Goal: Transaction & Acquisition: Purchase product/service

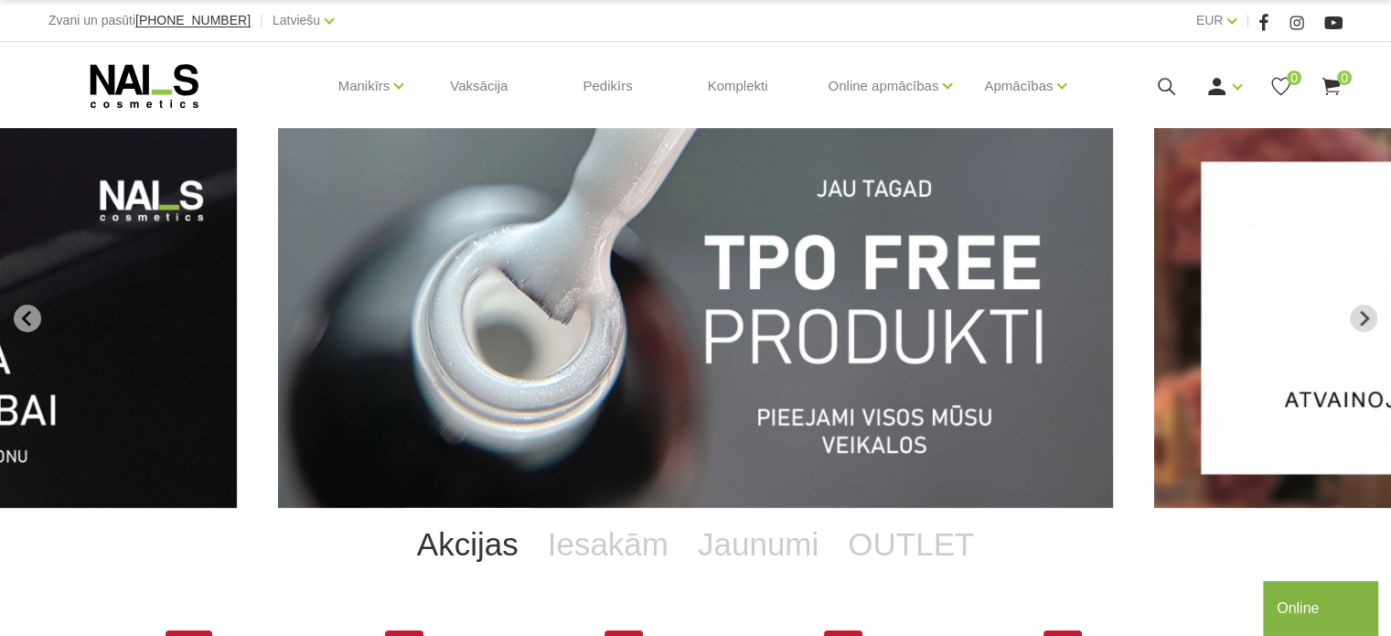
click at [617, 306] on img "1 of 13" at bounding box center [695, 318] width 835 height 380
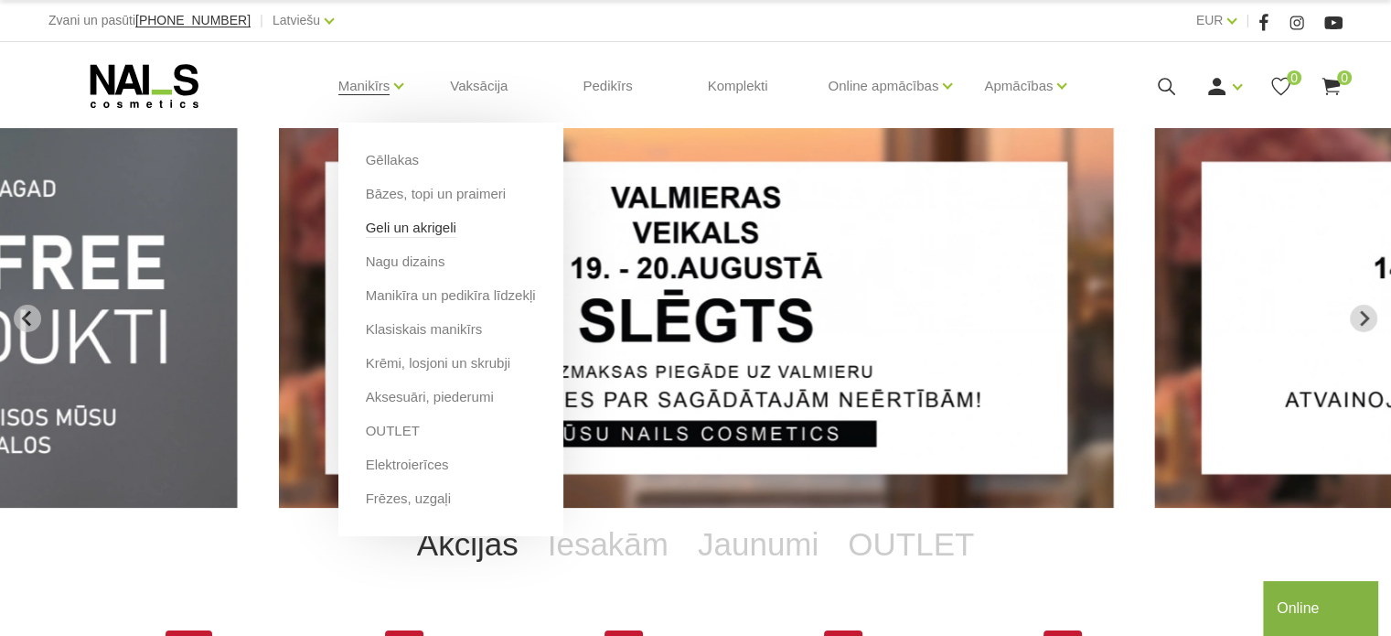
click at [412, 231] on link "Geli un akrigeli" at bounding box center [411, 228] width 91 height 20
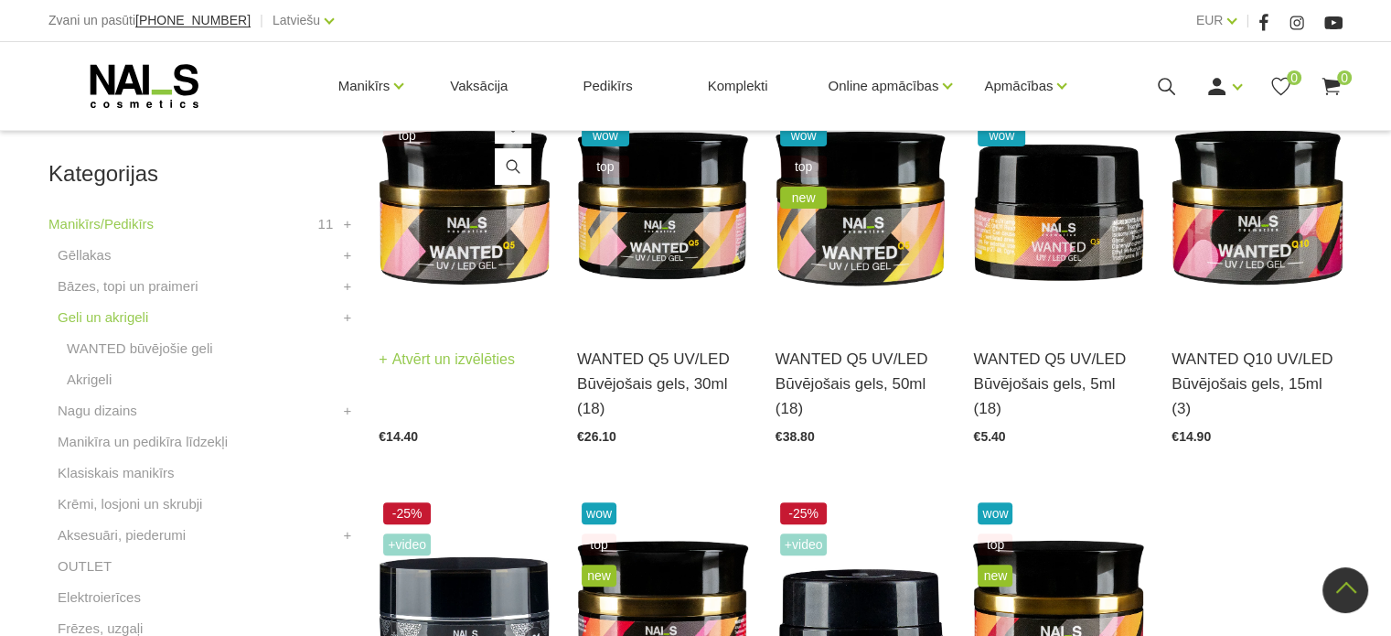
scroll to position [457, 0]
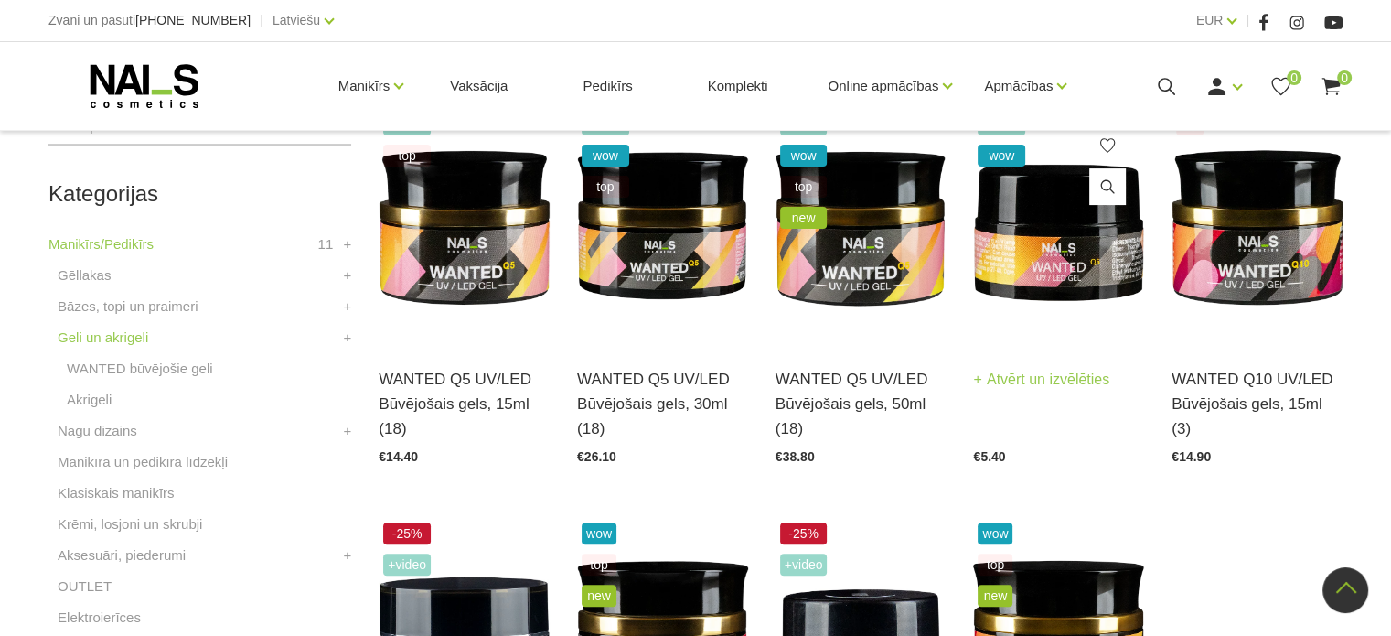
click at [1013, 276] on img at bounding box center [1058, 226] width 171 height 235
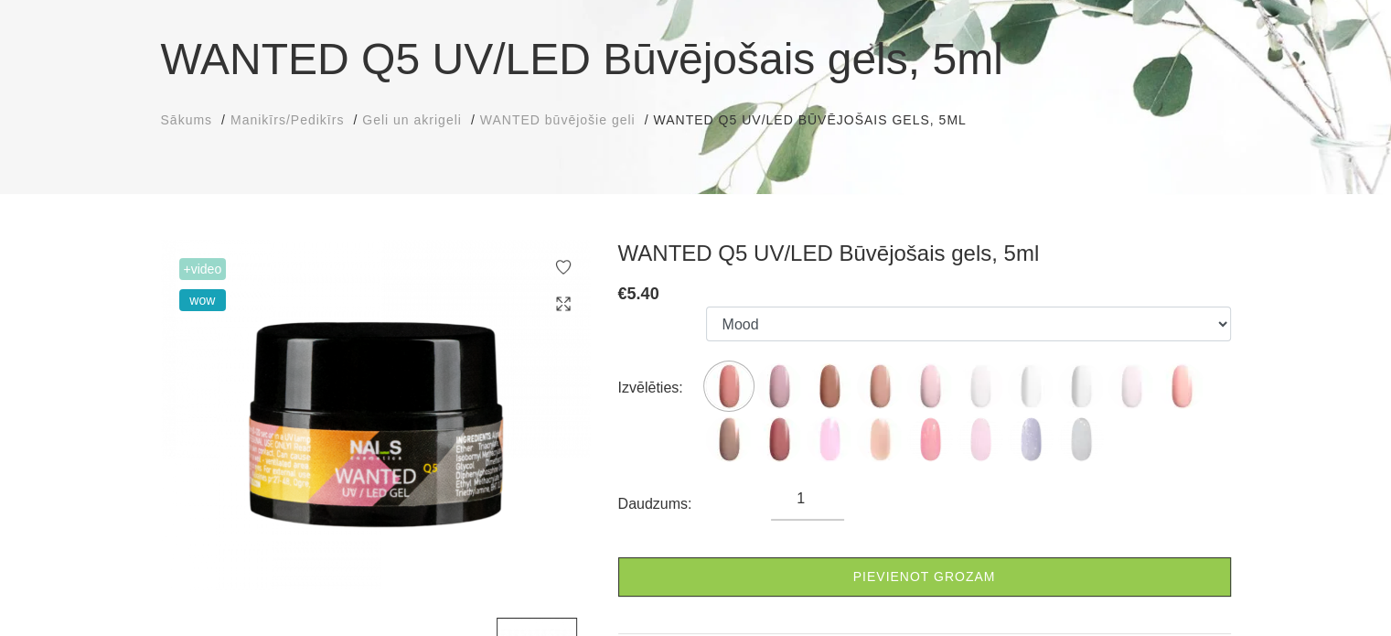
scroll to position [183, 0]
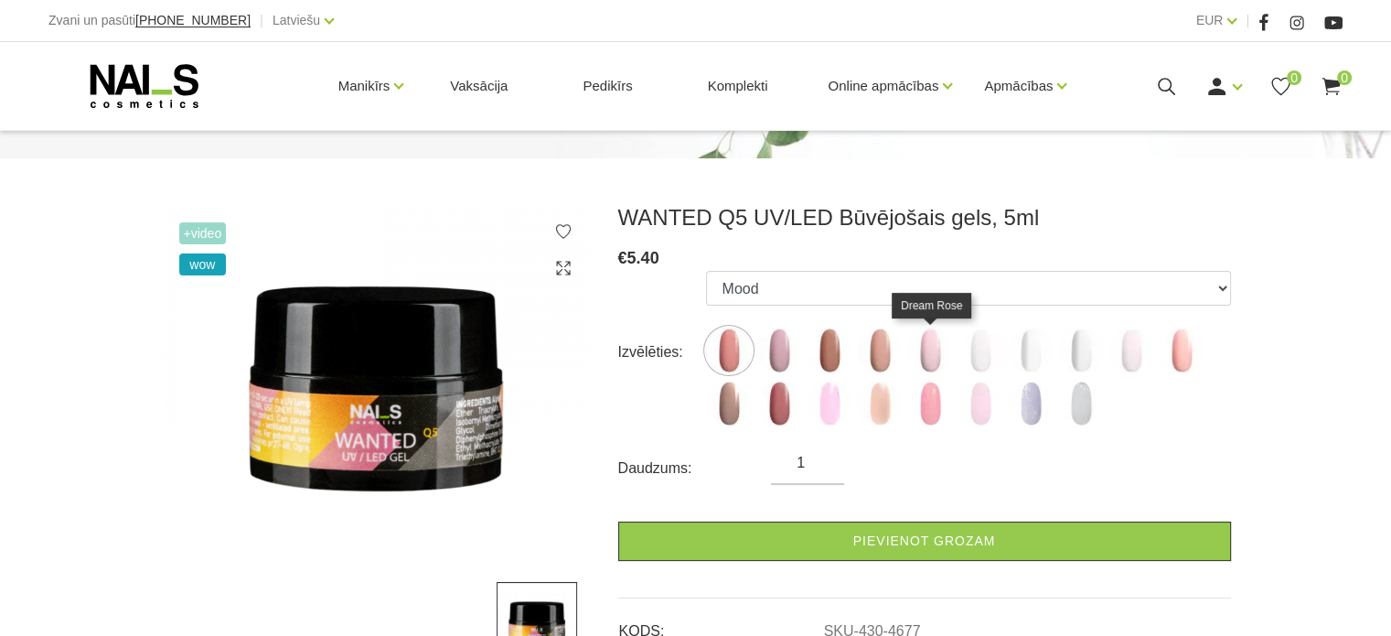
click at [922, 349] on img at bounding box center [930, 350] width 46 height 46
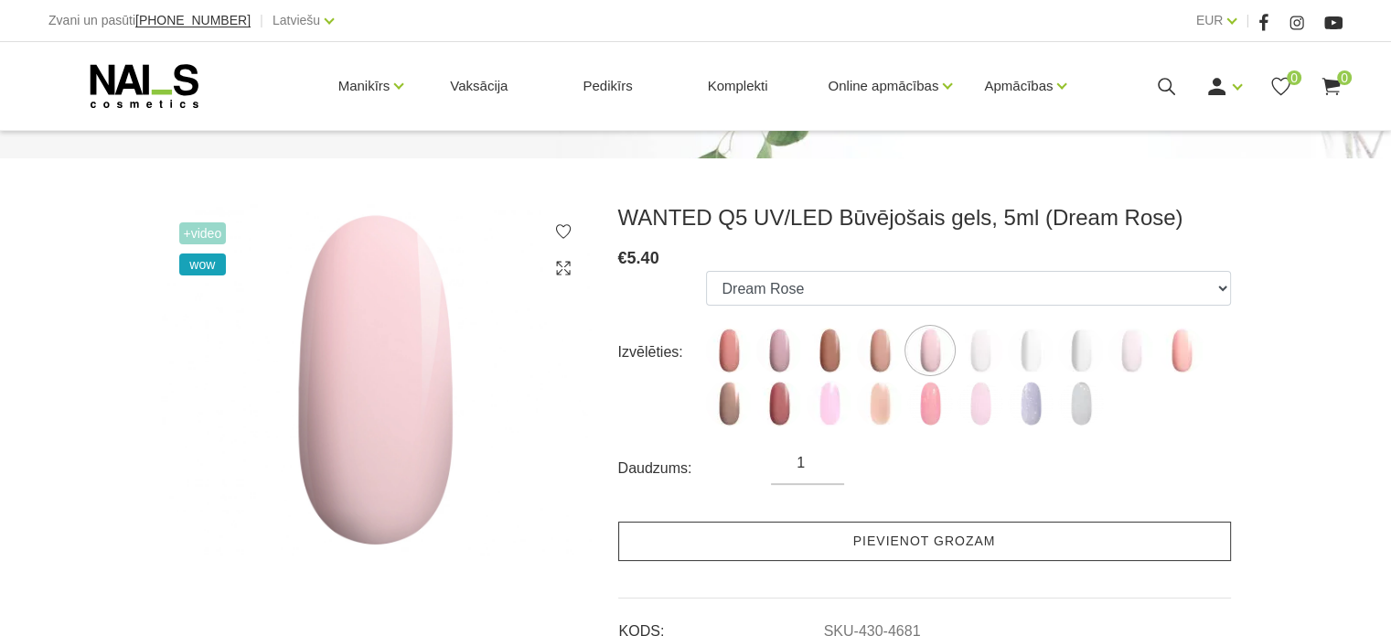
click at [765, 535] on link "Pievienot grozam" at bounding box center [924, 540] width 613 height 39
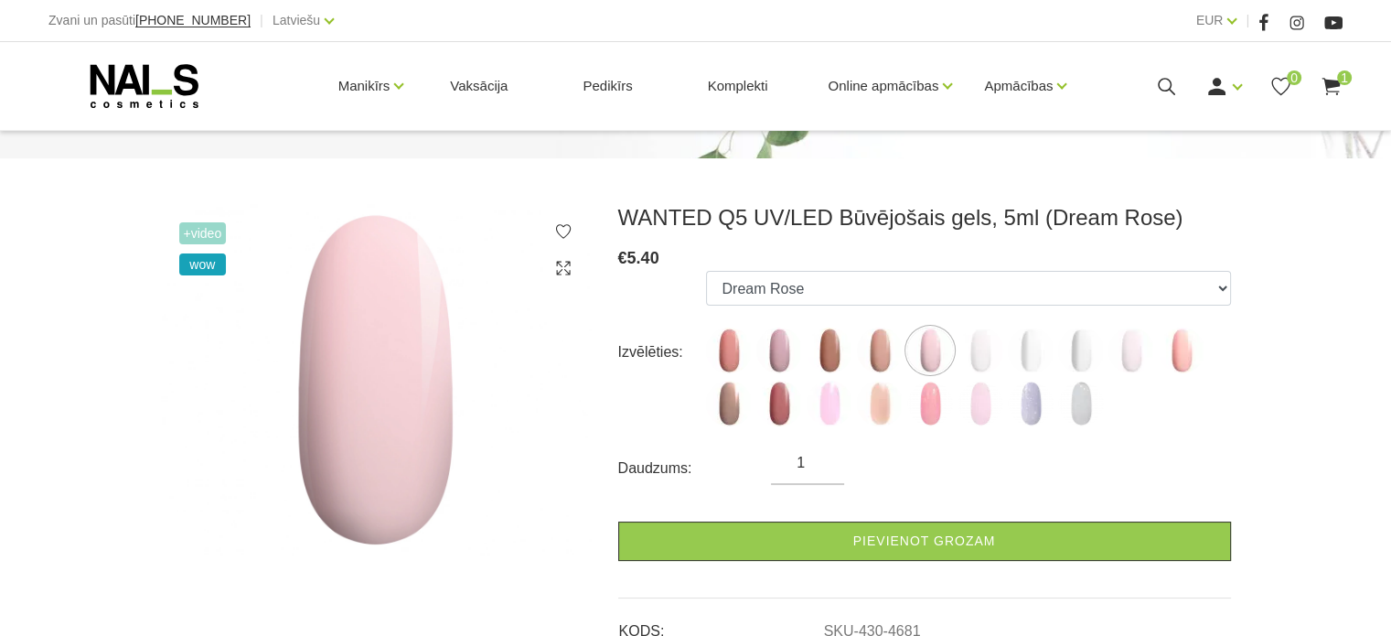
click at [734, 363] on img at bounding box center [729, 350] width 46 height 46
select select "4677"
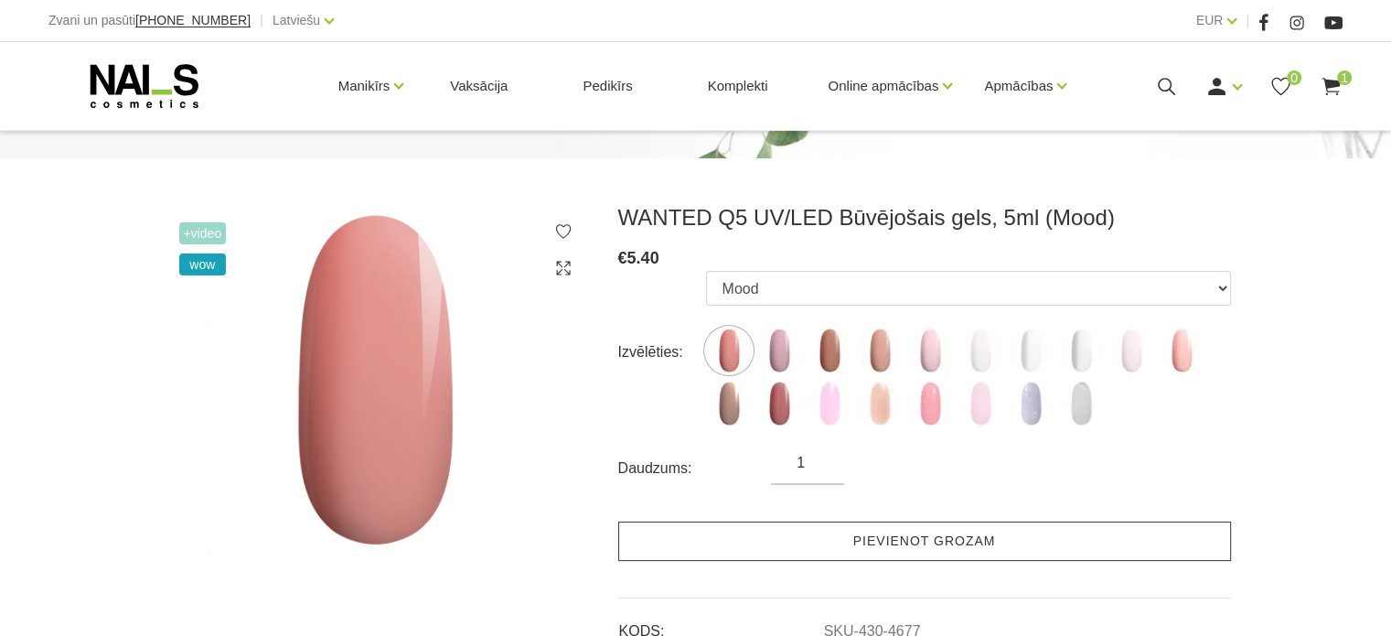
click at [766, 533] on link "Pievienot grozam" at bounding box center [924, 540] width 613 height 39
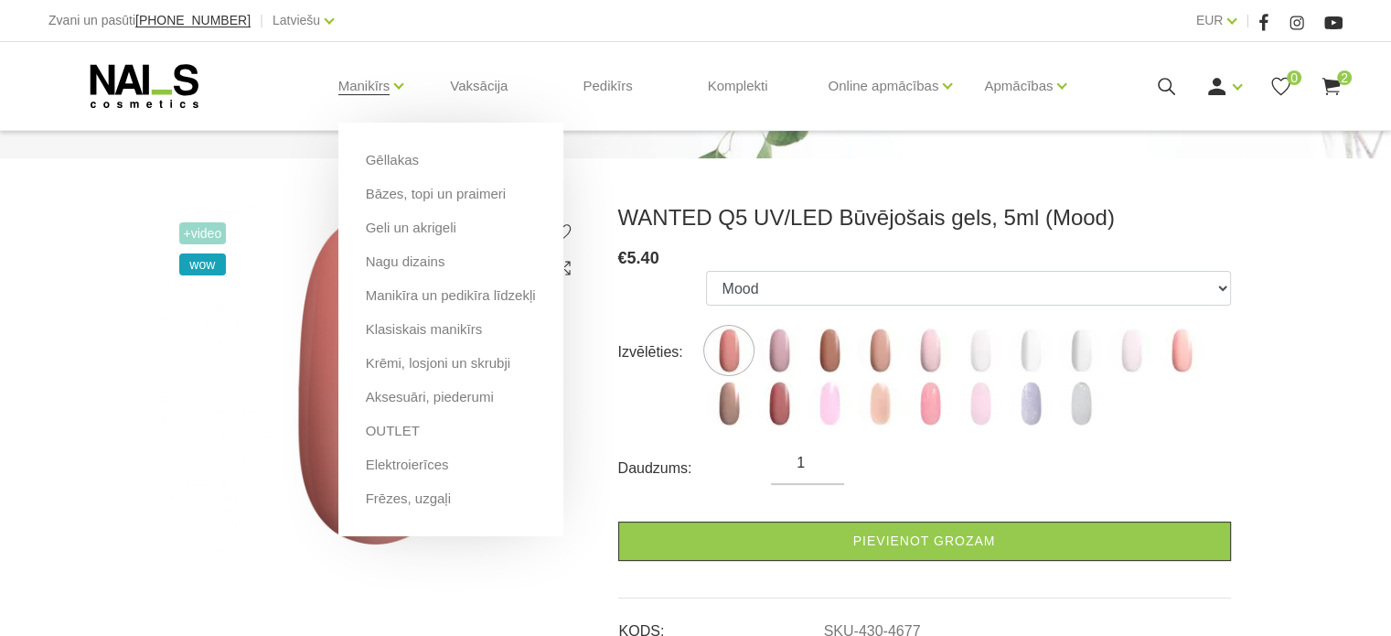
click at [391, 84] on li "Manikīrs Gēllakas Bāzes, topi un praimeri Geli un akrigeli Nagu dizains Manikīr…" at bounding box center [365, 85] width 98 height 73
click at [377, 87] on link "Manikīrs" at bounding box center [364, 85] width 52 height 73
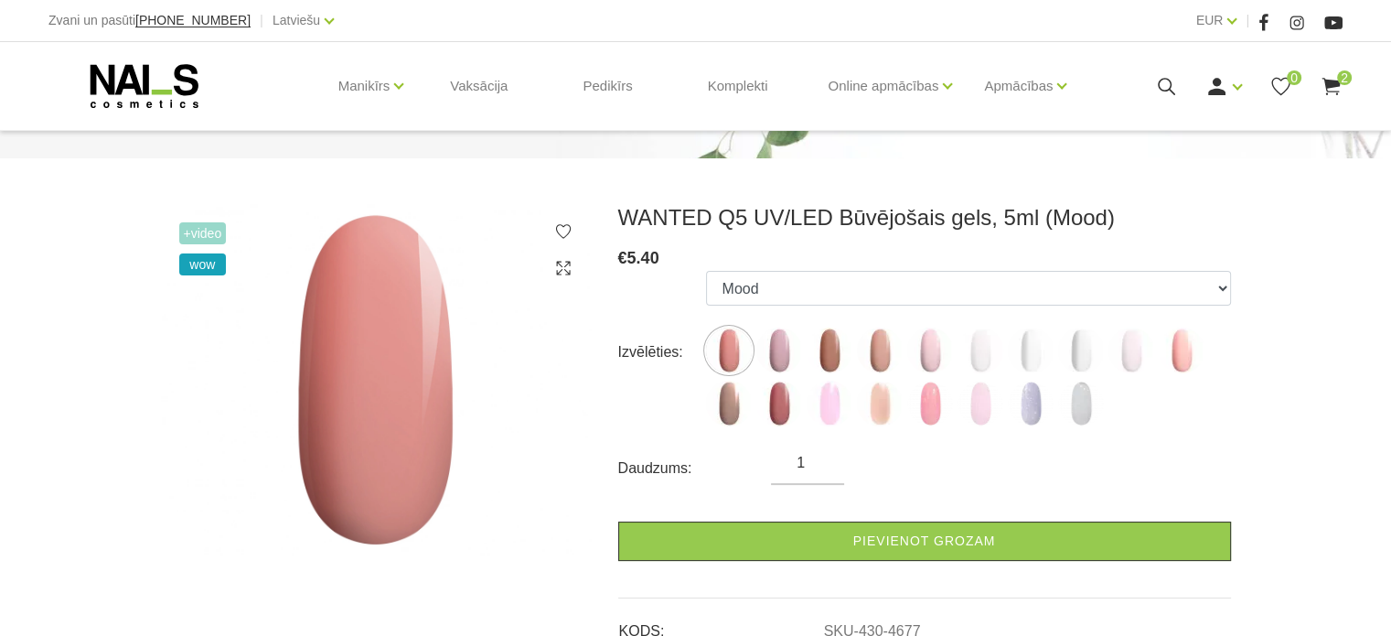
click at [163, 87] on icon at bounding box center [144, 86] width 192 height 46
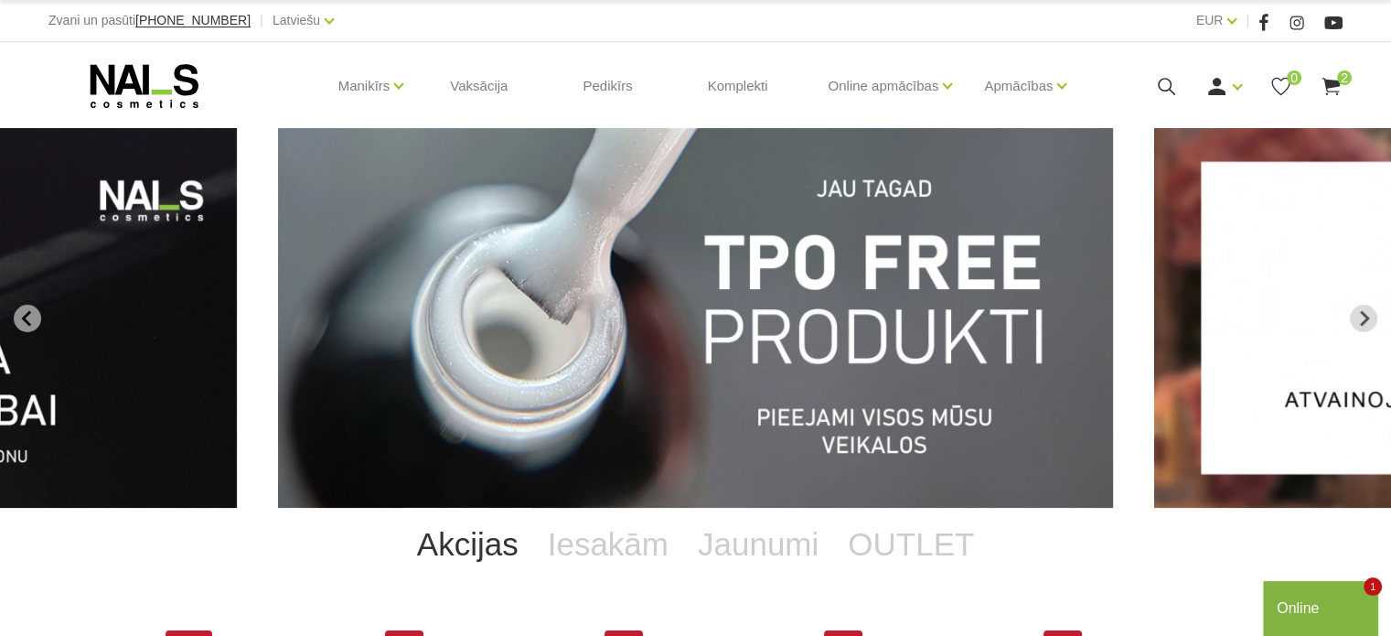
click at [1330, 83] on use at bounding box center [1331, 86] width 18 height 17
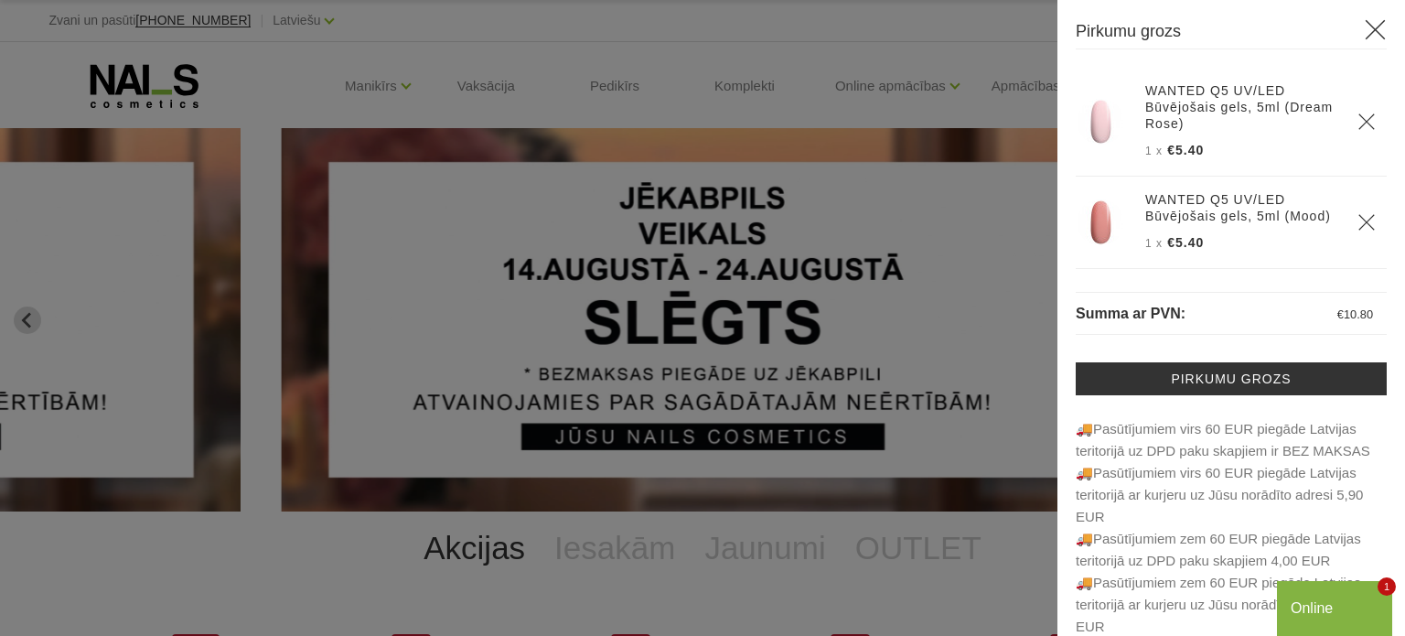
click at [1364, 30] on icon at bounding box center [1375, 29] width 23 height 23
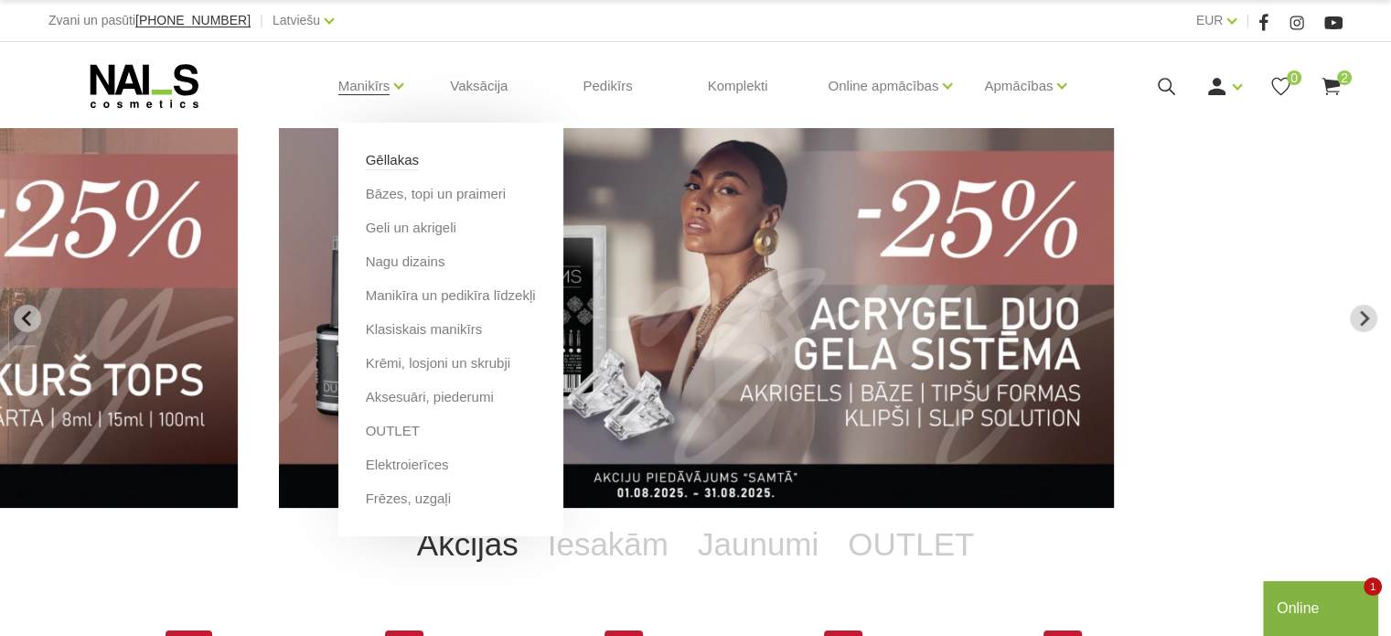
click at [393, 154] on link "Gēllakas" at bounding box center [392, 160] width 53 height 20
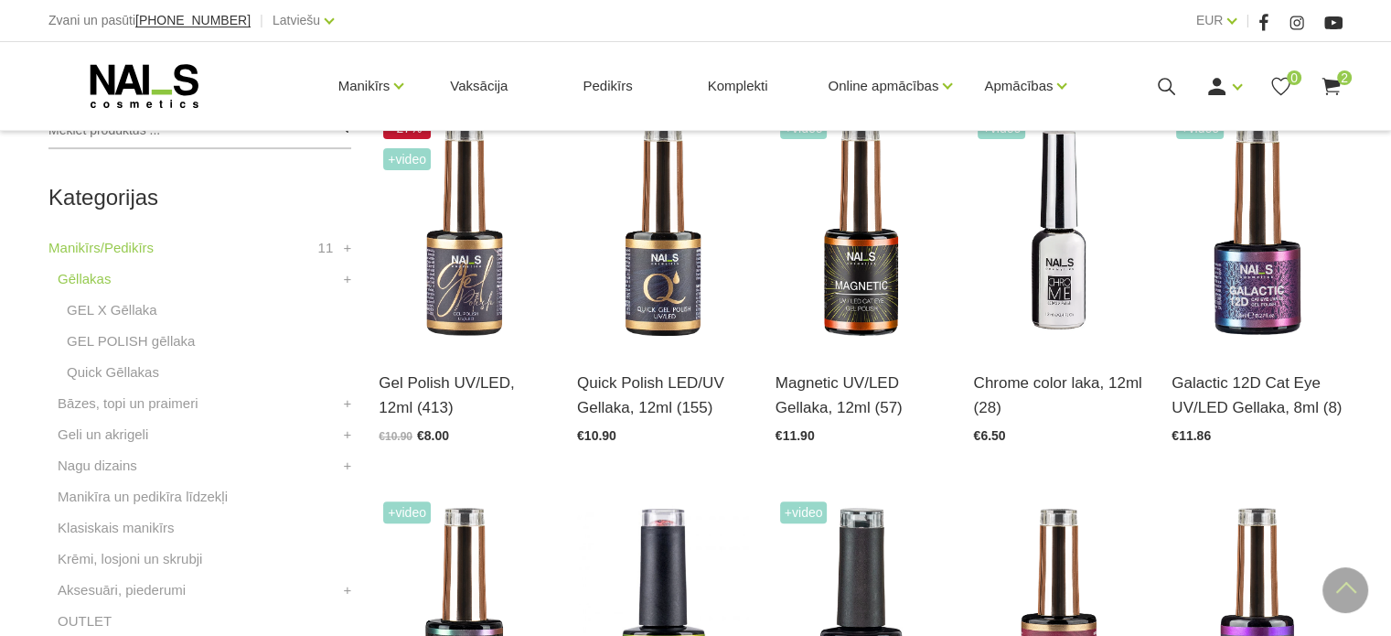
scroll to position [457, 0]
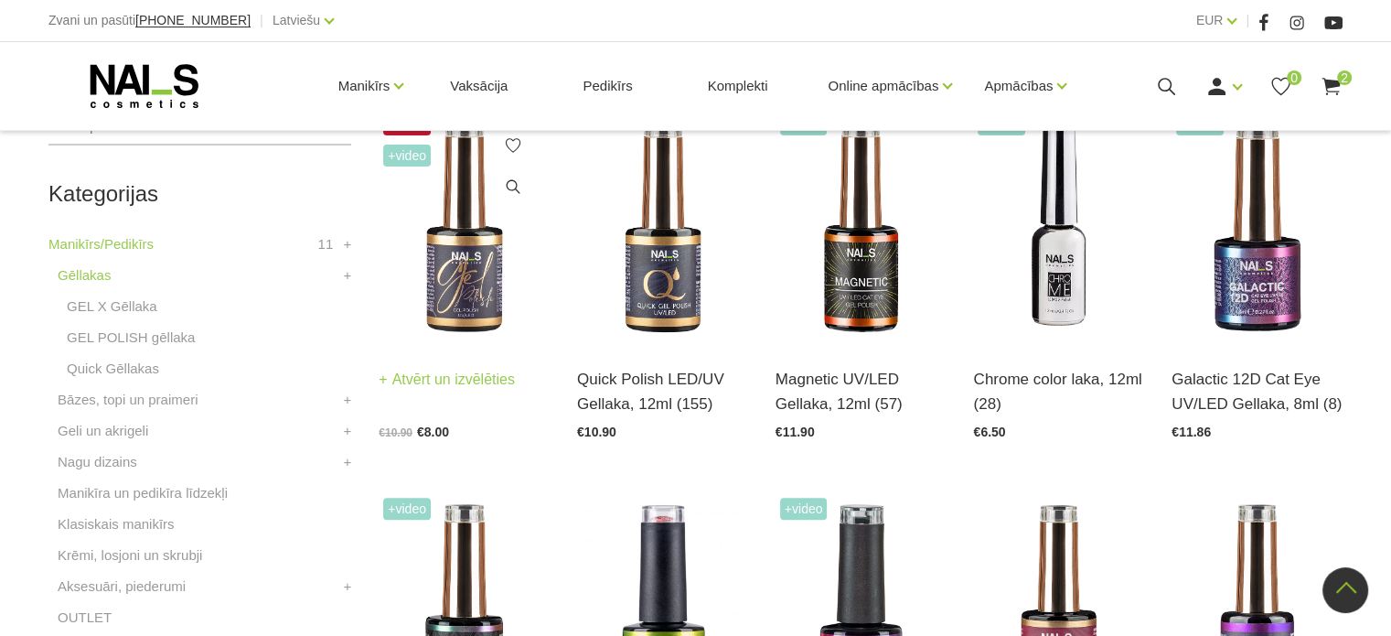
click at [457, 281] on img at bounding box center [464, 226] width 171 height 235
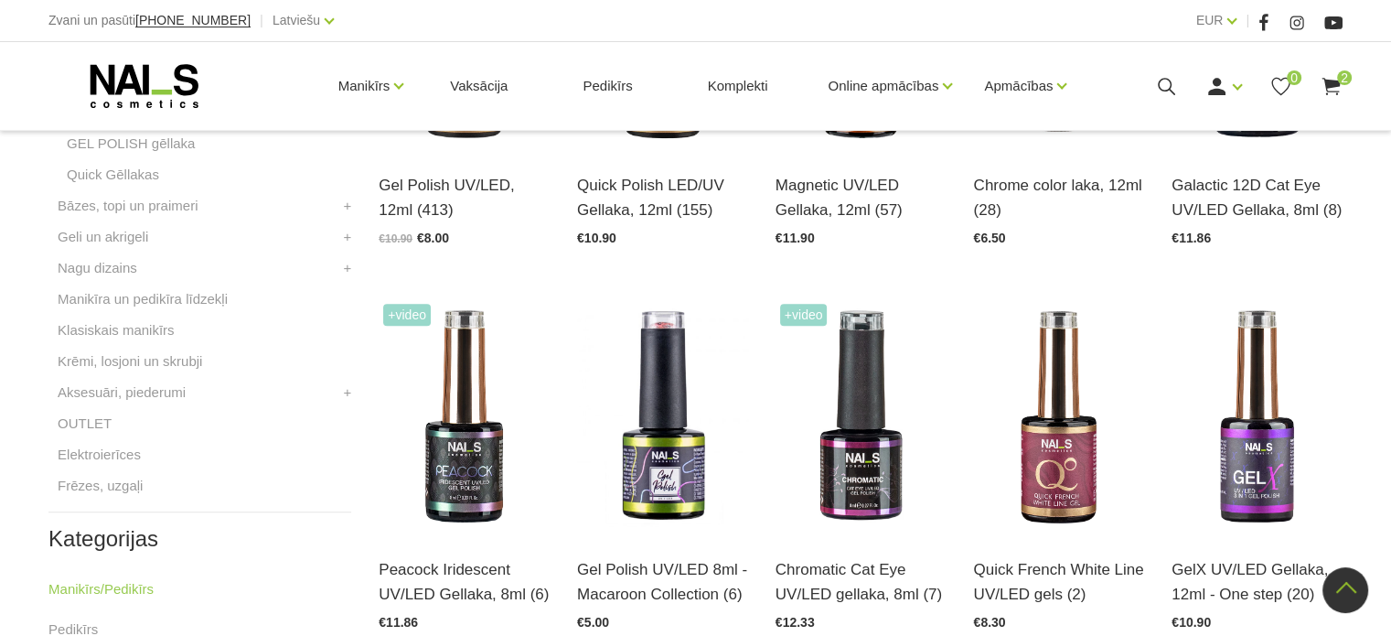
scroll to position [732, 0]
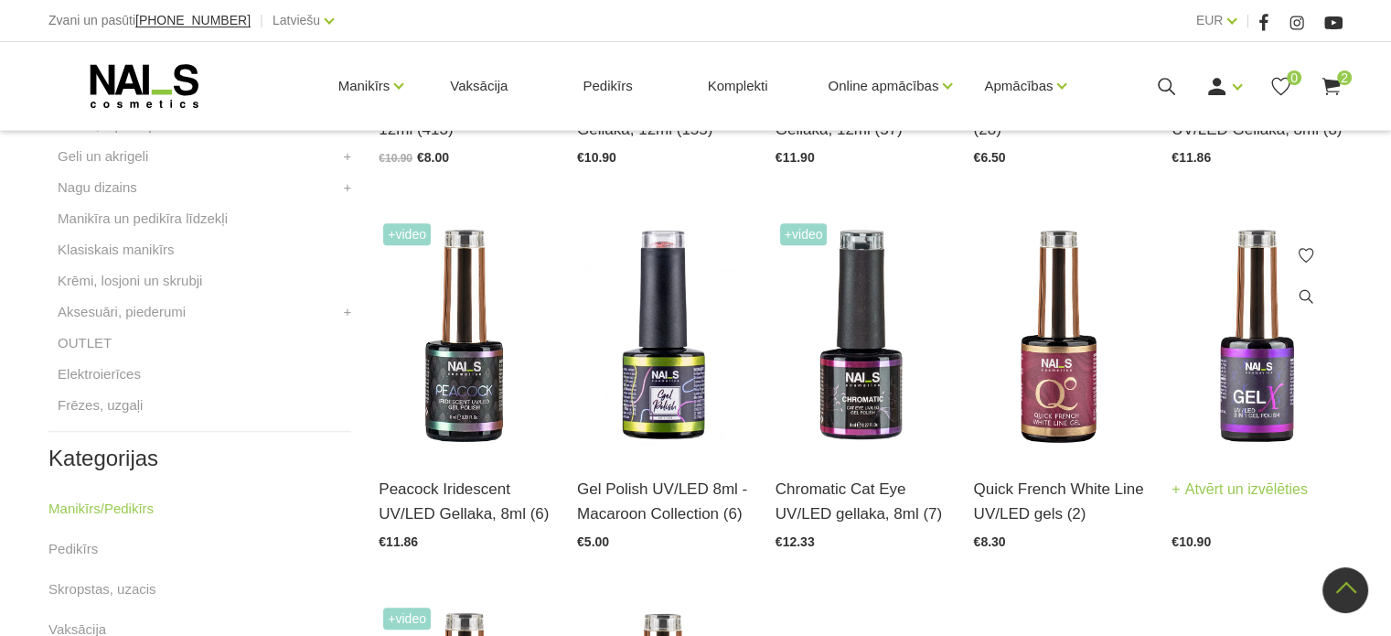
click at [1248, 346] on img at bounding box center [1257, 336] width 171 height 235
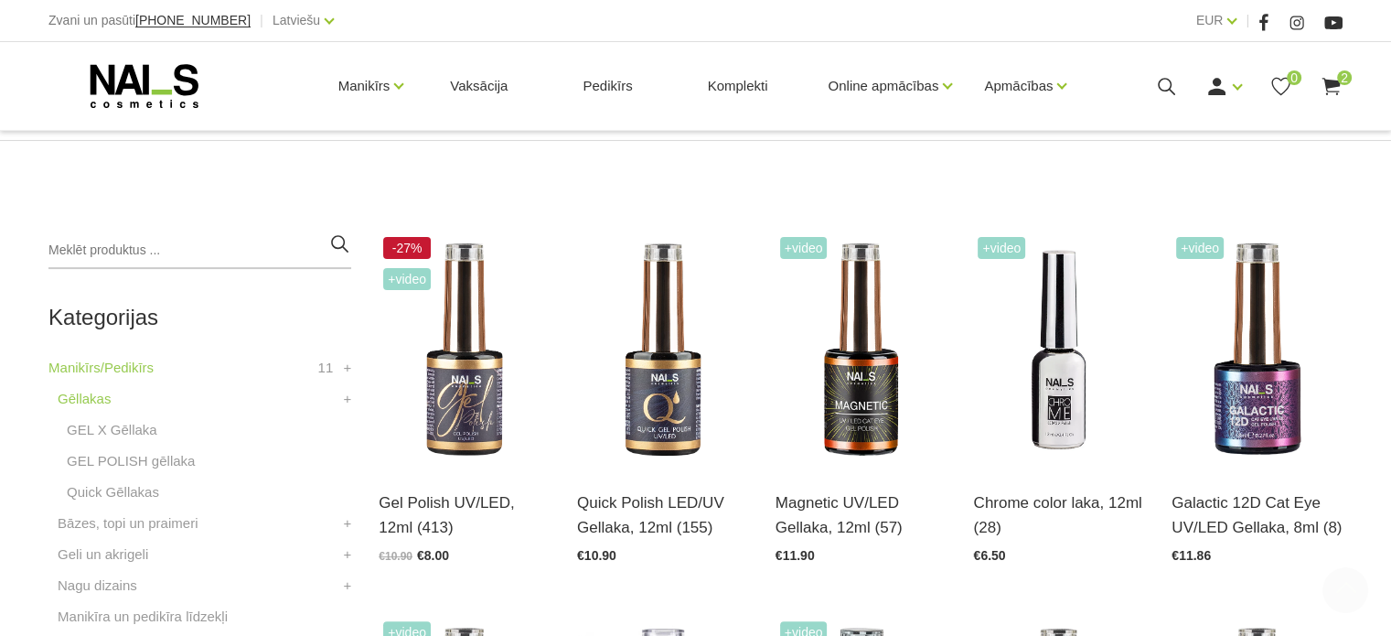
scroll to position [366, 0]
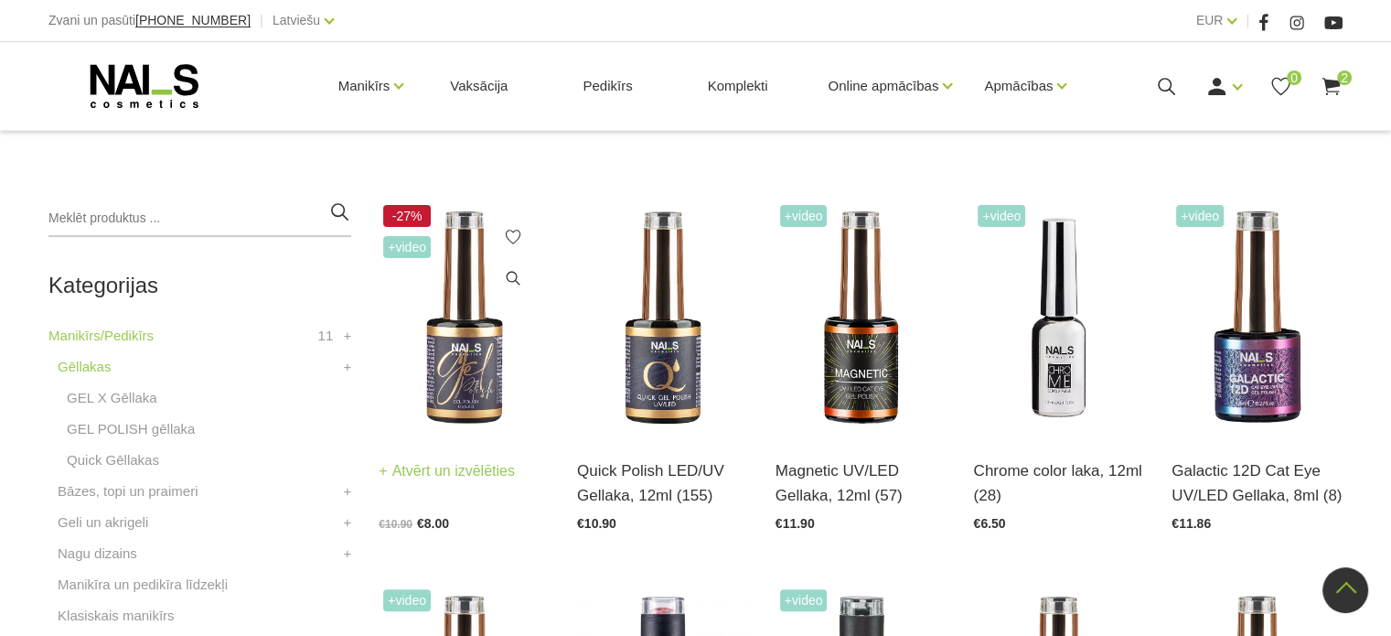
click at [468, 366] on img at bounding box center [464, 317] width 171 height 235
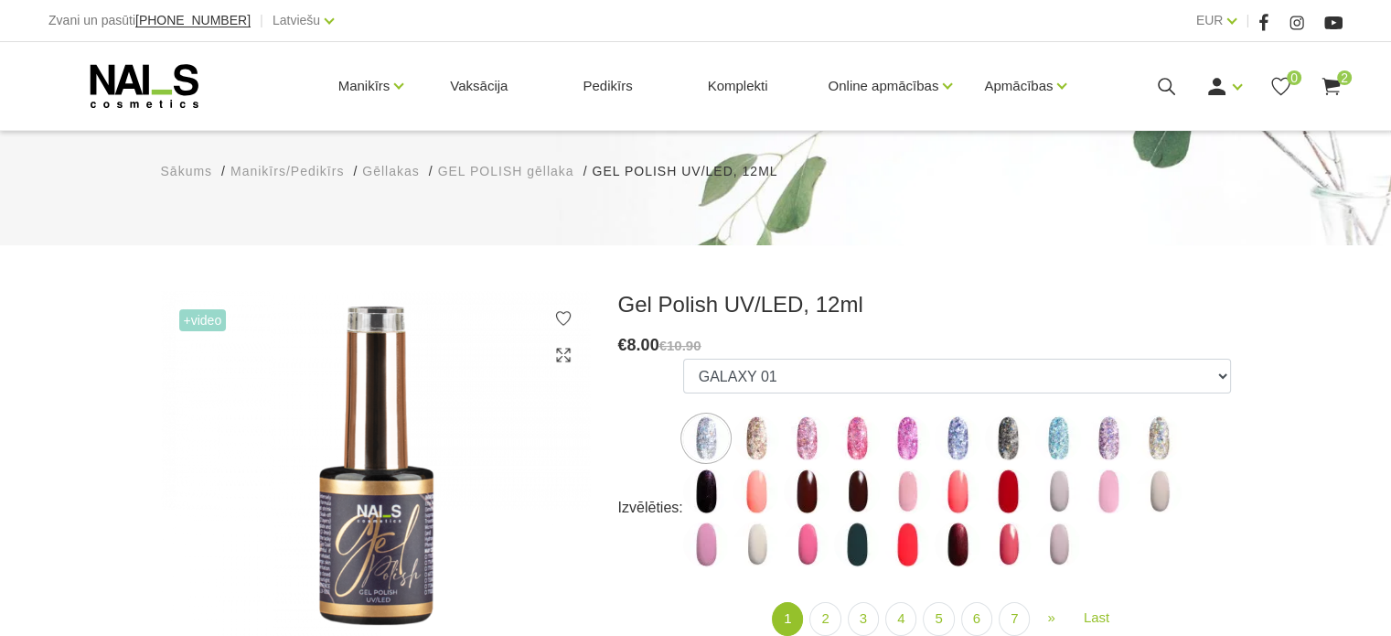
scroll to position [183, 0]
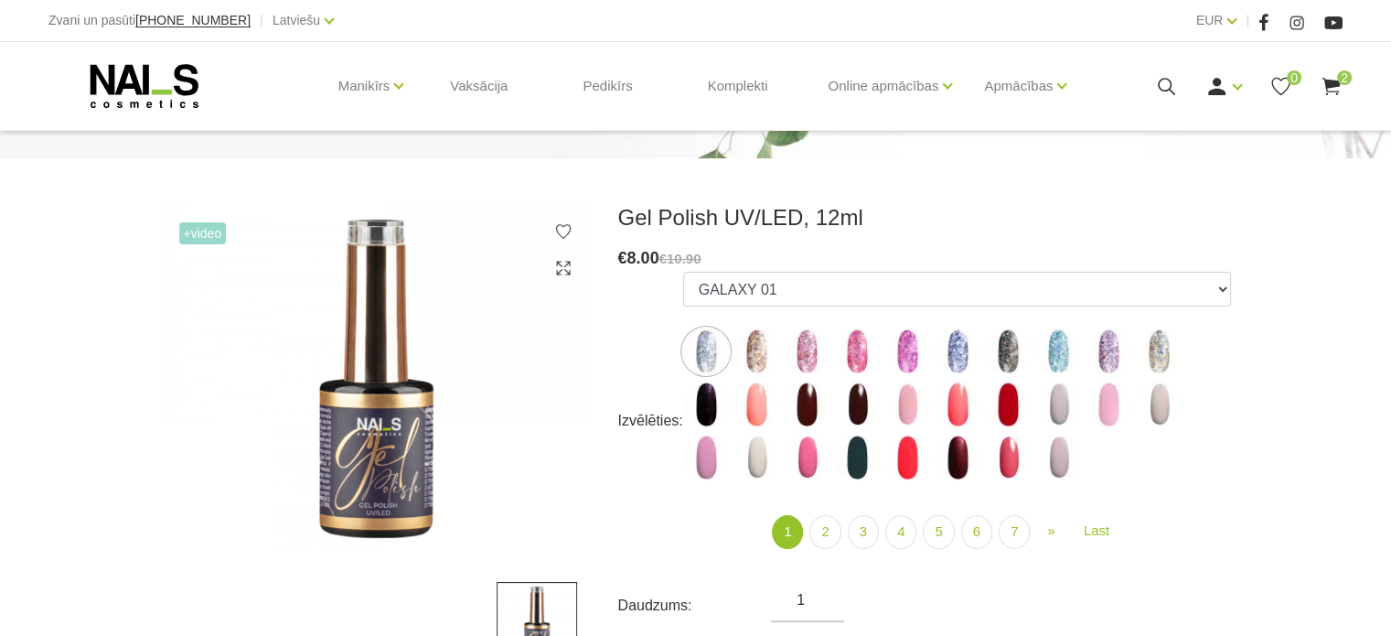
click at [1337, 85] on icon at bounding box center [1331, 86] width 23 height 23
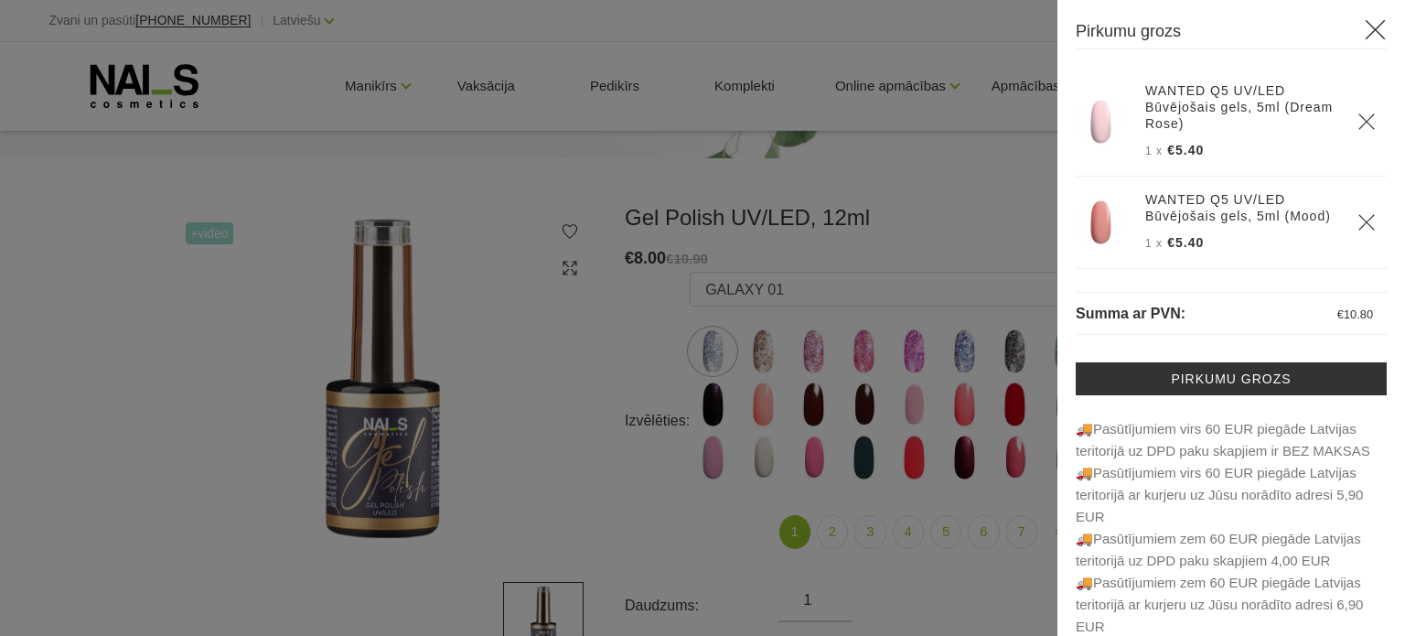
click at [1357, 121] on icon "Delete" at bounding box center [1366, 122] width 18 height 18
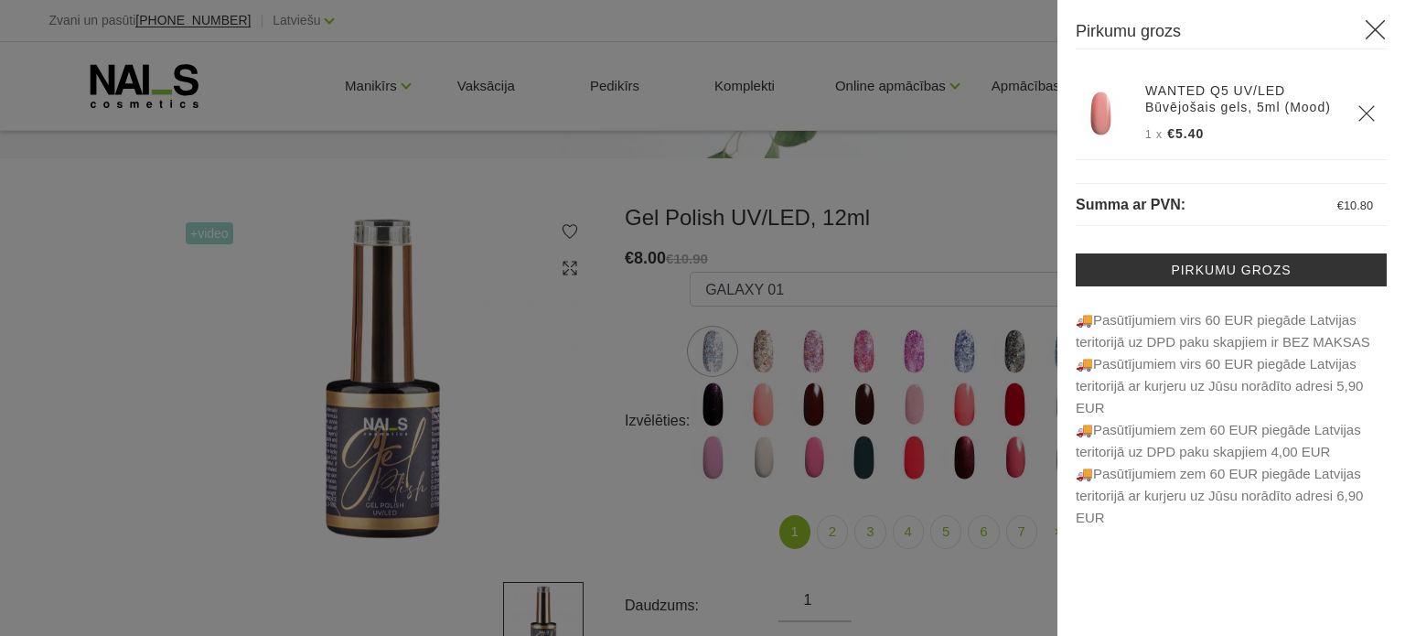
click at [1372, 27] on icon at bounding box center [1375, 29] width 23 height 23
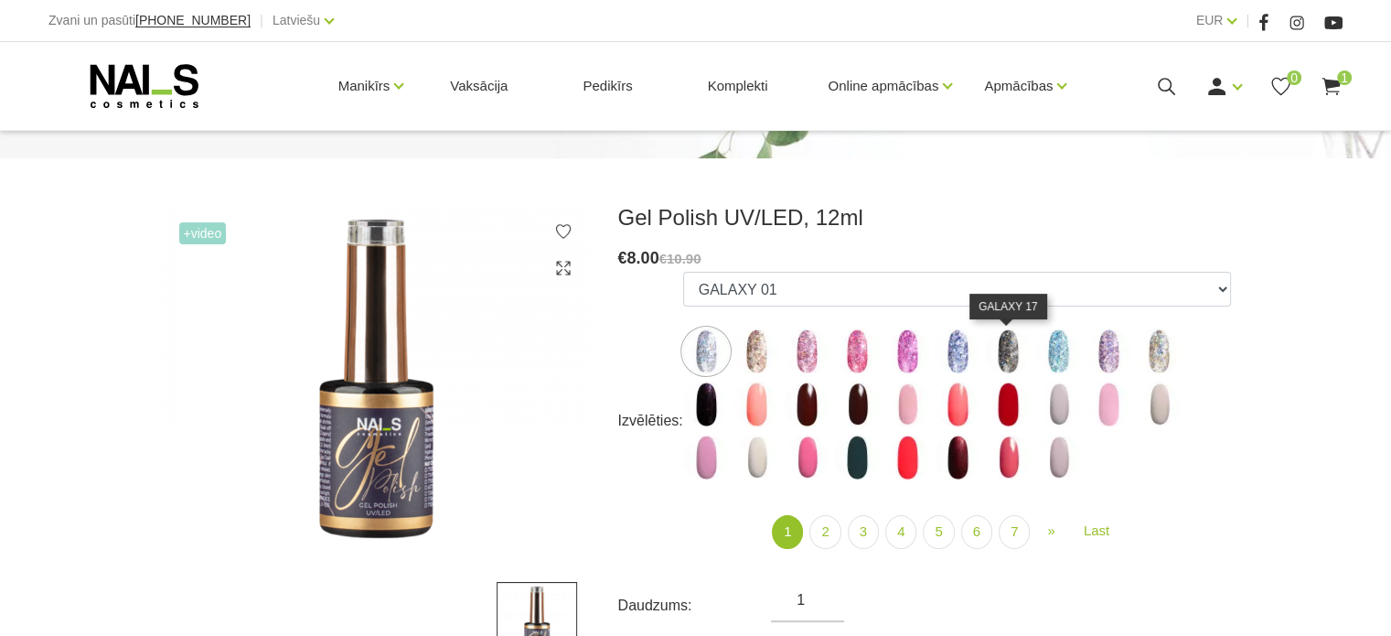
click at [1013, 357] on img at bounding box center [1008, 351] width 46 height 46
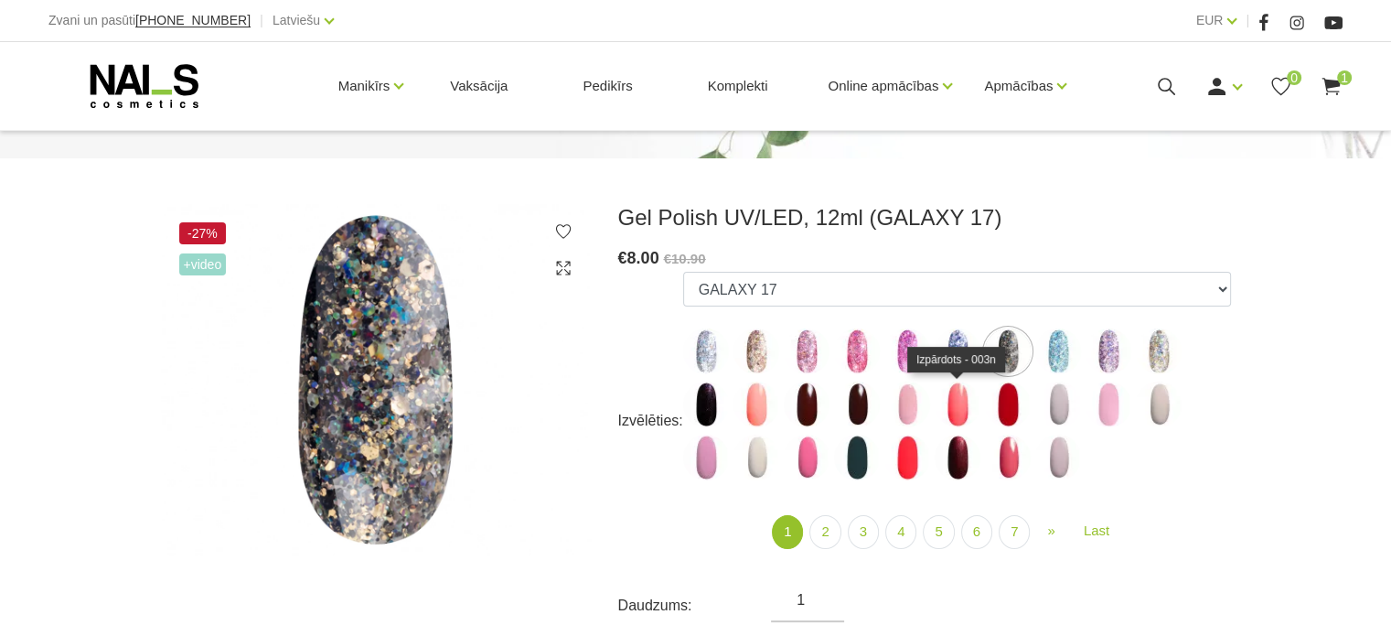
click at [958, 404] on img at bounding box center [958, 404] width 46 height 46
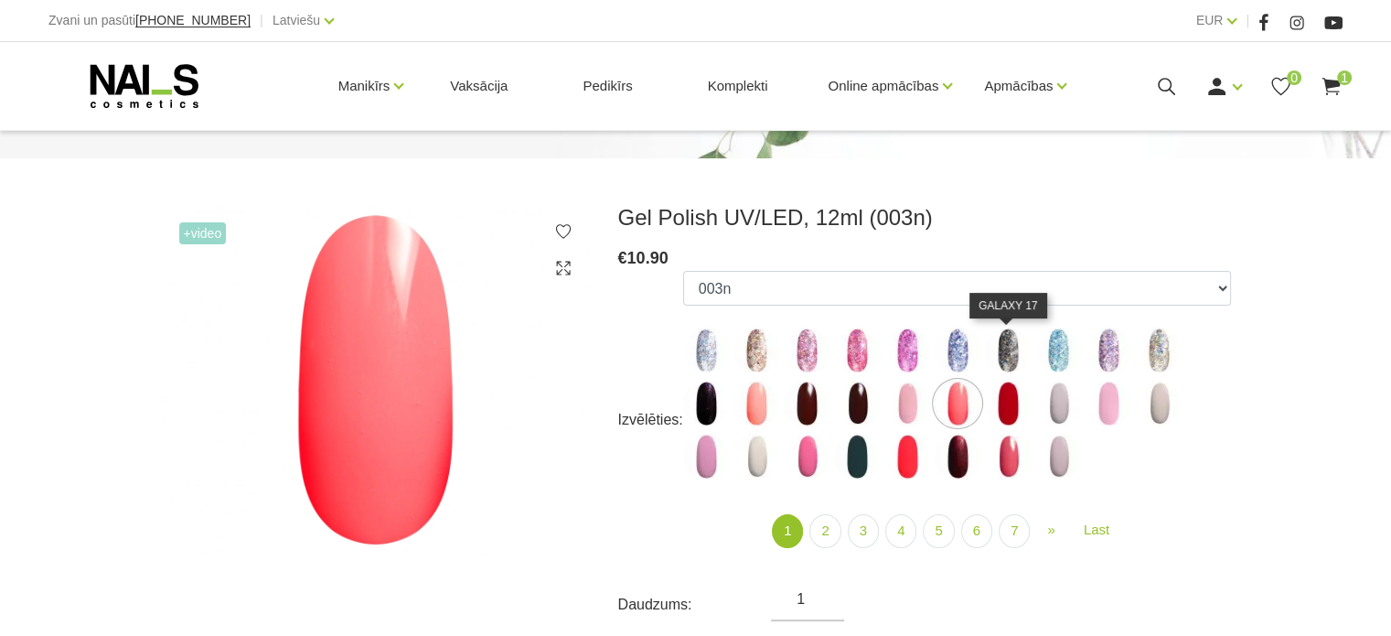
click at [1010, 346] on img at bounding box center [1008, 350] width 46 height 46
select select "4153"
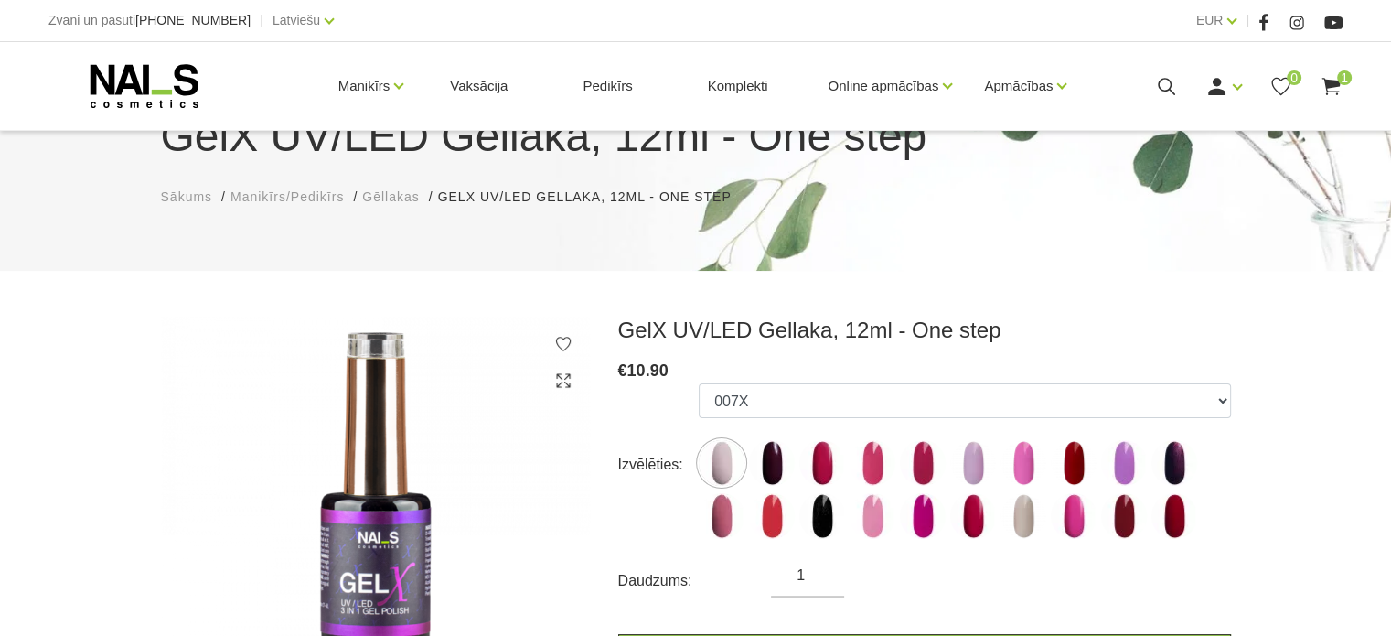
scroll to position [183, 0]
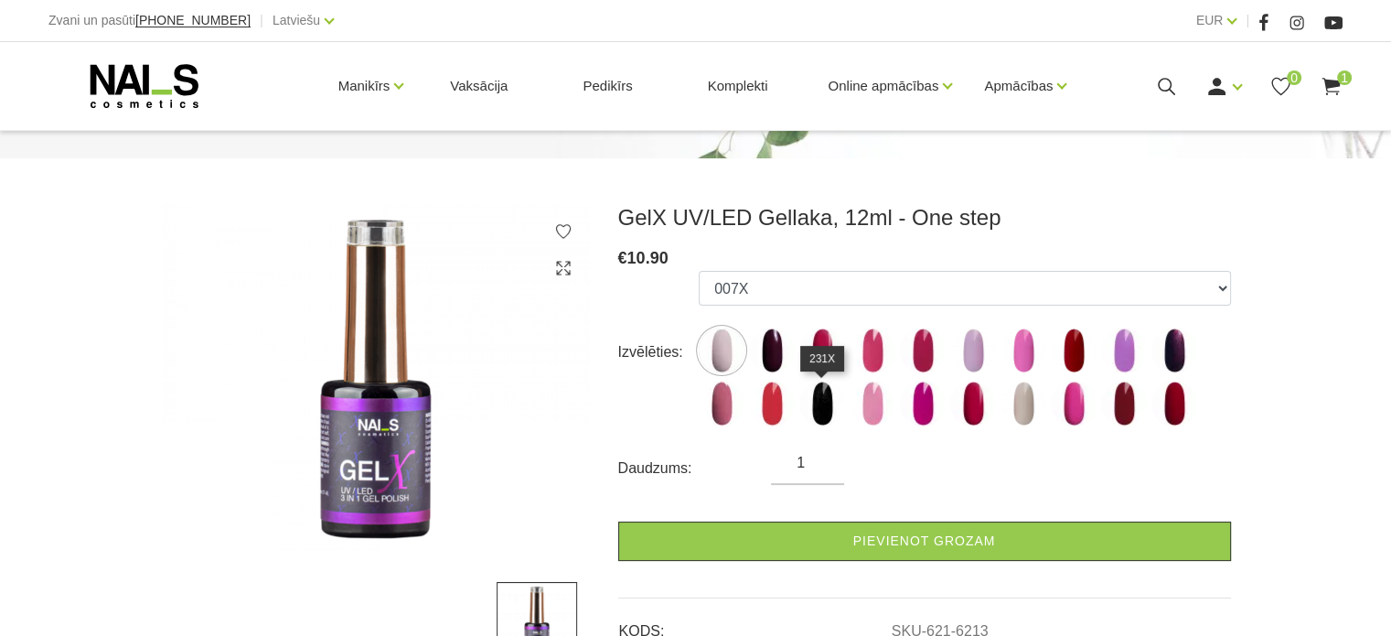
click at [829, 409] on img at bounding box center [822, 404] width 46 height 46
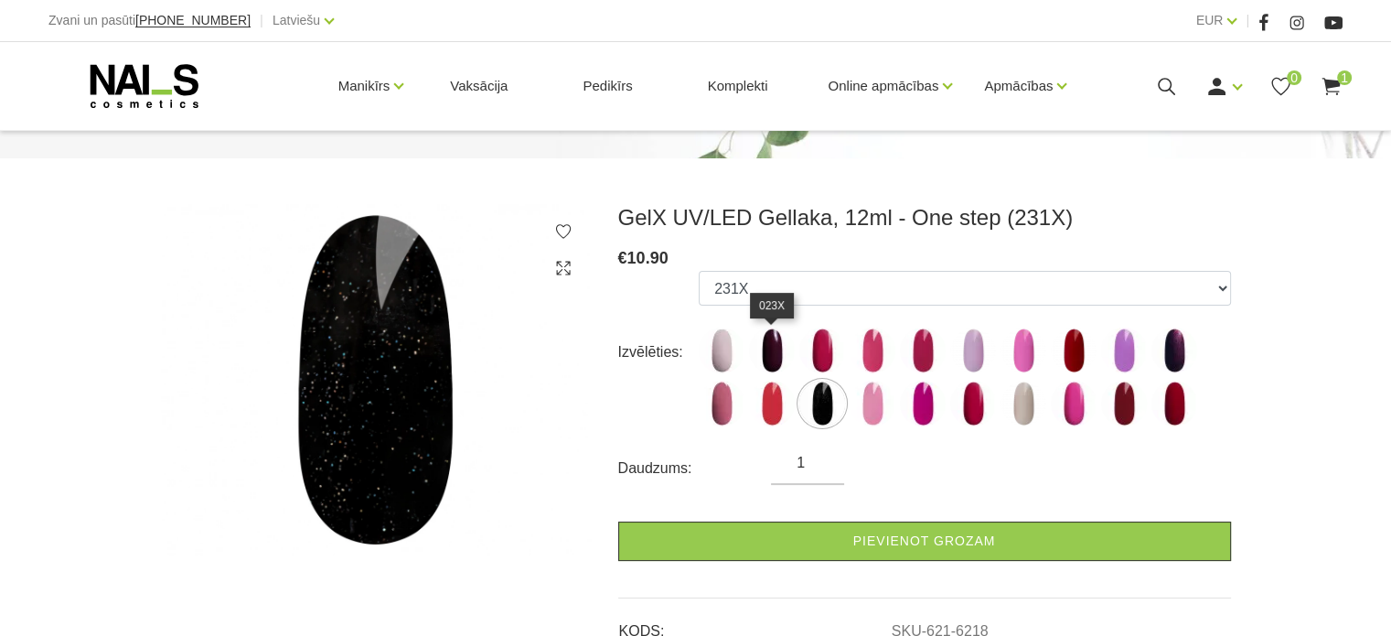
click at [774, 345] on img at bounding box center [772, 350] width 46 height 46
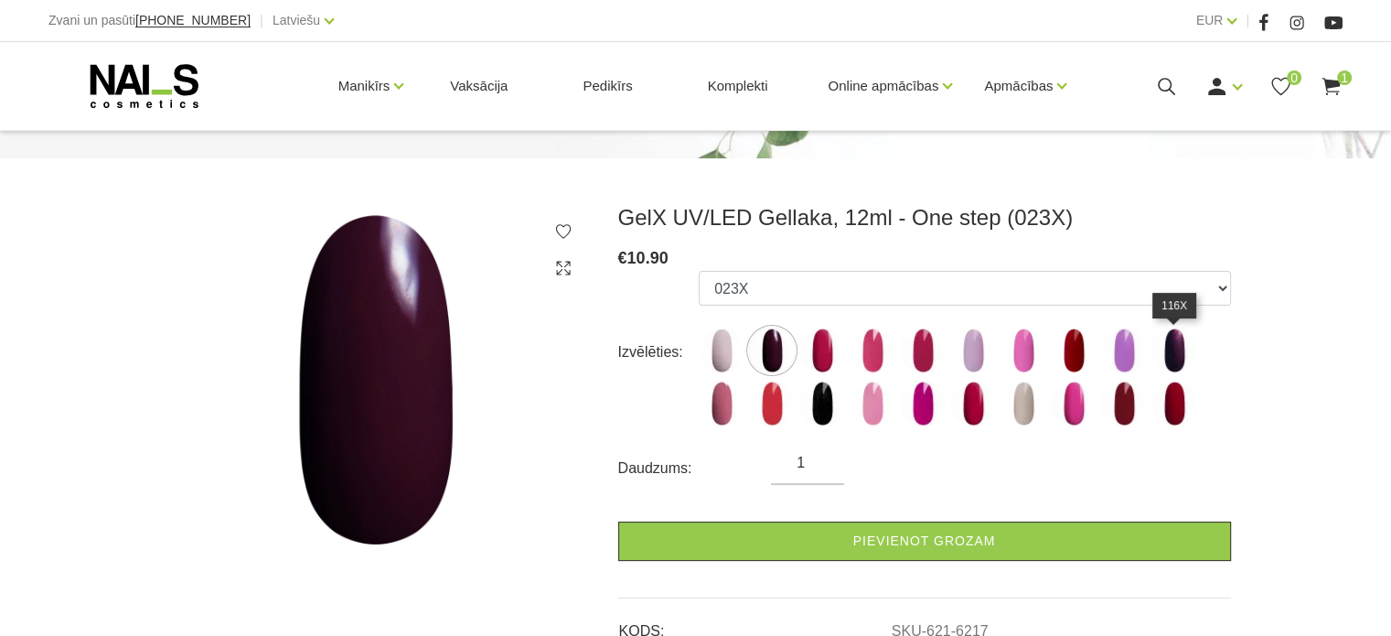
click at [1183, 351] on img at bounding box center [1175, 350] width 46 height 46
select select "6216"
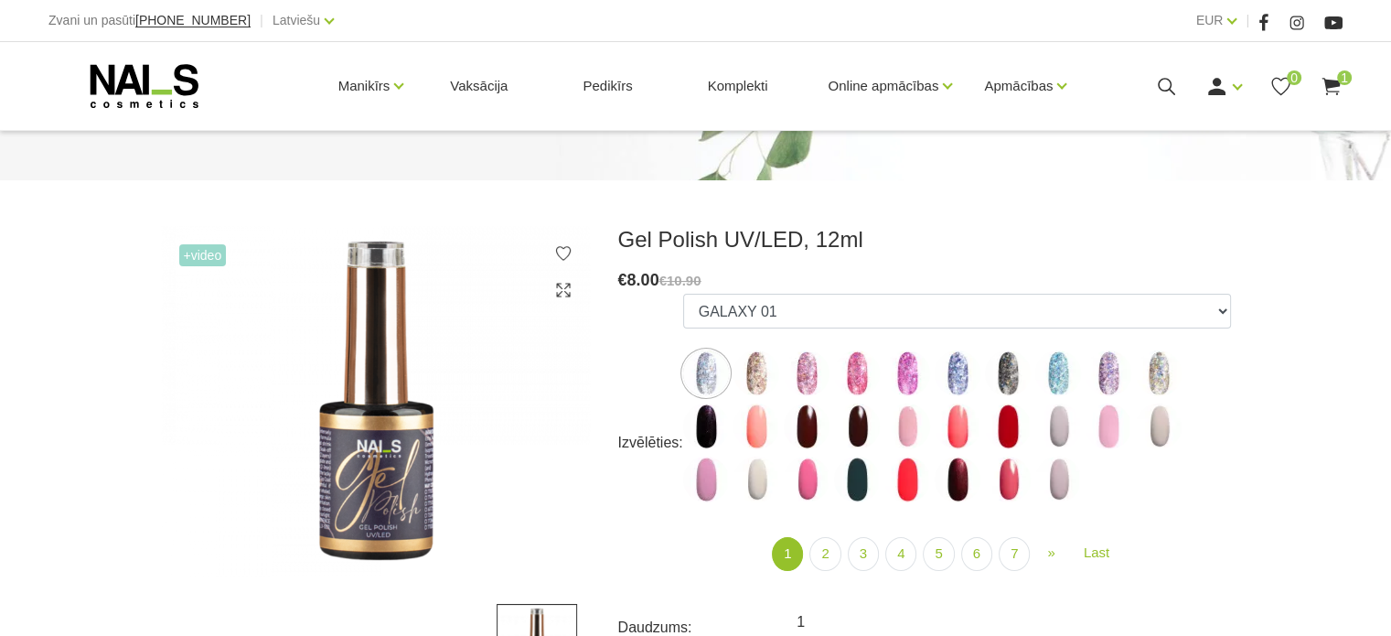
scroll to position [183, 0]
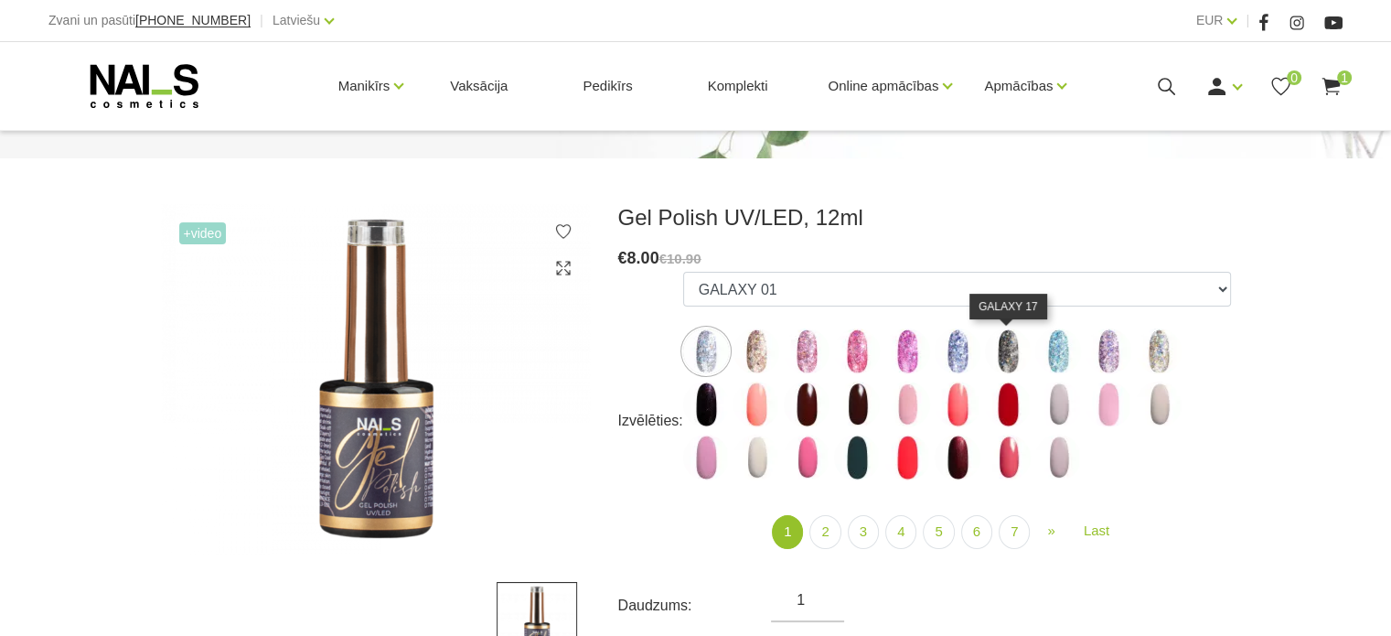
click at [1008, 349] on img at bounding box center [1008, 351] width 46 height 46
select select "4153"
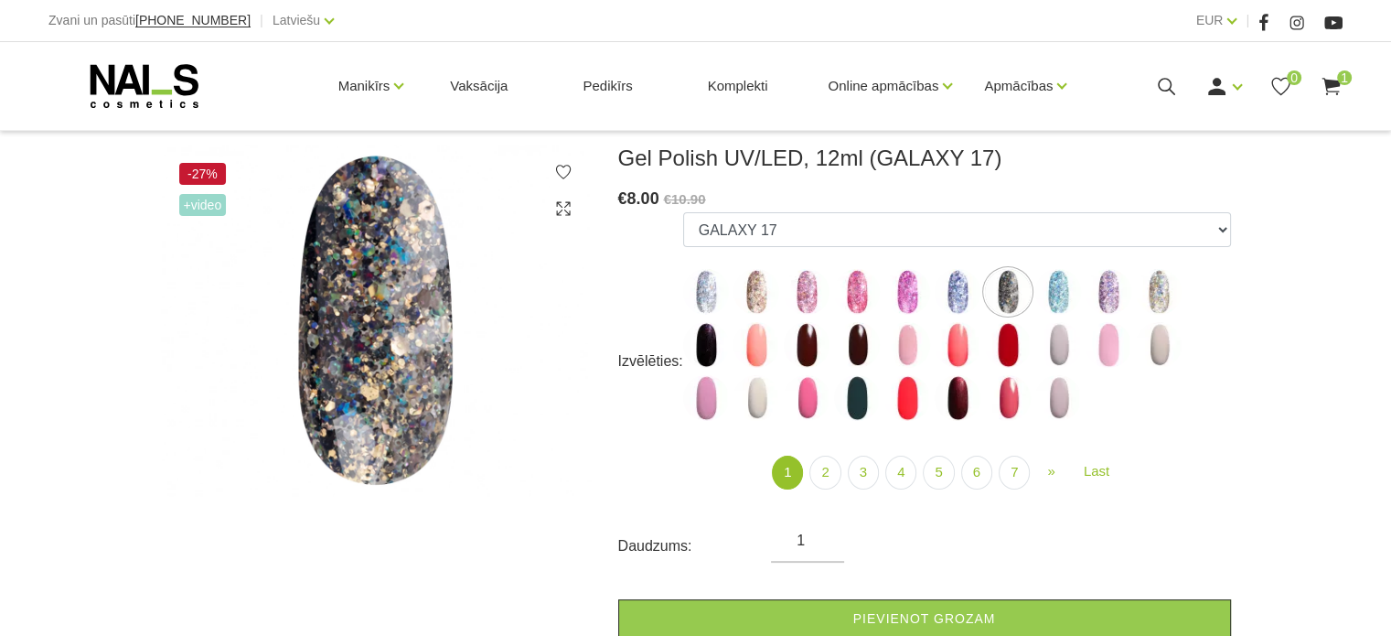
scroll to position [274, 0]
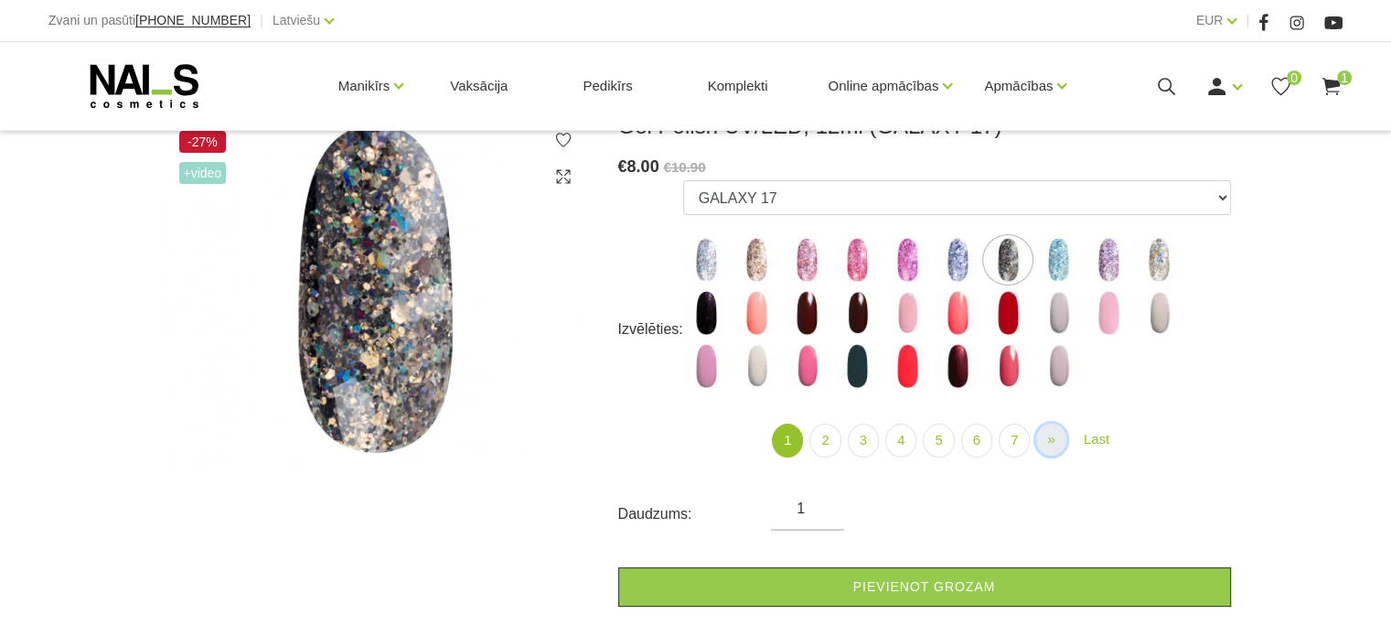
click at [1052, 440] on span "»" at bounding box center [1050, 439] width 7 height 16
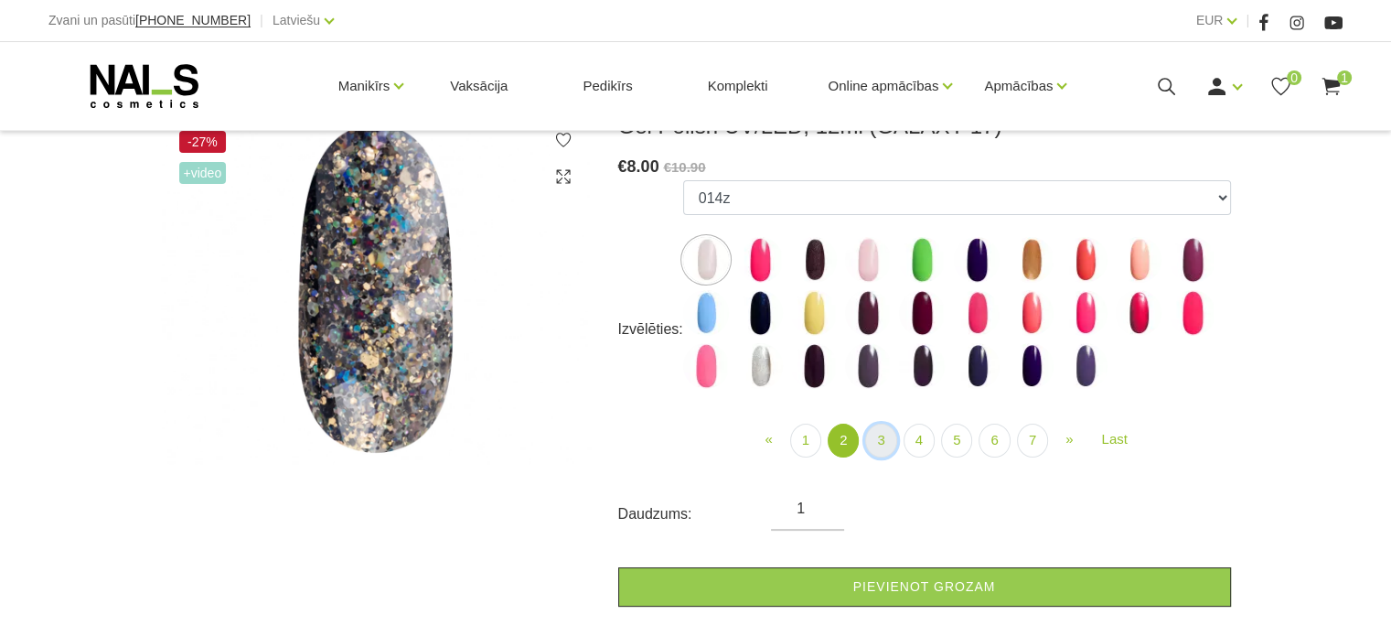
click at [883, 434] on link "3" at bounding box center [880, 441] width 31 height 34
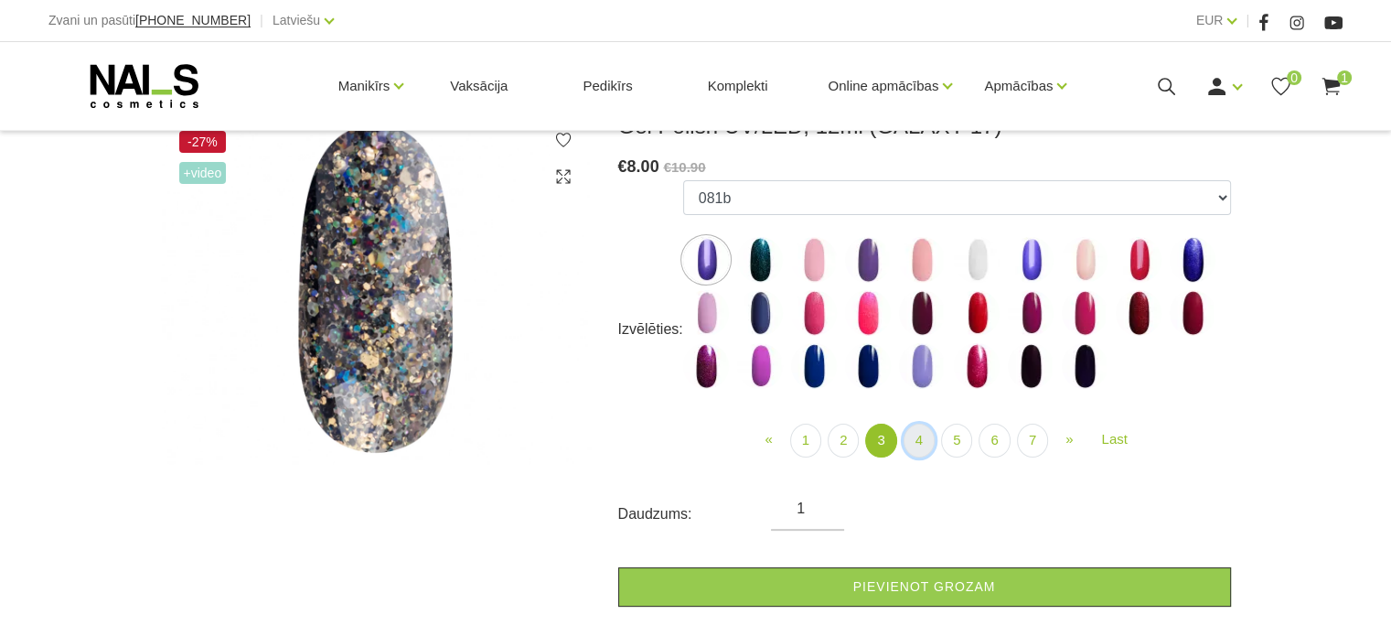
click at [917, 442] on link "4" at bounding box center [919, 441] width 31 height 34
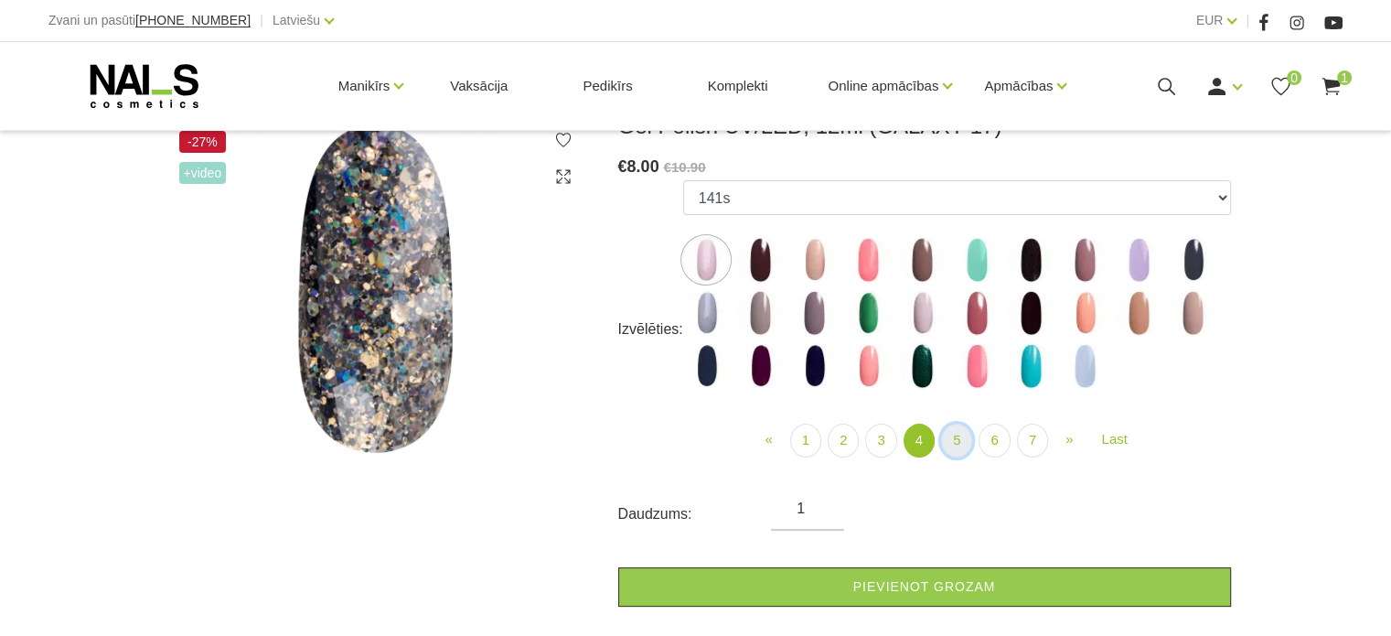
click at [957, 438] on link "5" at bounding box center [956, 441] width 31 height 34
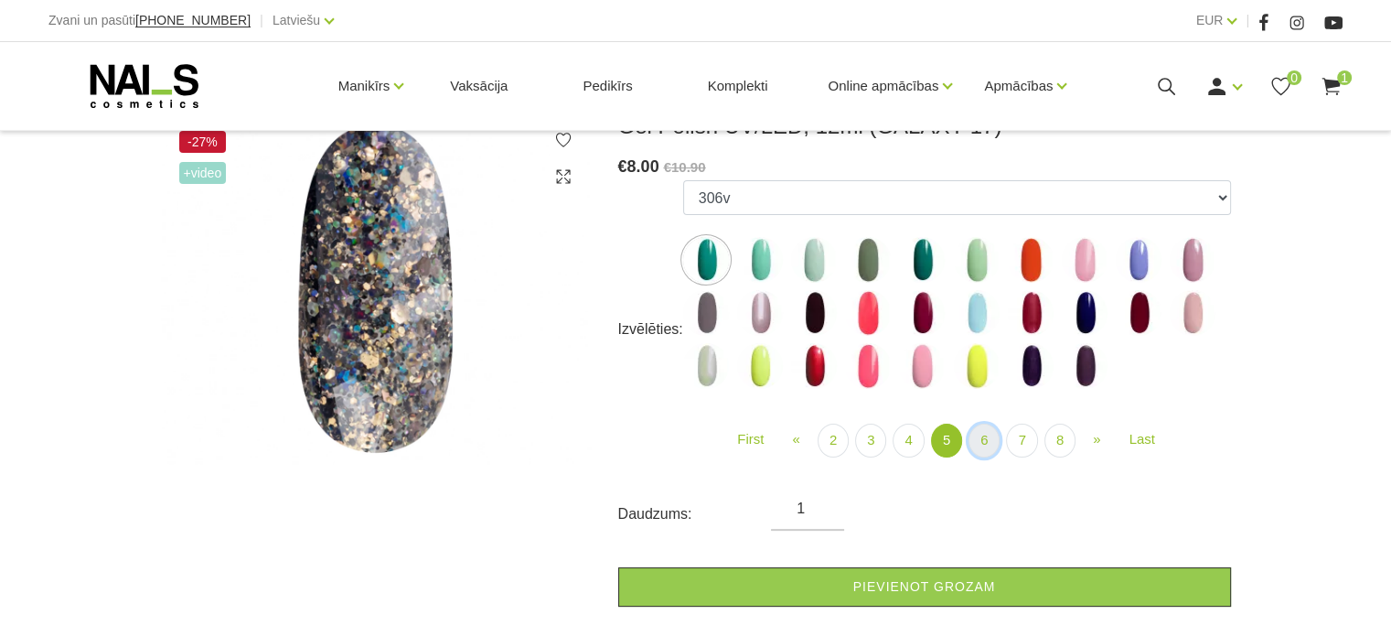
click at [985, 438] on link "6" at bounding box center [984, 441] width 31 height 34
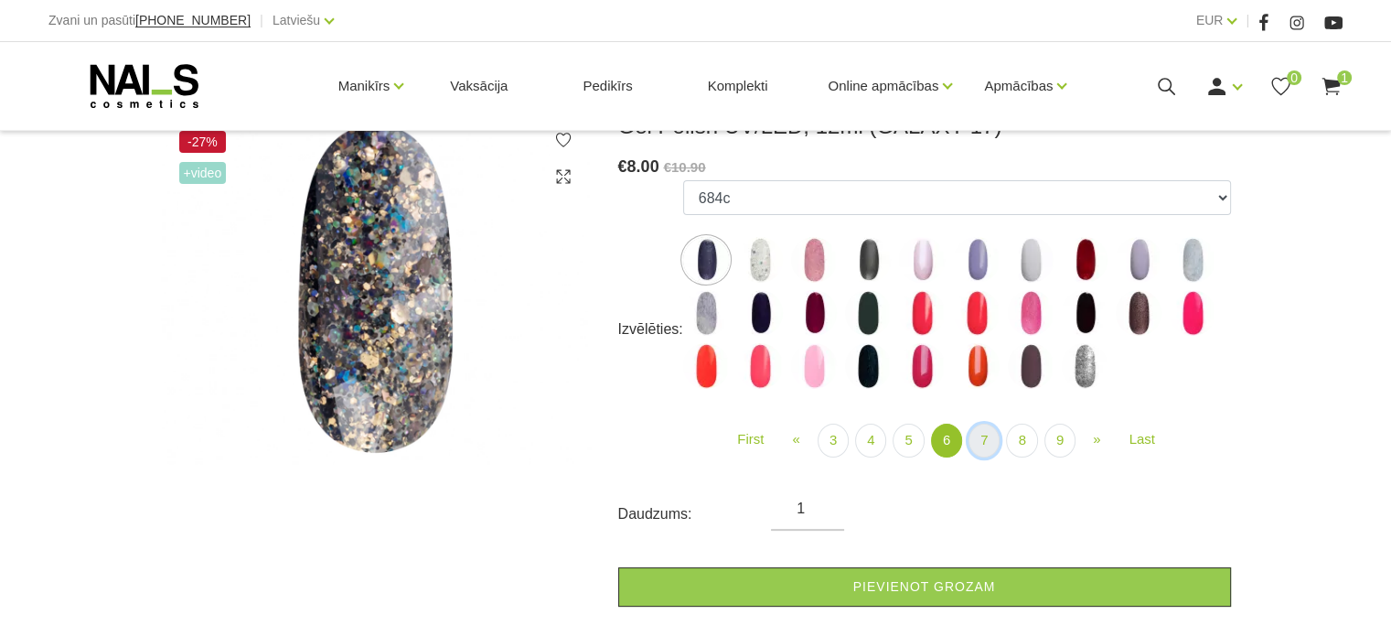
click at [982, 439] on link "7" at bounding box center [984, 441] width 31 height 34
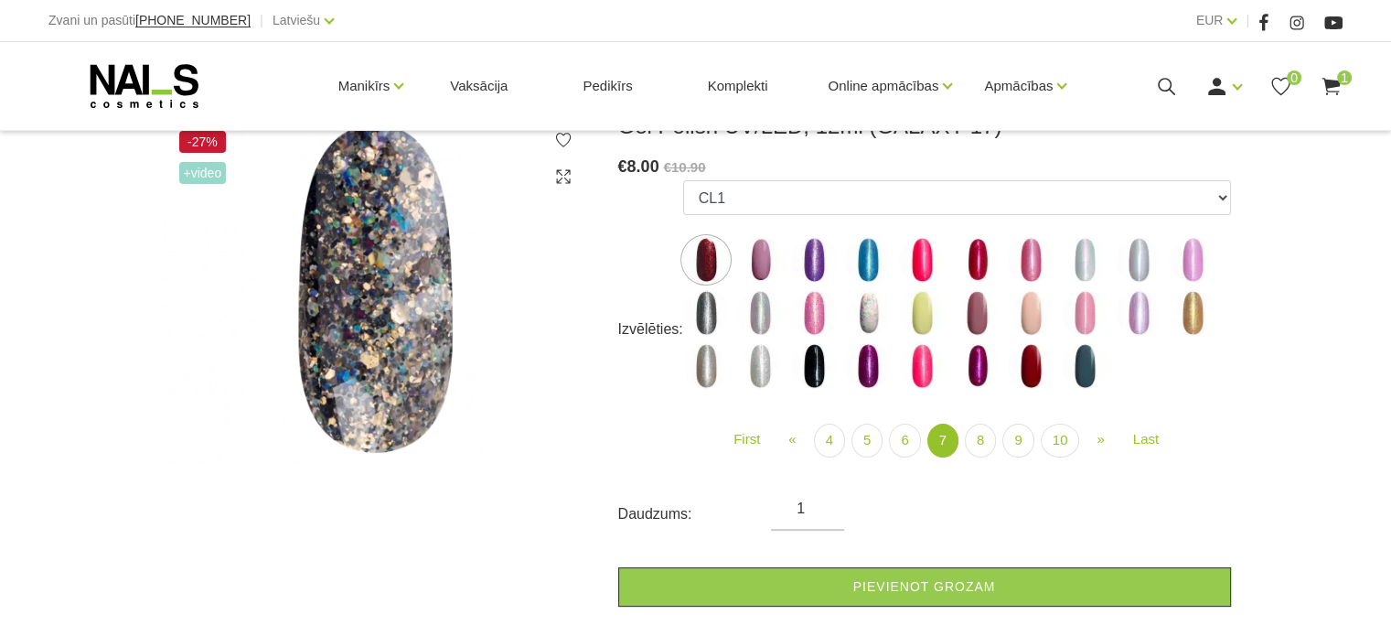
click at [718, 266] on img at bounding box center [706, 260] width 46 height 46
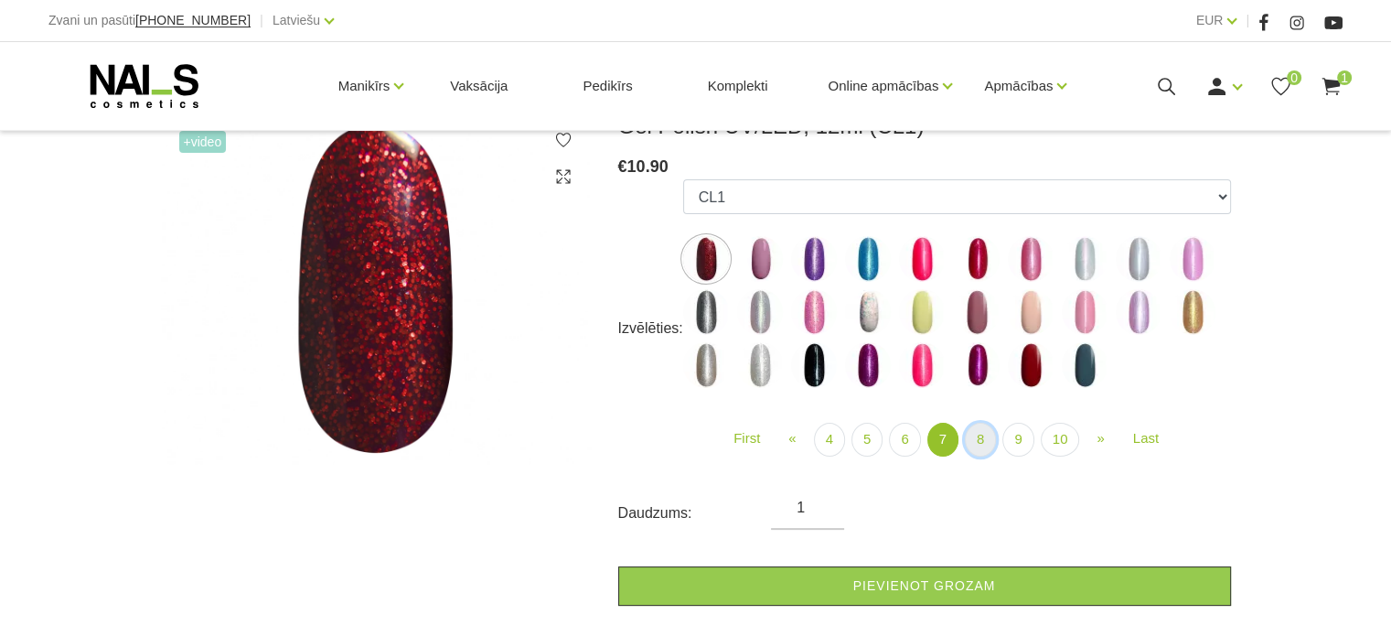
click at [988, 439] on link "8" at bounding box center [980, 440] width 31 height 34
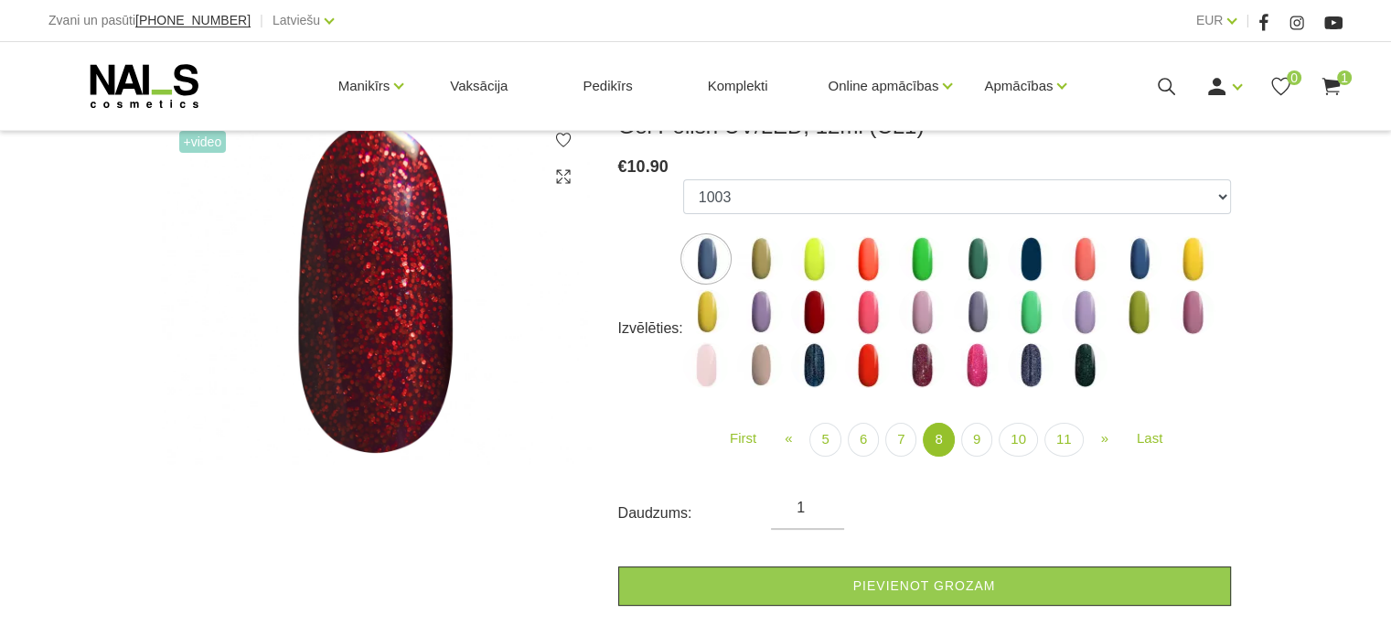
click at [923, 365] on img at bounding box center [922, 365] width 46 height 46
select select "4447"
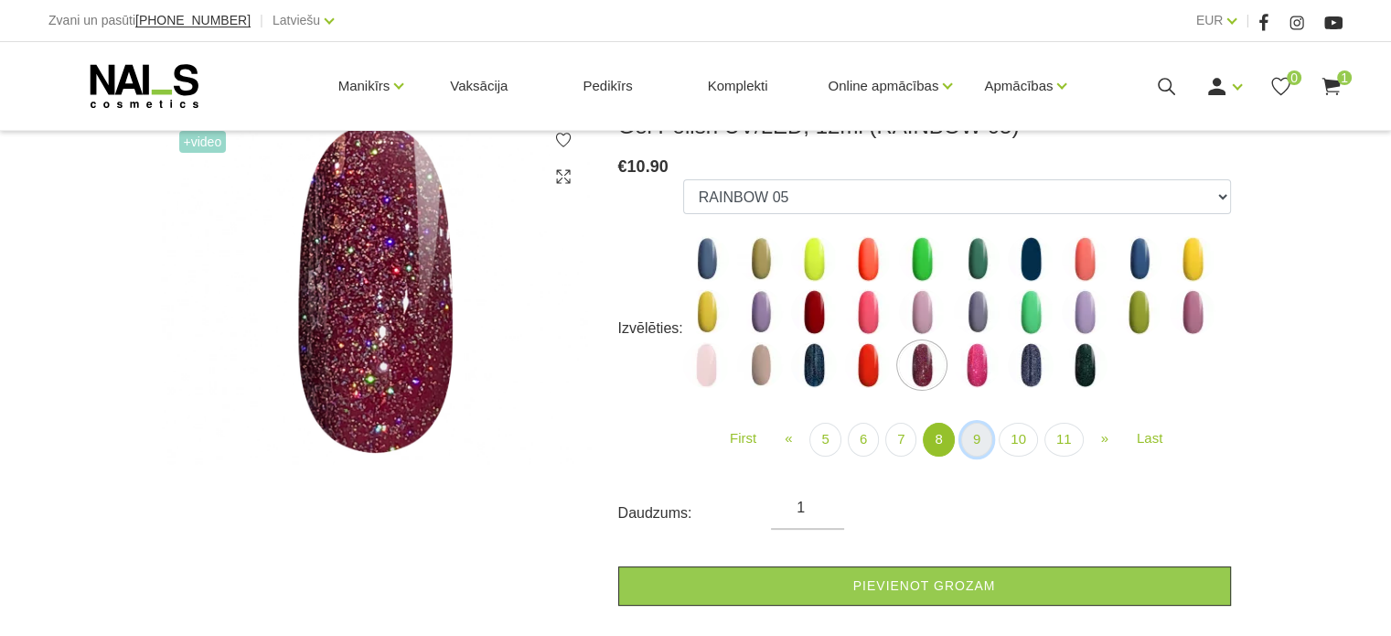
click at [978, 440] on link "9" at bounding box center [976, 440] width 31 height 34
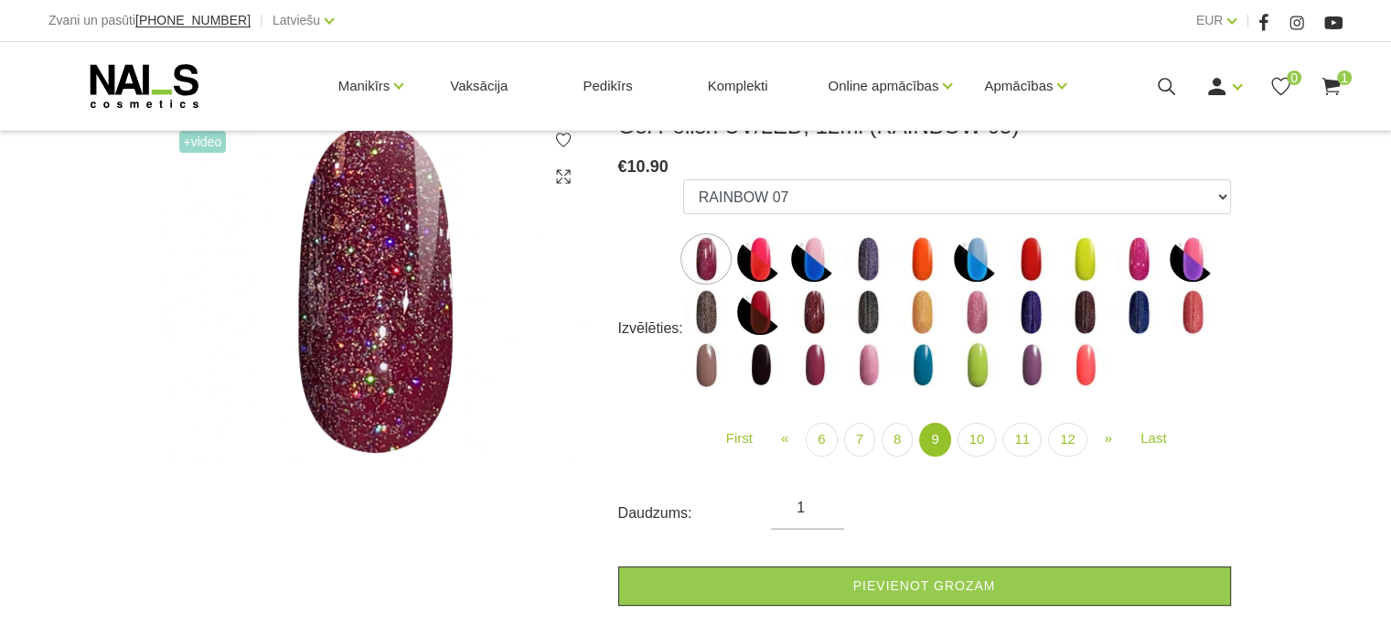
click at [917, 313] on img at bounding box center [922, 312] width 46 height 46
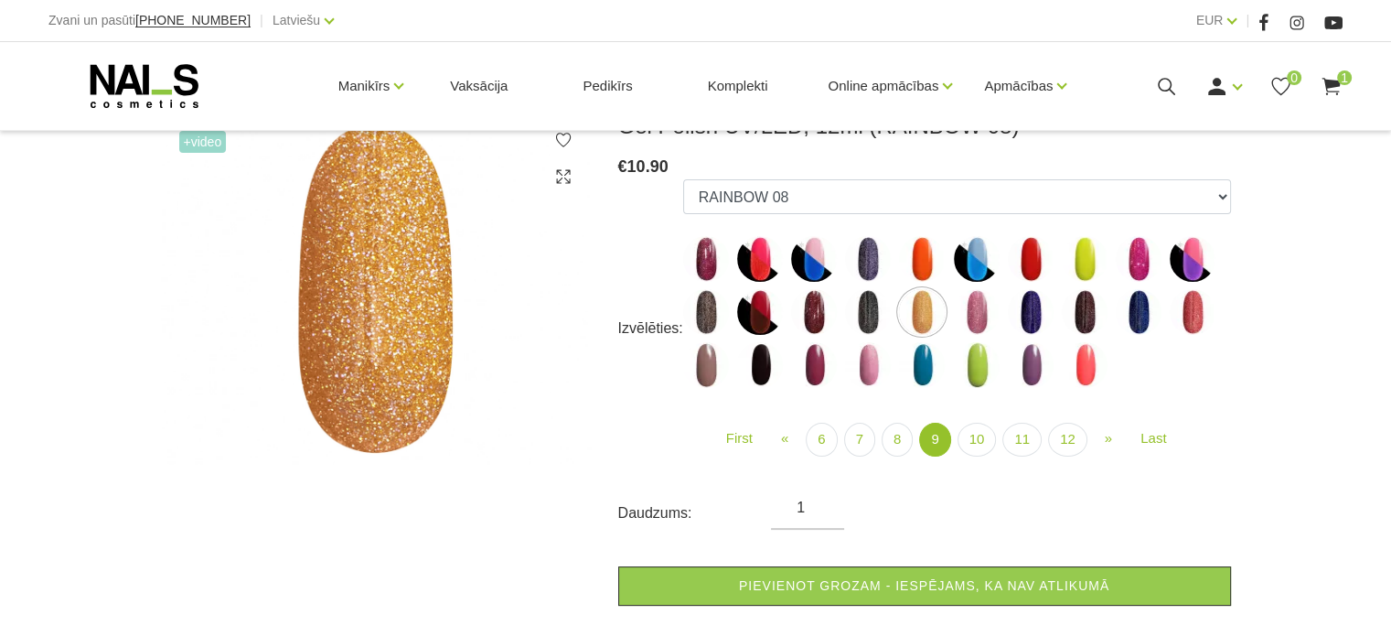
click at [867, 316] on img at bounding box center [868, 312] width 46 height 46
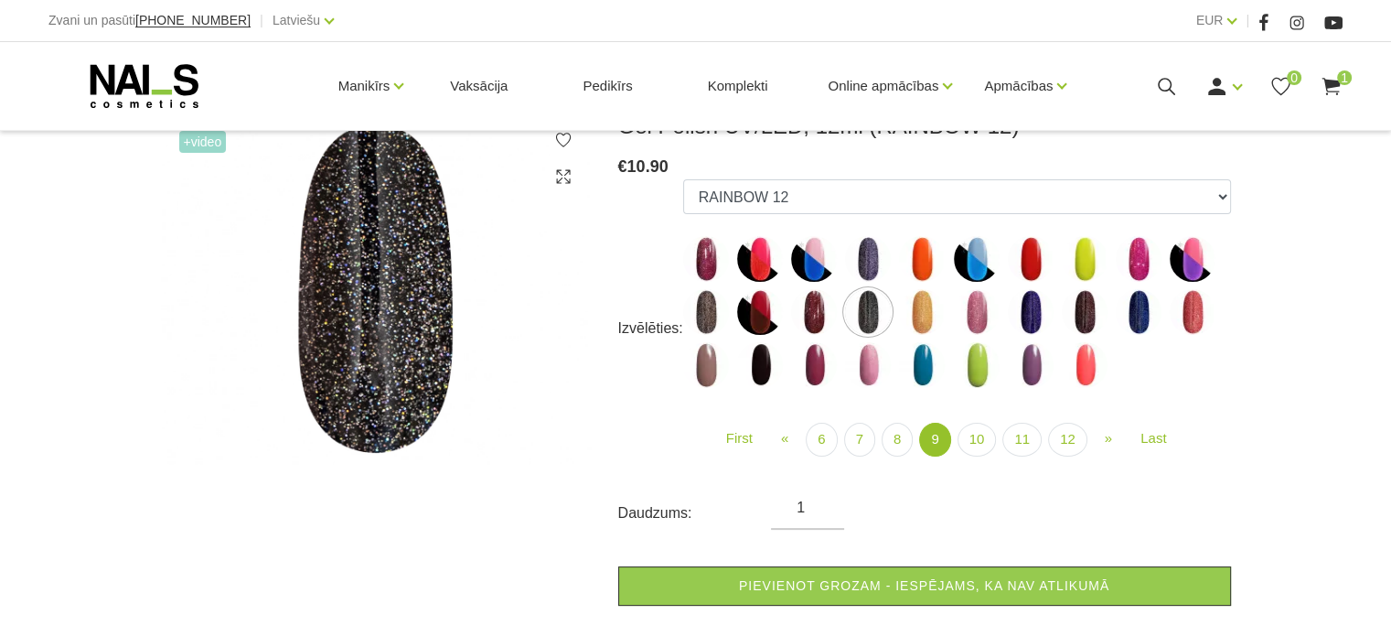
click at [922, 308] on img at bounding box center [922, 312] width 46 height 46
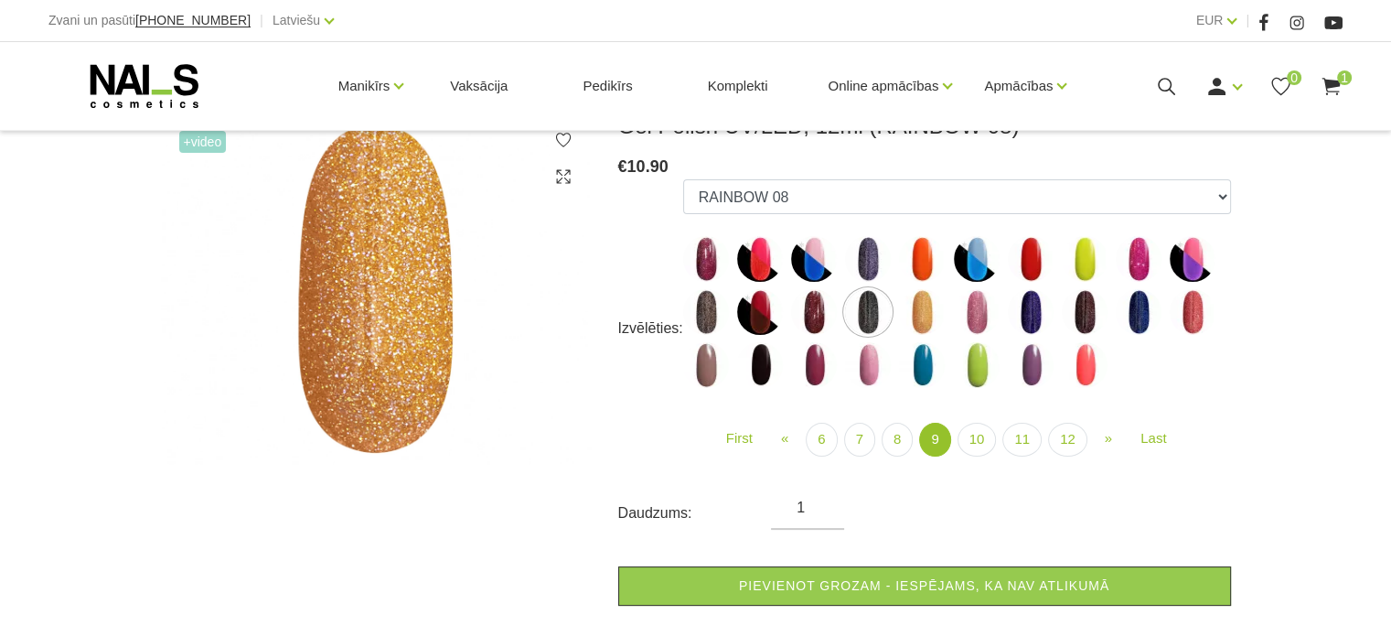
click at [1191, 313] on img at bounding box center [1193, 312] width 46 height 46
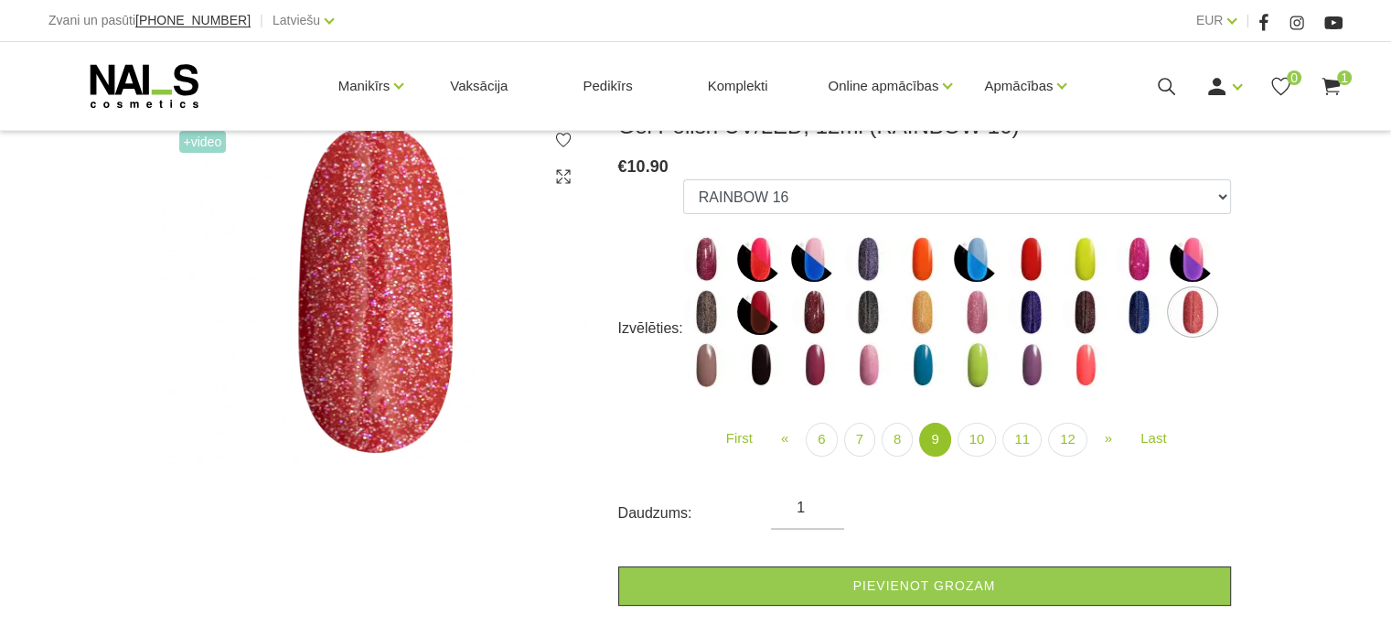
click at [928, 321] on img at bounding box center [922, 312] width 46 height 46
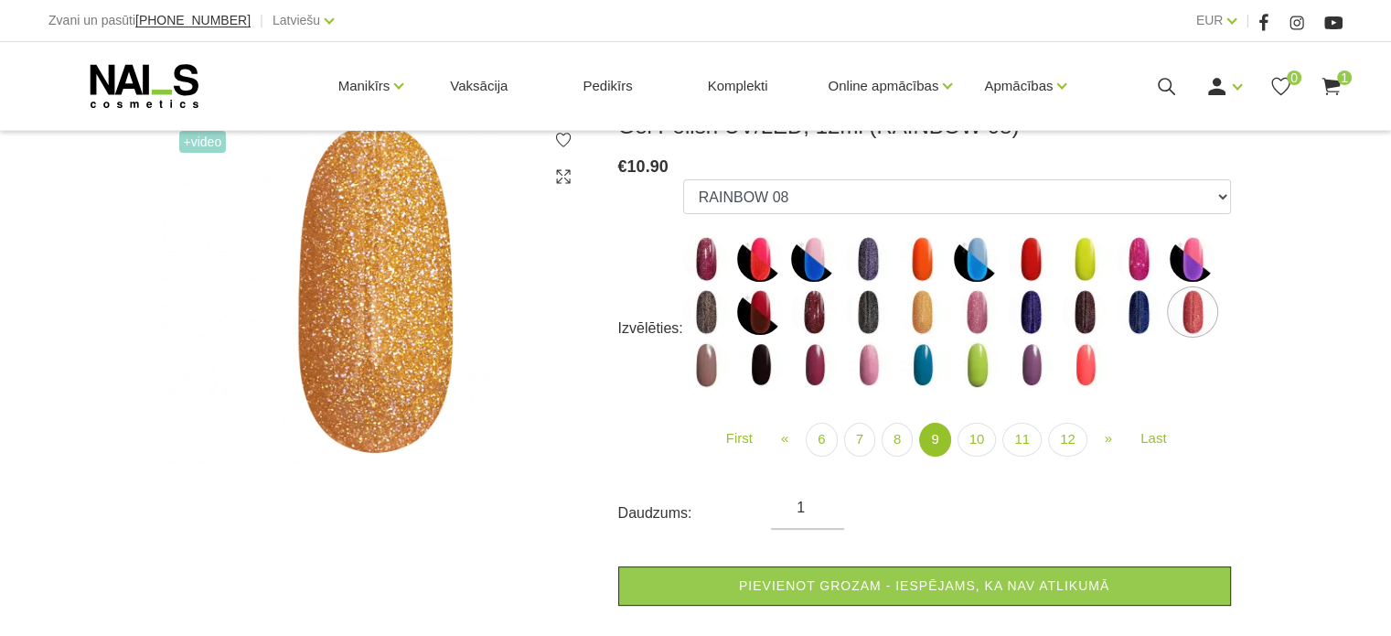
click at [988, 312] on img at bounding box center [977, 312] width 46 height 46
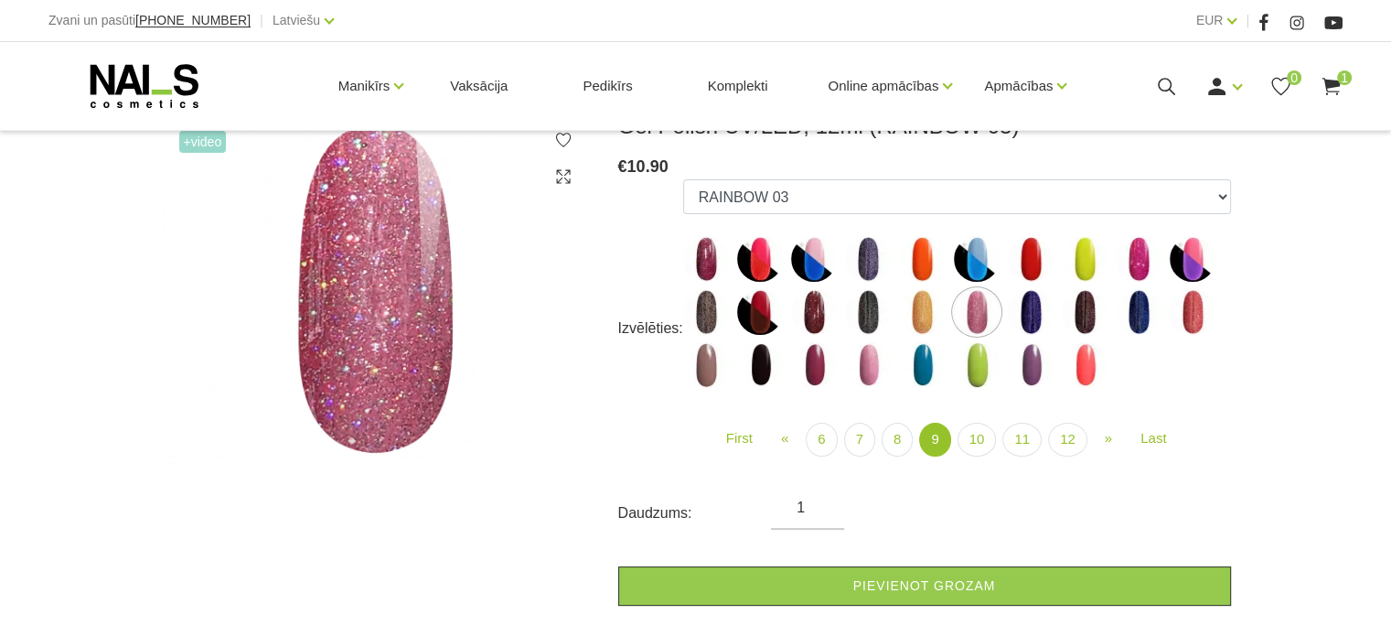
click at [912, 321] on img at bounding box center [922, 312] width 46 height 46
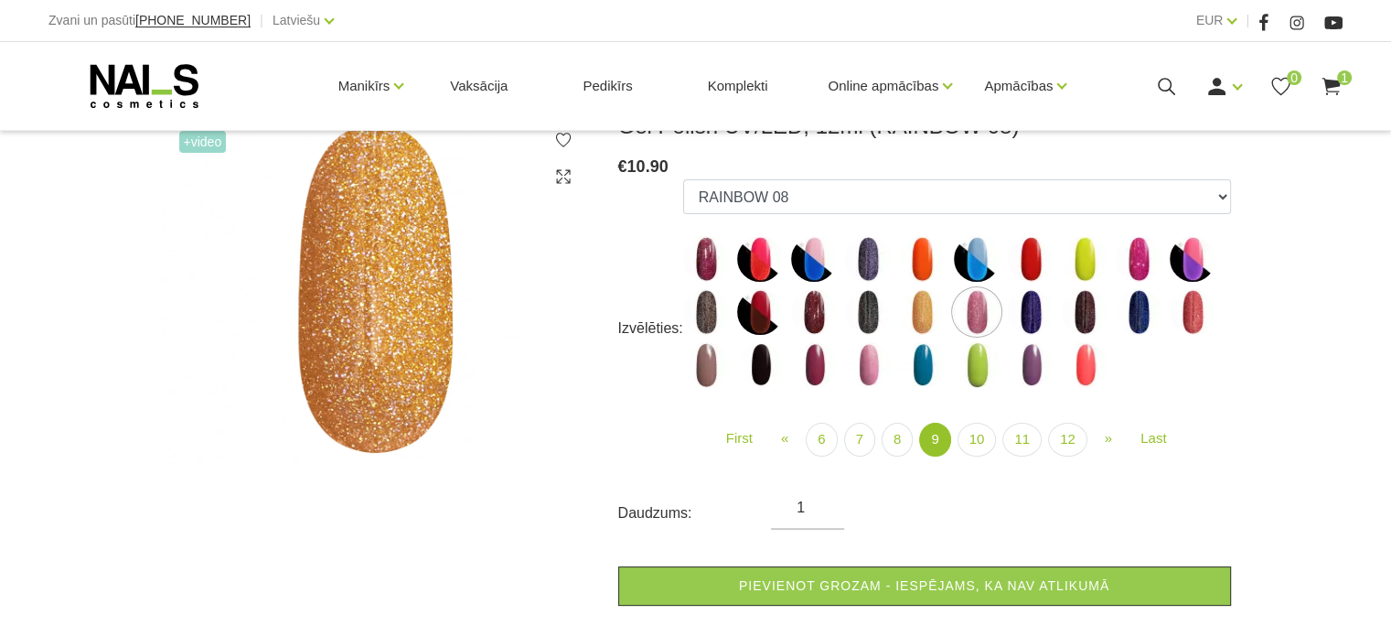
click at [922, 312] on img at bounding box center [922, 312] width 46 height 46
click at [1034, 306] on img at bounding box center [1031, 312] width 46 height 46
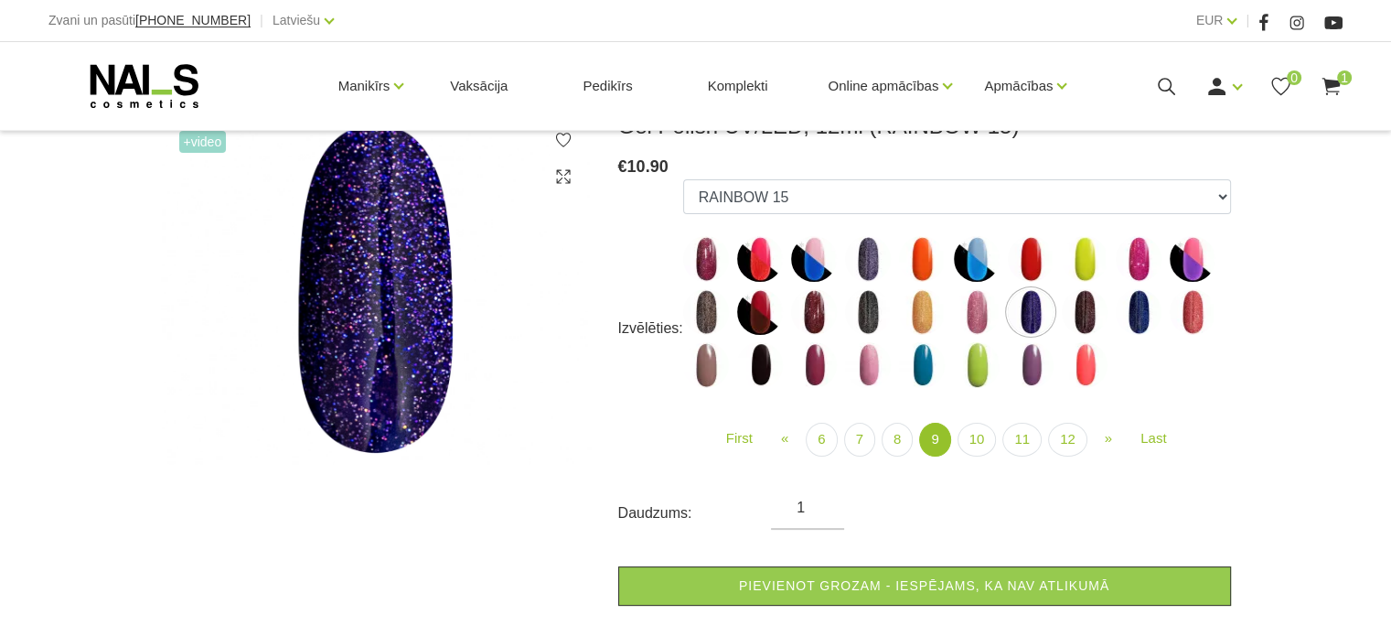
click at [1184, 299] on img at bounding box center [1193, 312] width 46 height 46
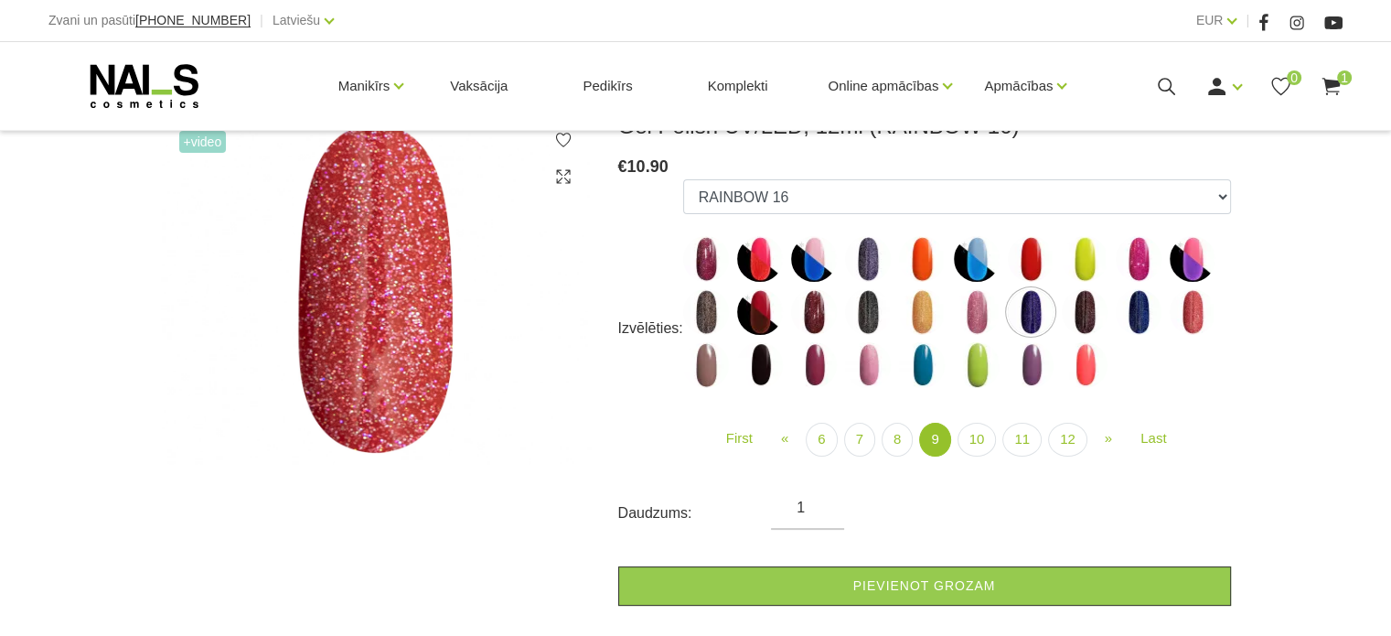
click at [712, 256] on img at bounding box center [706, 259] width 46 height 46
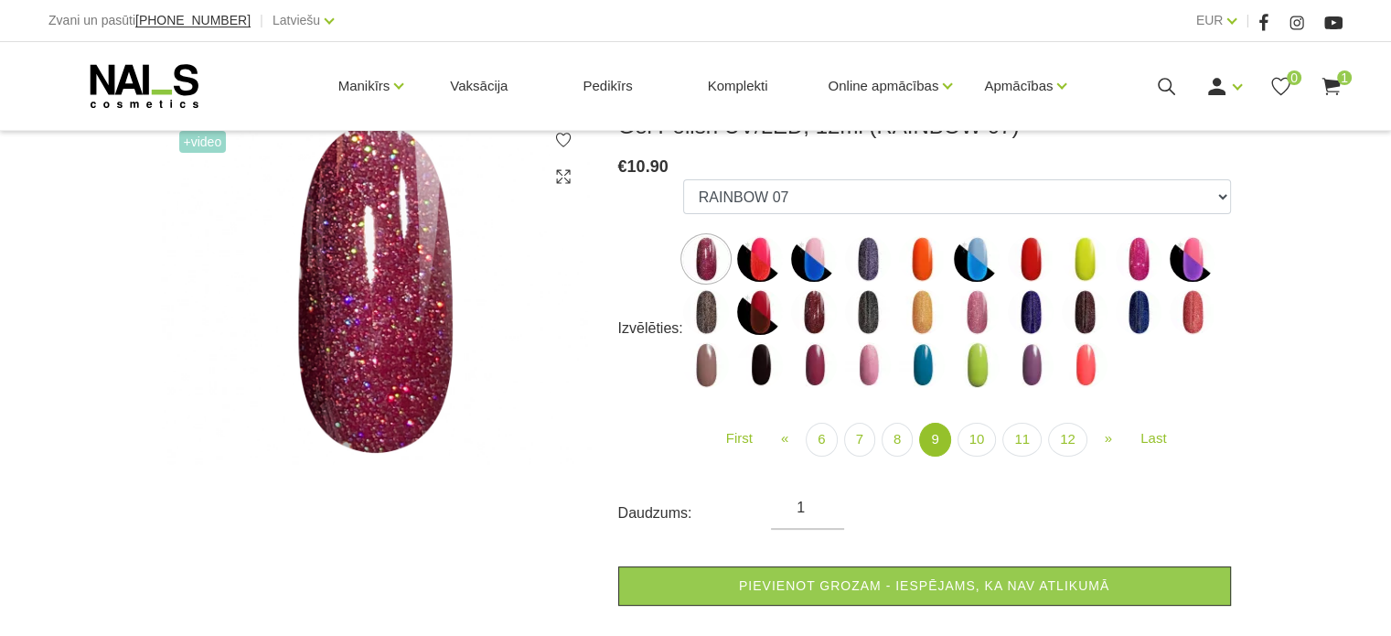
click at [921, 306] on img at bounding box center [922, 312] width 46 height 46
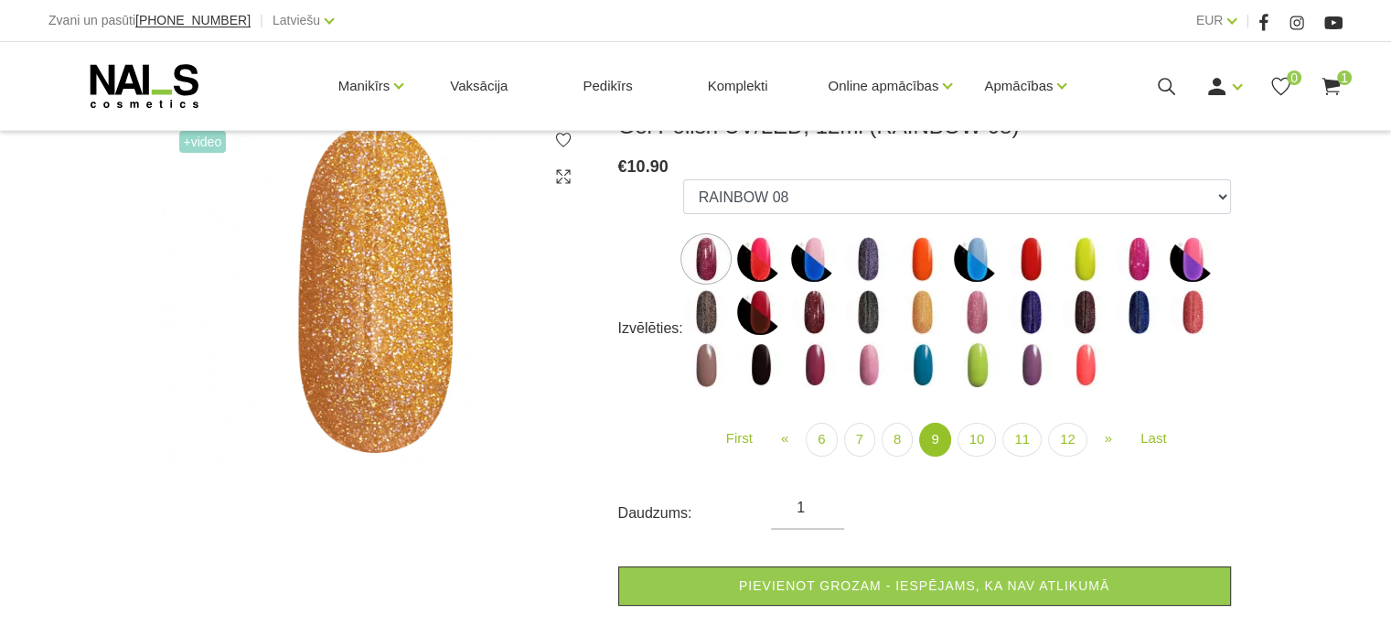
click at [977, 314] on img at bounding box center [977, 312] width 46 height 46
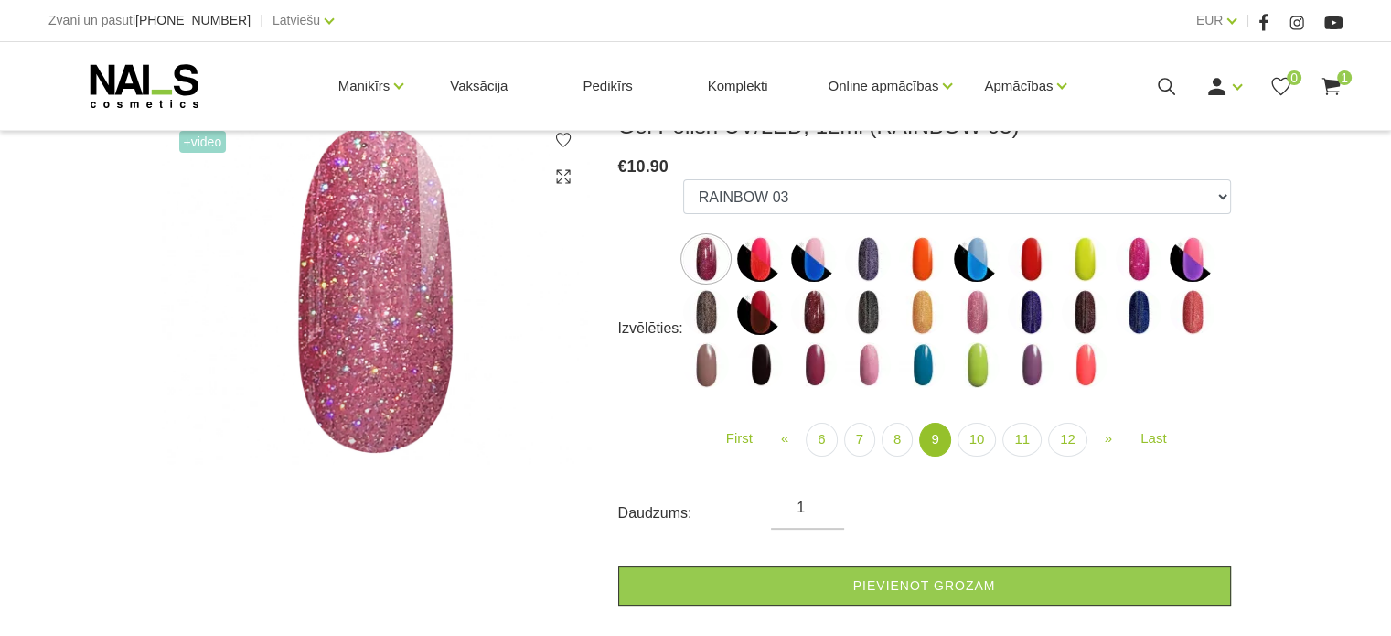
click at [929, 313] on img at bounding box center [922, 312] width 46 height 46
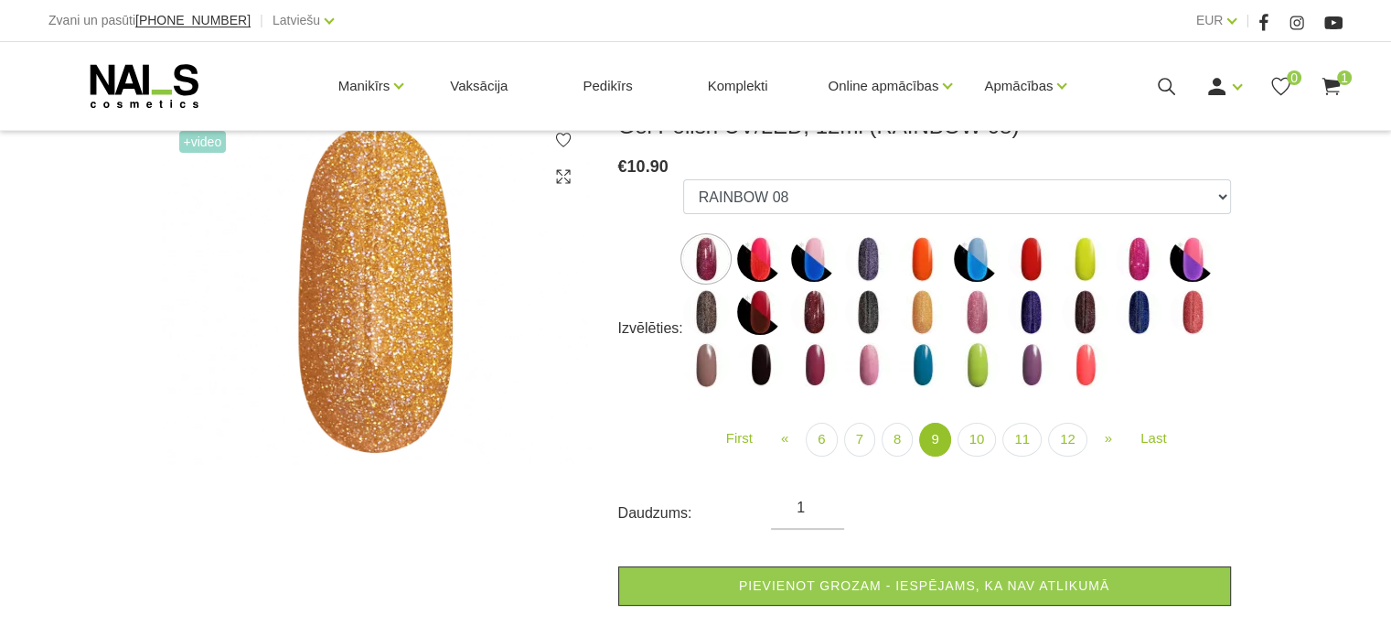
click at [1183, 310] on img at bounding box center [1193, 312] width 46 height 46
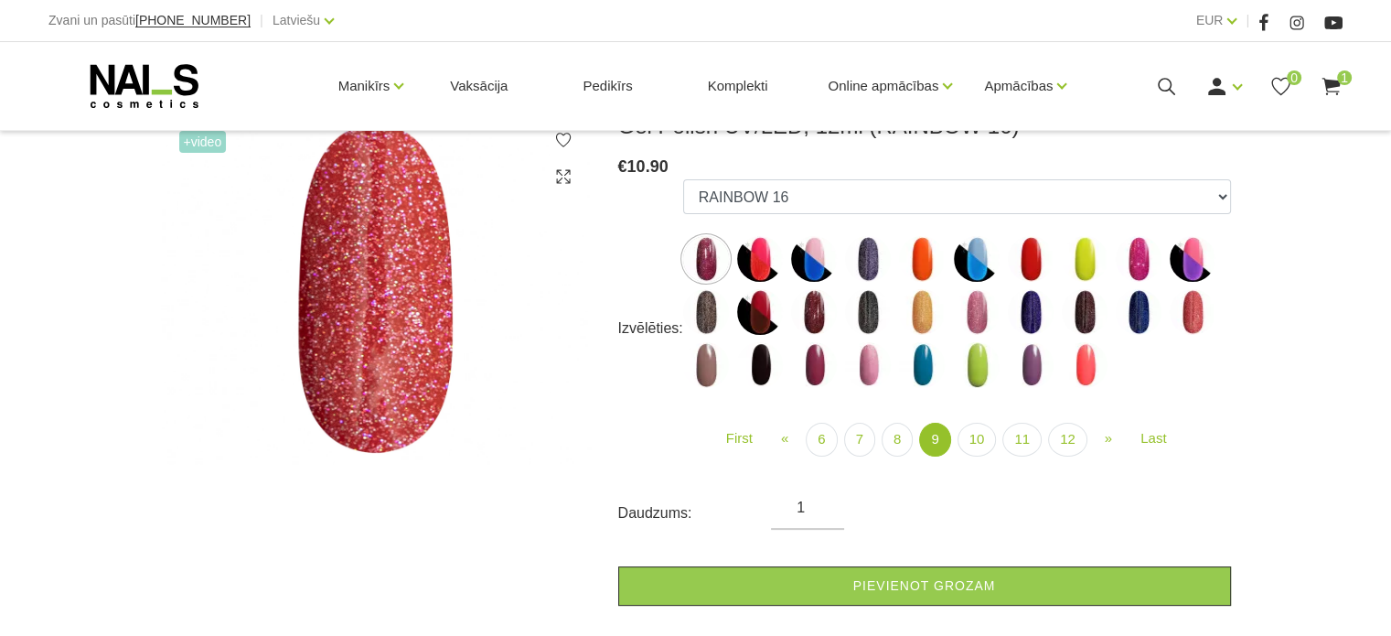
click at [926, 310] on img at bounding box center [922, 312] width 46 height 46
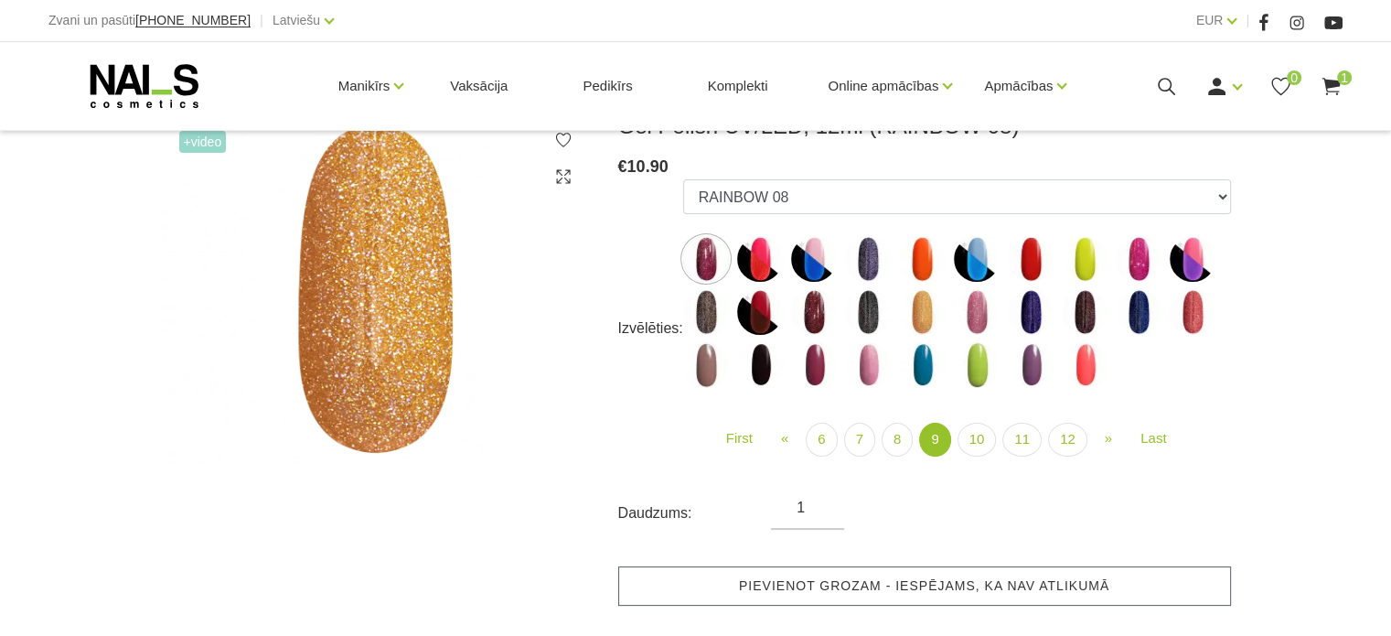
click at [765, 577] on link "Pievienot grozam - iespējams, ka nav atlikumā" at bounding box center [924, 585] width 613 height 39
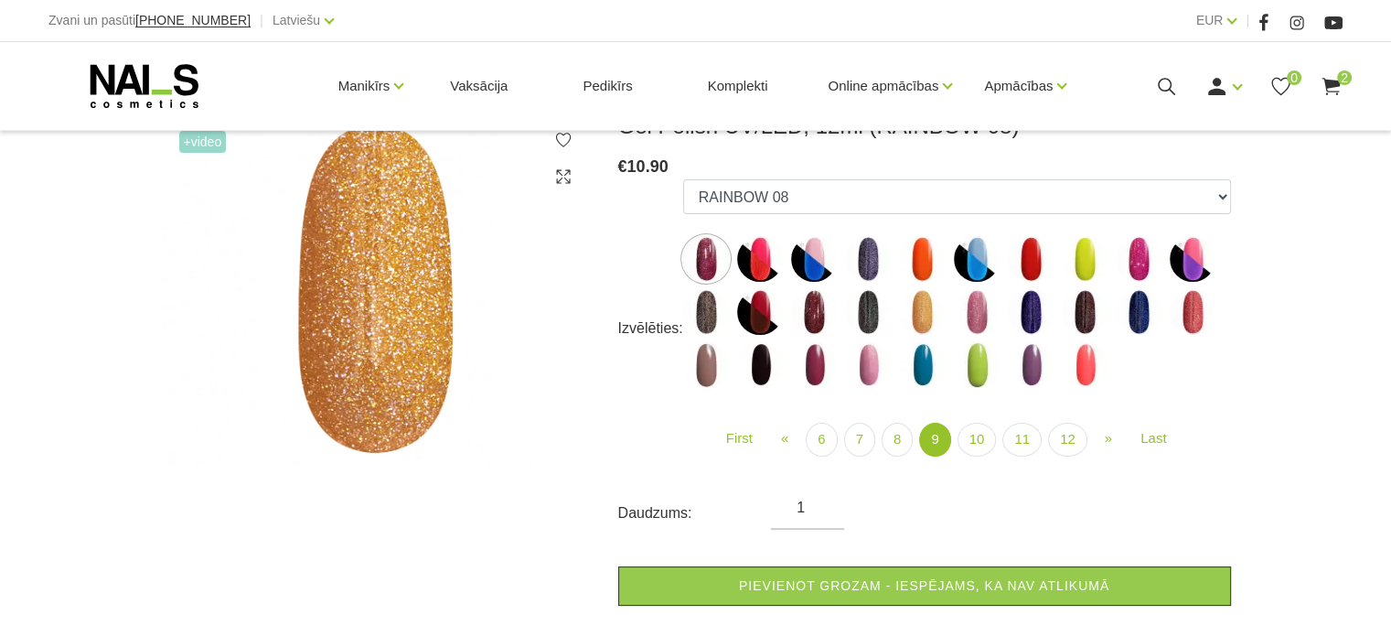
click at [1333, 81] on use at bounding box center [1331, 86] width 18 height 17
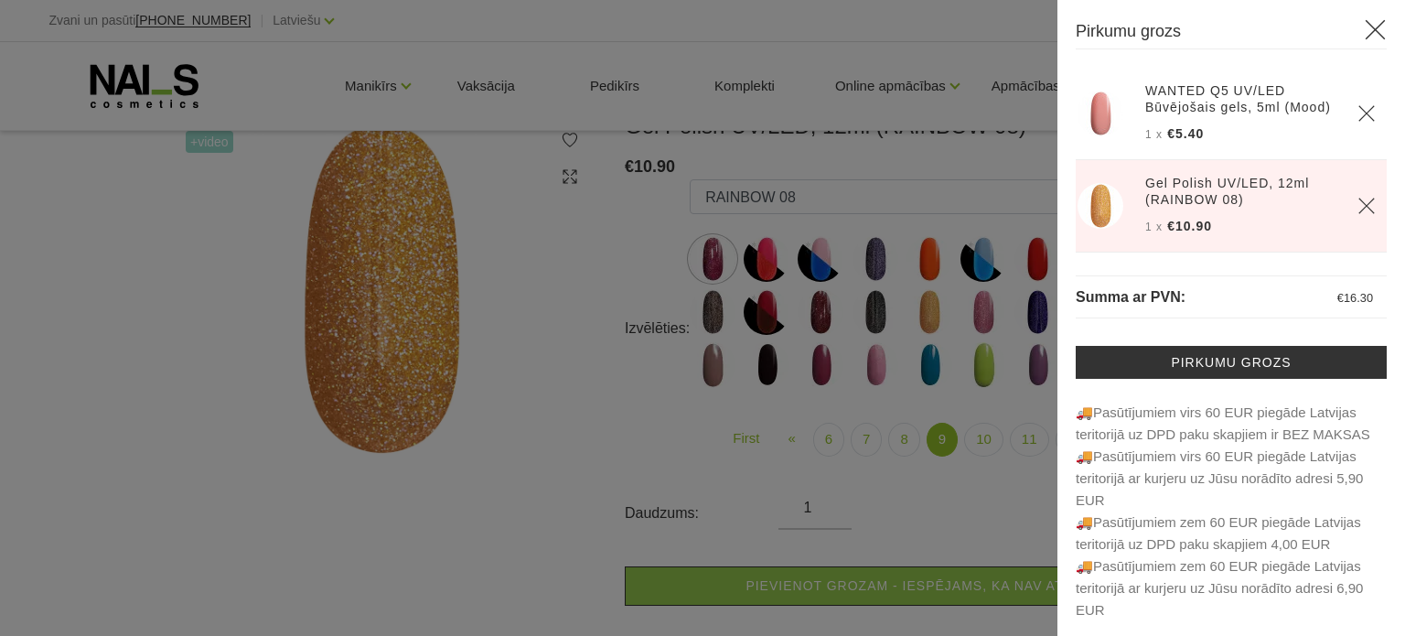
click at [1369, 32] on icon at bounding box center [1375, 29] width 23 height 23
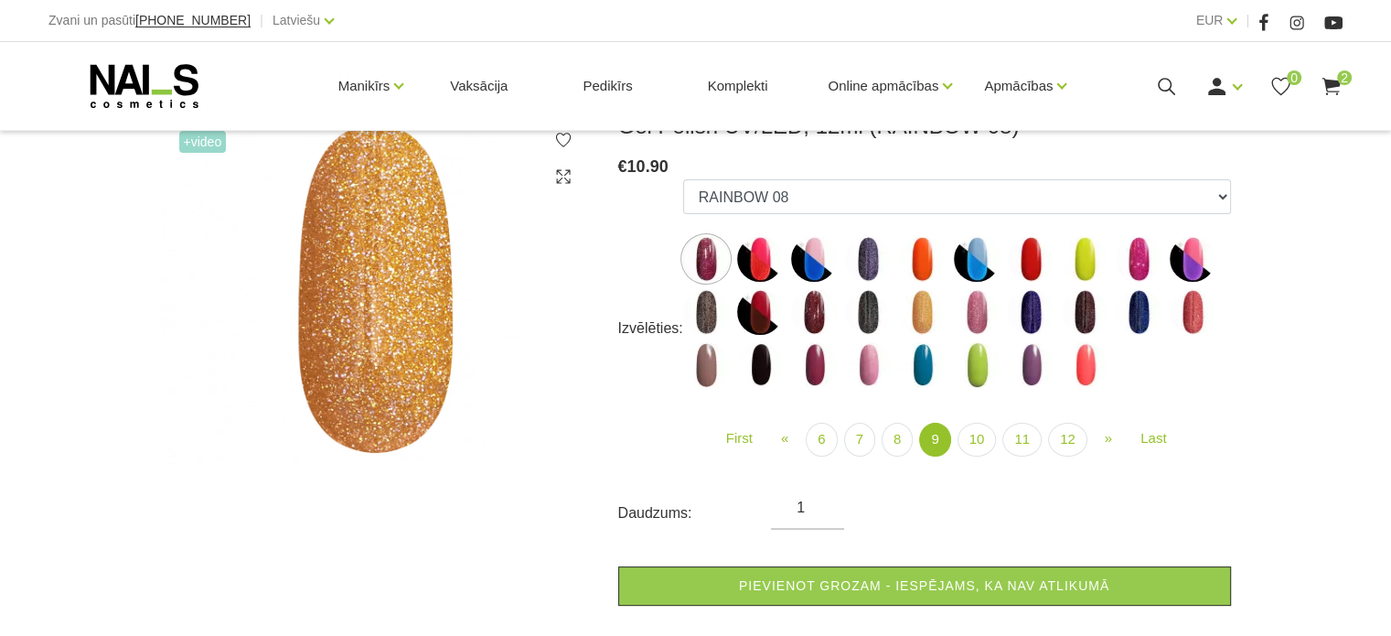
click at [1193, 316] on img at bounding box center [1193, 312] width 46 height 46
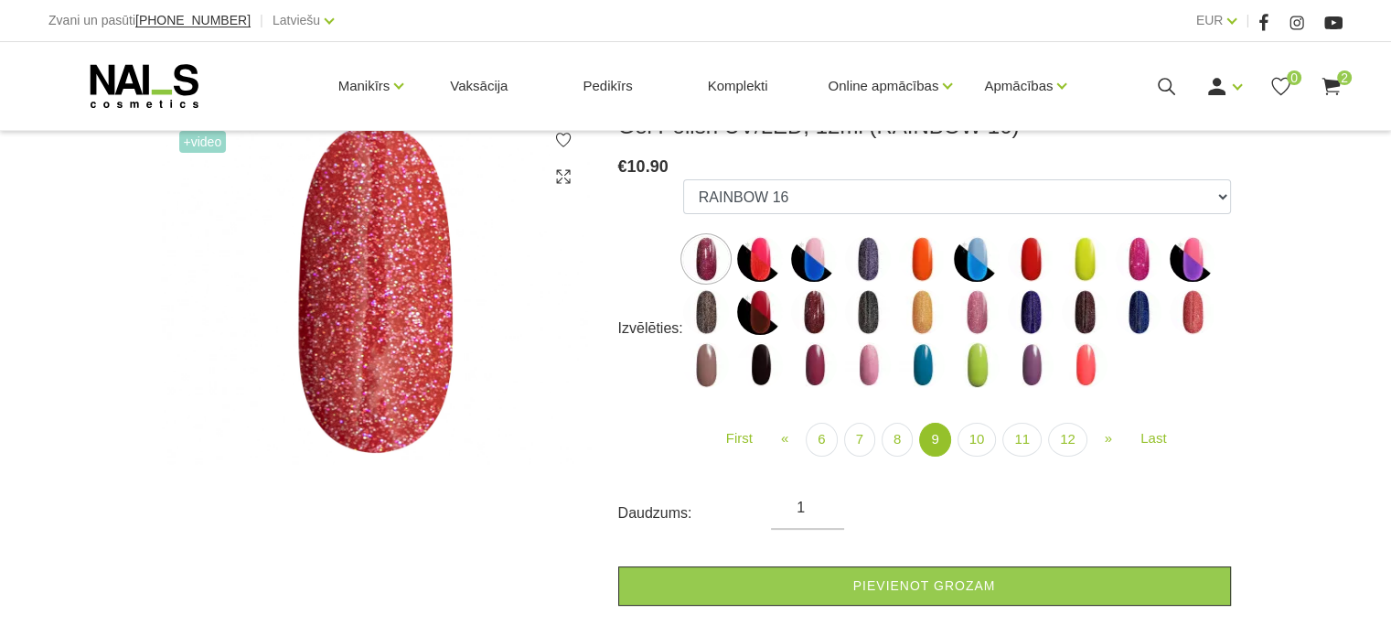
click at [1079, 316] on img at bounding box center [1085, 312] width 46 height 46
select select "4515"
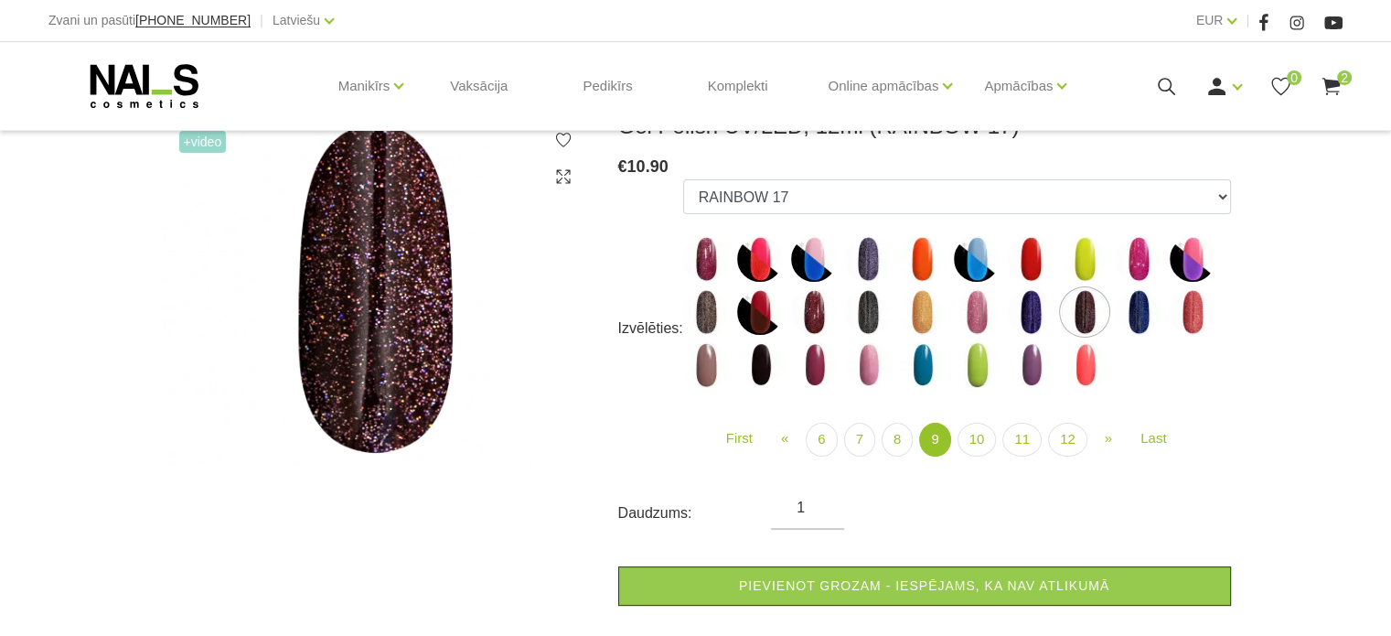
click at [1335, 84] on use at bounding box center [1331, 86] width 18 height 17
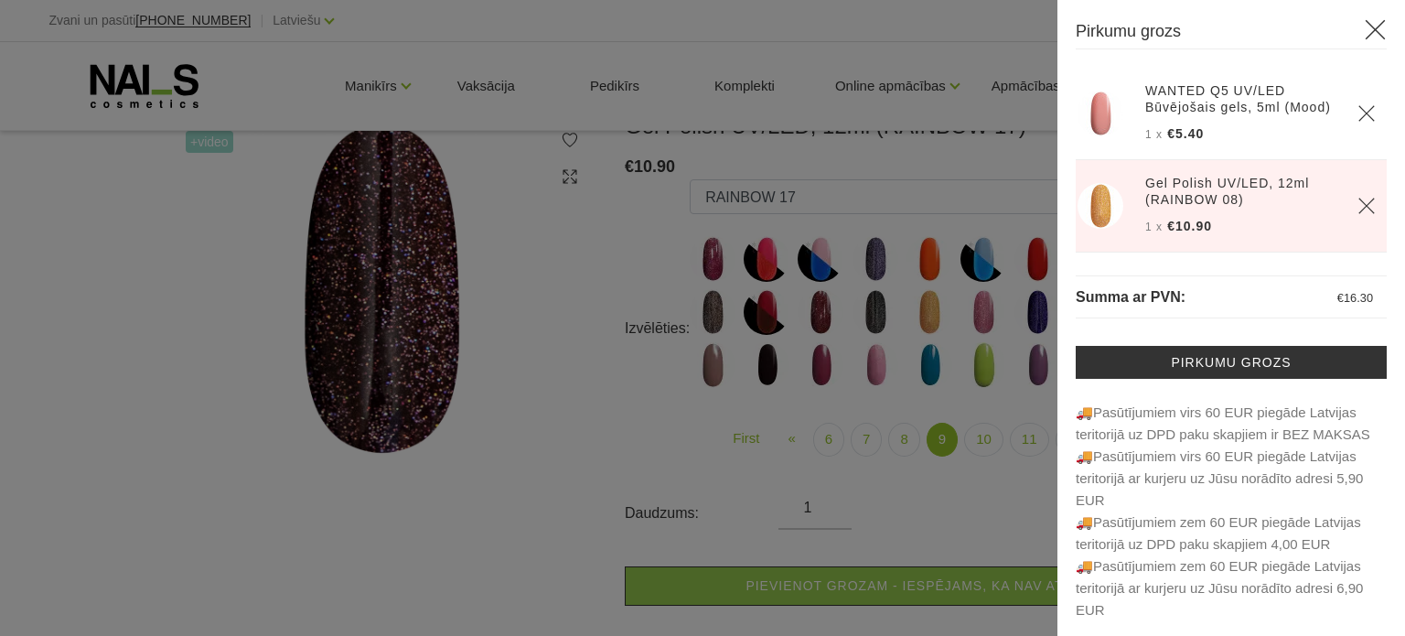
click at [1357, 215] on icon "Delete" at bounding box center [1366, 206] width 18 height 18
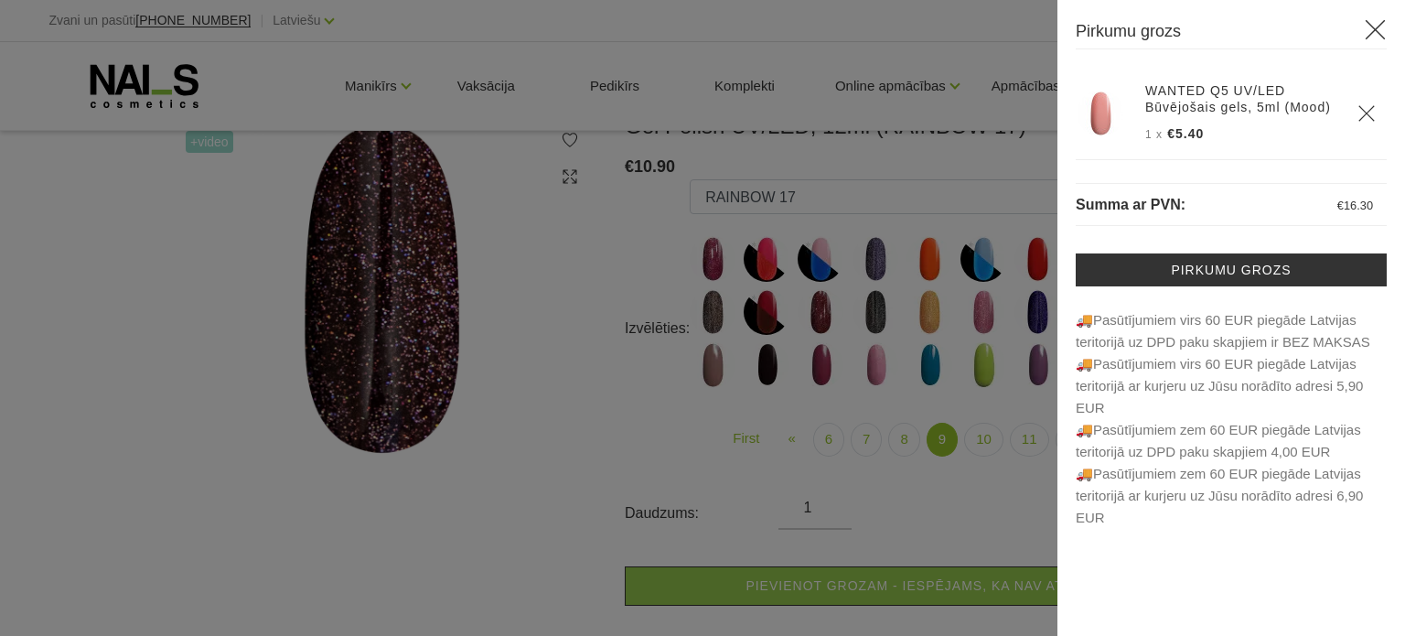
click at [1381, 31] on icon at bounding box center [1375, 29] width 23 height 23
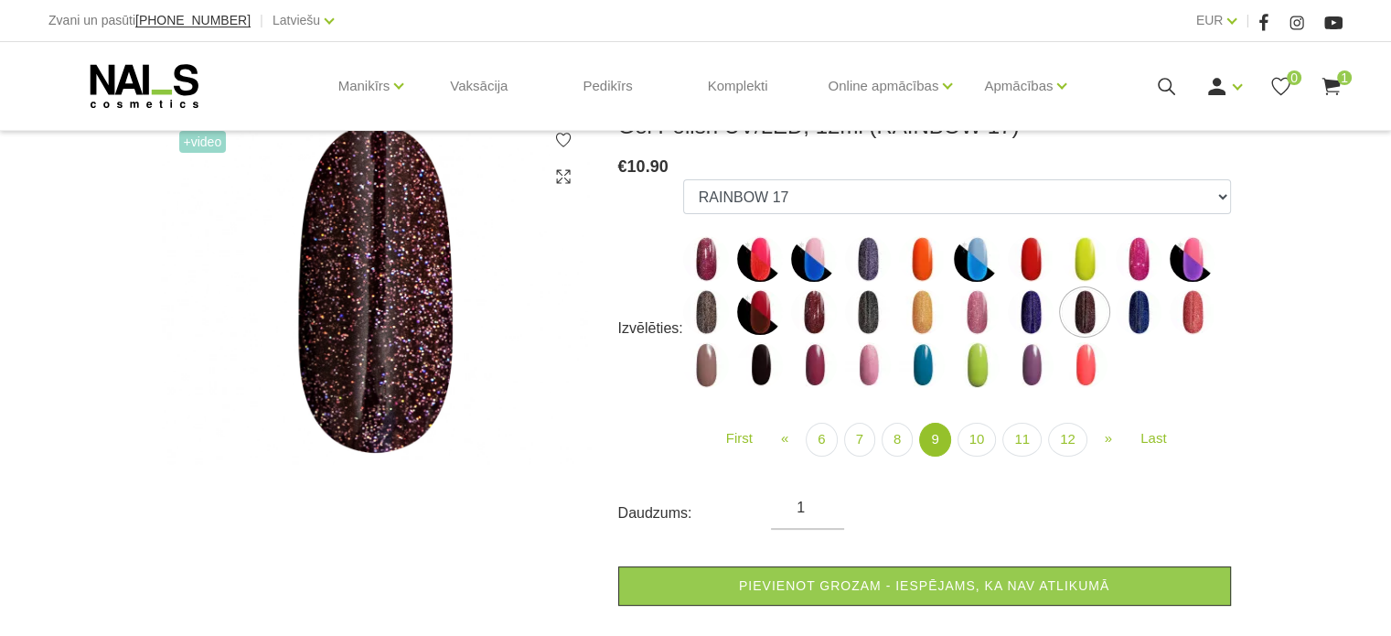
click at [148, 76] on use at bounding box center [145, 86] width 108 height 44
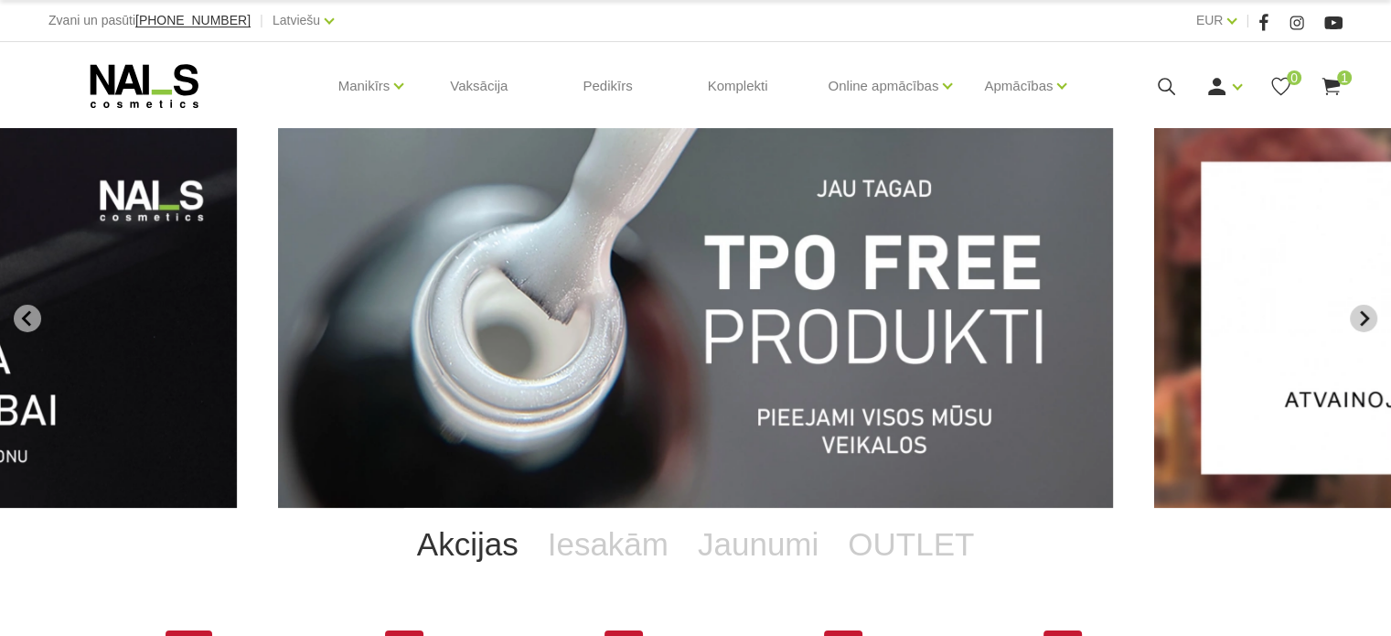
click at [1357, 317] on icon "Next slide" at bounding box center [1364, 318] width 16 height 16
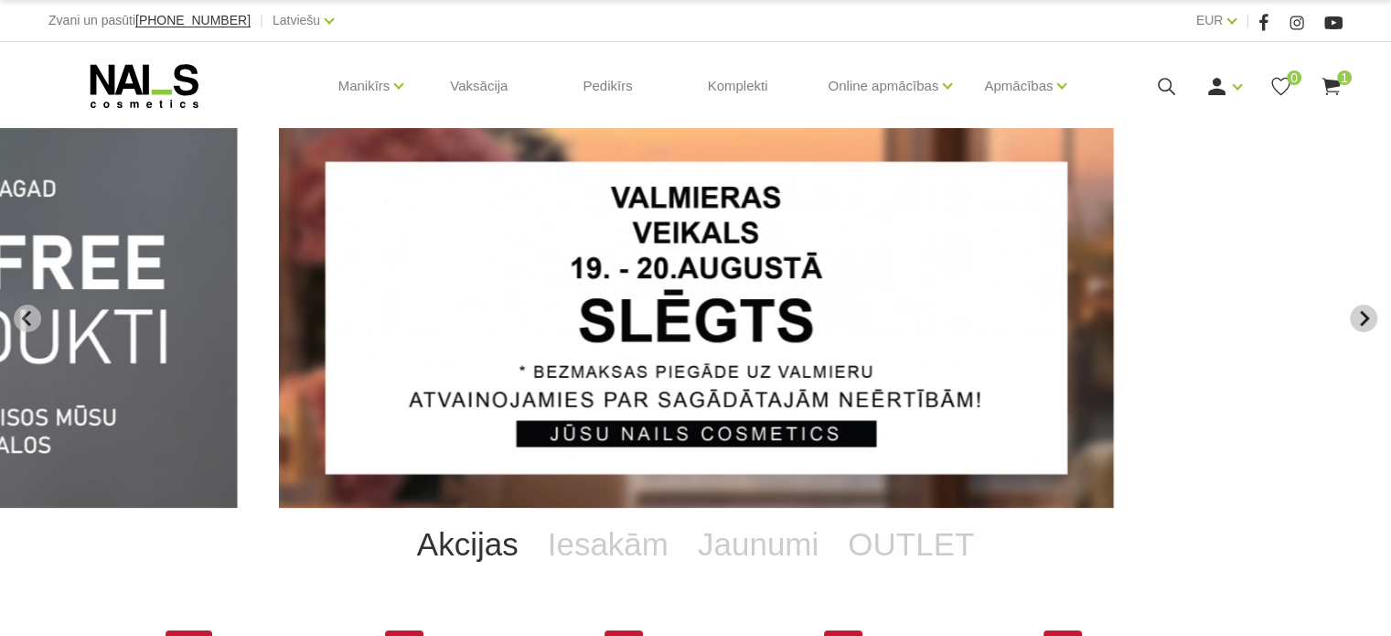
click at [1357, 316] on icon "Next slide" at bounding box center [1364, 318] width 16 height 16
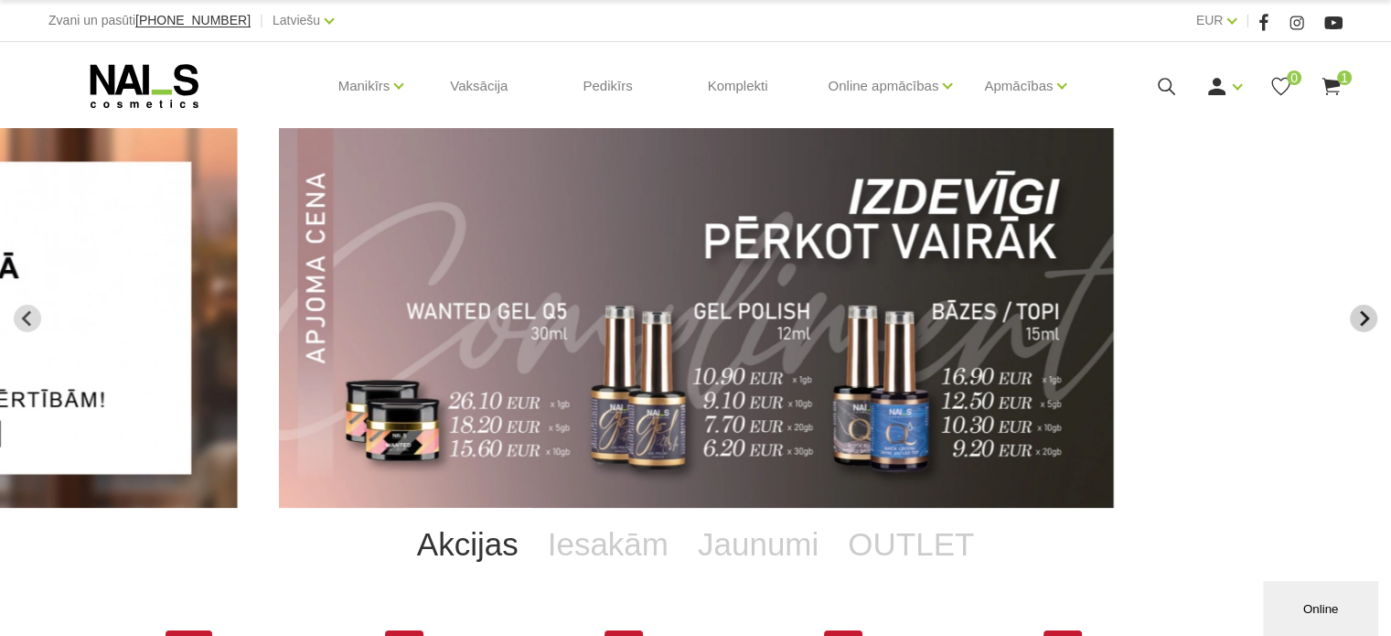
click at [1356, 316] on icon "Next slide" at bounding box center [1364, 318] width 16 height 16
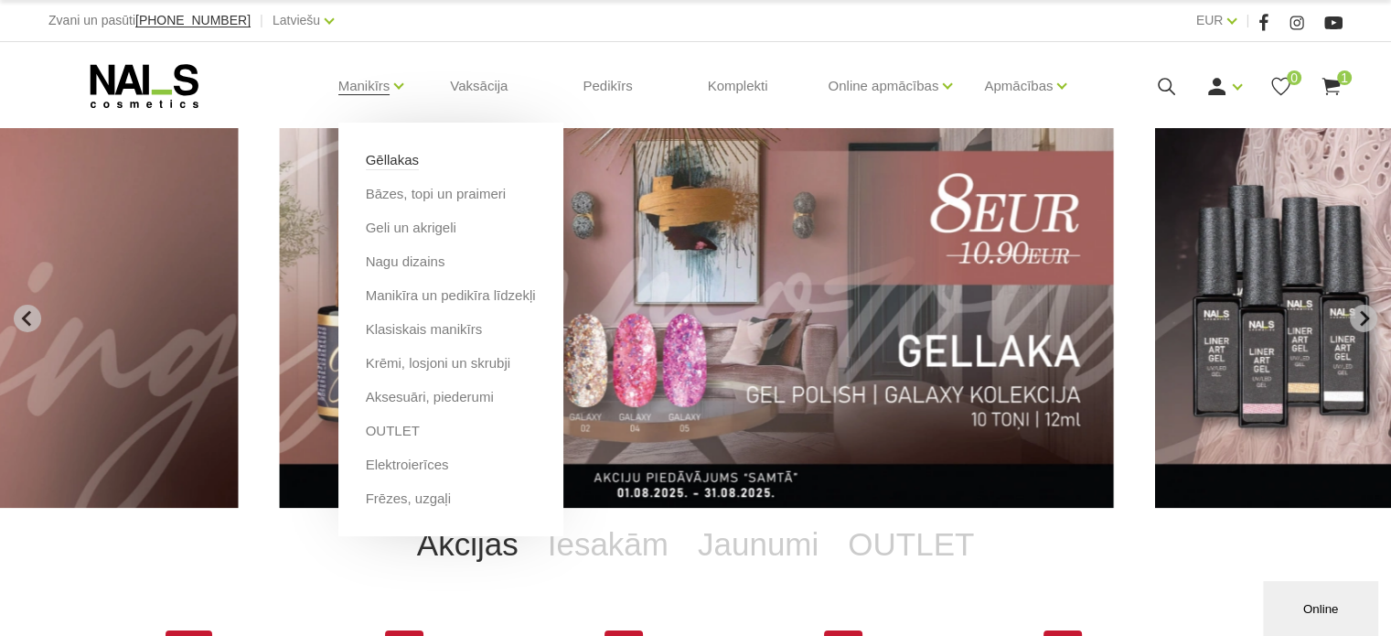
click at [398, 158] on link "Gēllakas" at bounding box center [392, 160] width 53 height 20
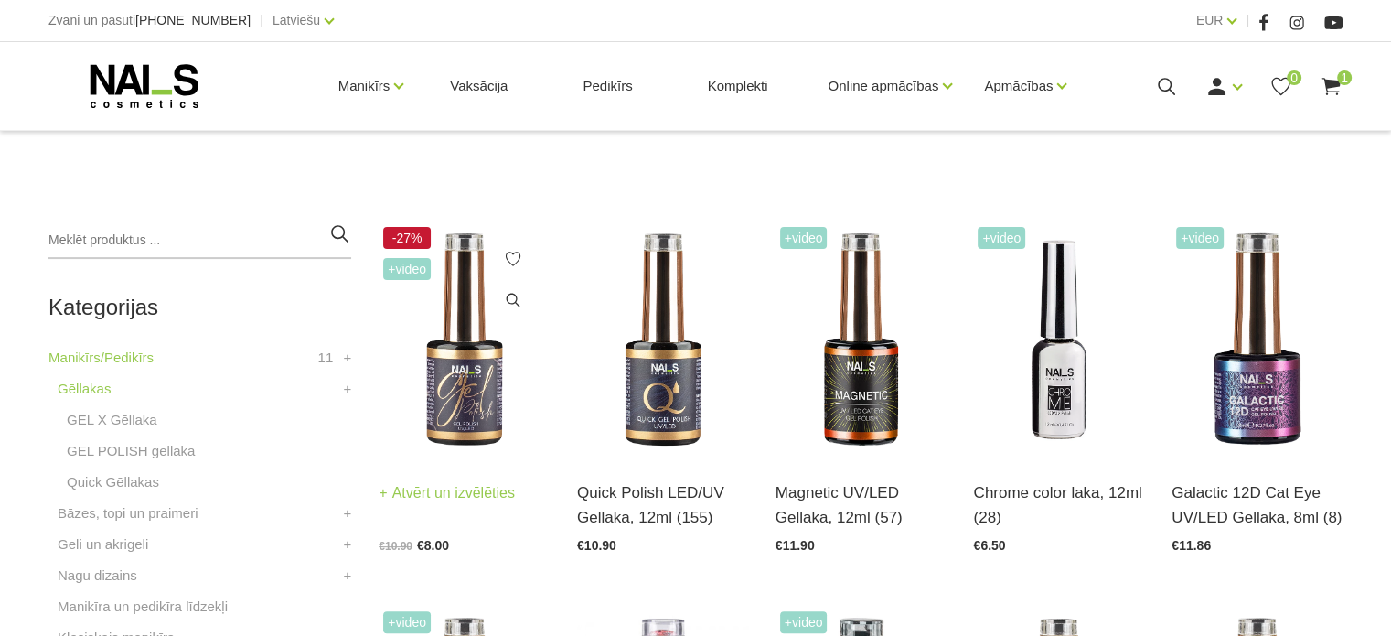
scroll to position [457, 0]
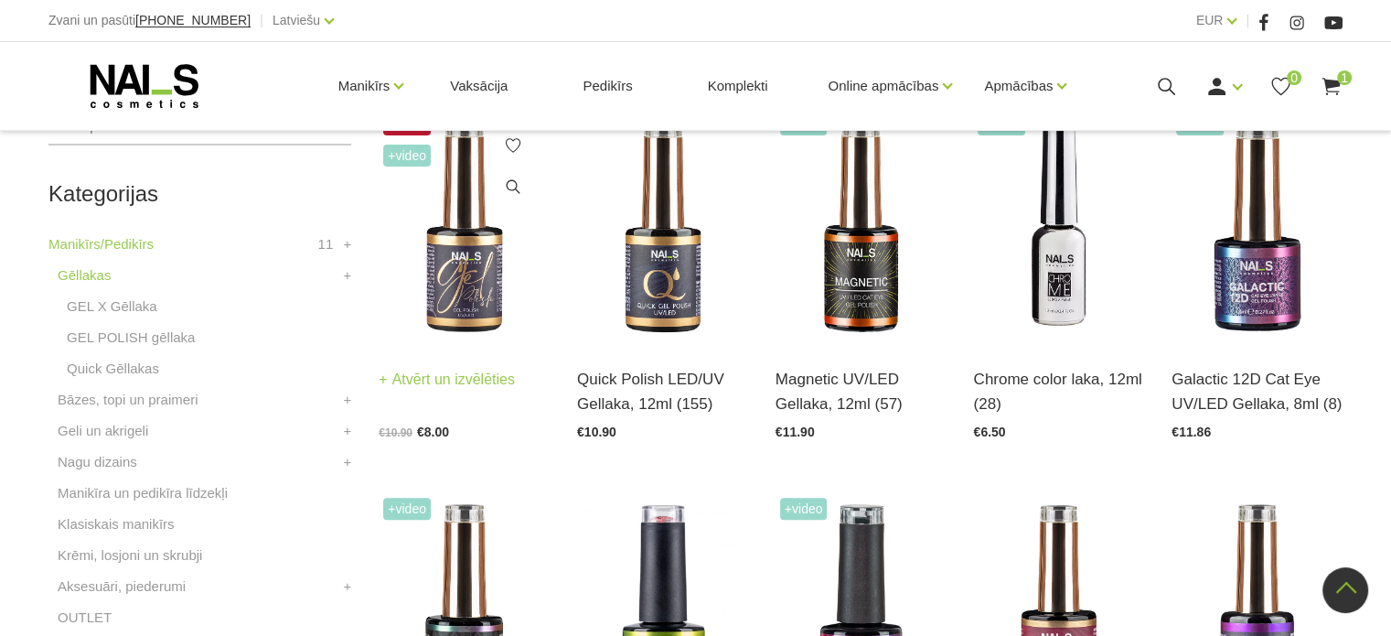
click at [457, 277] on img at bounding box center [464, 226] width 171 height 235
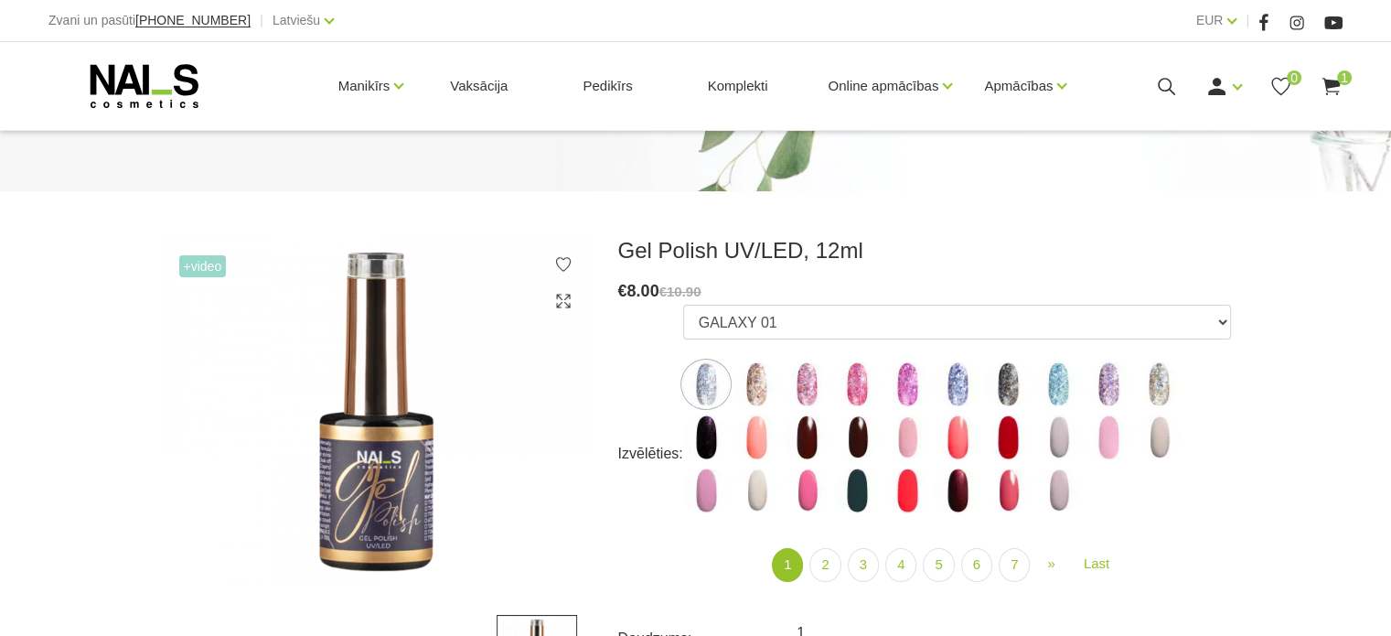
scroll to position [183, 0]
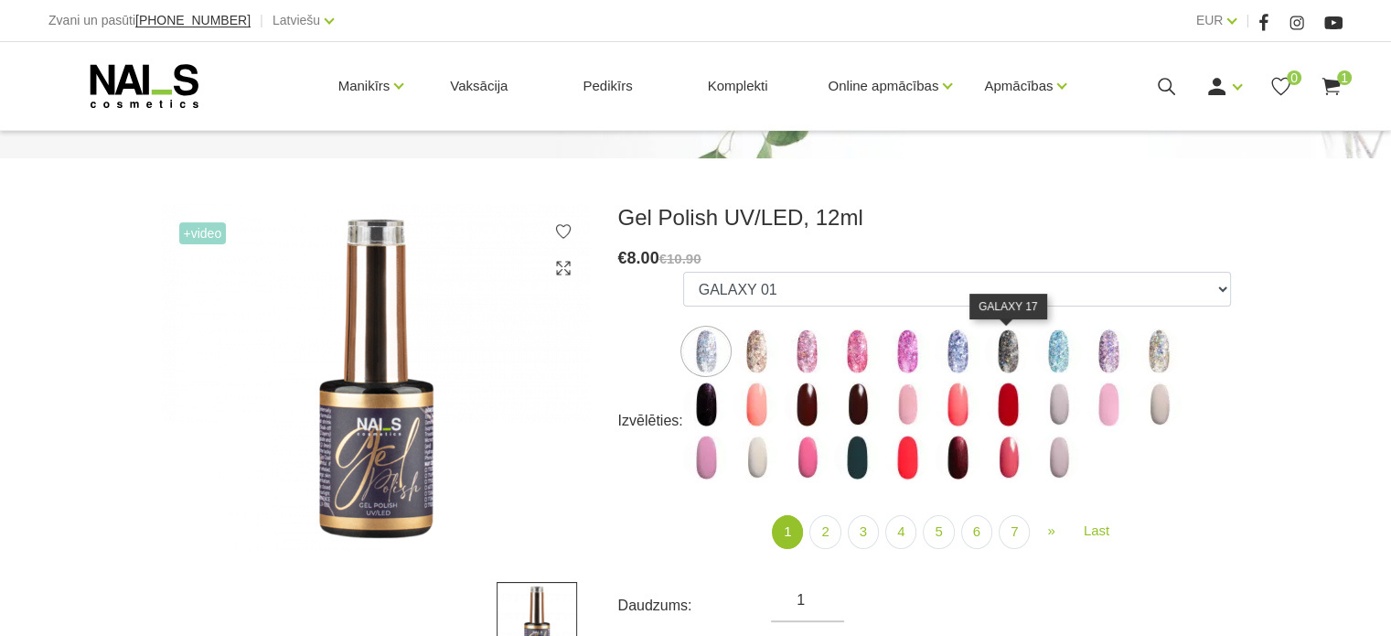
click at [1008, 358] on img at bounding box center [1008, 351] width 46 height 46
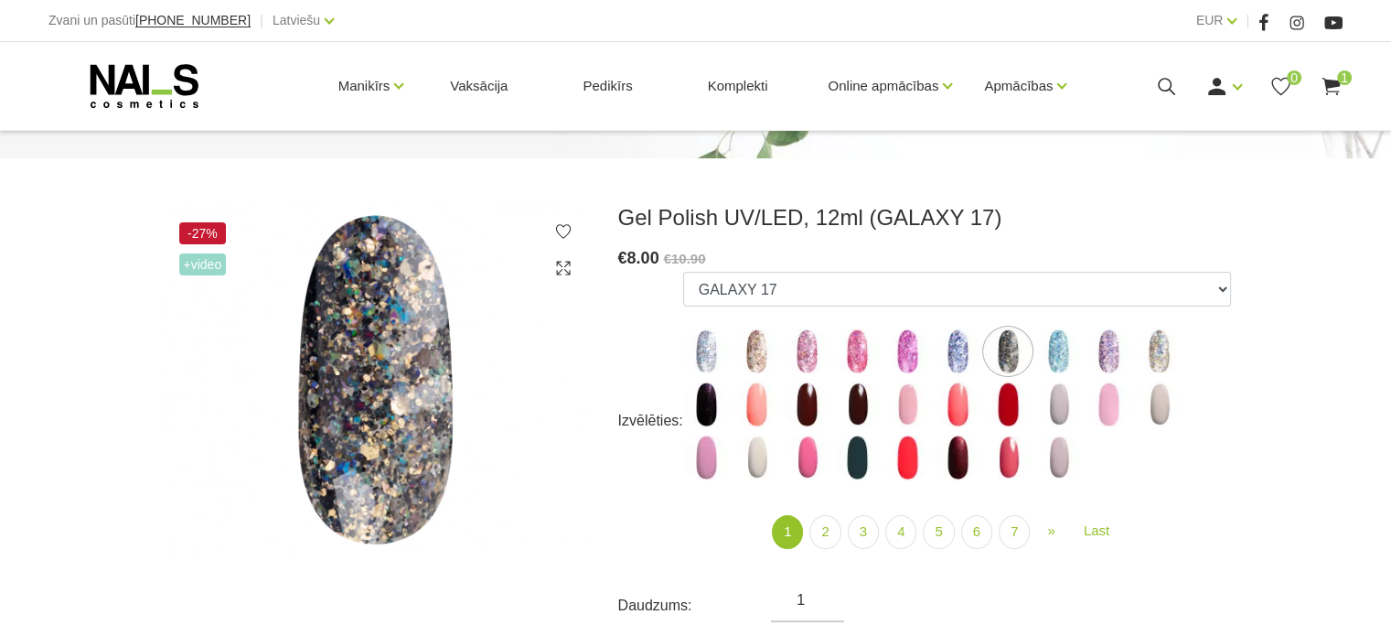
scroll to position [274, 0]
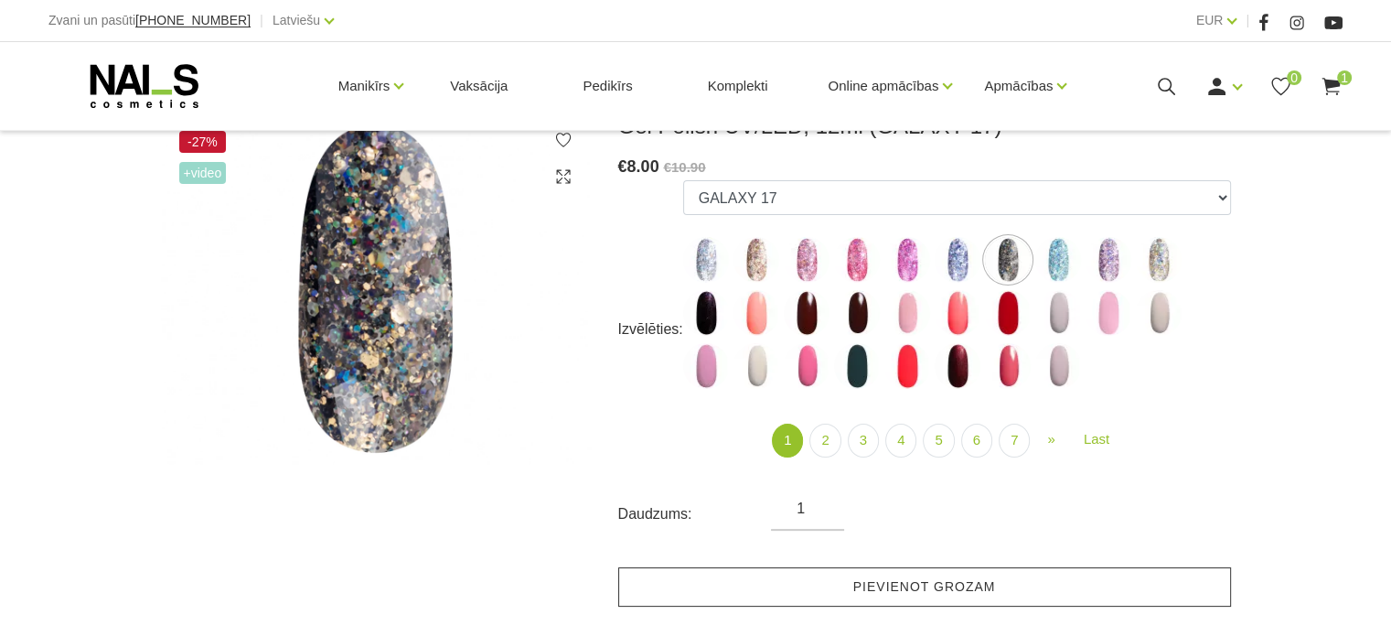
click at [754, 579] on link "Pievienot grozam" at bounding box center [924, 586] width 613 height 39
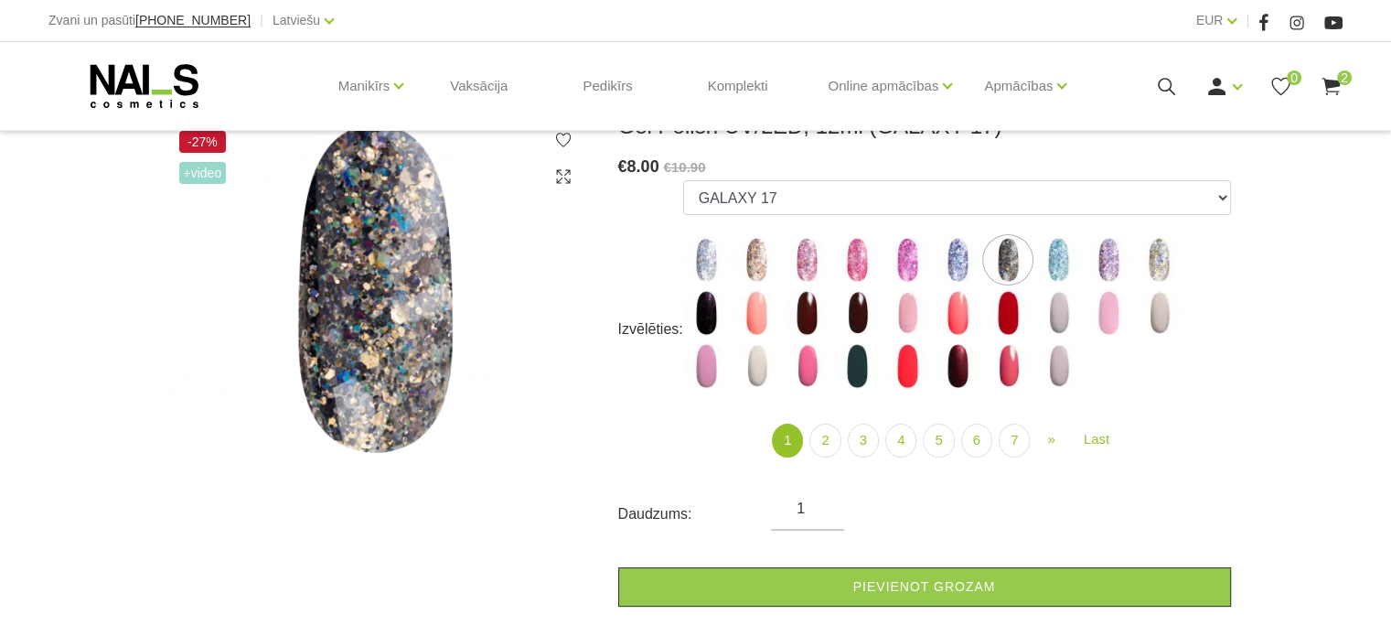
click at [1333, 88] on icon at bounding box center [1331, 86] width 23 height 23
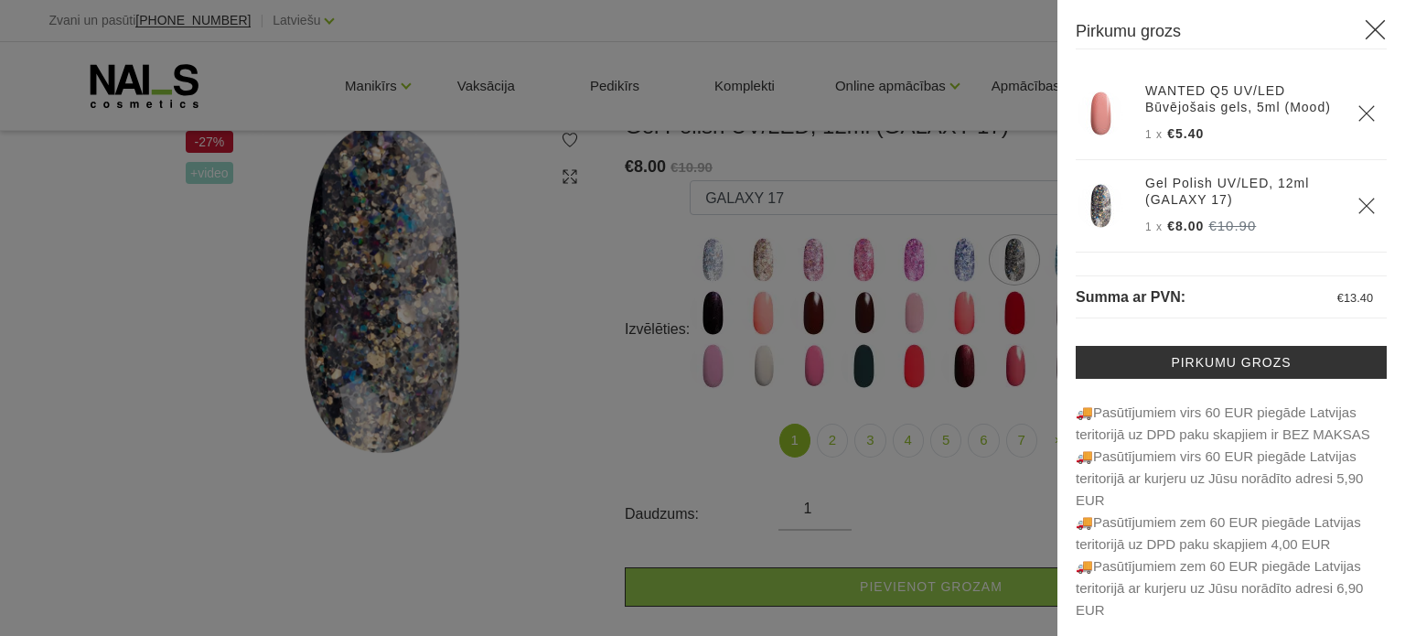
click at [1364, 31] on icon at bounding box center [1375, 29] width 23 height 23
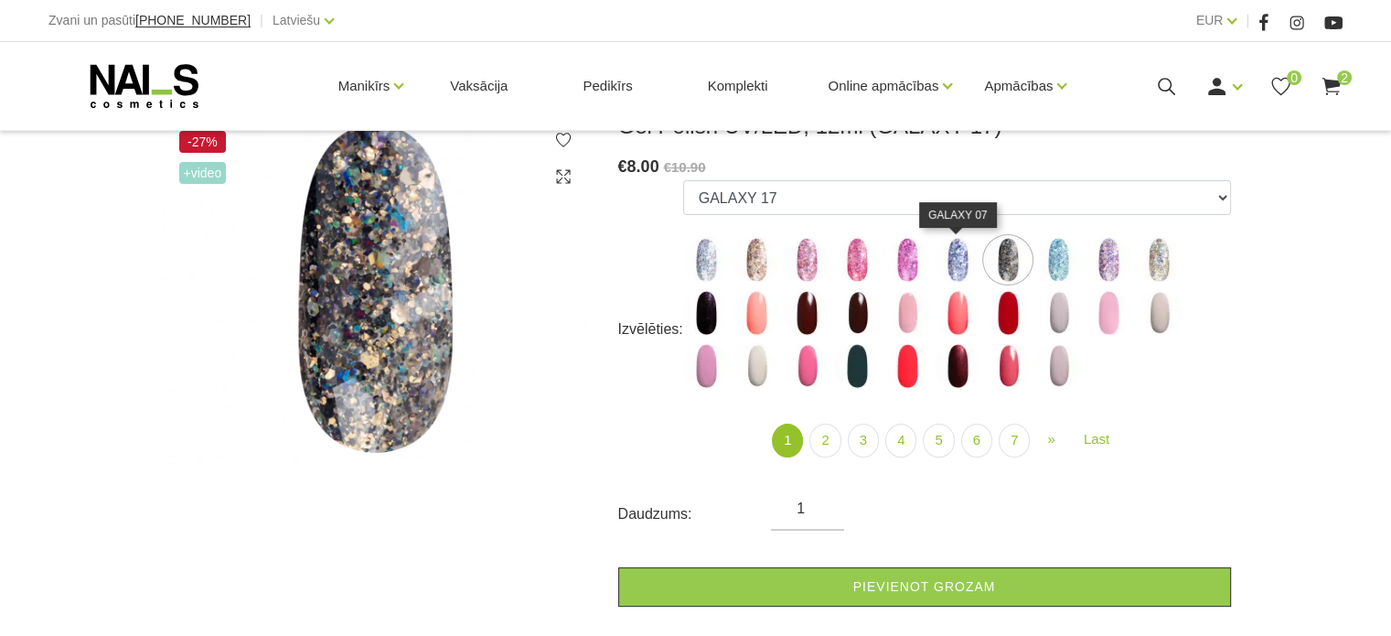
click at [957, 256] on img at bounding box center [958, 260] width 46 height 46
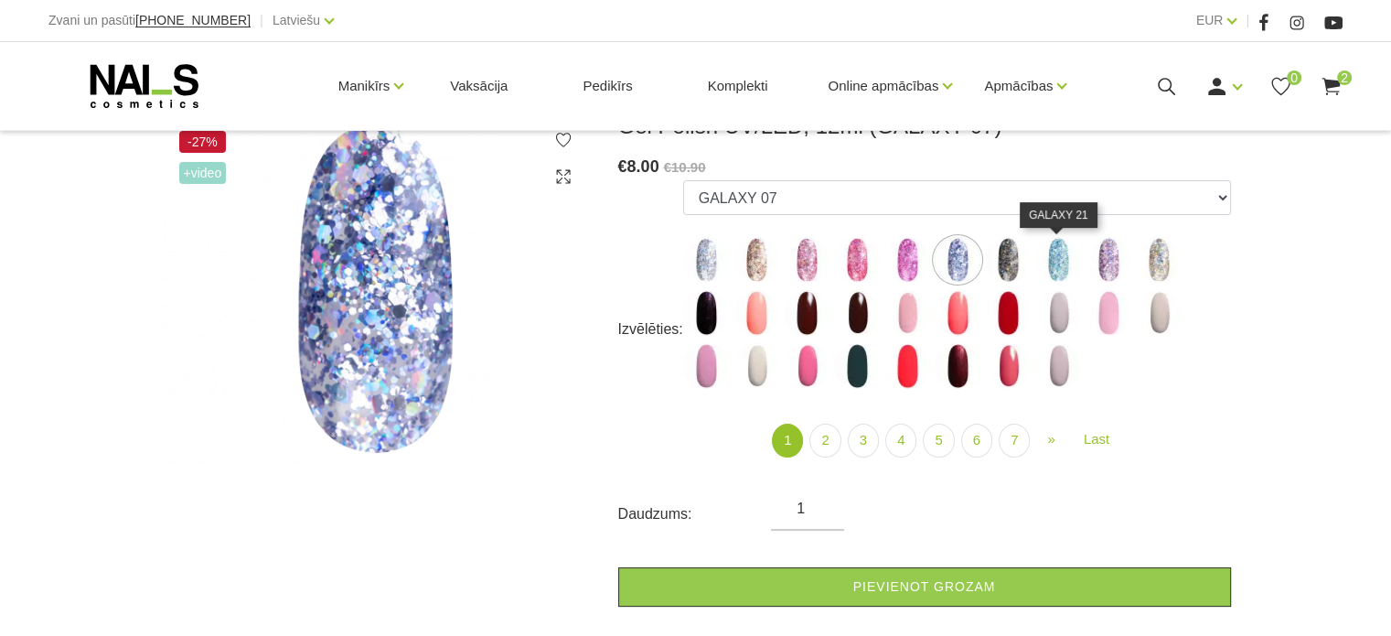
click at [1065, 255] on img at bounding box center [1058, 260] width 46 height 46
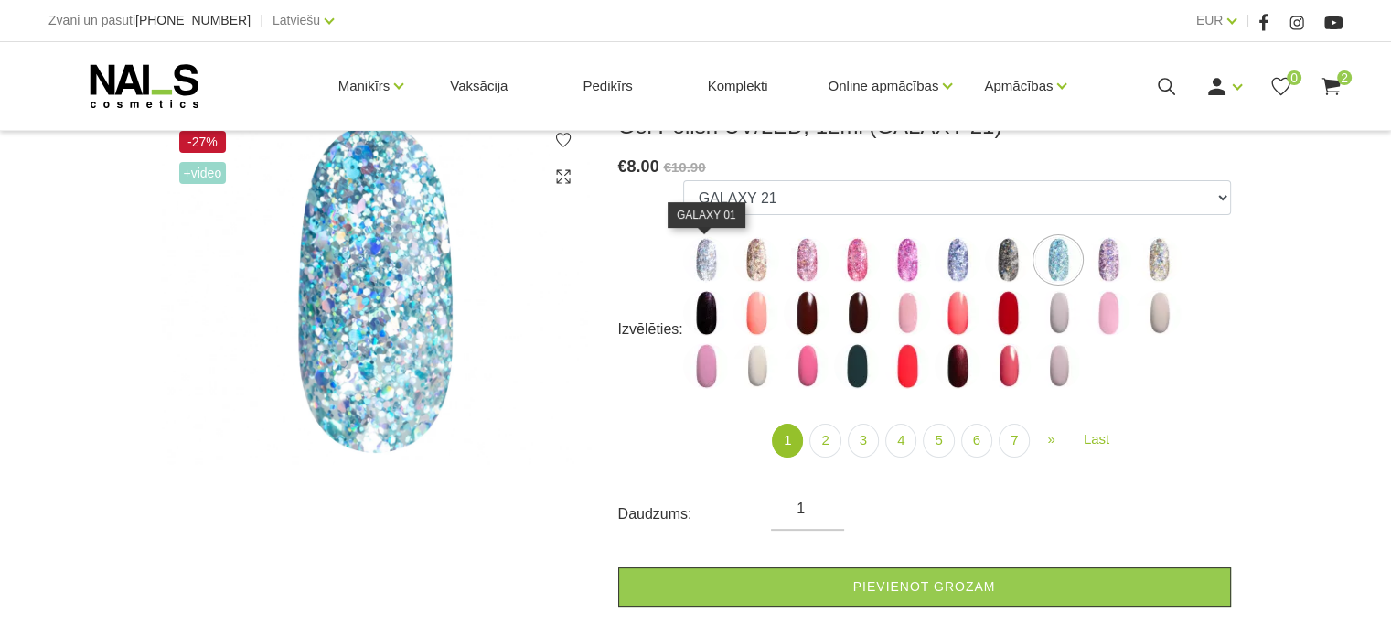
click at [704, 265] on img at bounding box center [706, 260] width 46 height 46
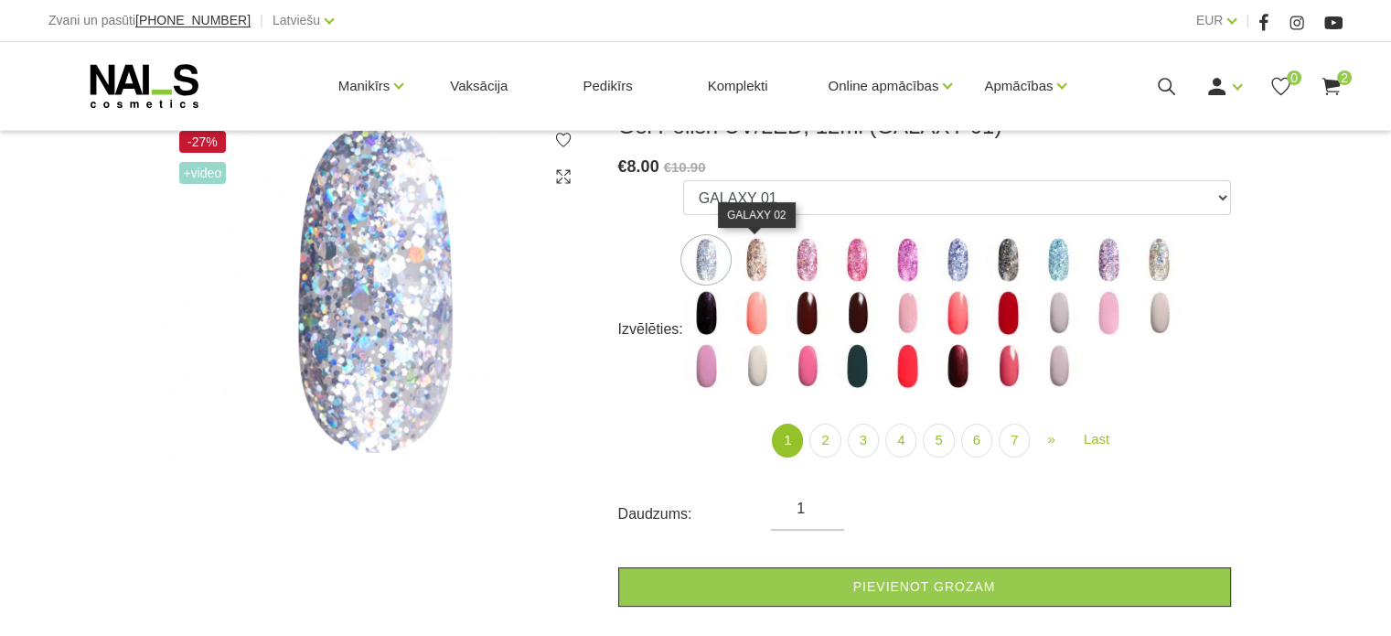
click at [756, 263] on img at bounding box center [757, 260] width 46 height 46
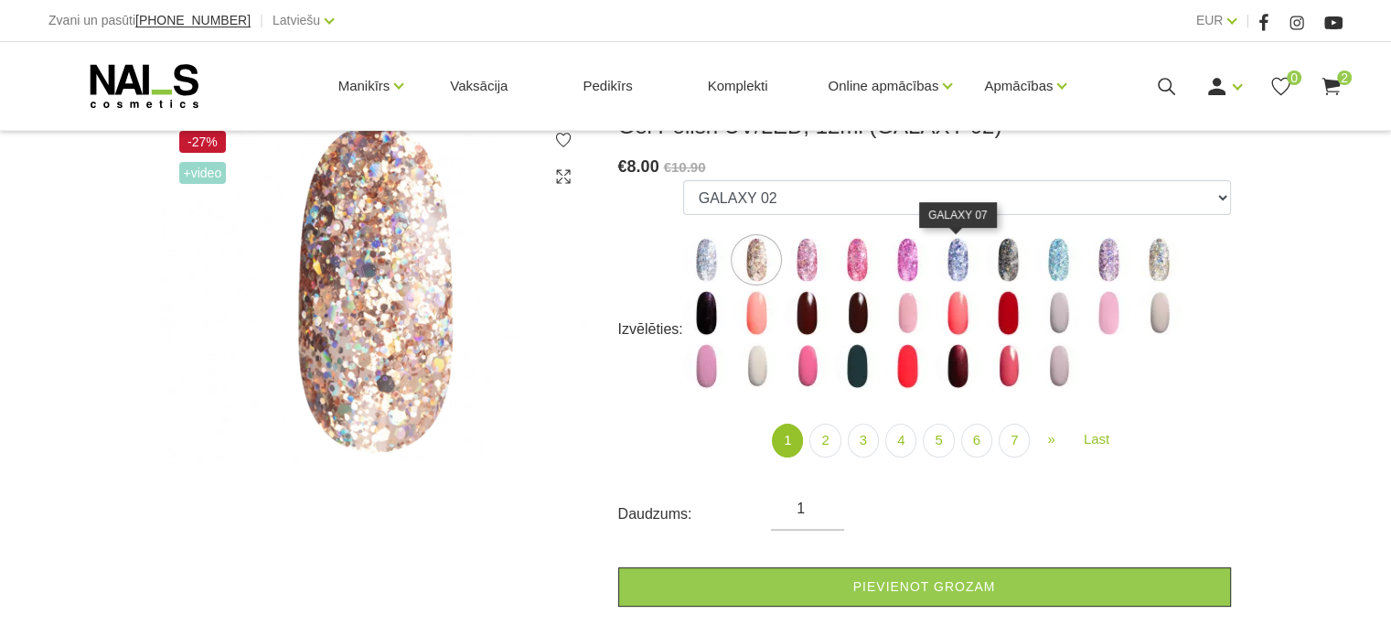
click at [957, 263] on img at bounding box center [958, 260] width 46 height 46
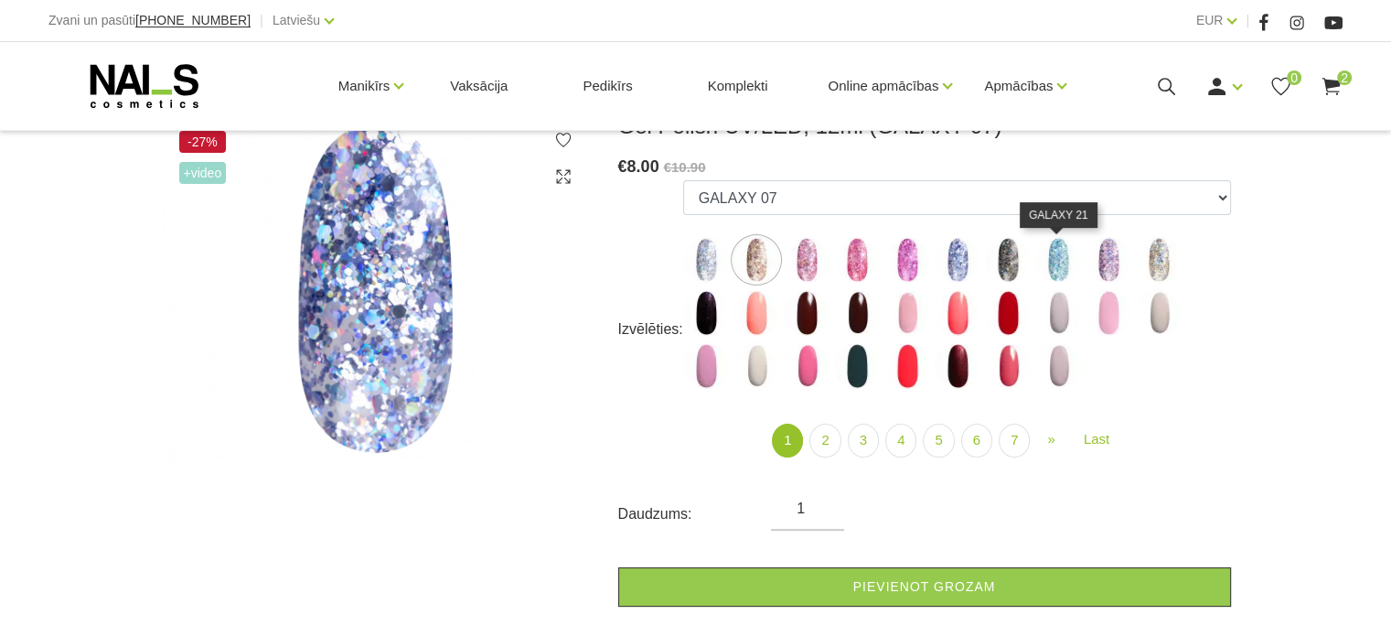
click at [1051, 266] on img at bounding box center [1058, 260] width 46 height 46
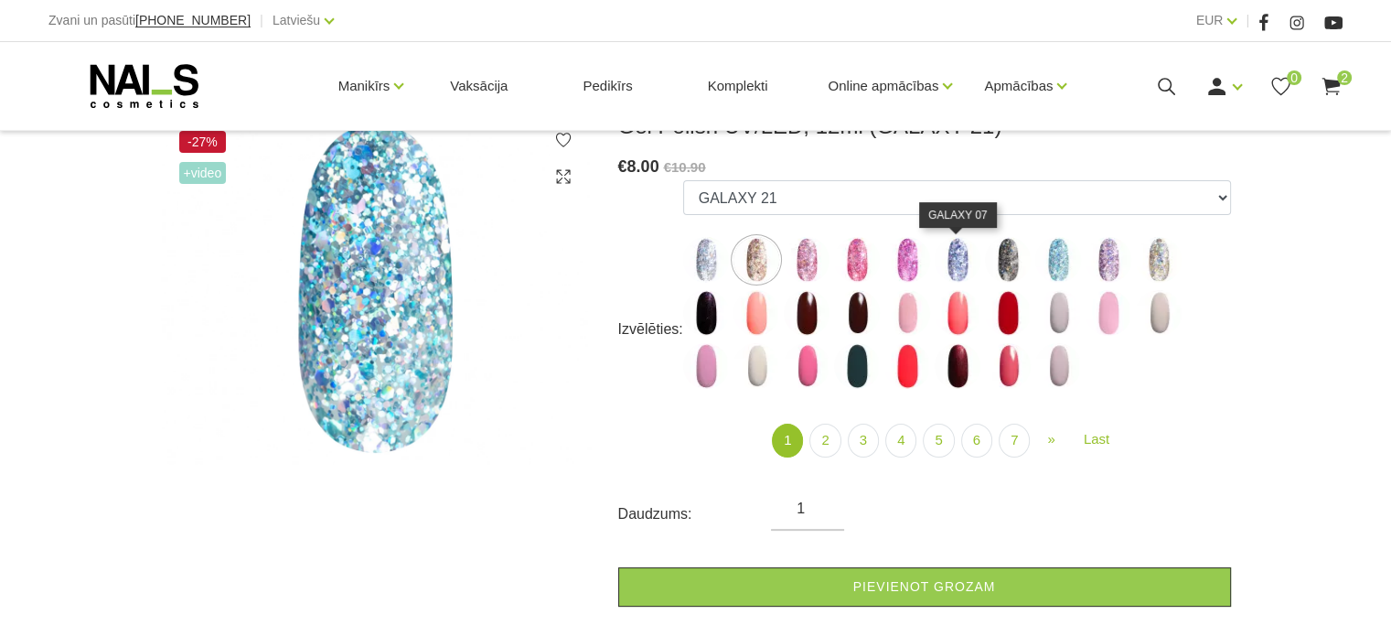
click at [955, 260] on img at bounding box center [958, 260] width 46 height 46
select select "4151"
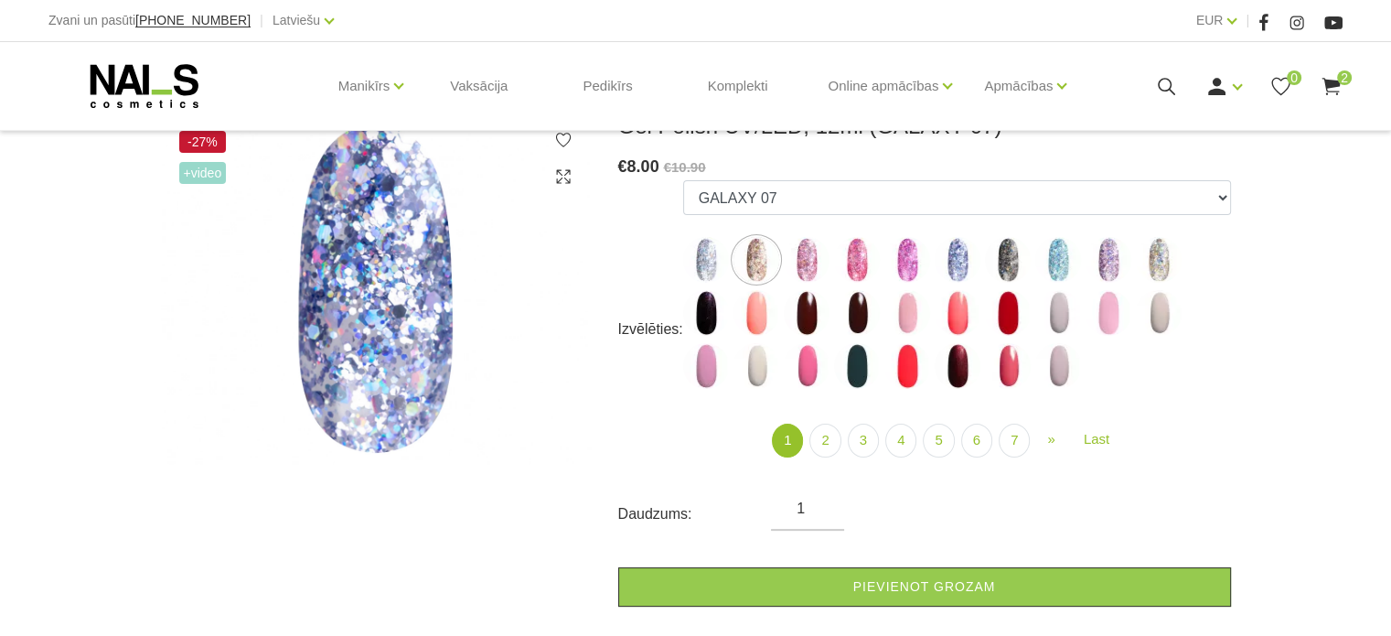
click at [1330, 83] on use at bounding box center [1331, 86] width 18 height 17
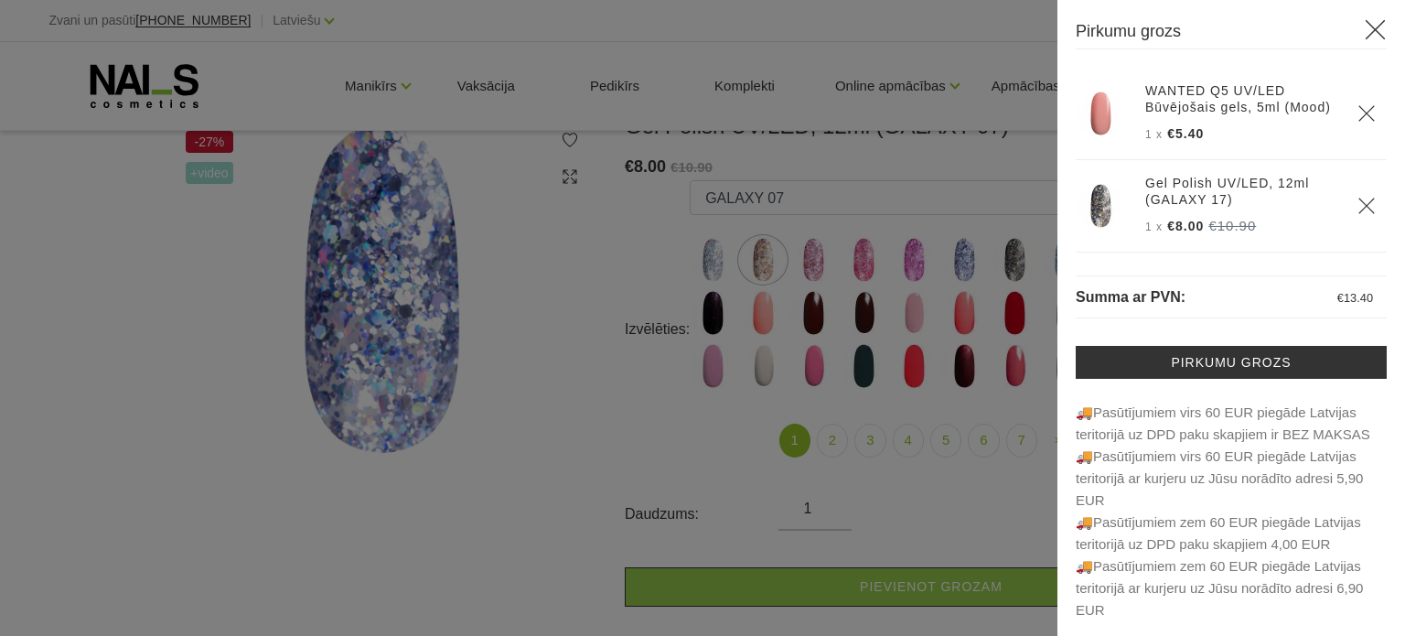
click at [1357, 215] on icon "Delete" at bounding box center [1366, 206] width 18 height 18
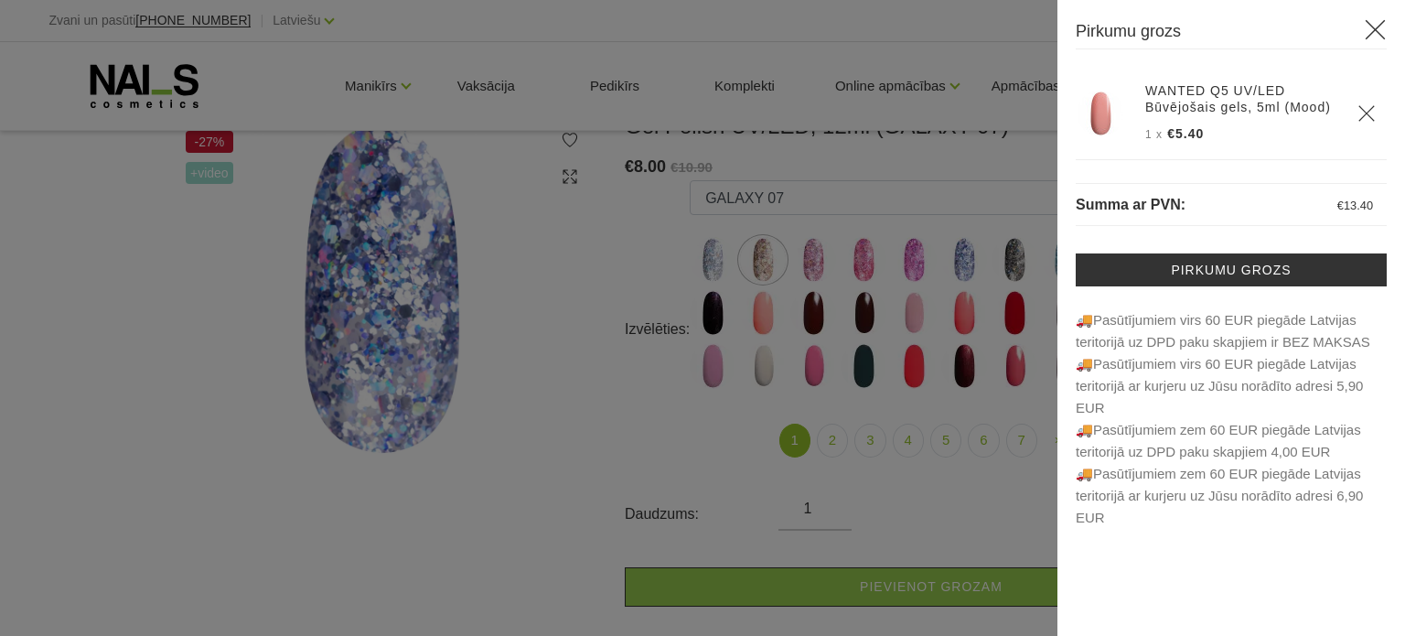
click at [1378, 26] on icon at bounding box center [1375, 29] width 23 height 23
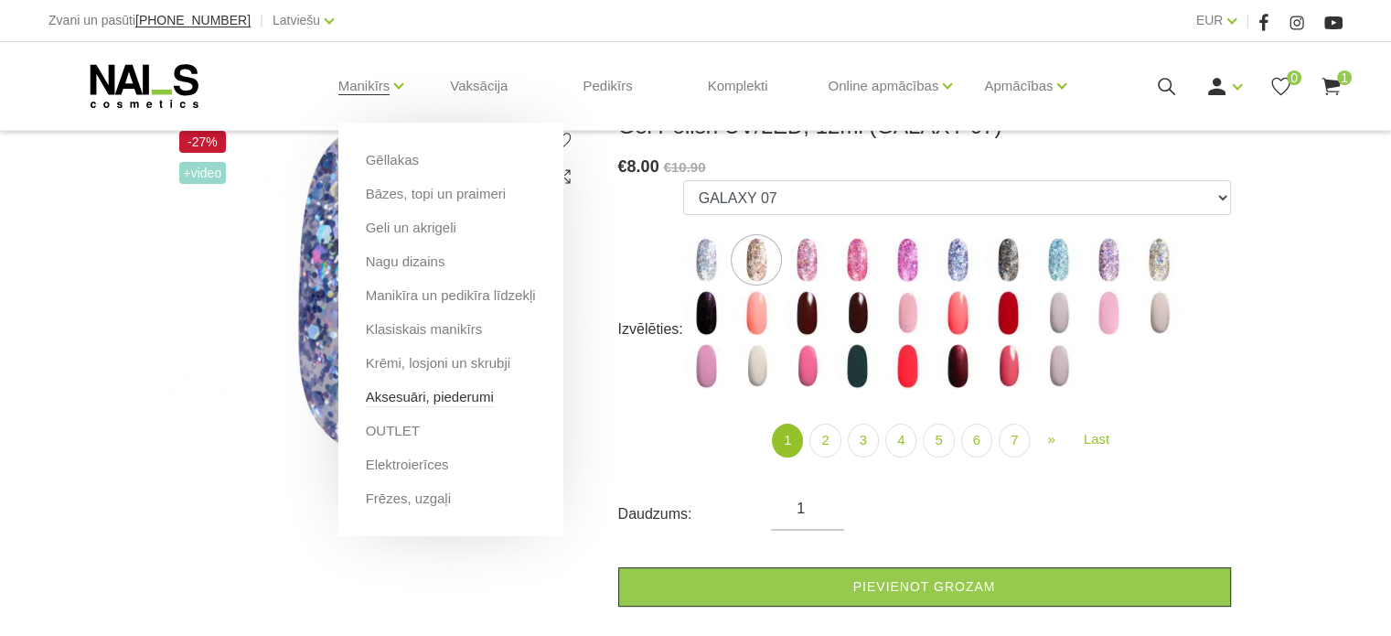
click at [444, 395] on link "Aksesuāri, piederumi" at bounding box center [430, 397] width 128 height 20
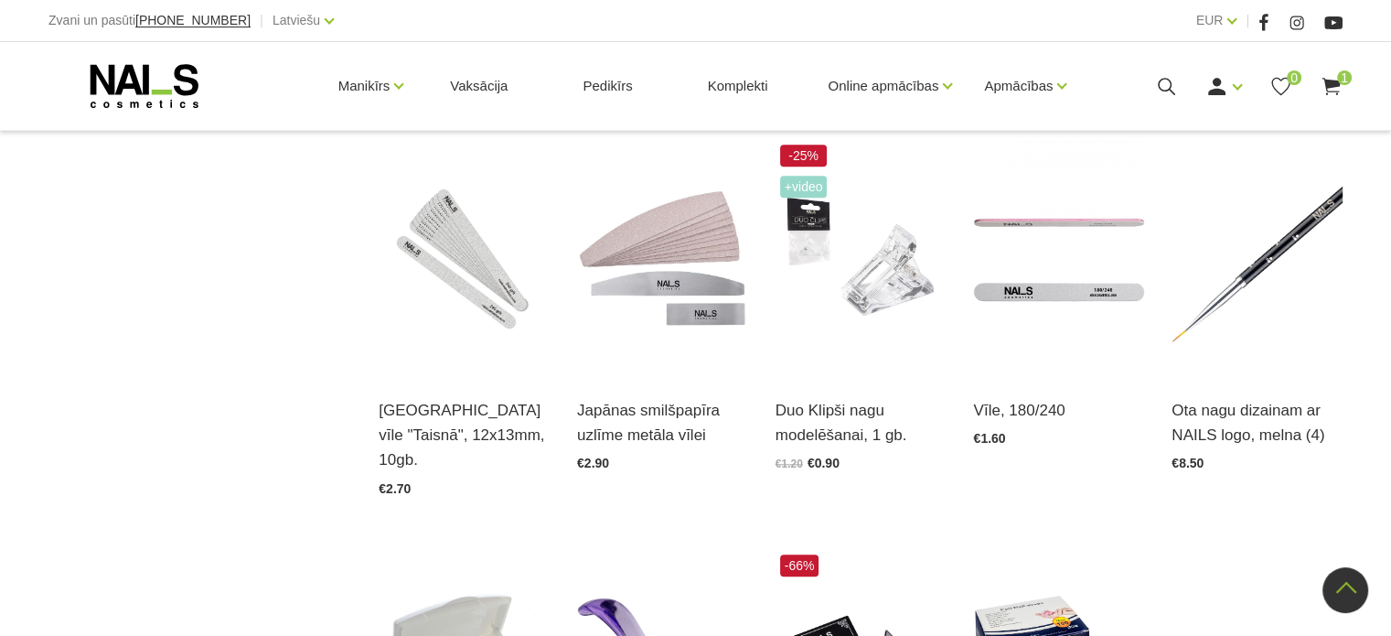
scroll to position [1646, 0]
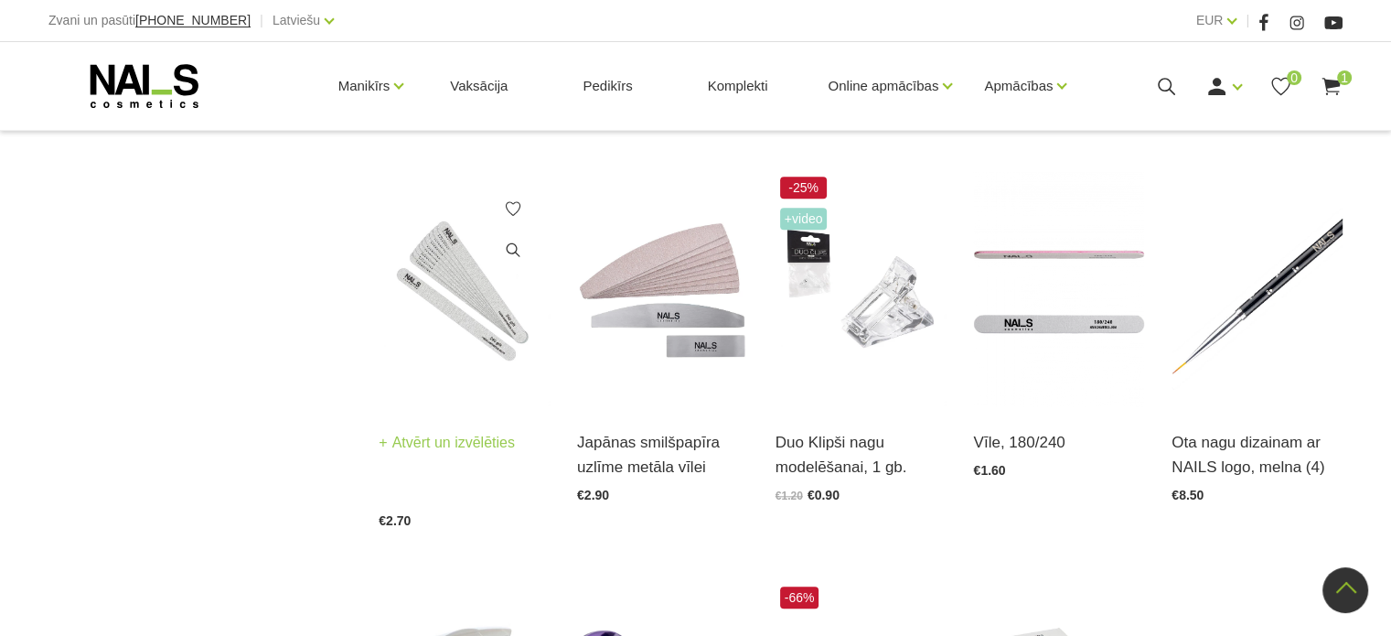
click at [491, 297] on img at bounding box center [464, 289] width 171 height 235
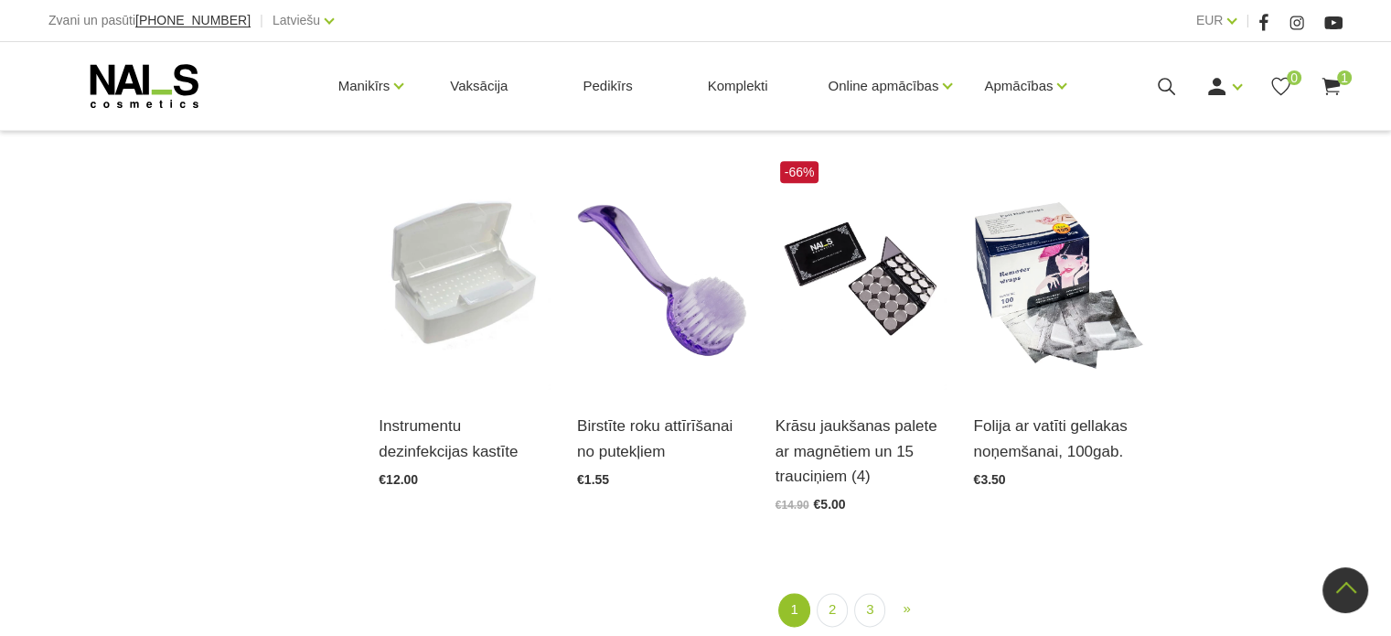
scroll to position [2104, 0]
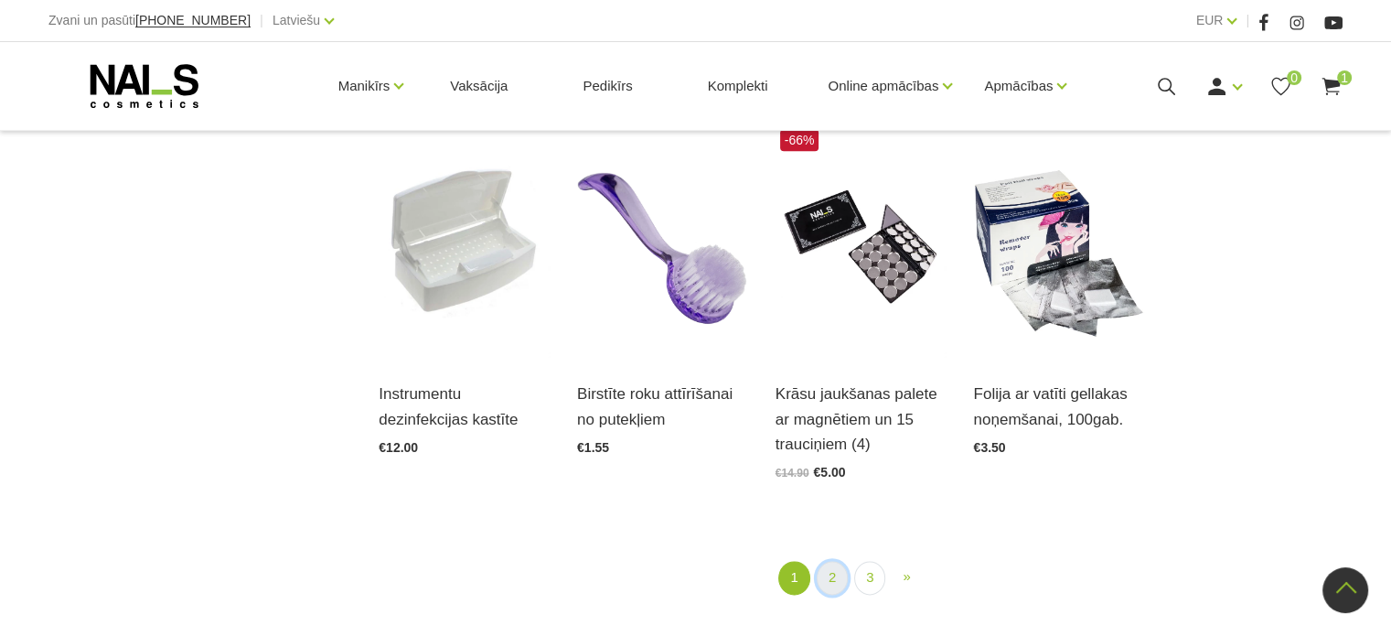
click at [831, 561] on link "2" at bounding box center [832, 578] width 31 height 34
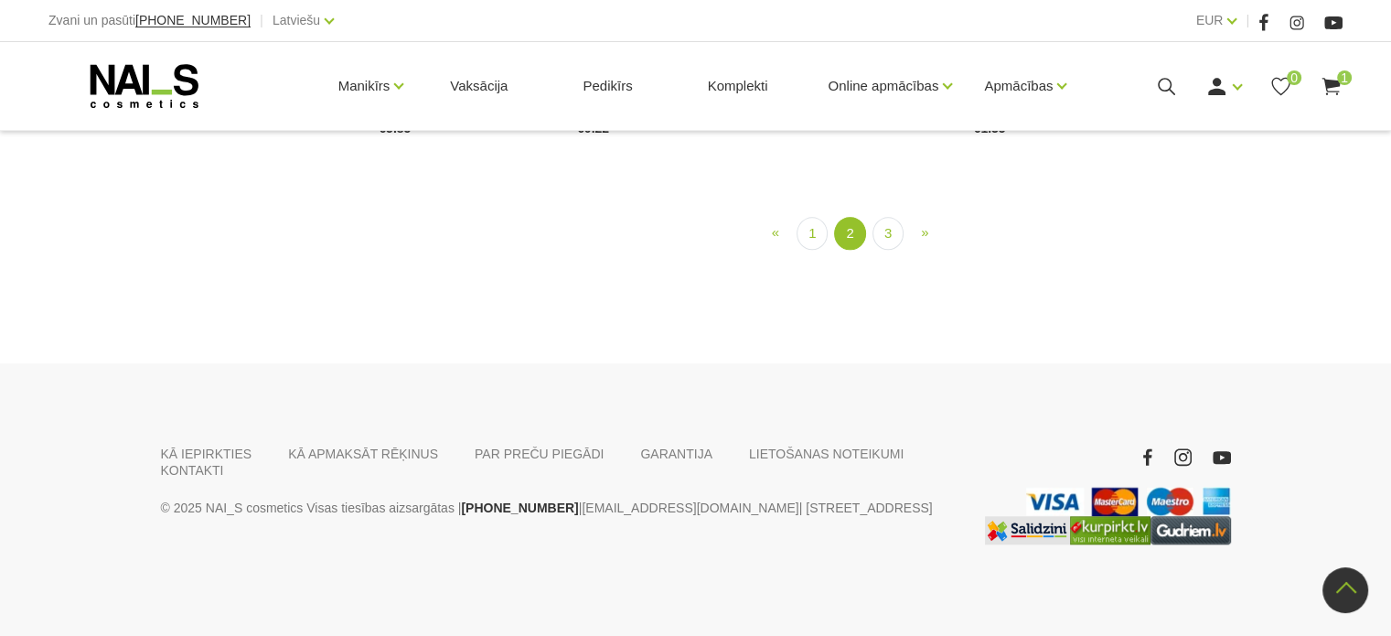
scroll to position [2020, 0]
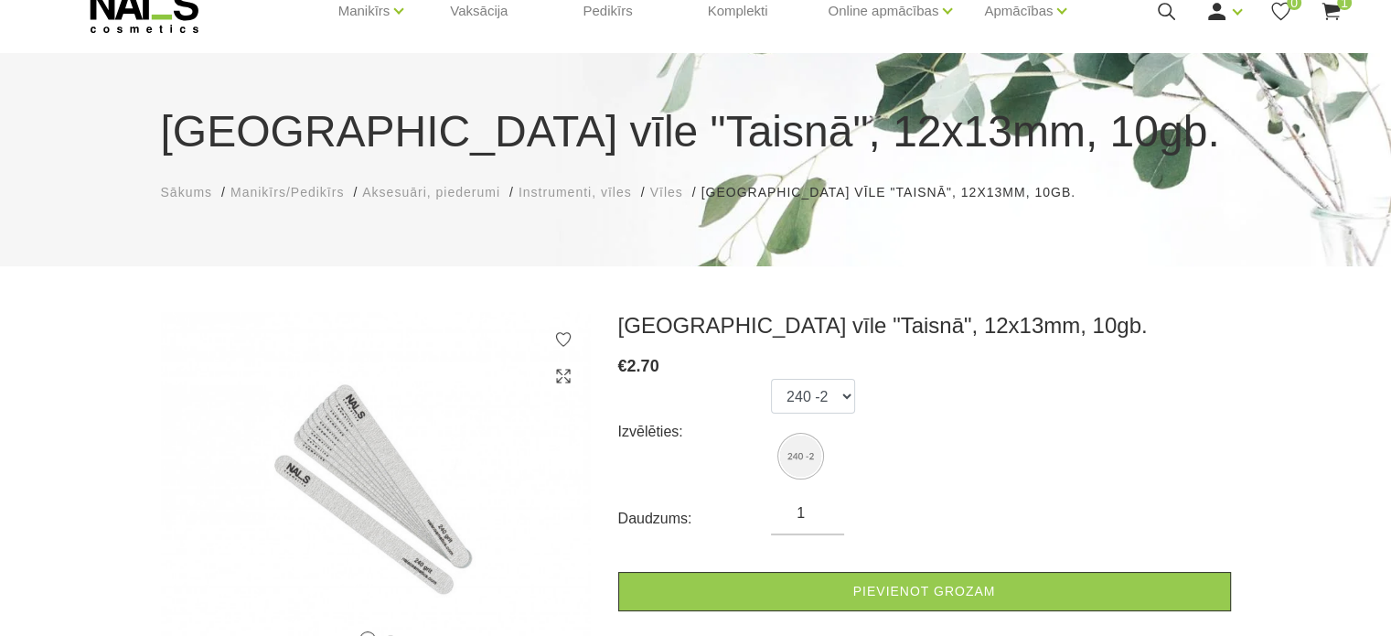
scroll to position [183, 0]
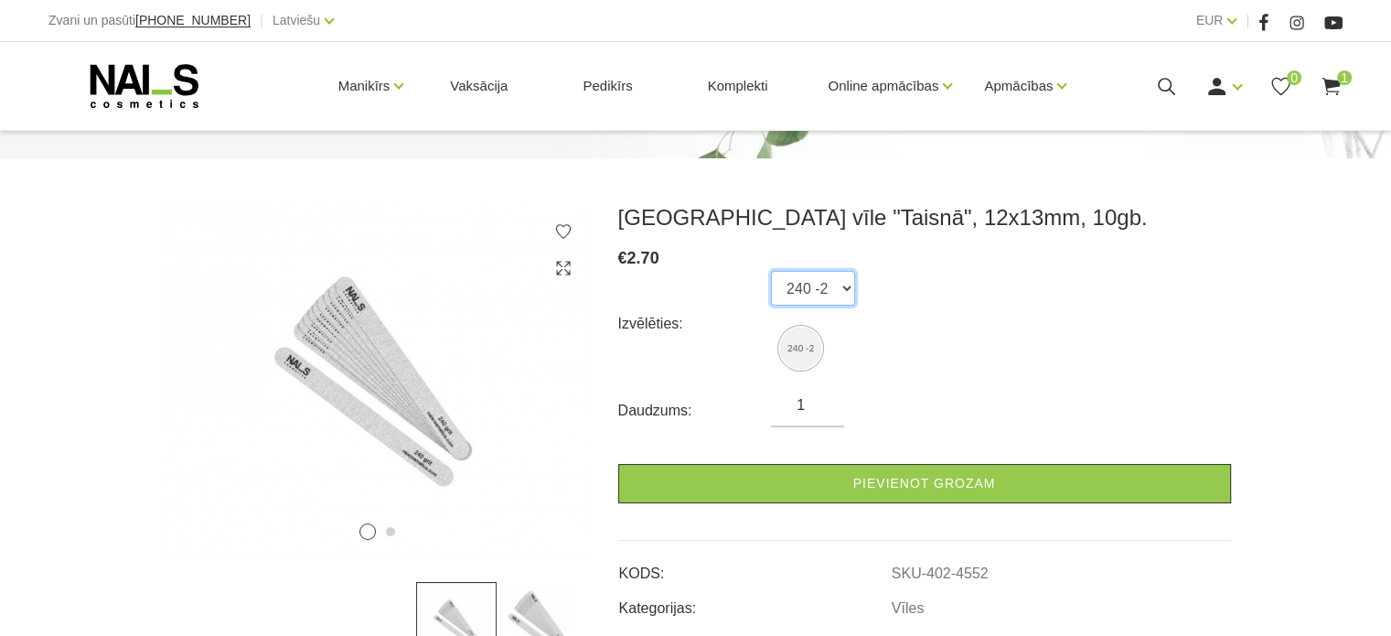
click at [845, 288] on select "240 -2" at bounding box center [813, 288] width 84 height 35
click at [871, 350] on div "Izvēlēties: 240 -2" at bounding box center [924, 323] width 613 height 105
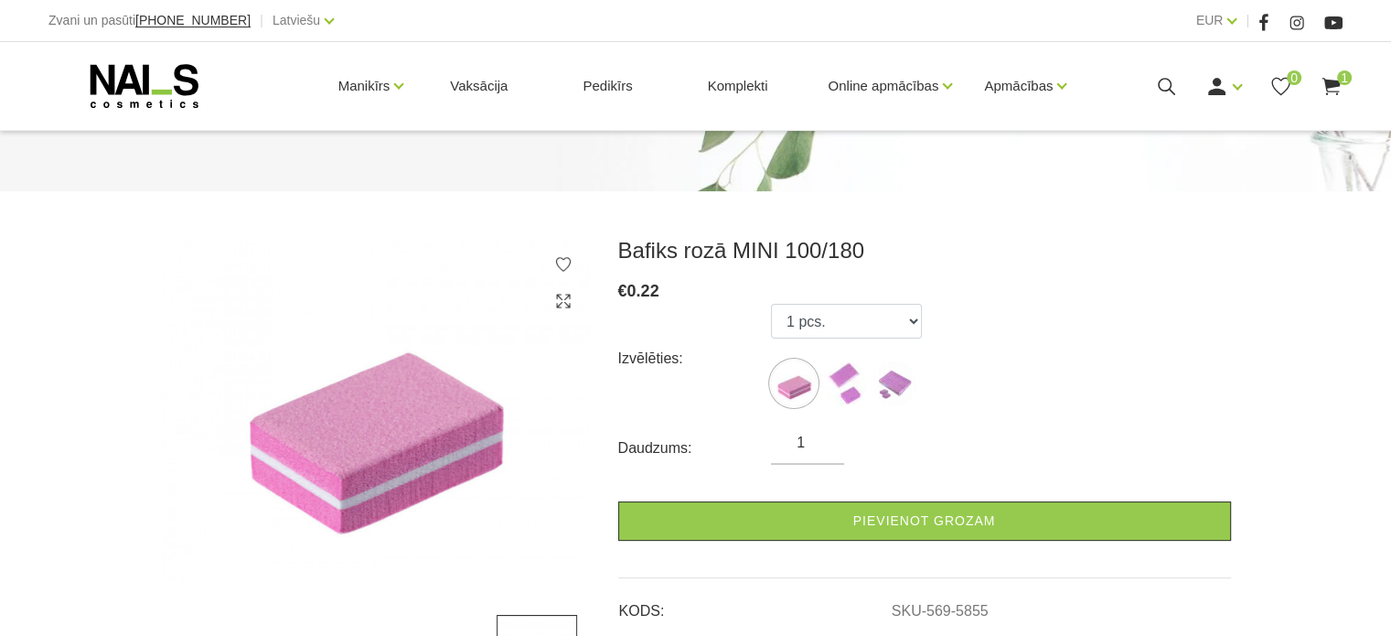
scroll to position [183, 0]
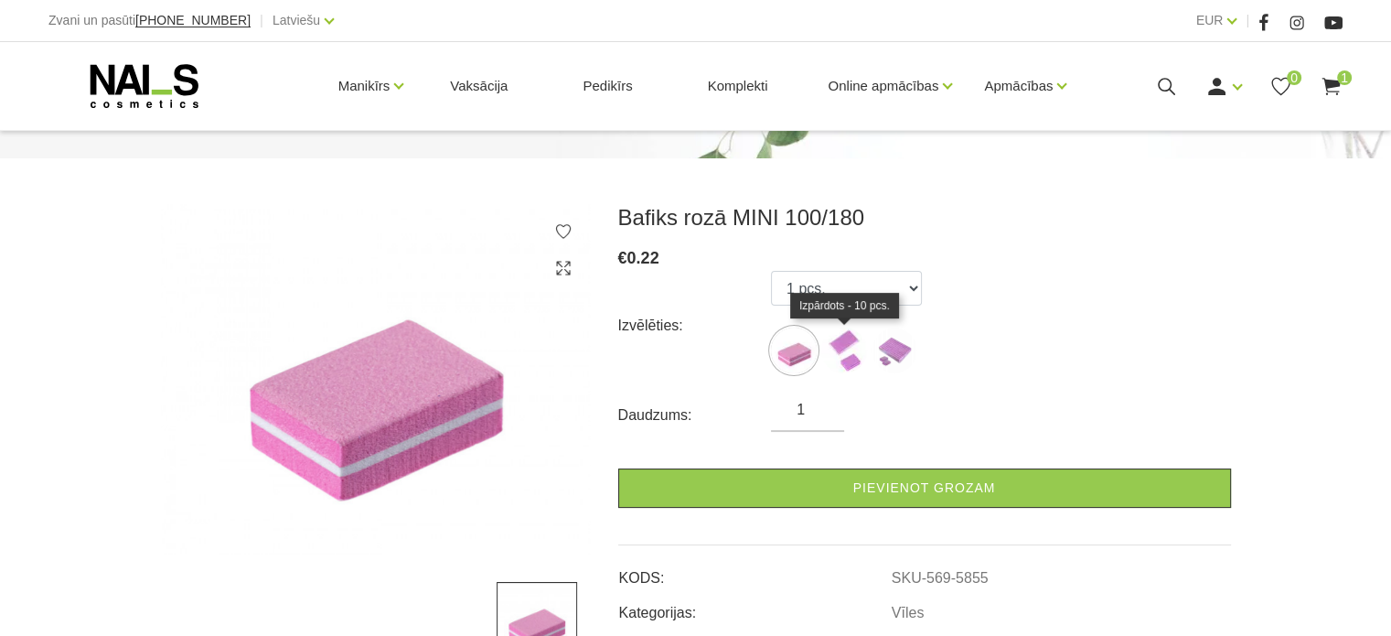
click at [855, 357] on img at bounding box center [844, 350] width 46 height 46
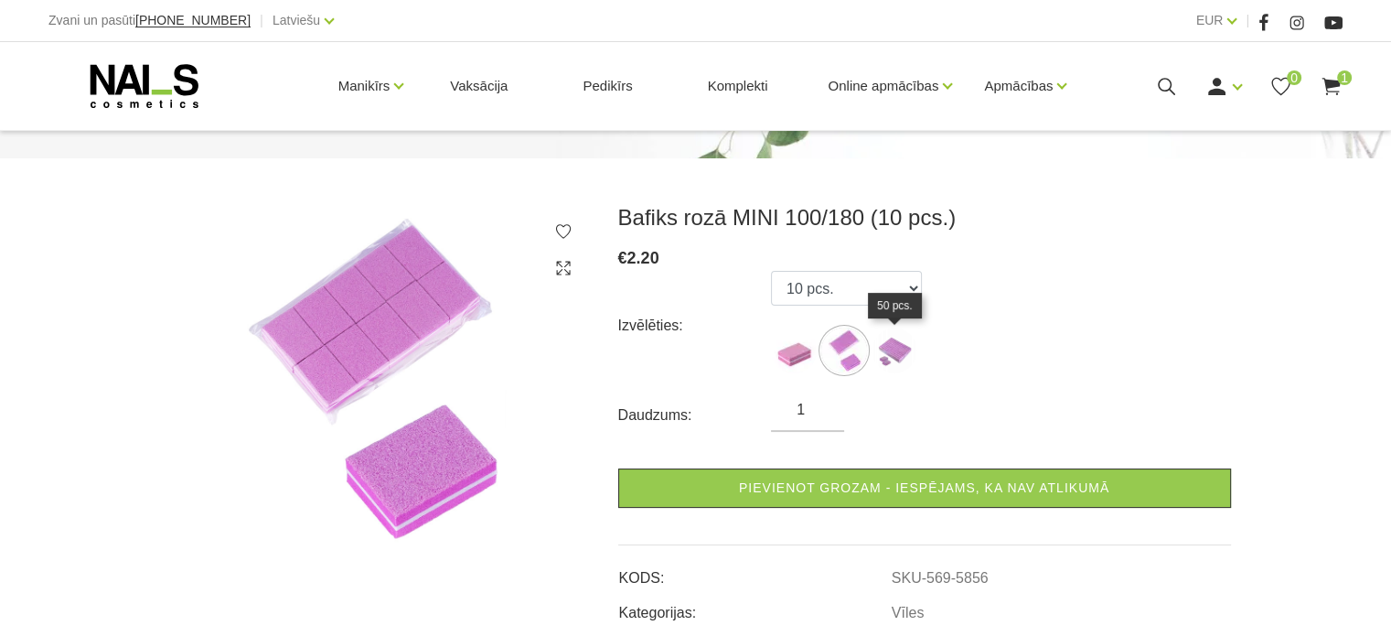
click at [894, 344] on img at bounding box center [895, 350] width 46 height 46
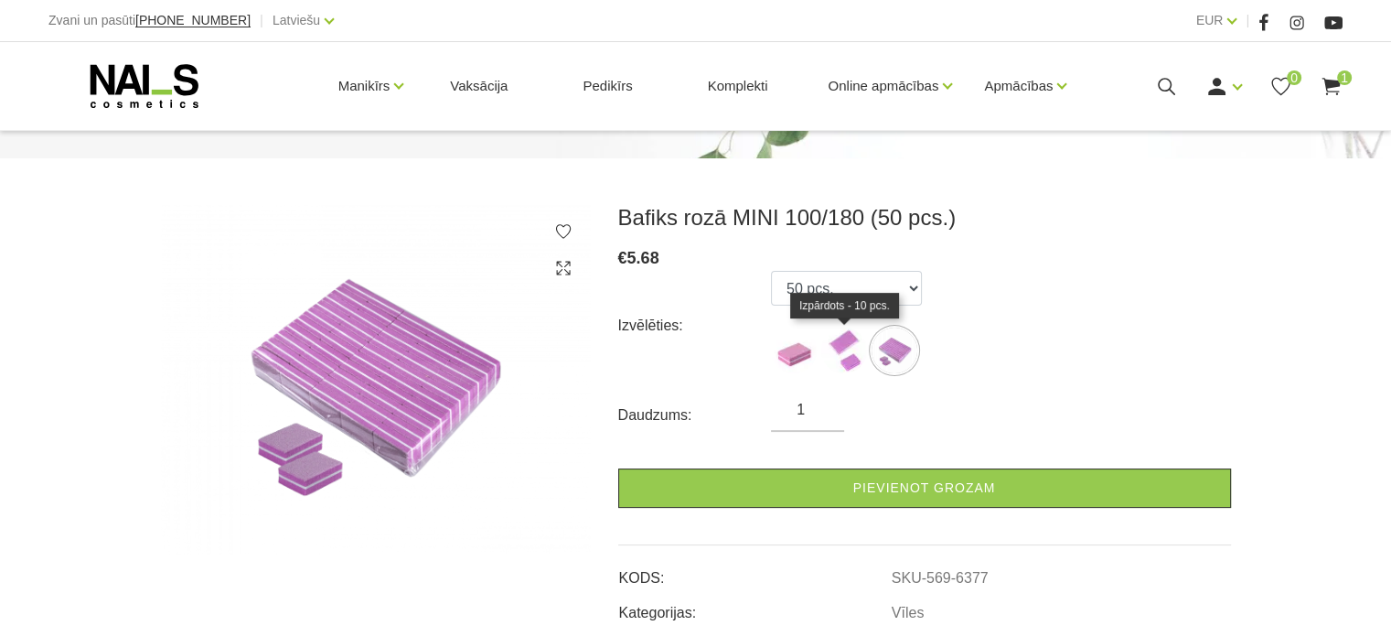
click at [848, 354] on img at bounding box center [844, 350] width 46 height 46
select select "5856"
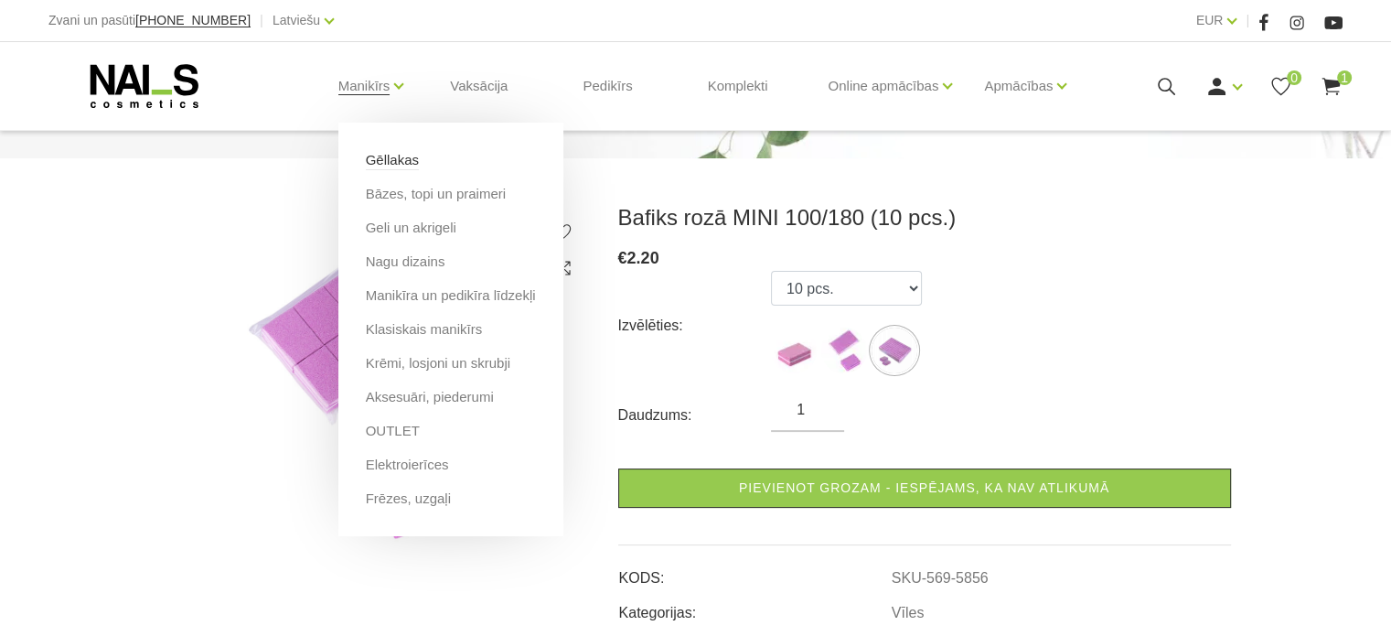
click at [392, 156] on link "Gēllakas" at bounding box center [392, 160] width 53 height 20
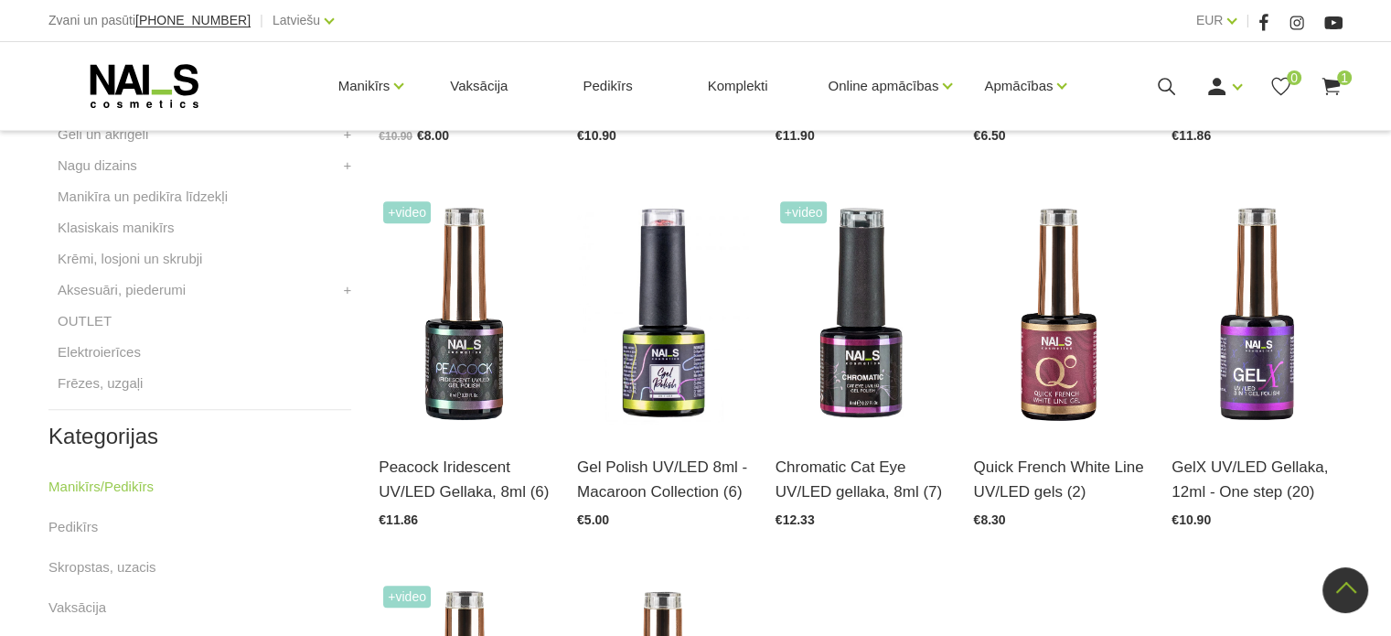
scroll to position [640, 0]
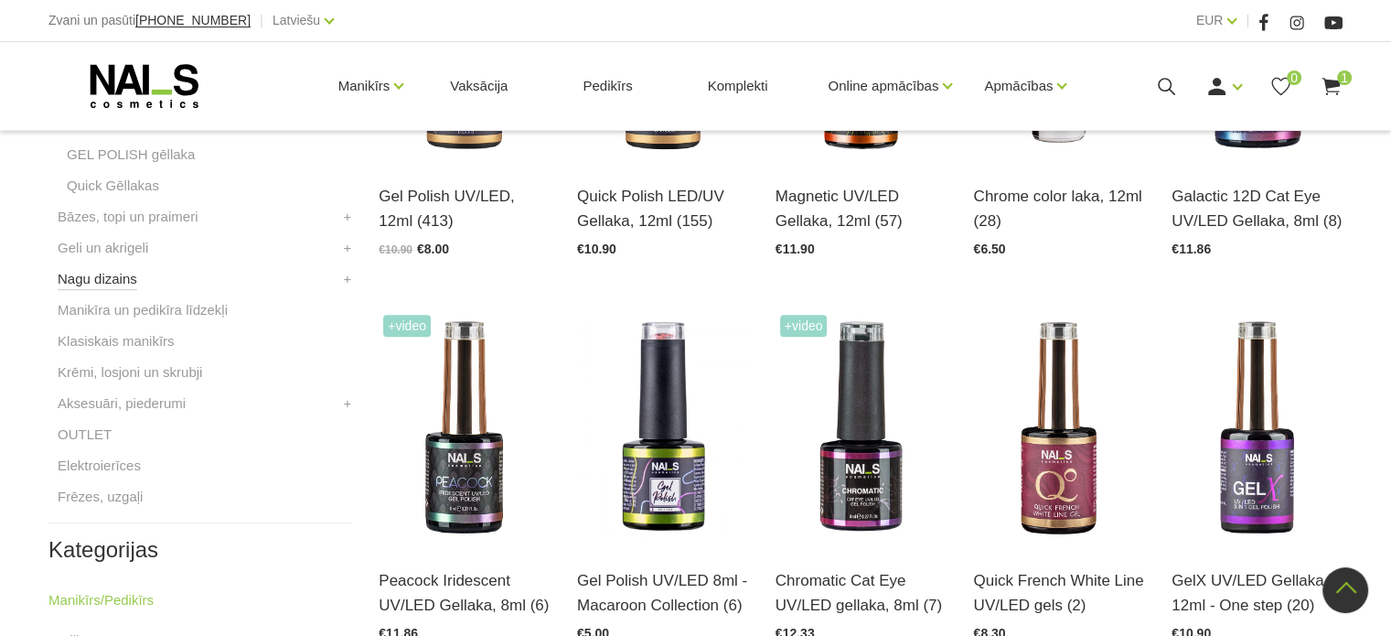
click at [130, 277] on link "Nagu dizains" at bounding box center [98, 279] width 80 height 22
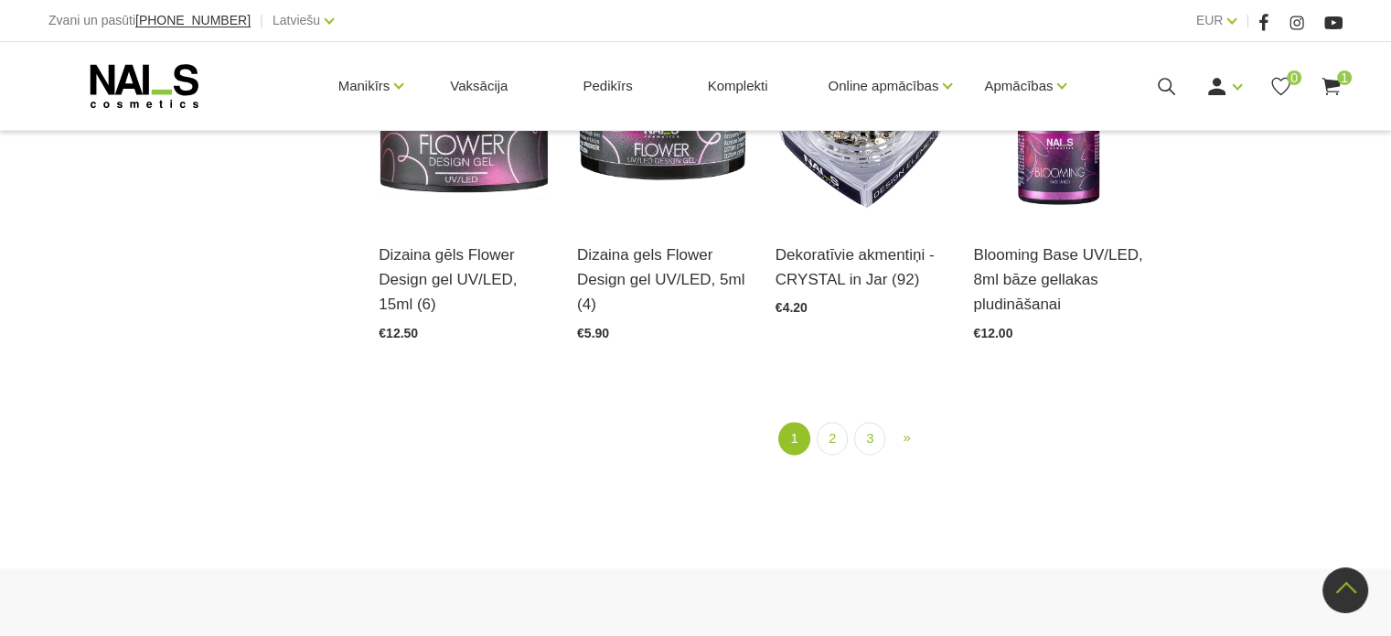
scroll to position [2195, 0]
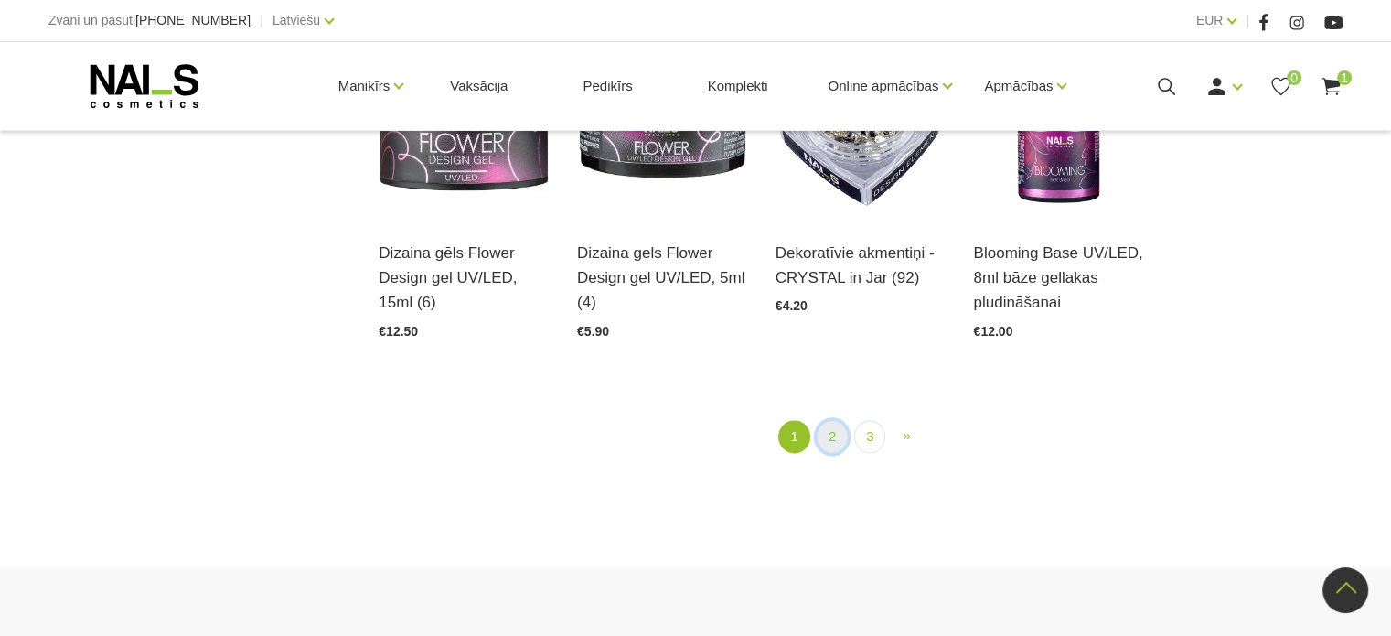
click at [836, 438] on link "2" at bounding box center [832, 437] width 31 height 34
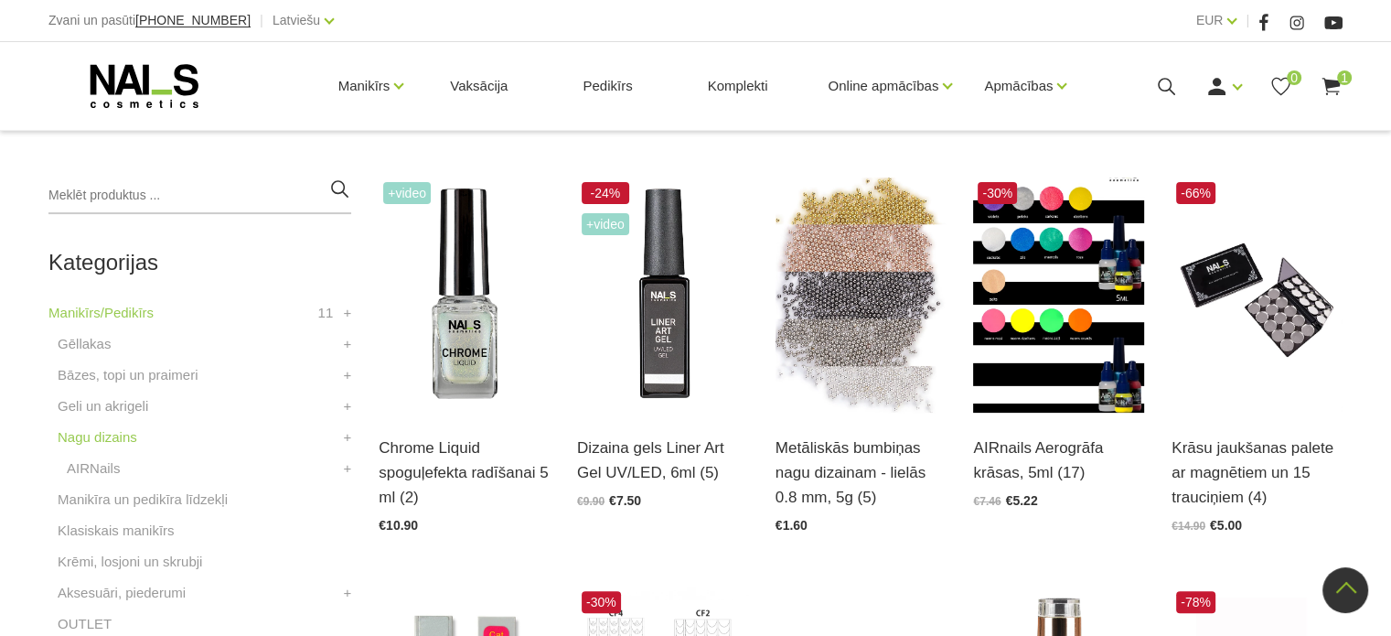
scroll to position [373, 0]
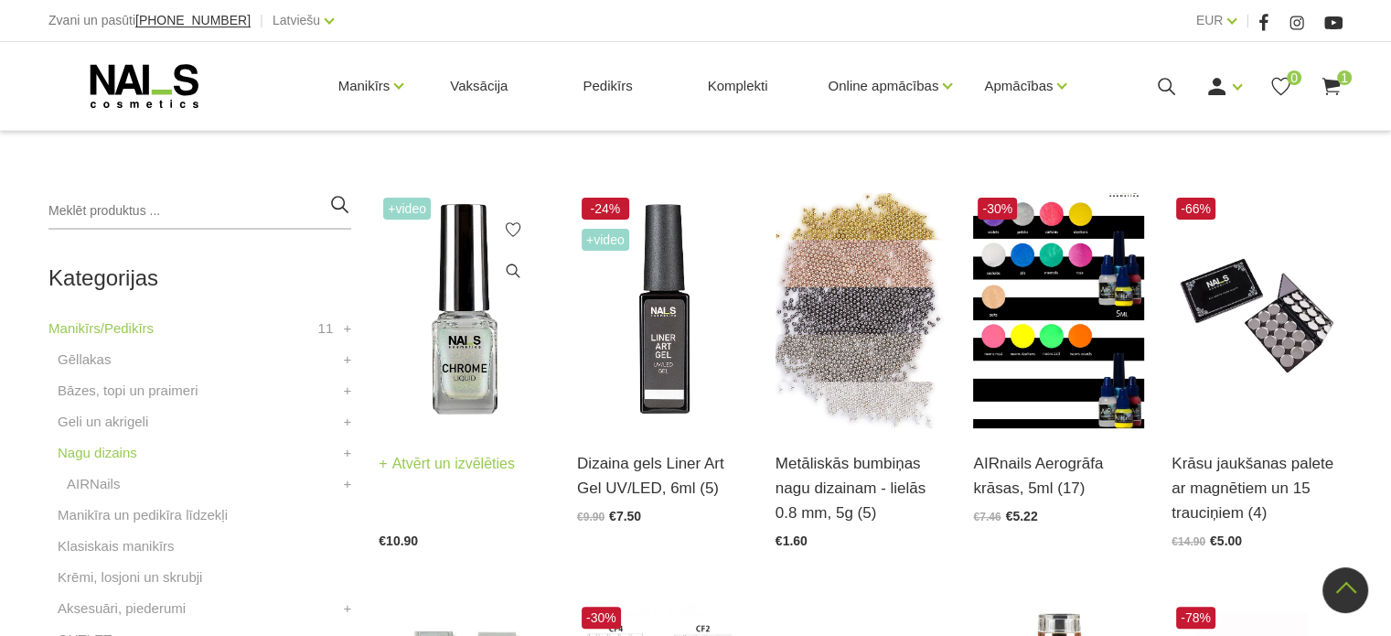
click at [463, 350] on img at bounding box center [464, 310] width 171 height 235
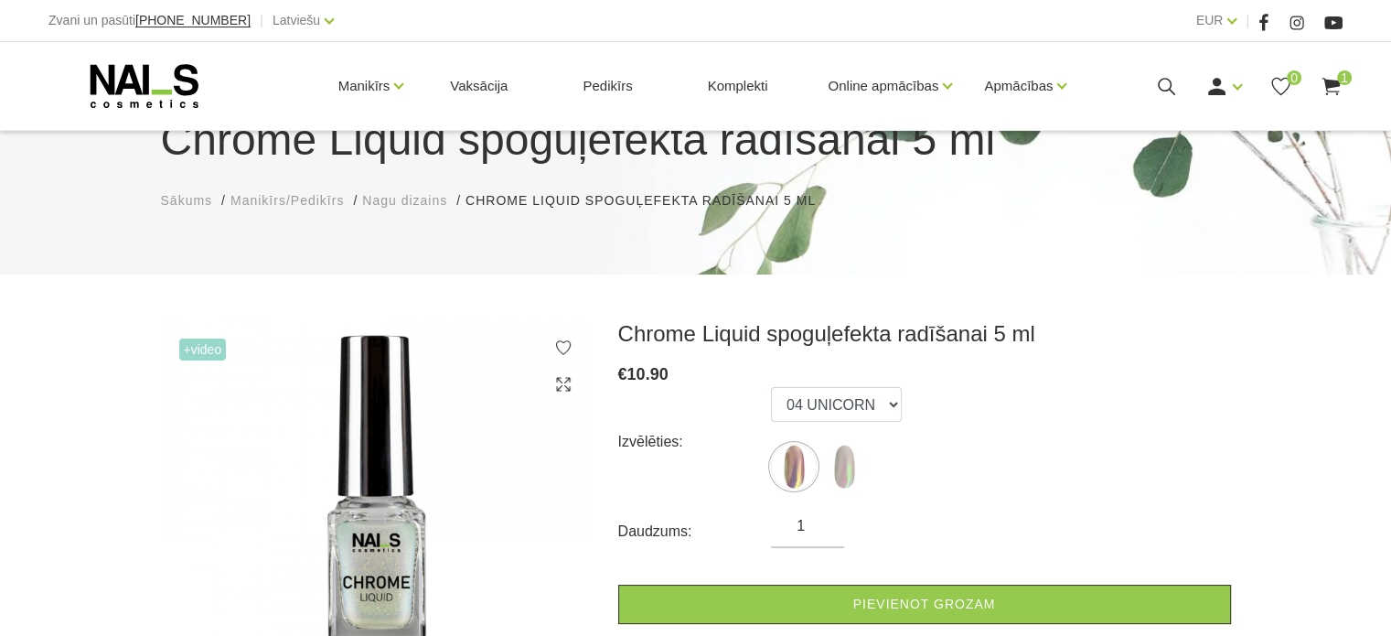
scroll to position [183, 0]
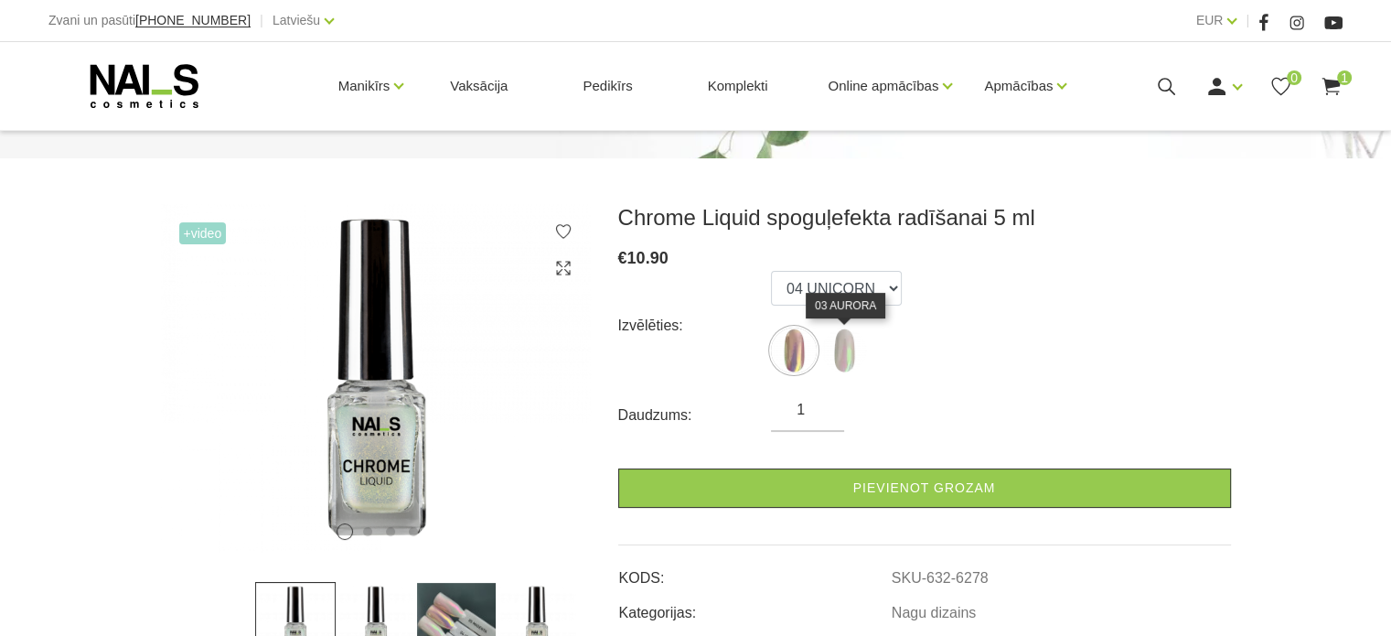
click at [847, 362] on img at bounding box center [844, 350] width 46 height 46
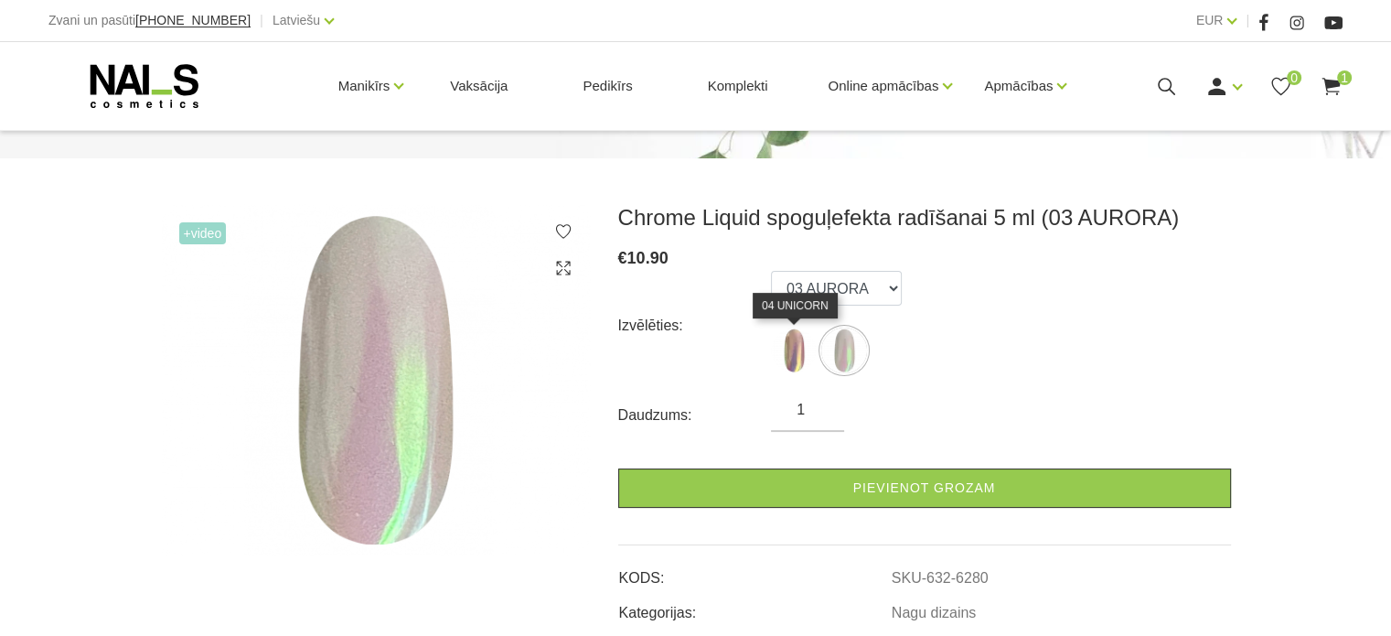
click at [790, 355] on img at bounding box center [794, 350] width 46 height 46
select select "6278"
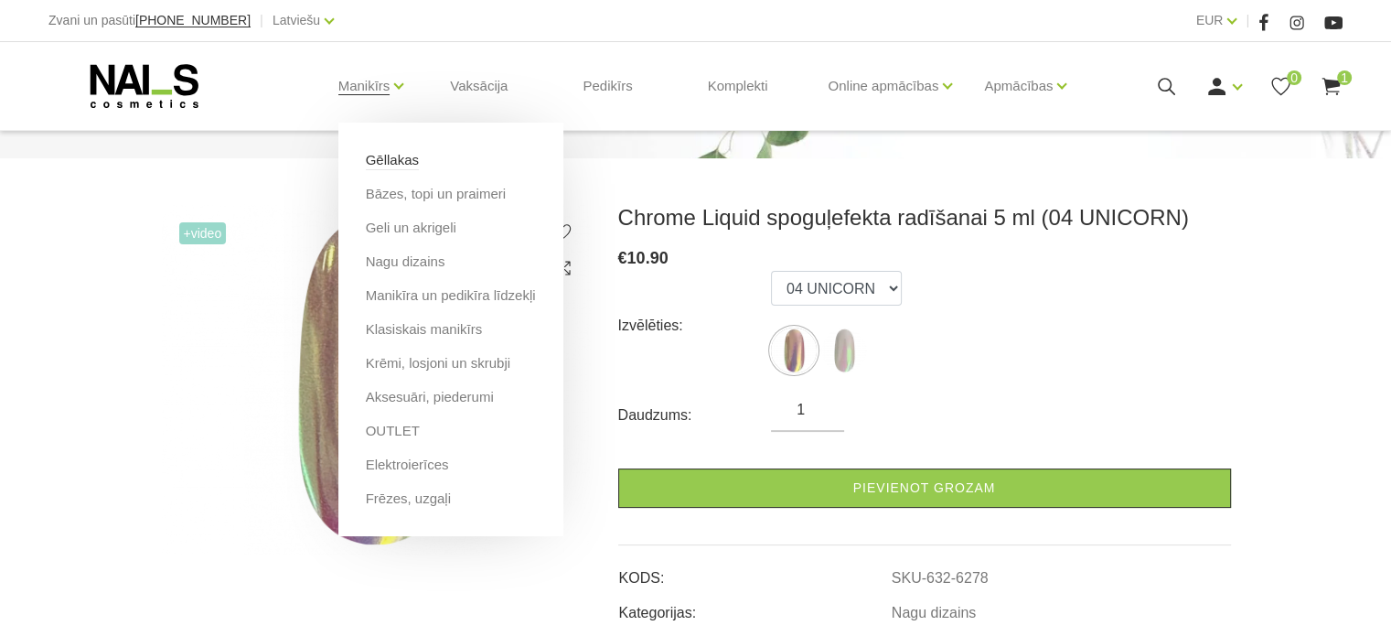
click at [399, 160] on link "Gēllakas" at bounding box center [392, 160] width 53 height 20
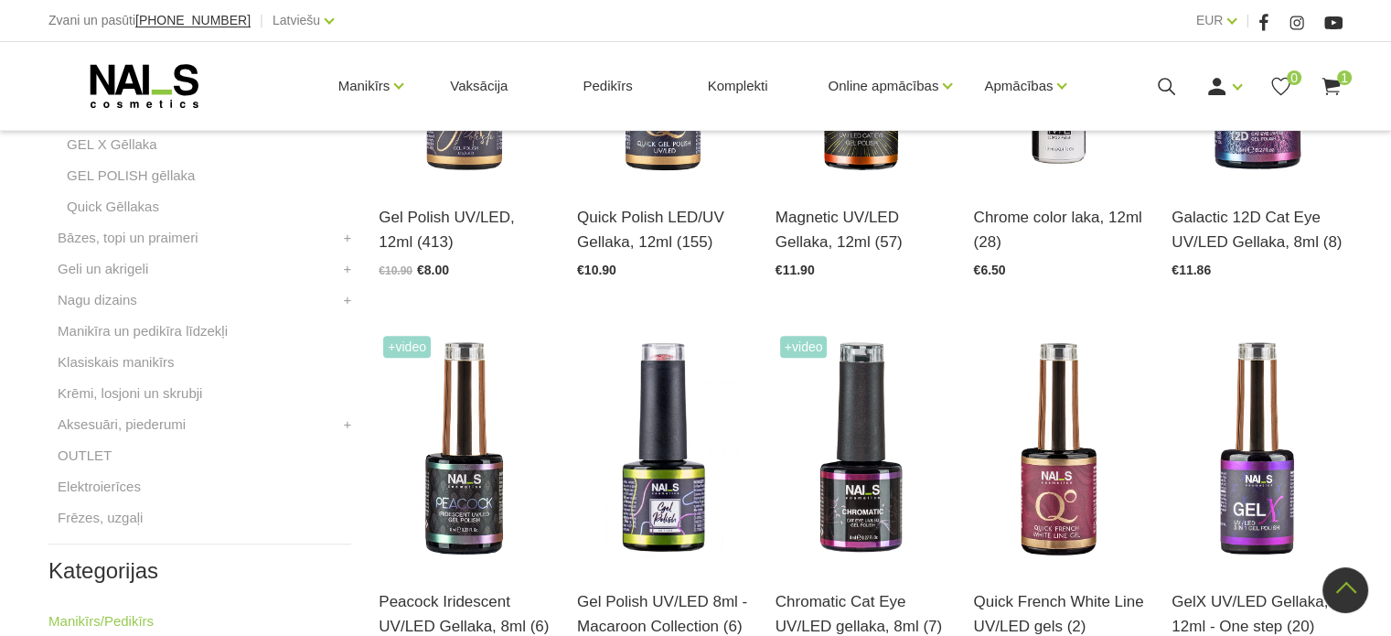
scroll to position [640, 0]
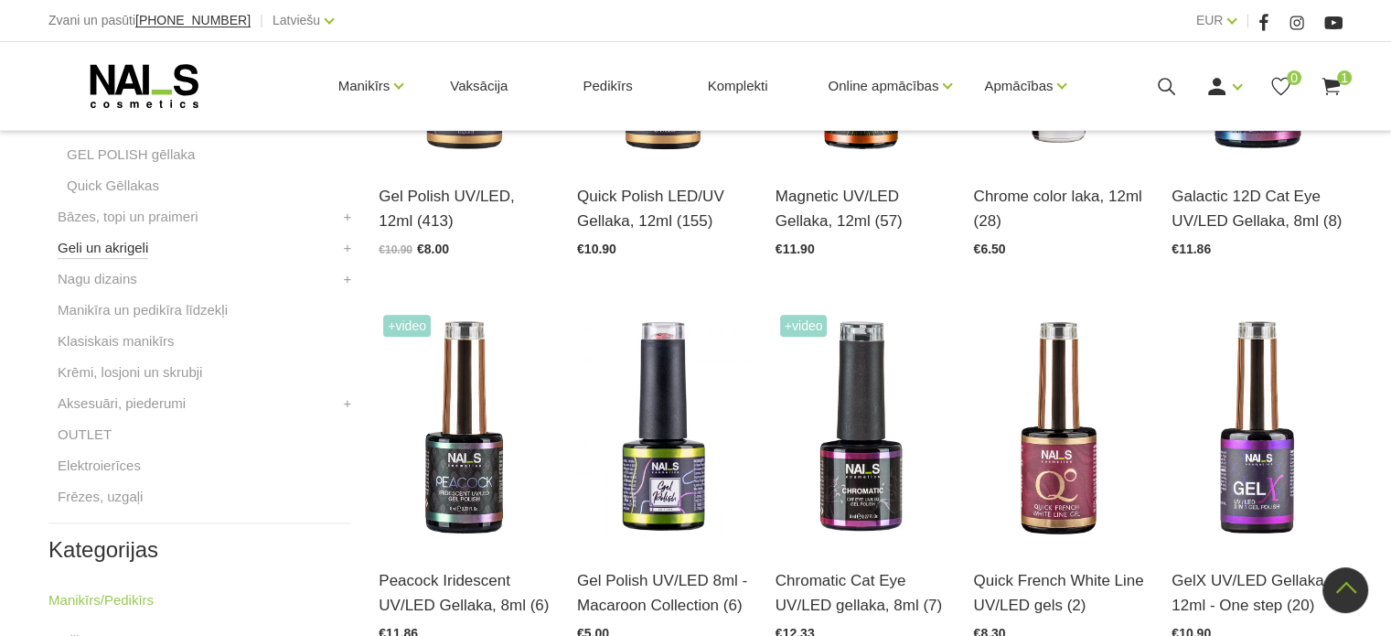
click at [132, 252] on link "Geli un akrigeli" at bounding box center [103, 248] width 91 height 22
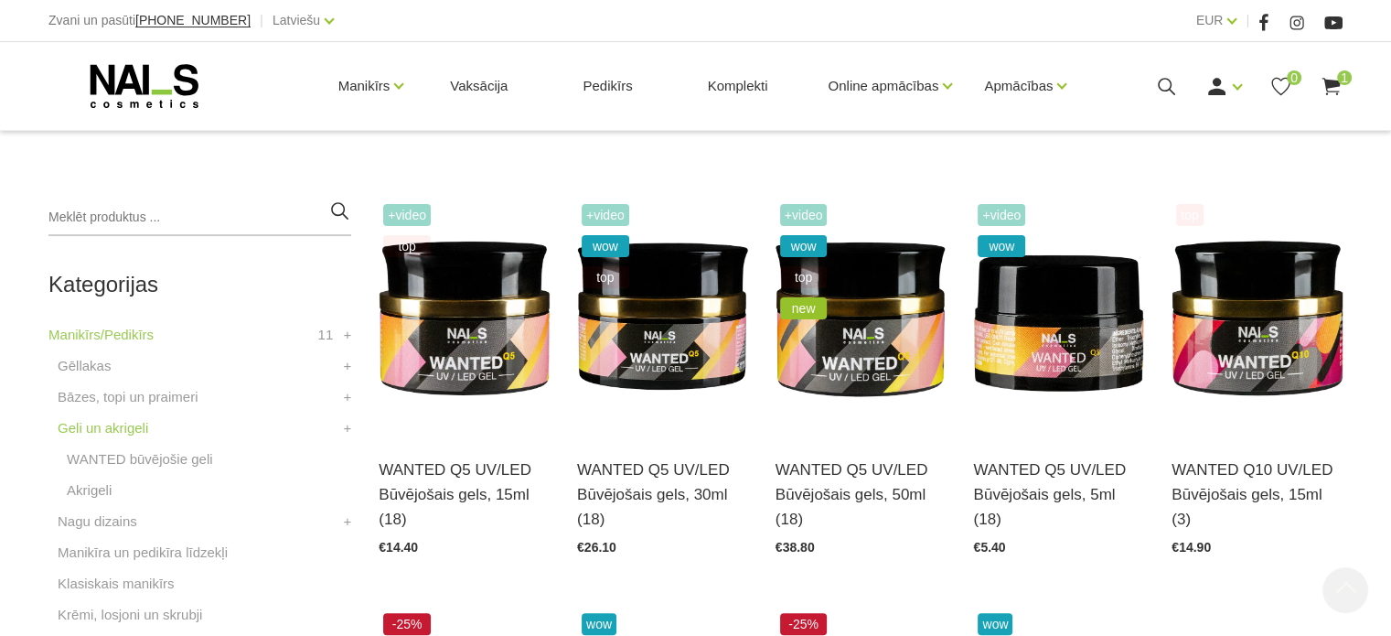
scroll to position [457, 0]
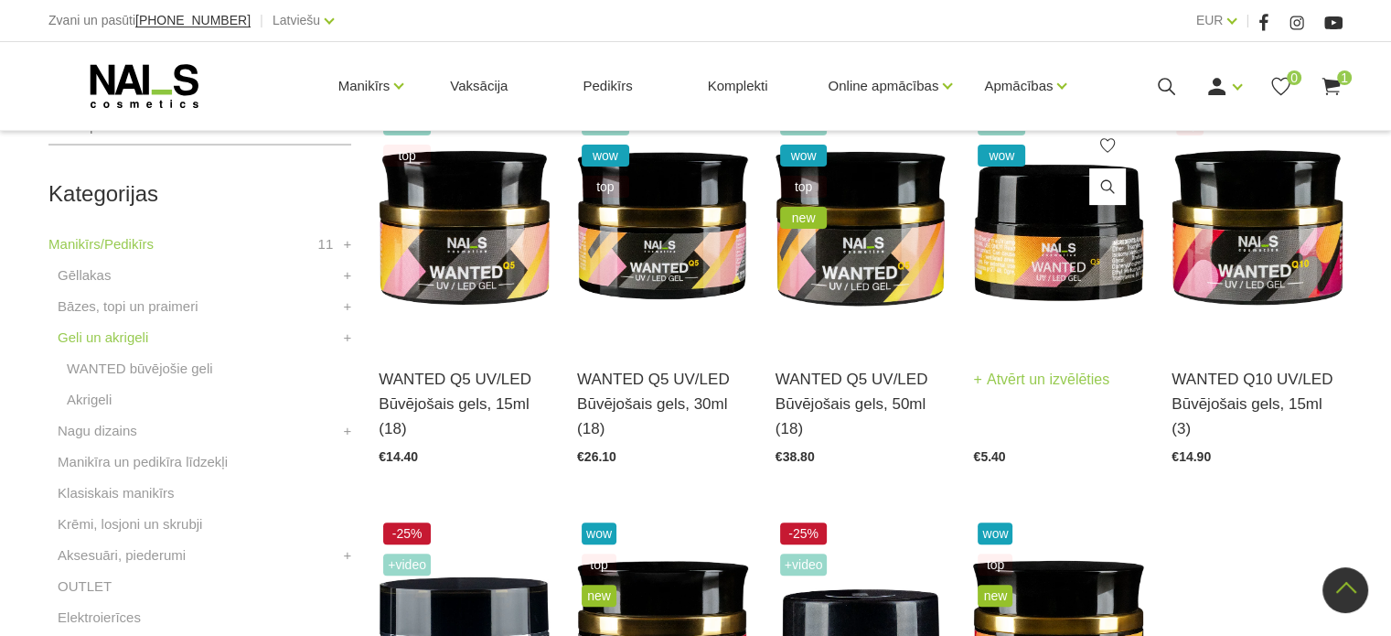
click at [1065, 274] on img at bounding box center [1058, 226] width 171 height 235
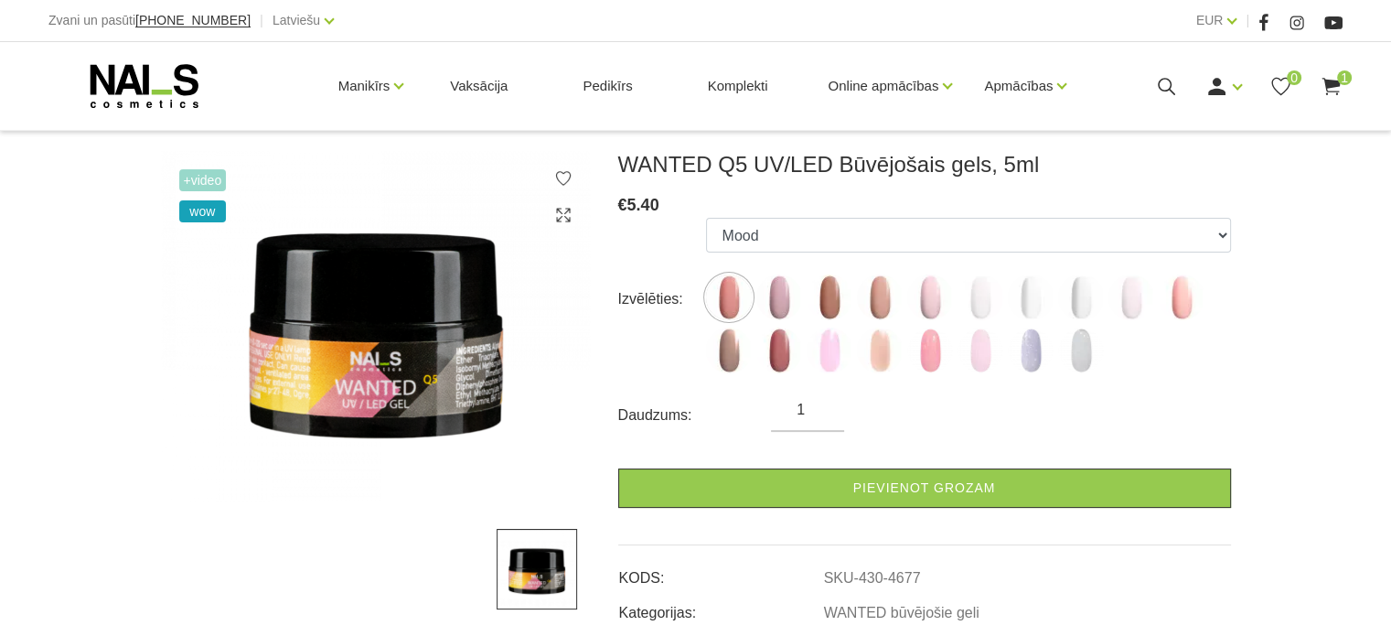
scroll to position [274, 0]
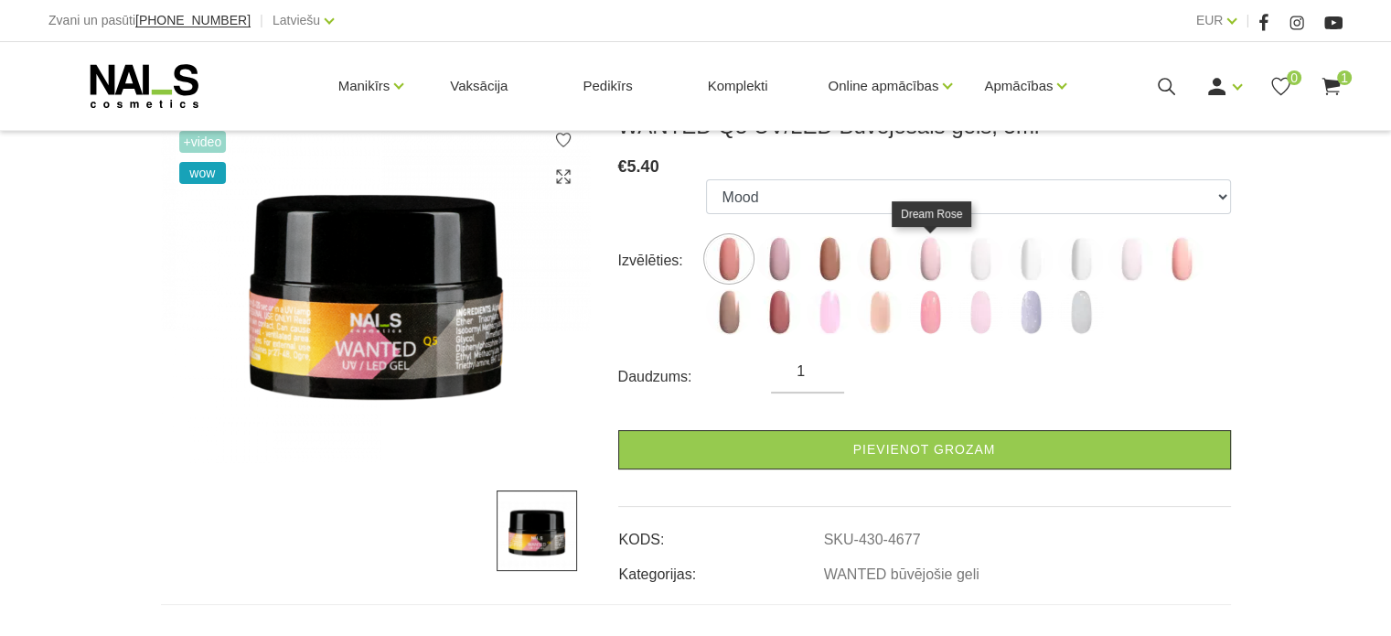
click at [931, 266] on img at bounding box center [930, 259] width 46 height 46
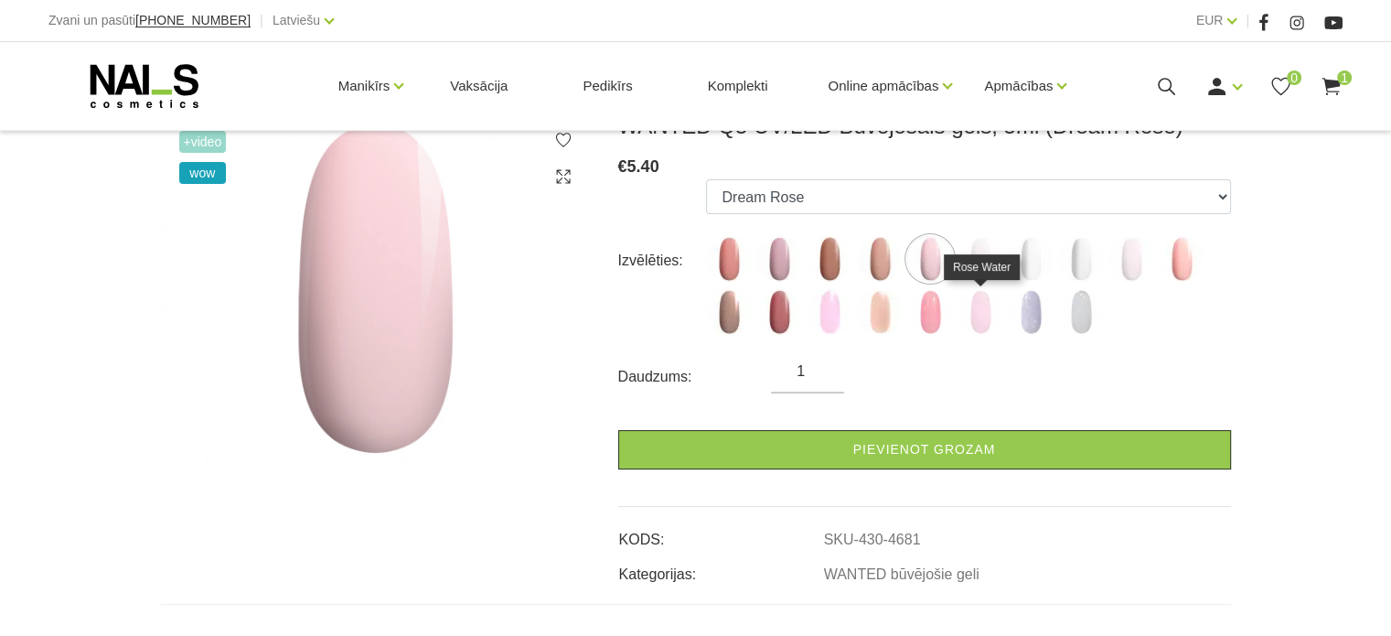
click at [981, 323] on img at bounding box center [981, 312] width 46 height 46
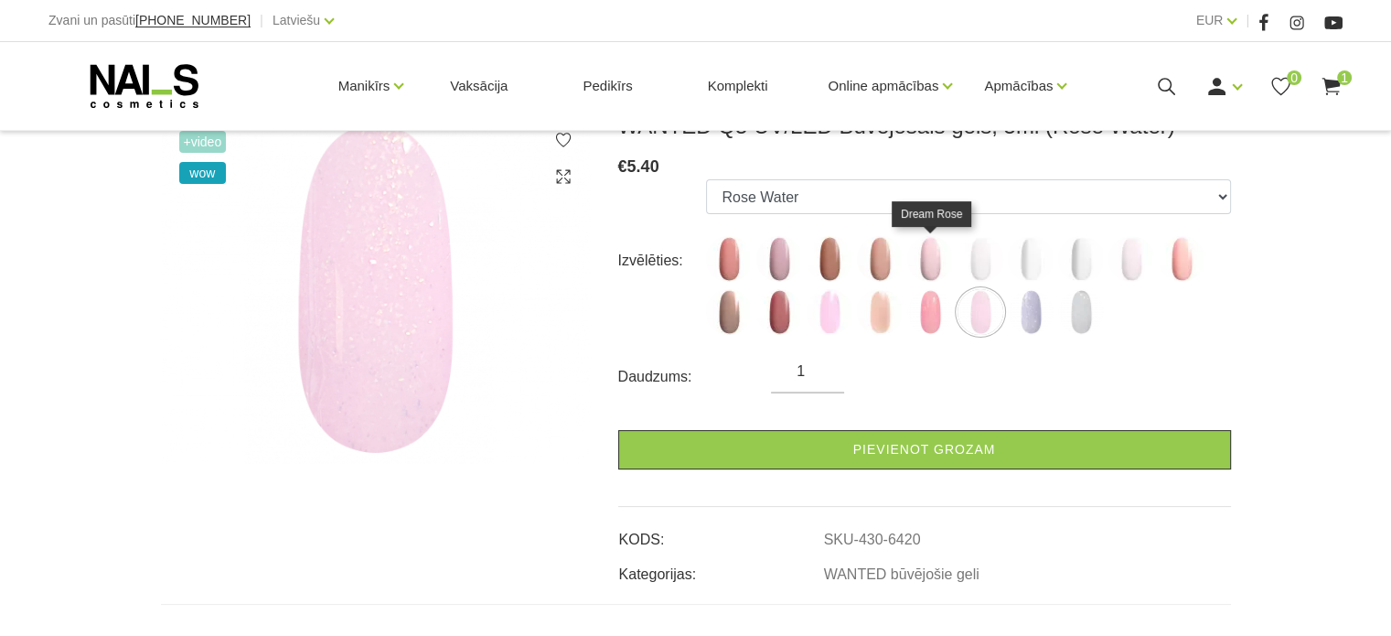
click at [928, 264] on img at bounding box center [930, 259] width 46 height 46
select select "4681"
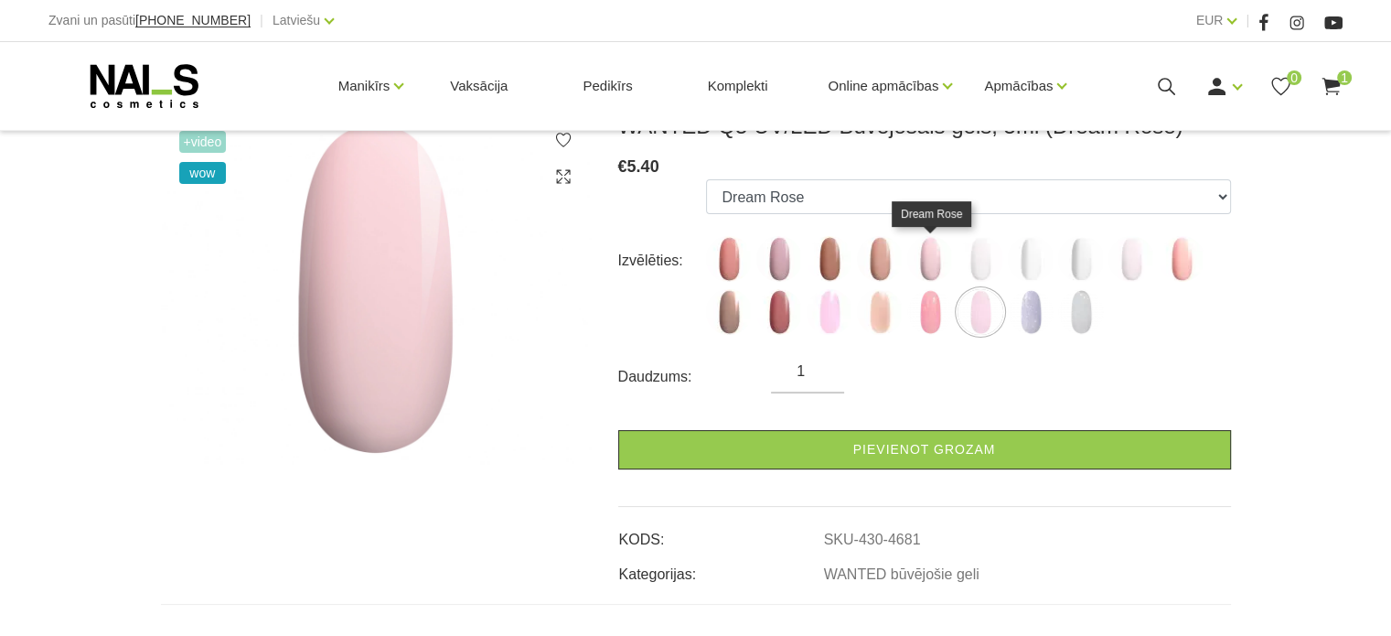
click at [929, 264] on img at bounding box center [930, 259] width 46 height 46
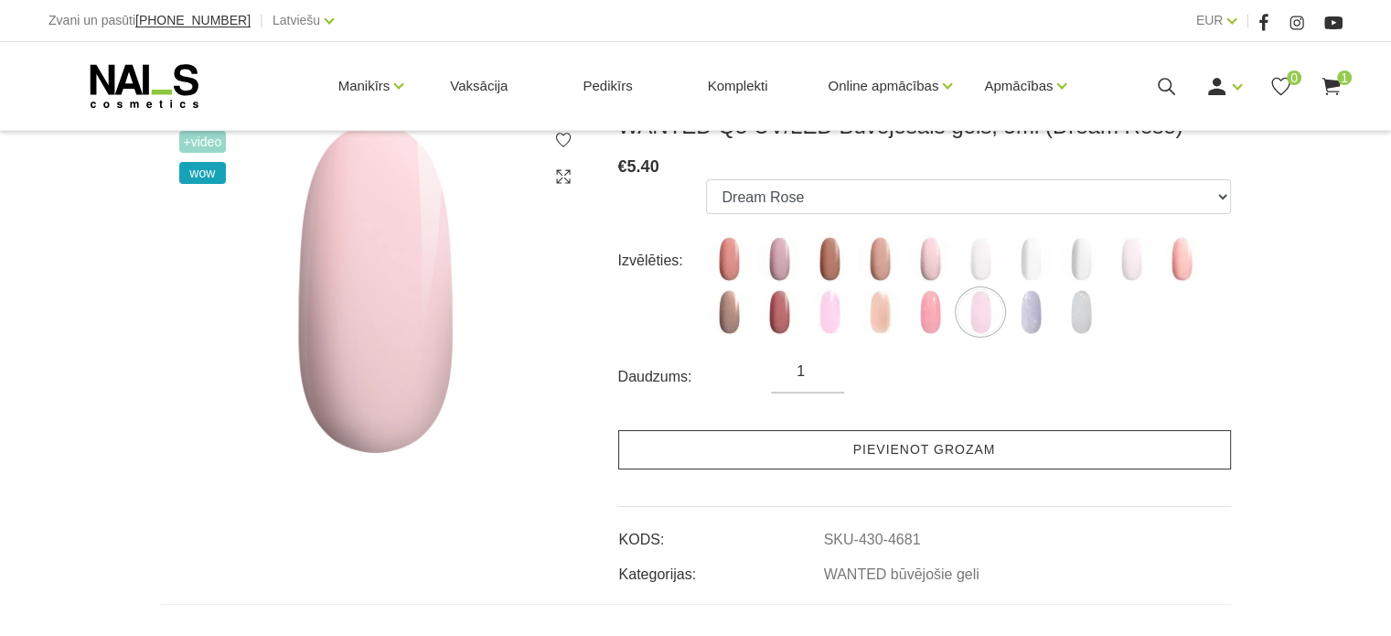
click at [745, 456] on link "Pievienot grozam" at bounding box center [924, 449] width 613 height 39
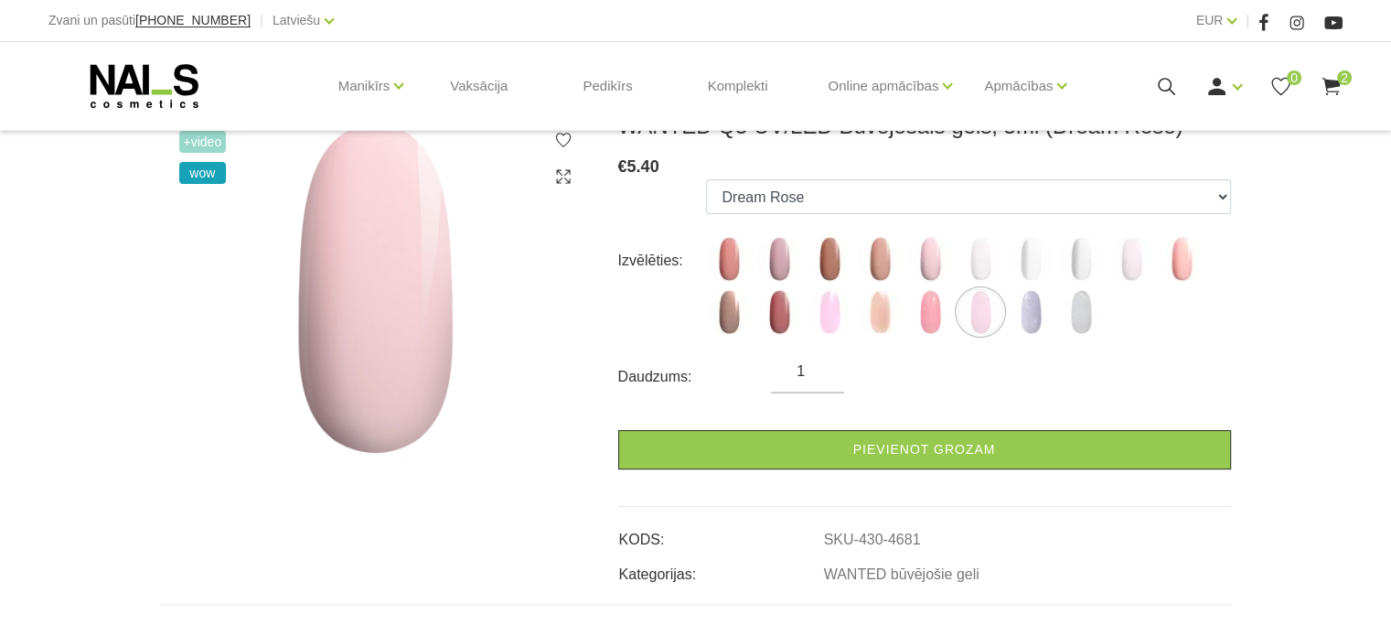
click at [1331, 78] on icon at bounding box center [1331, 86] width 23 height 23
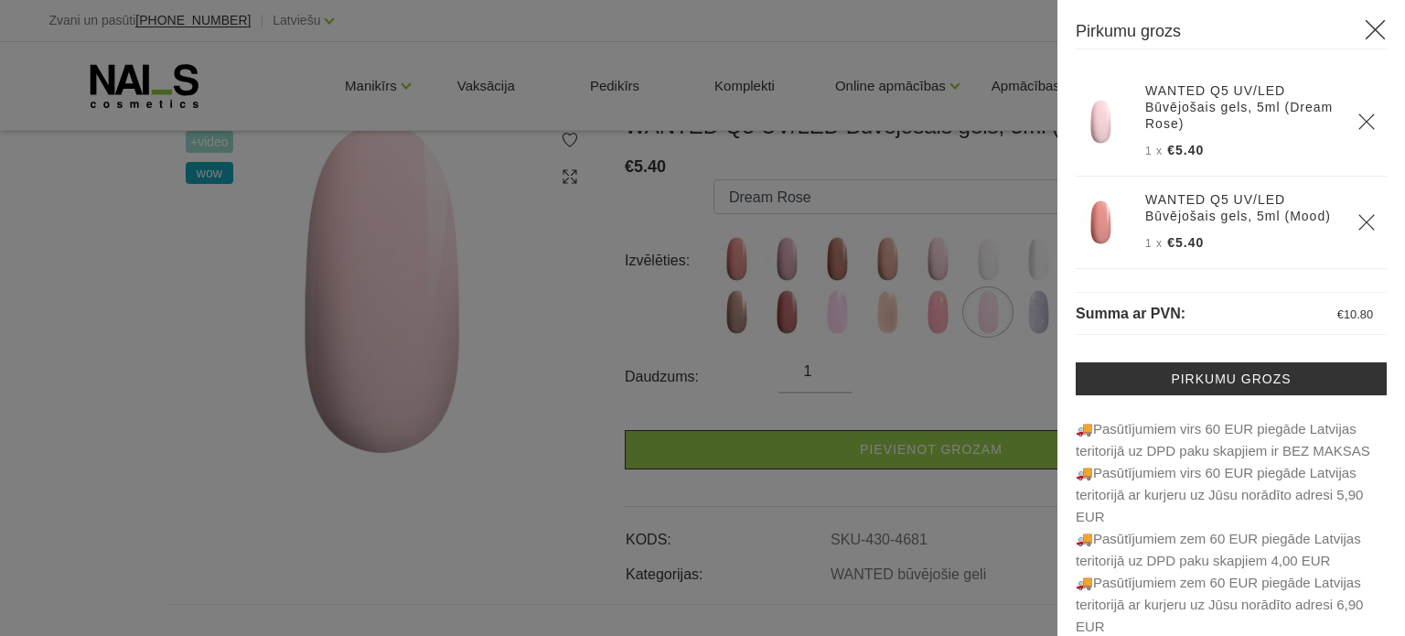
click at [1364, 18] on icon at bounding box center [1375, 29] width 23 height 23
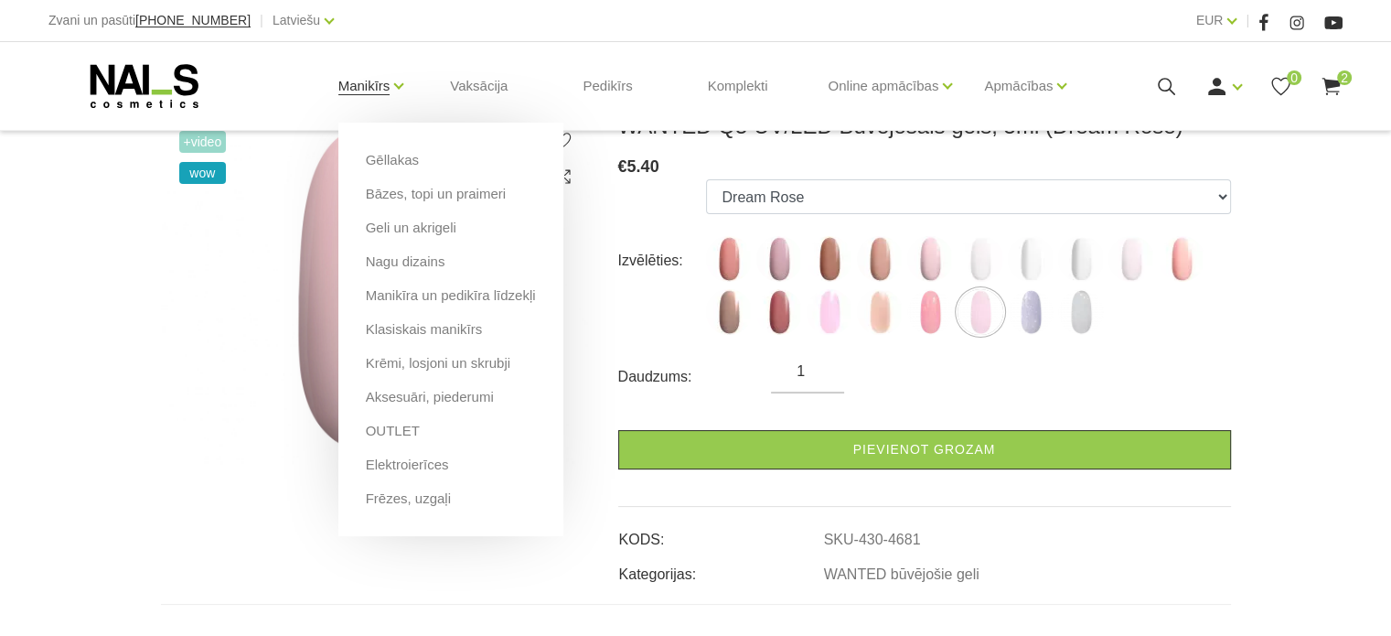
click at [366, 82] on link "Manikīrs" at bounding box center [364, 85] width 52 height 73
click at [422, 462] on link "Elektroierīces" at bounding box center [407, 465] width 83 height 20
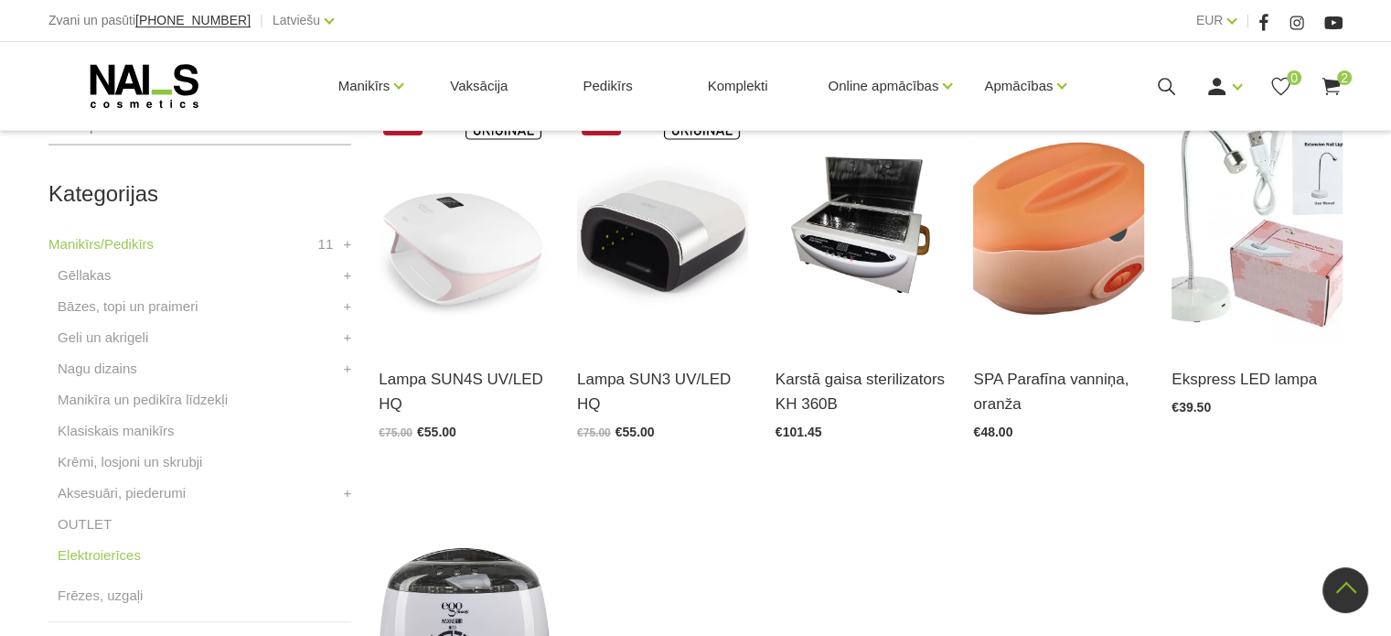
scroll to position [274, 0]
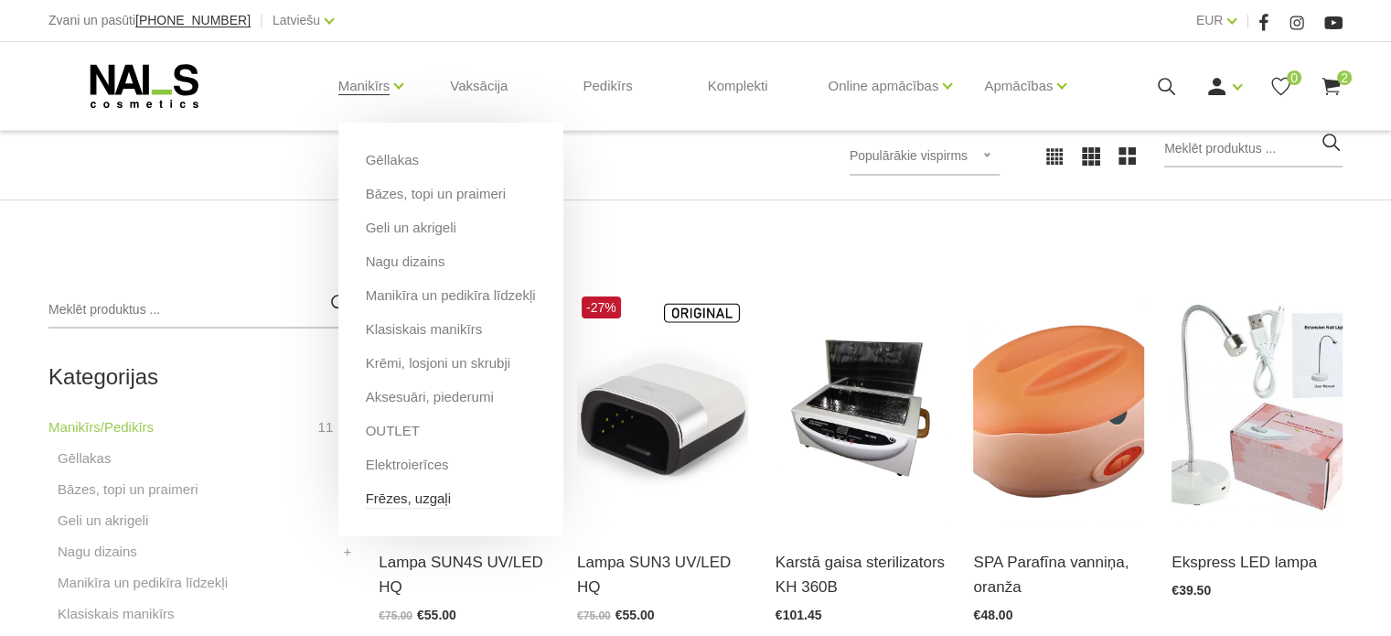
click at [402, 499] on link "Frēzes, uzgaļi" at bounding box center [408, 498] width 85 height 20
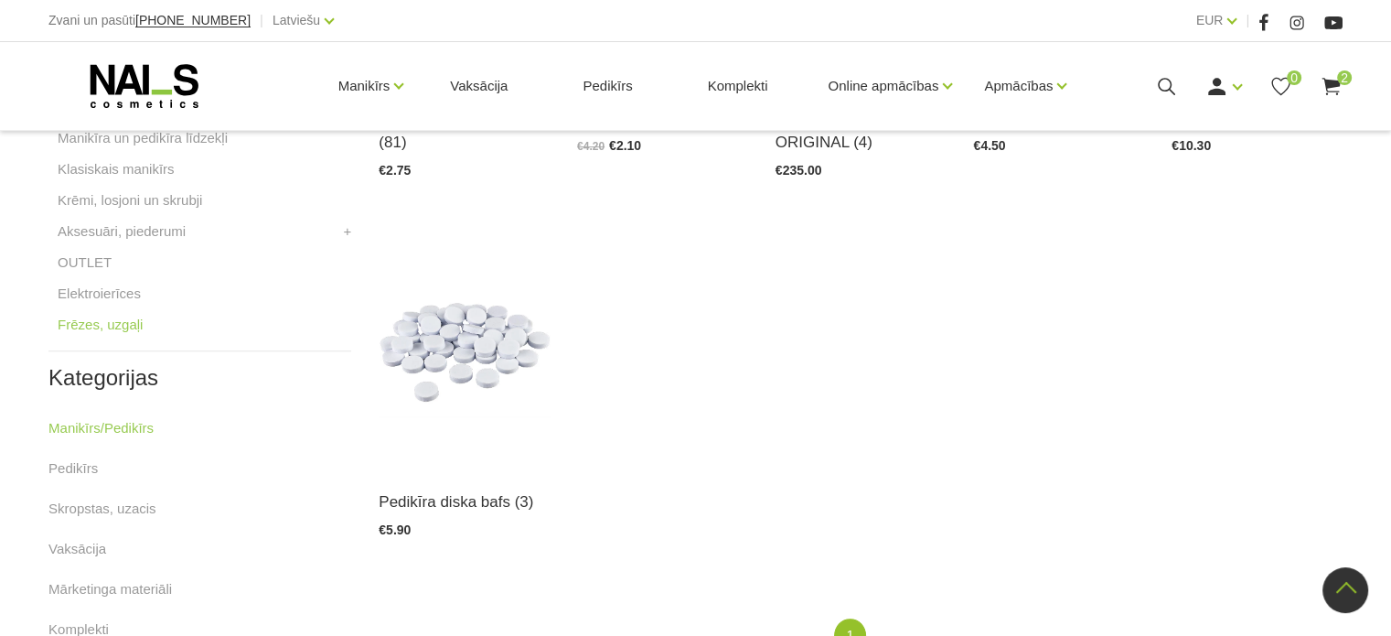
scroll to position [549, 0]
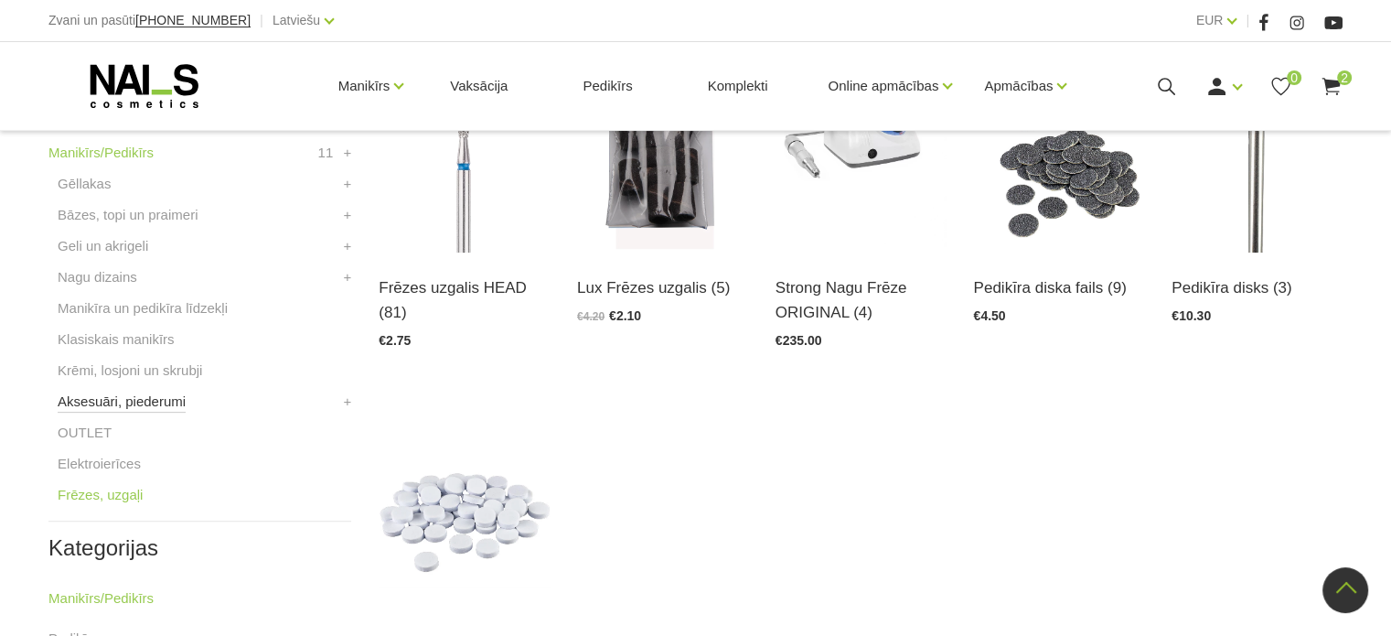
click at [161, 402] on link "Aksesuāri, piederumi" at bounding box center [122, 402] width 128 height 22
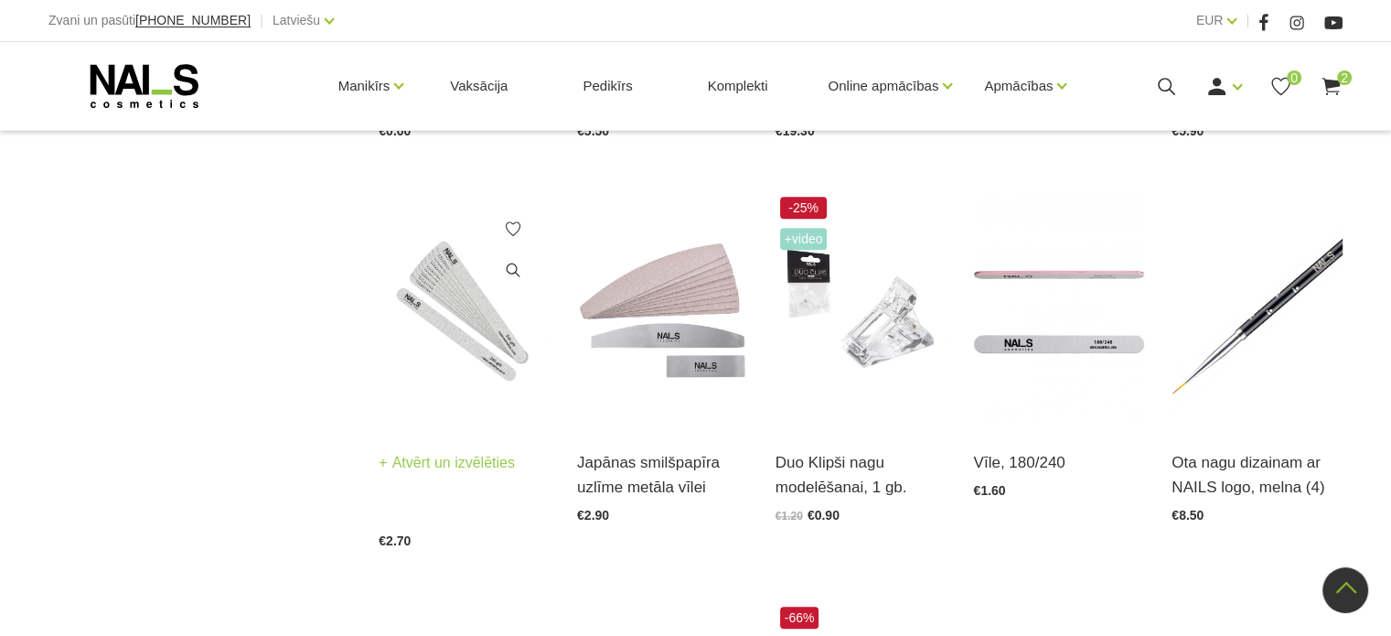
scroll to position [1646, 0]
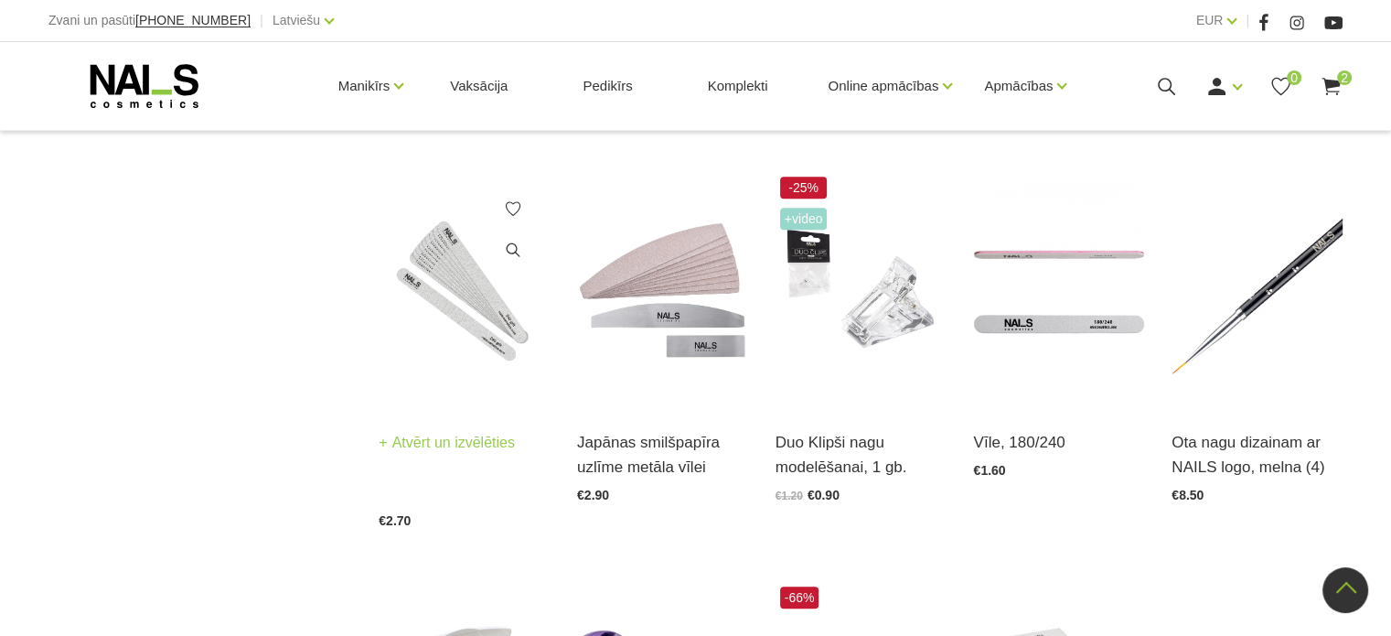
click at [475, 317] on img at bounding box center [464, 289] width 171 height 235
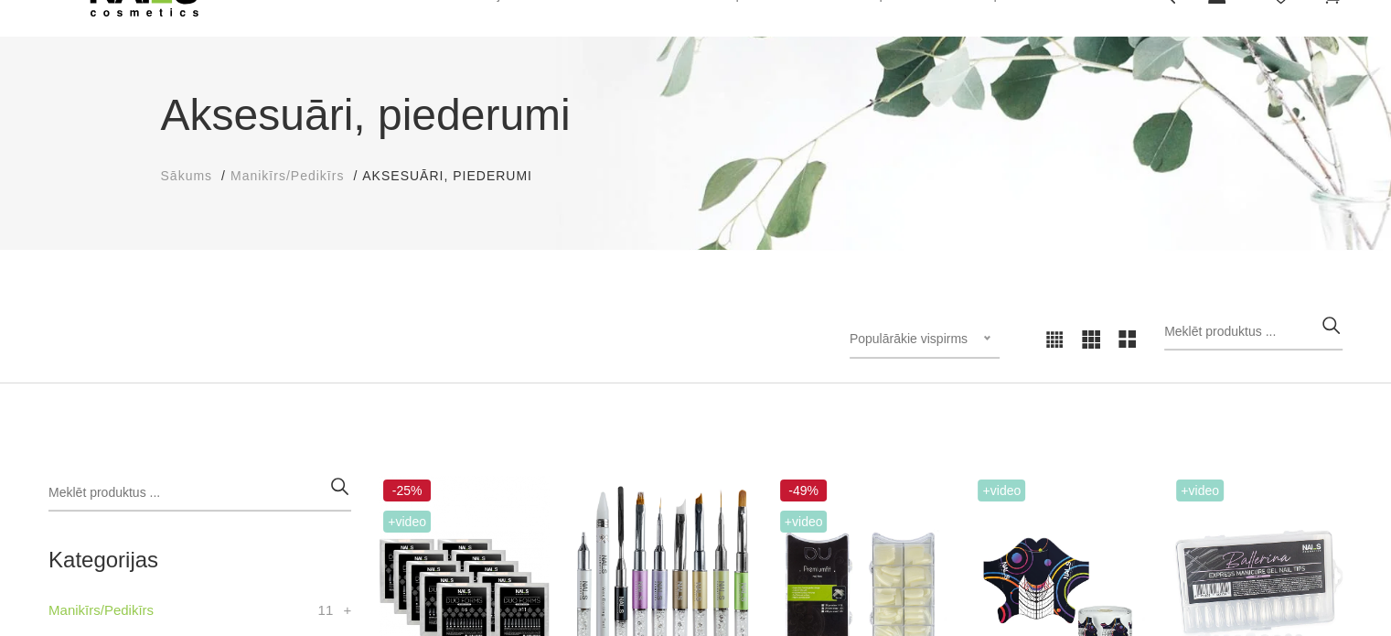
scroll to position [0, 0]
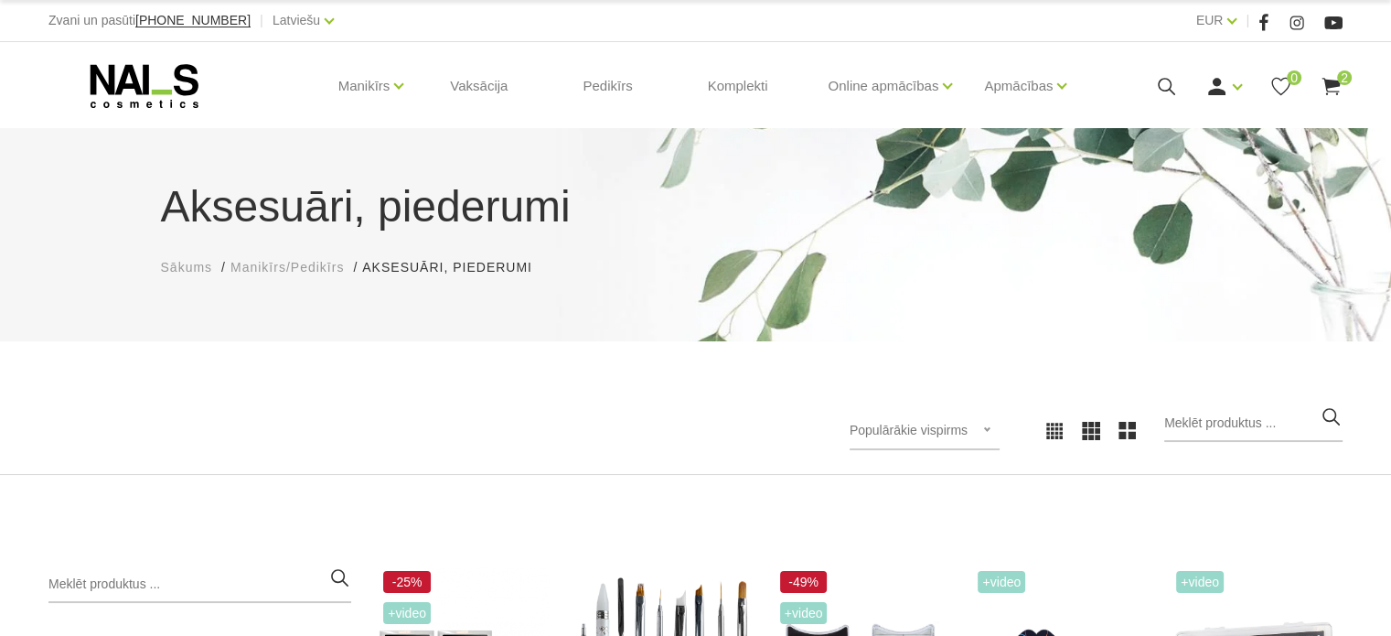
click at [174, 94] on icon at bounding box center [144, 86] width 192 height 46
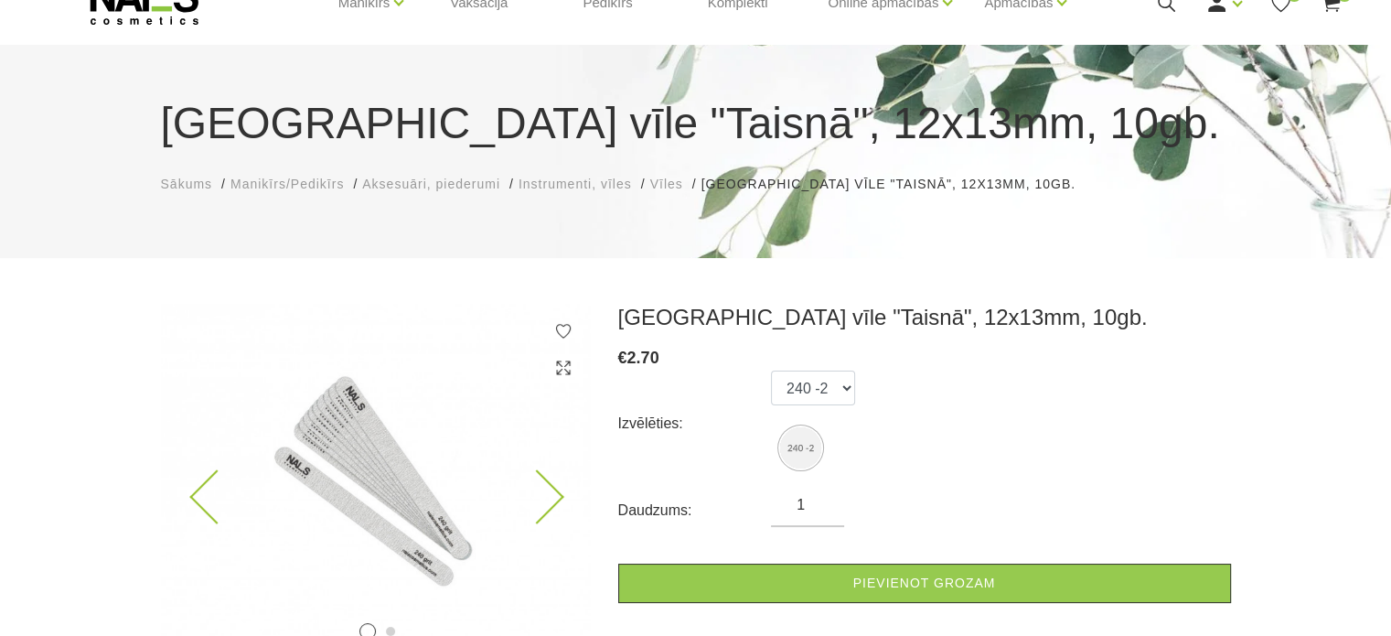
scroll to position [183, 0]
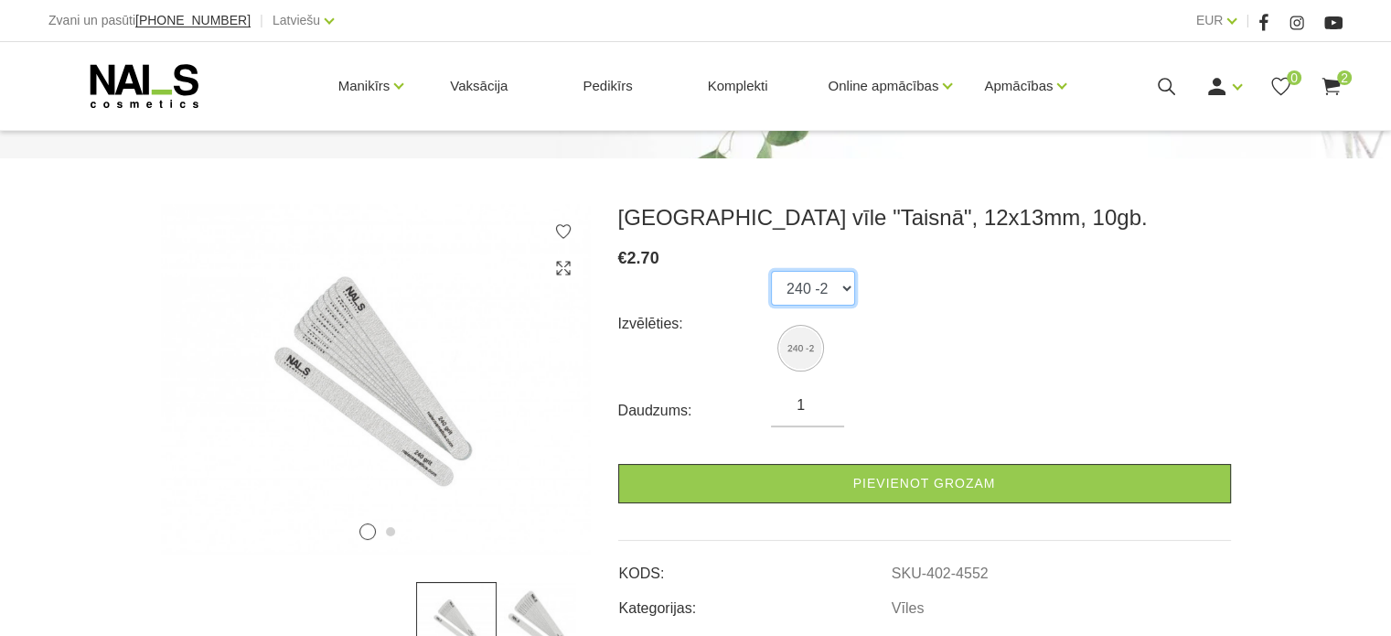
click at [846, 291] on select "240 -2" at bounding box center [813, 288] width 84 height 35
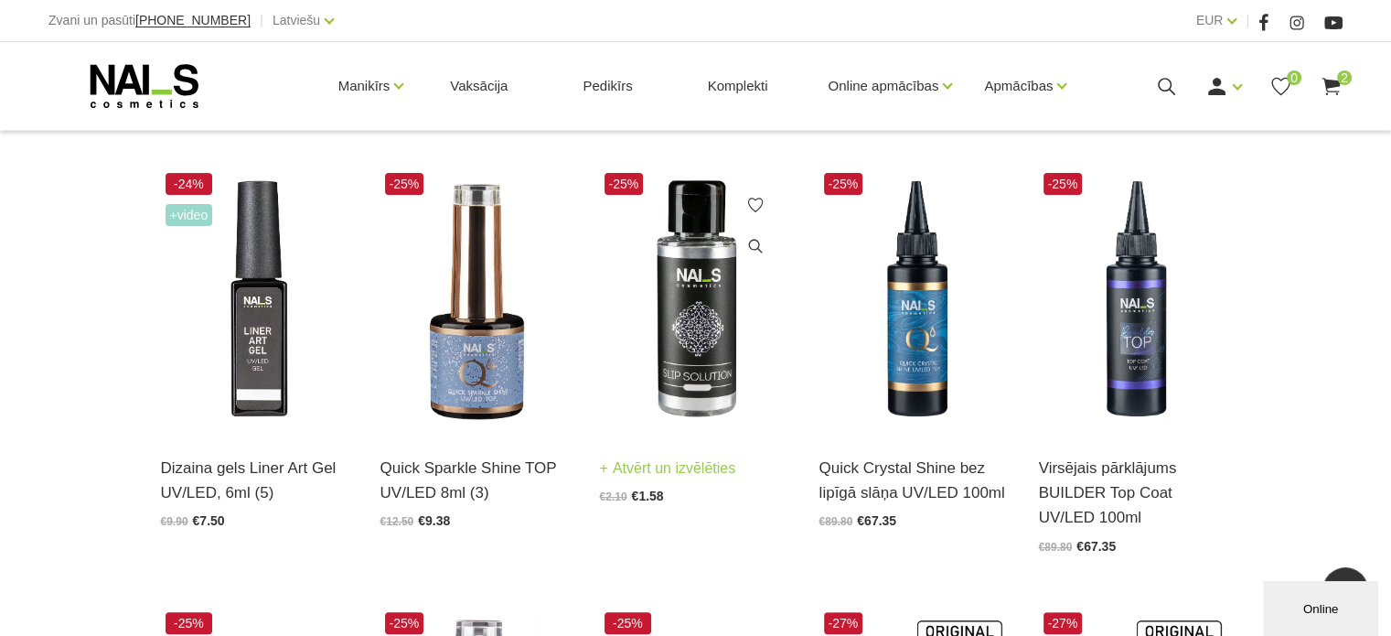
click at [681, 350] on img at bounding box center [696, 300] width 192 height 264
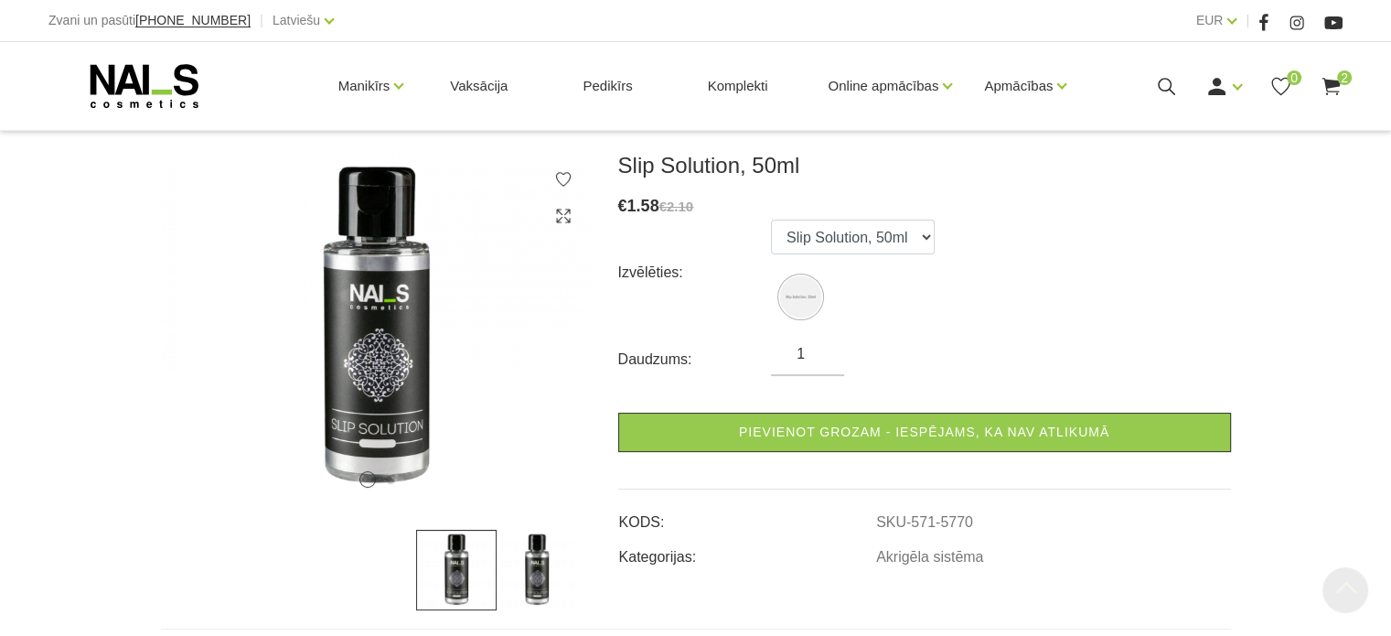
scroll to position [183, 0]
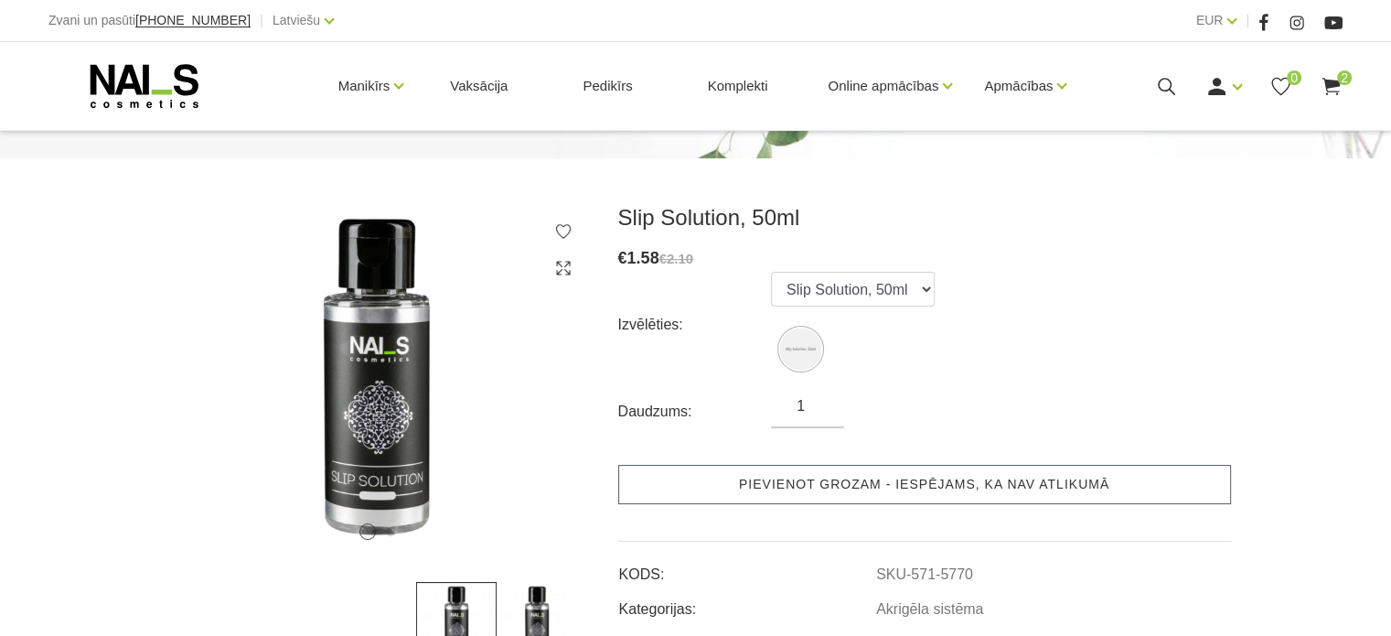
click at [743, 484] on link "Pievienot grozam - iespējams, ka nav atlikumā" at bounding box center [924, 484] width 613 height 39
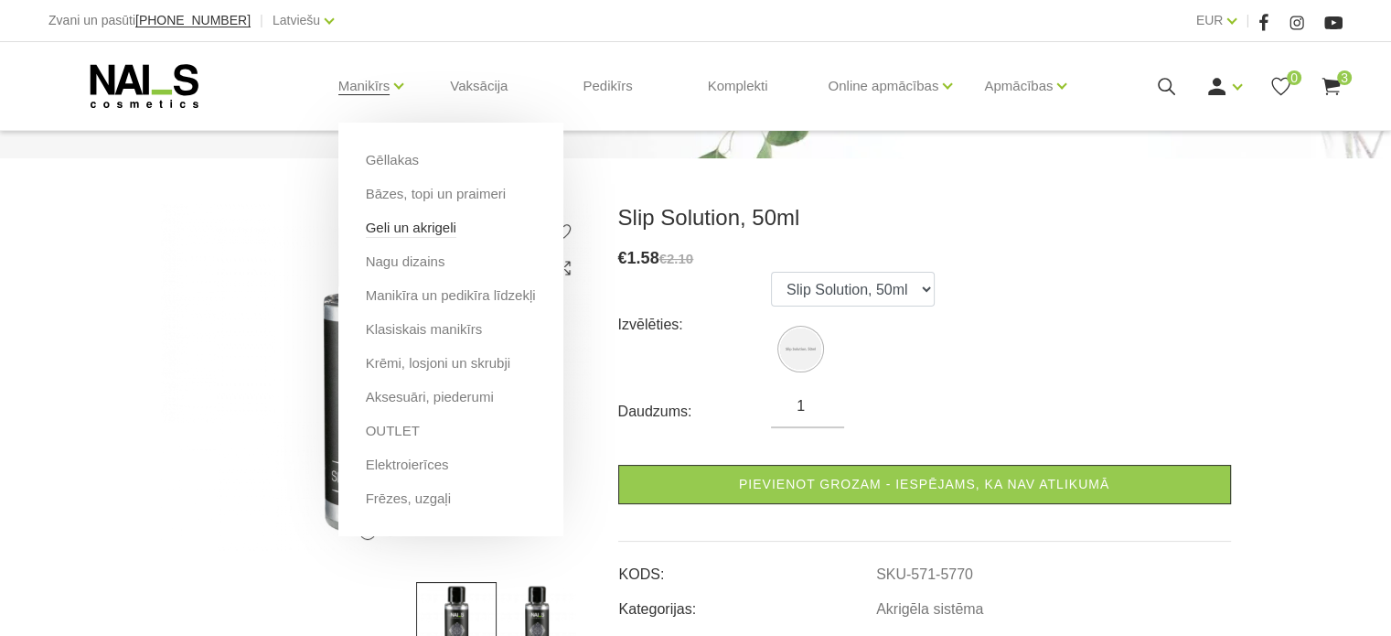
click at [434, 226] on link "Geli un akrigeli" at bounding box center [411, 228] width 91 height 20
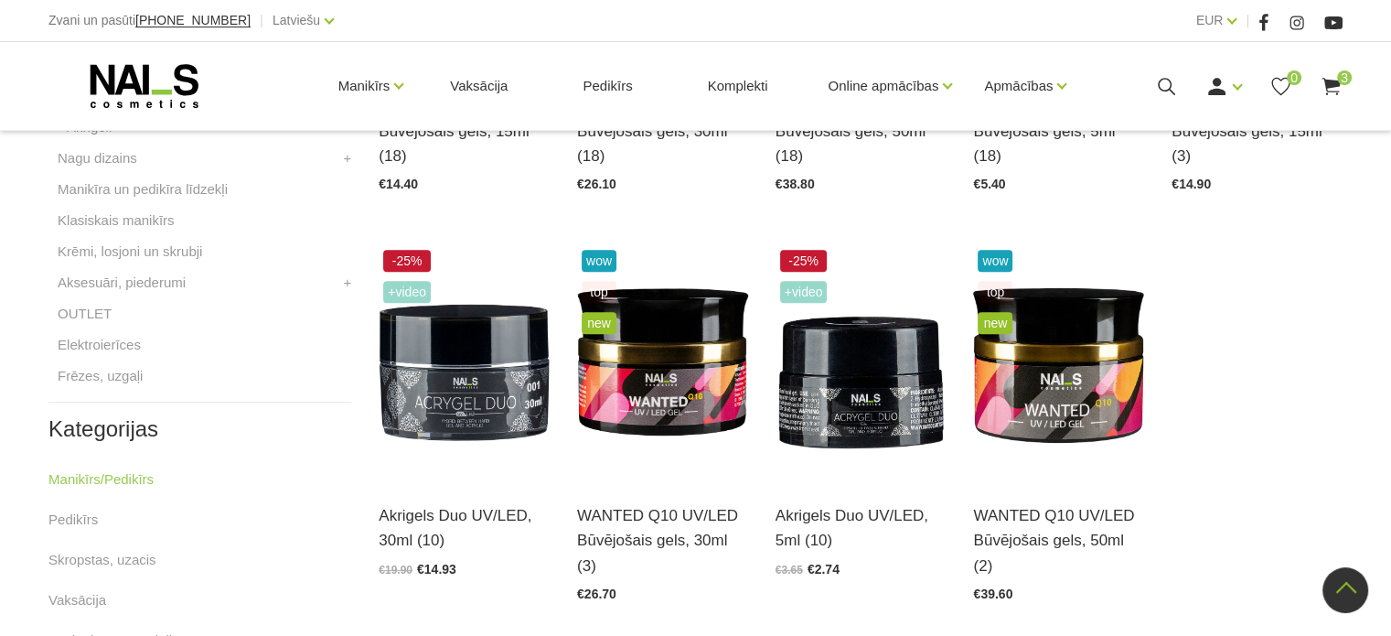
scroll to position [732, 0]
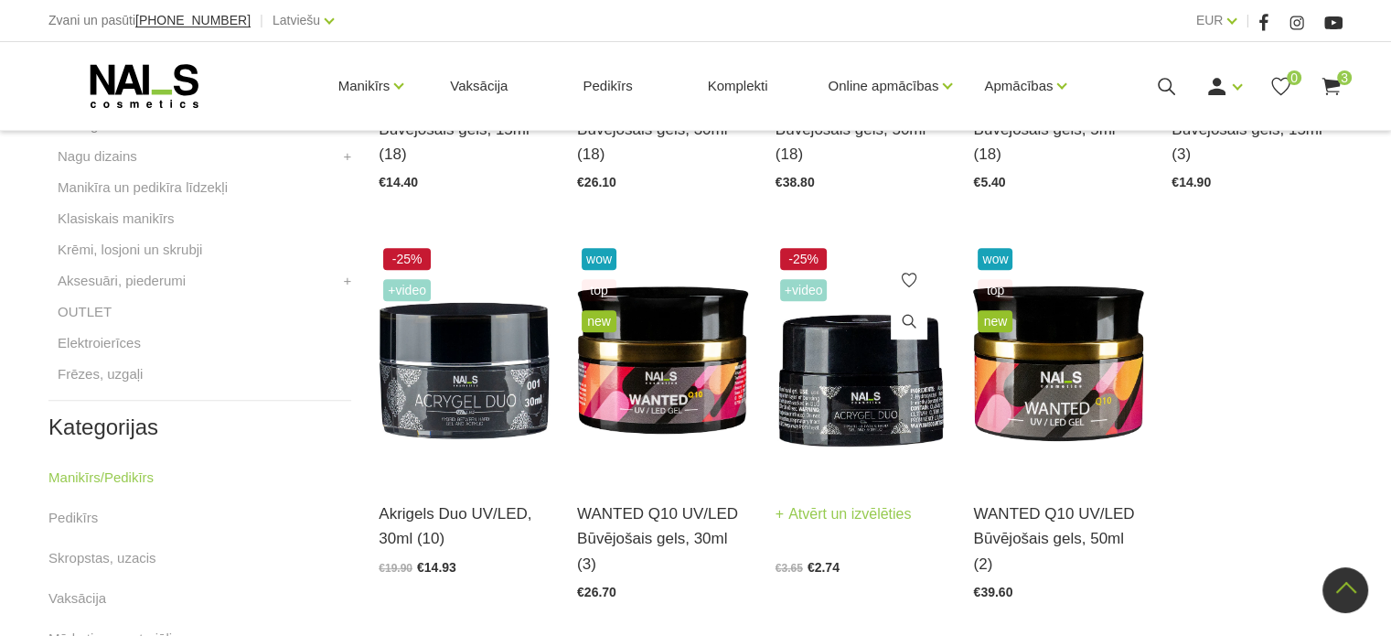
click at [836, 402] on img at bounding box center [861, 360] width 171 height 235
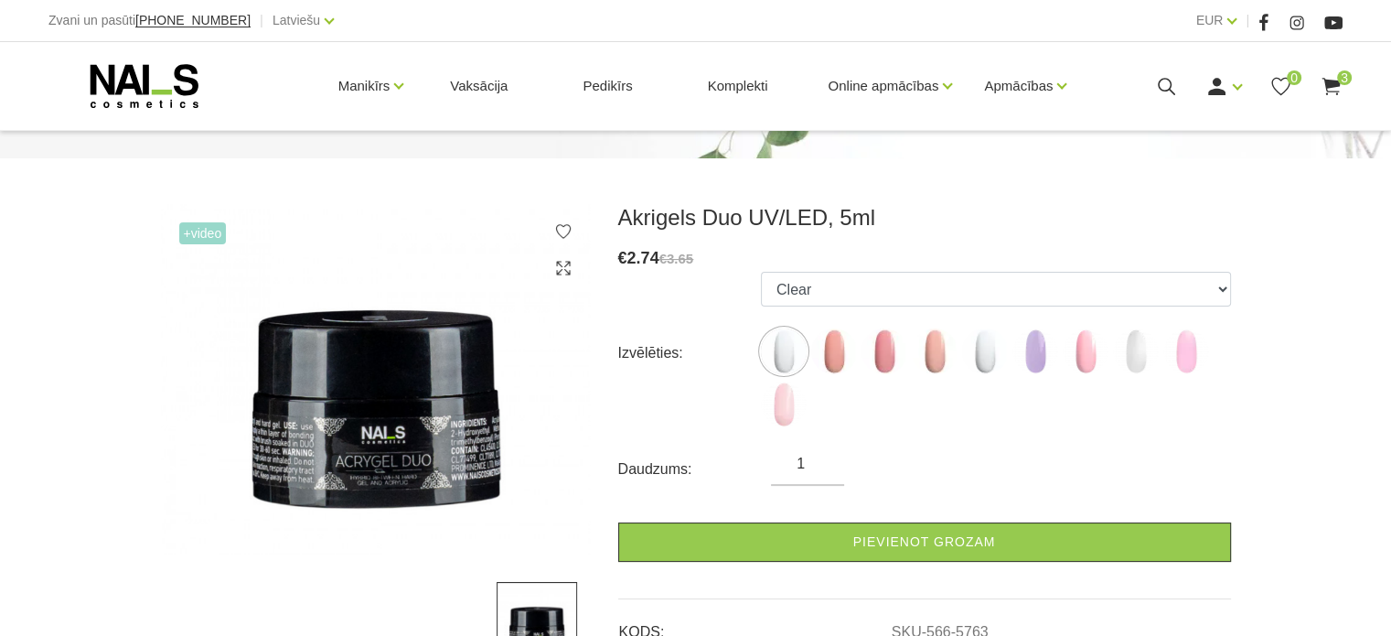
scroll to position [274, 0]
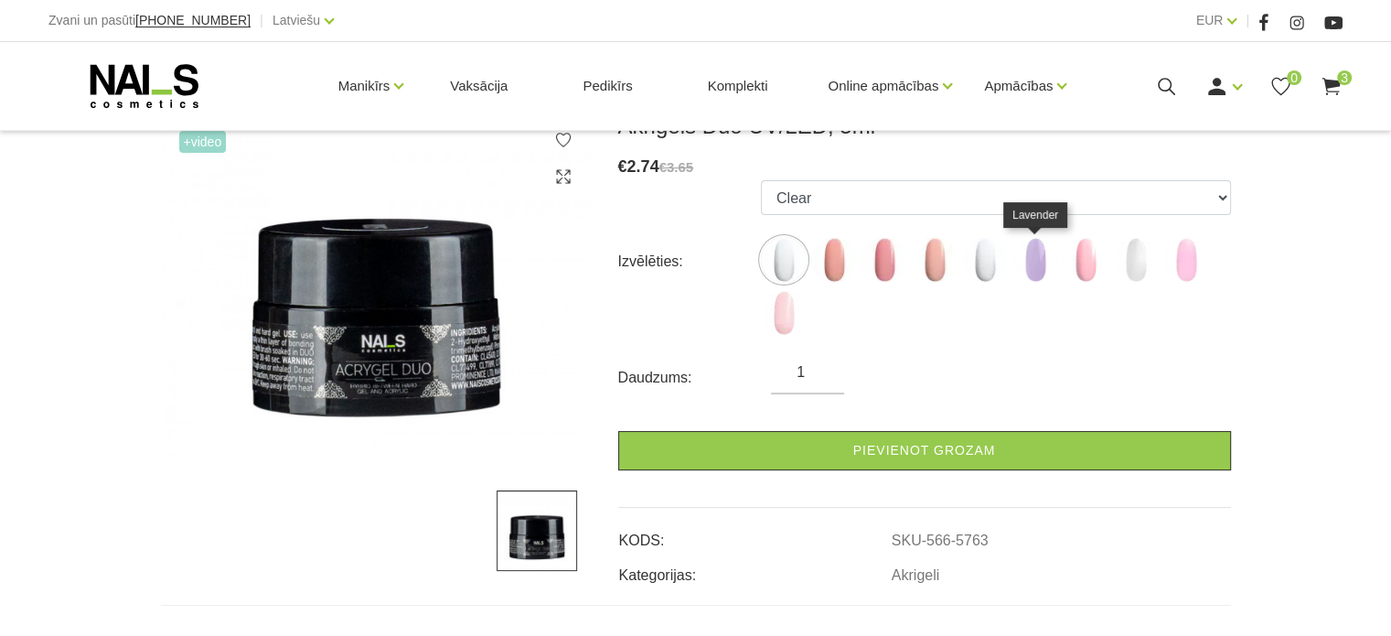
click at [1037, 258] on img at bounding box center [1036, 260] width 46 height 46
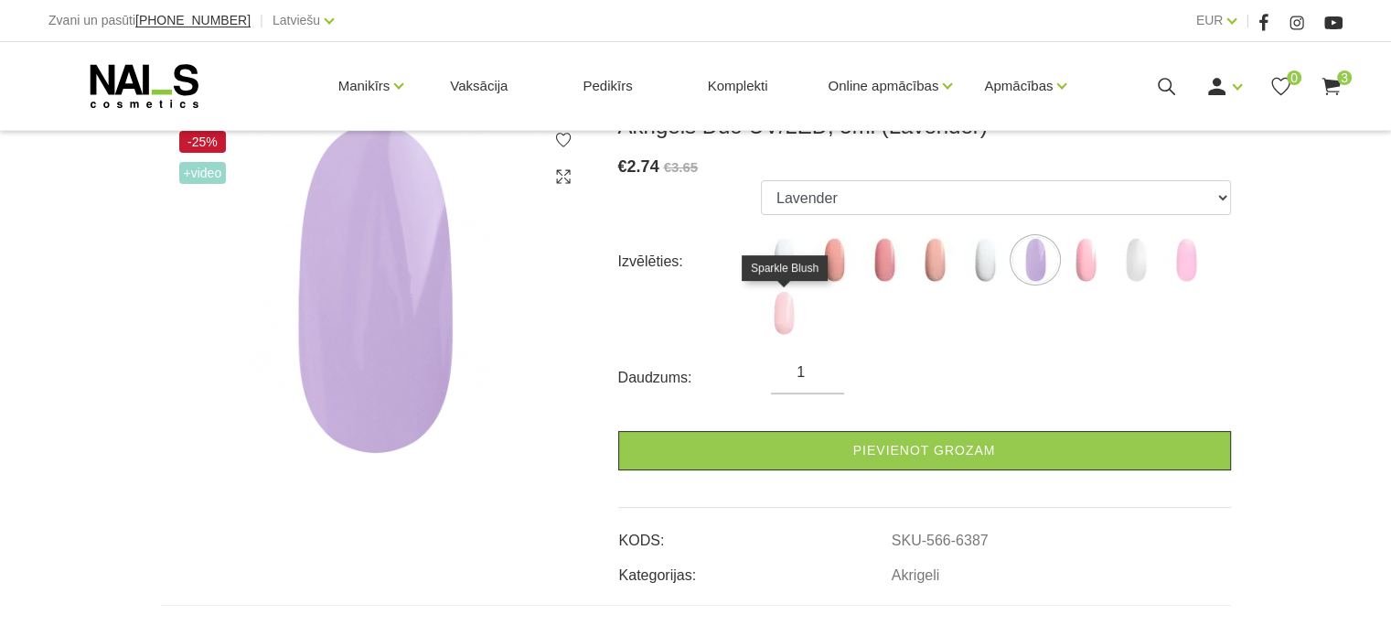
click at [772, 316] on img at bounding box center [784, 313] width 46 height 46
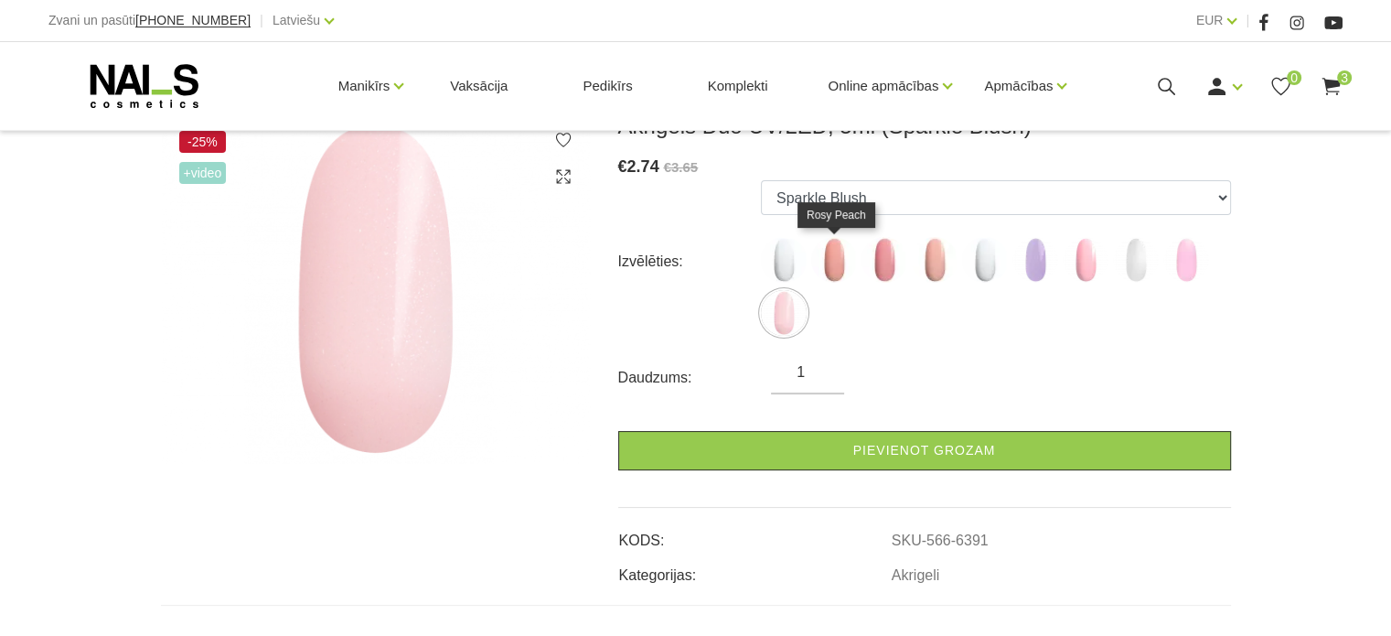
click at [838, 271] on img at bounding box center [834, 260] width 46 height 46
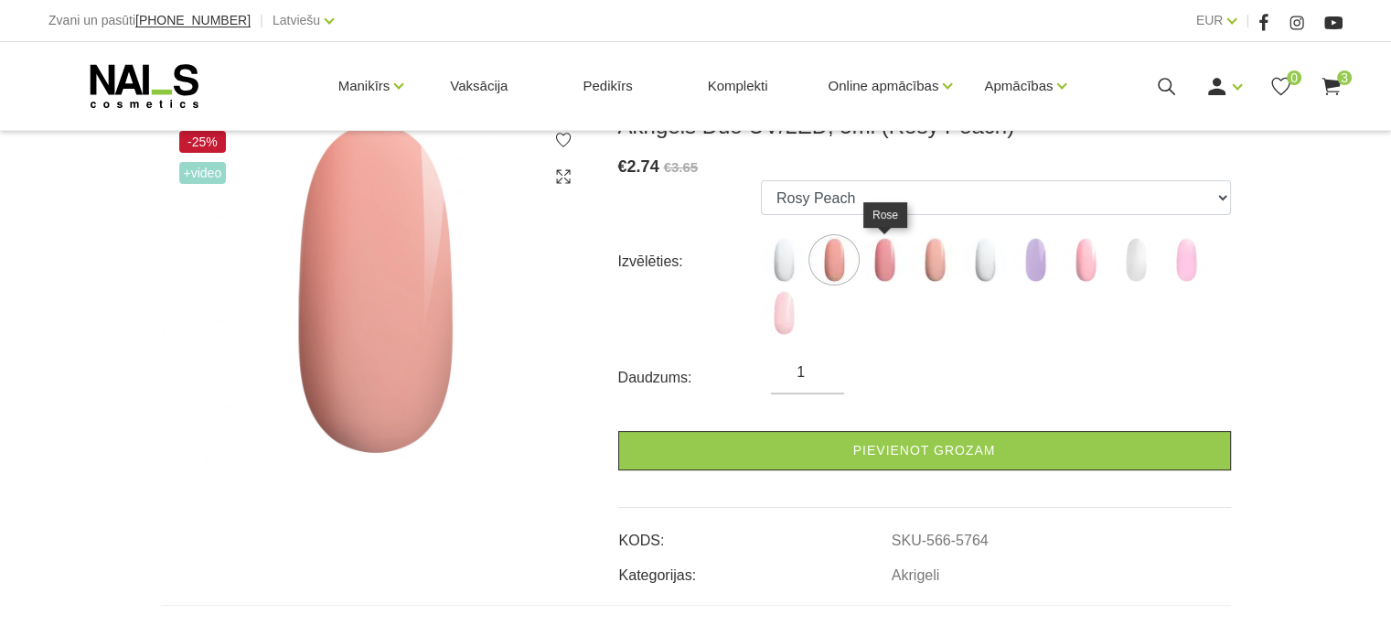
click at [884, 266] on img at bounding box center [885, 260] width 46 height 46
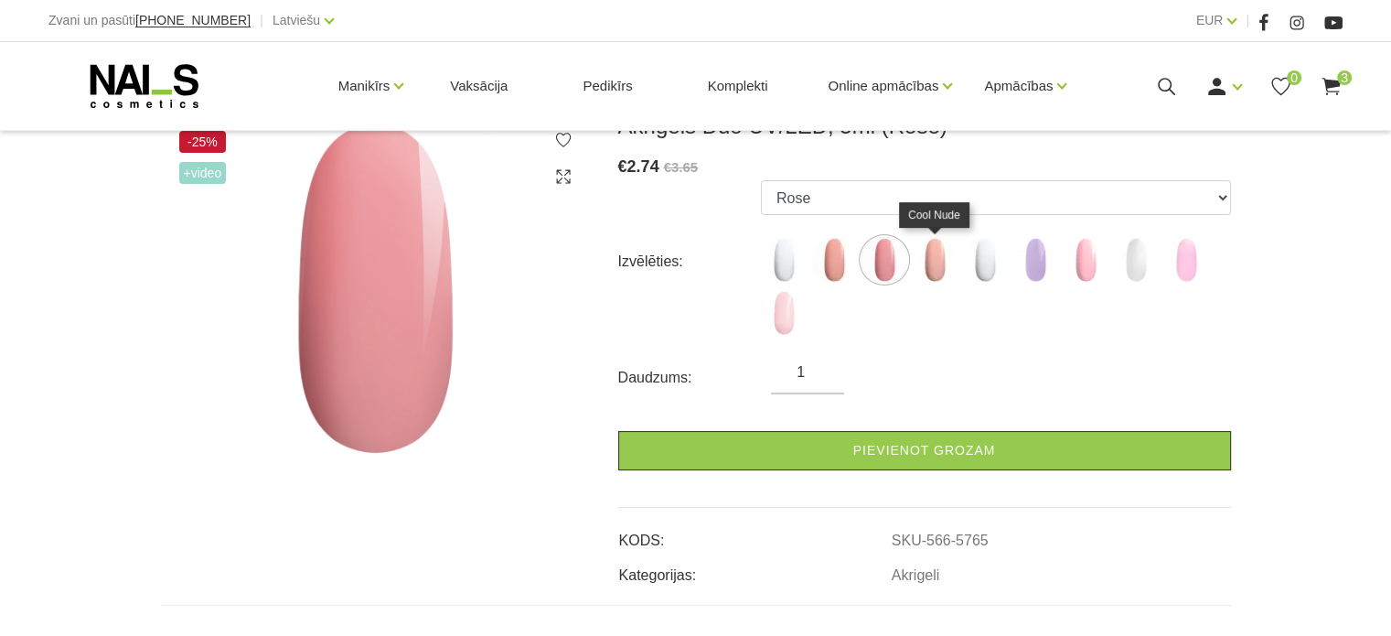
click at [926, 267] on img at bounding box center [935, 260] width 46 height 46
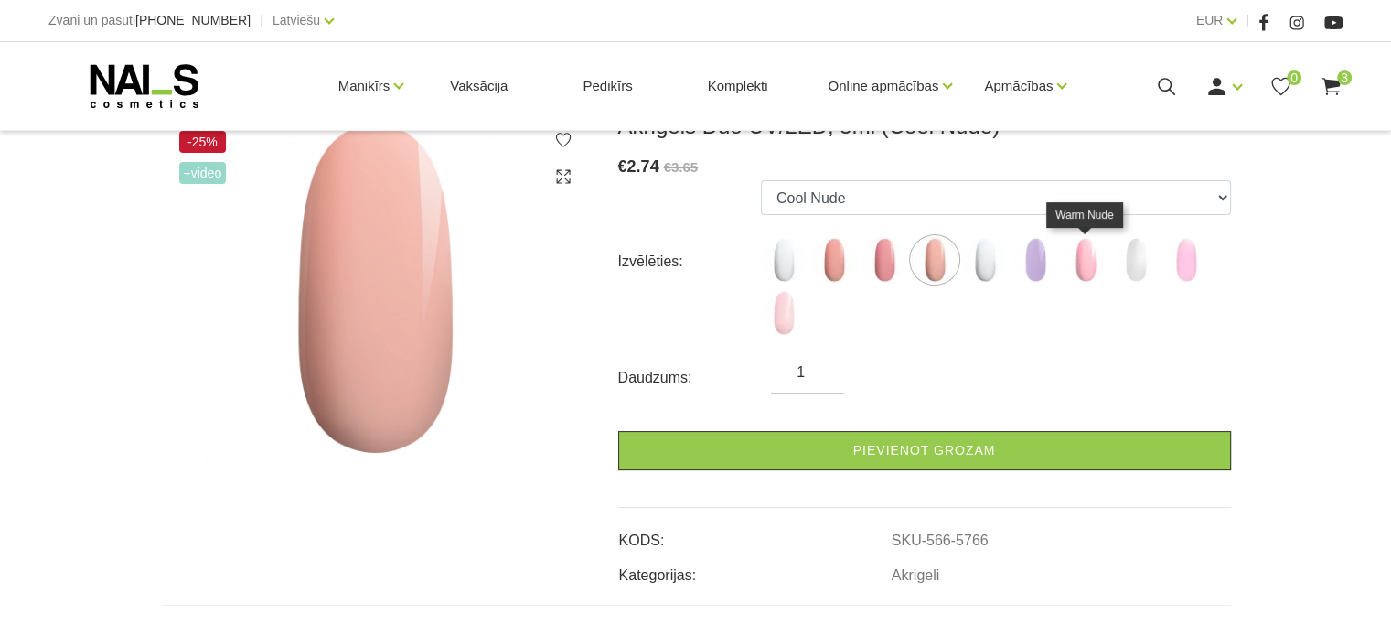
click at [1080, 268] on img at bounding box center [1086, 260] width 46 height 46
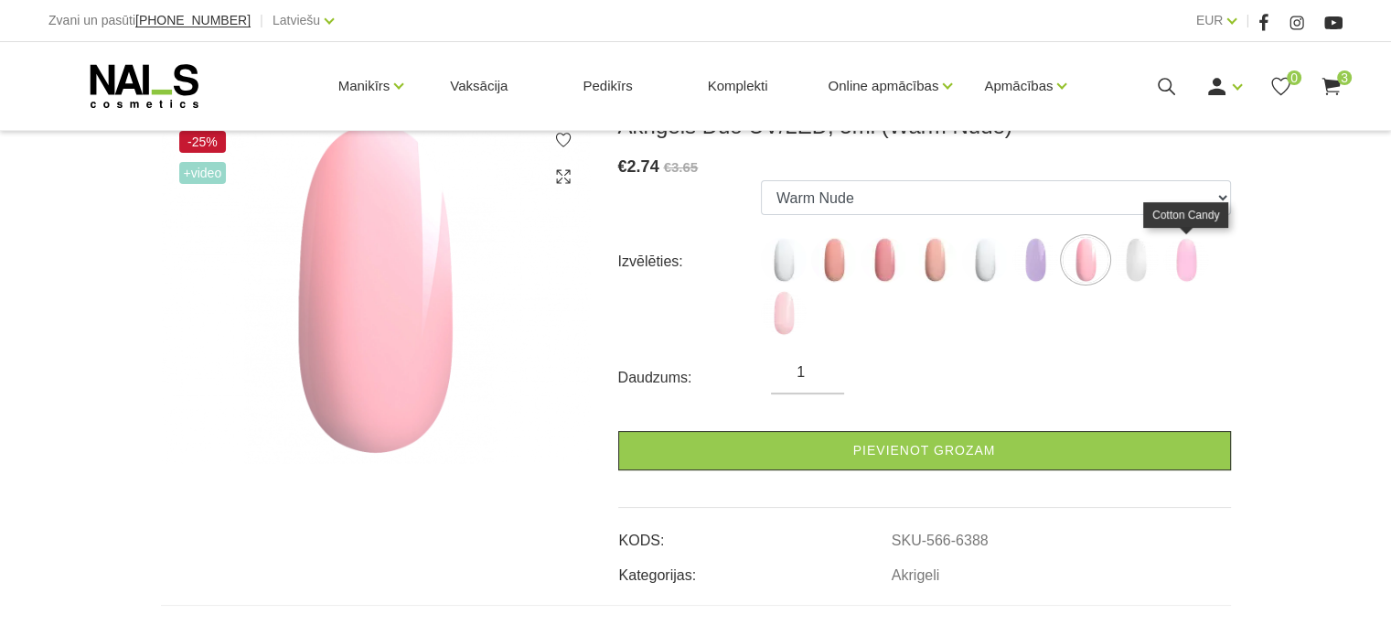
click at [1195, 271] on img at bounding box center [1187, 260] width 46 height 46
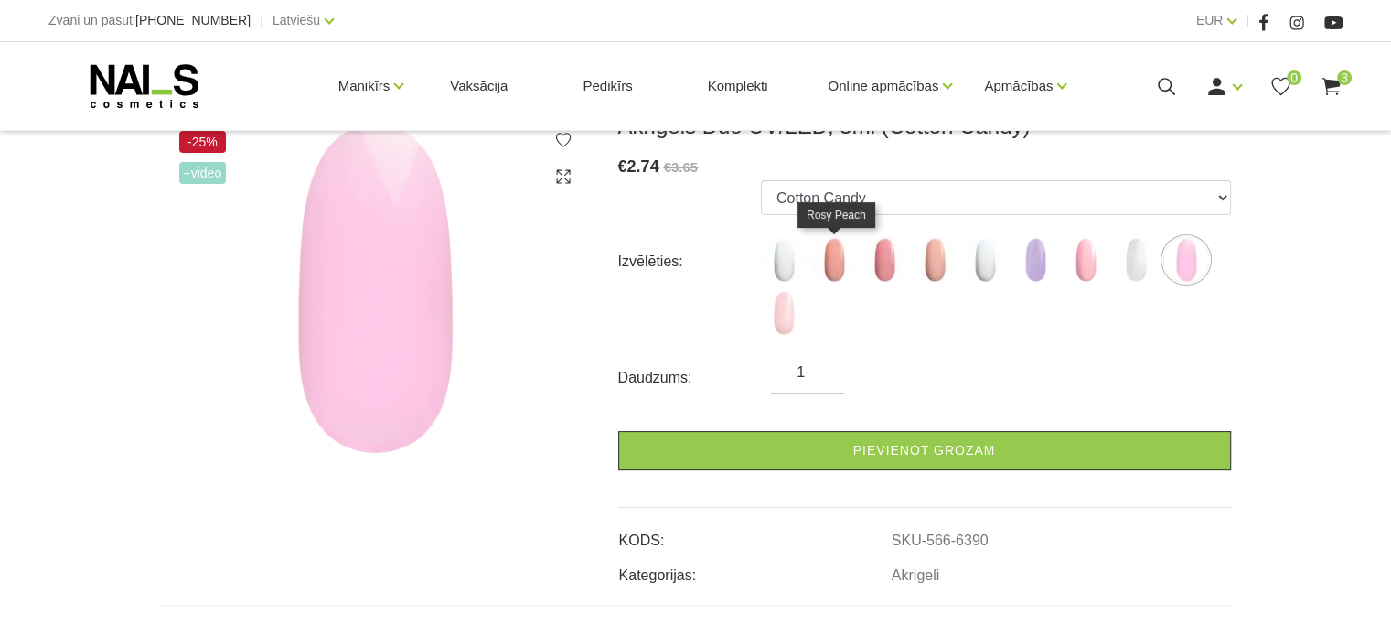
click at [835, 272] on img at bounding box center [834, 260] width 46 height 46
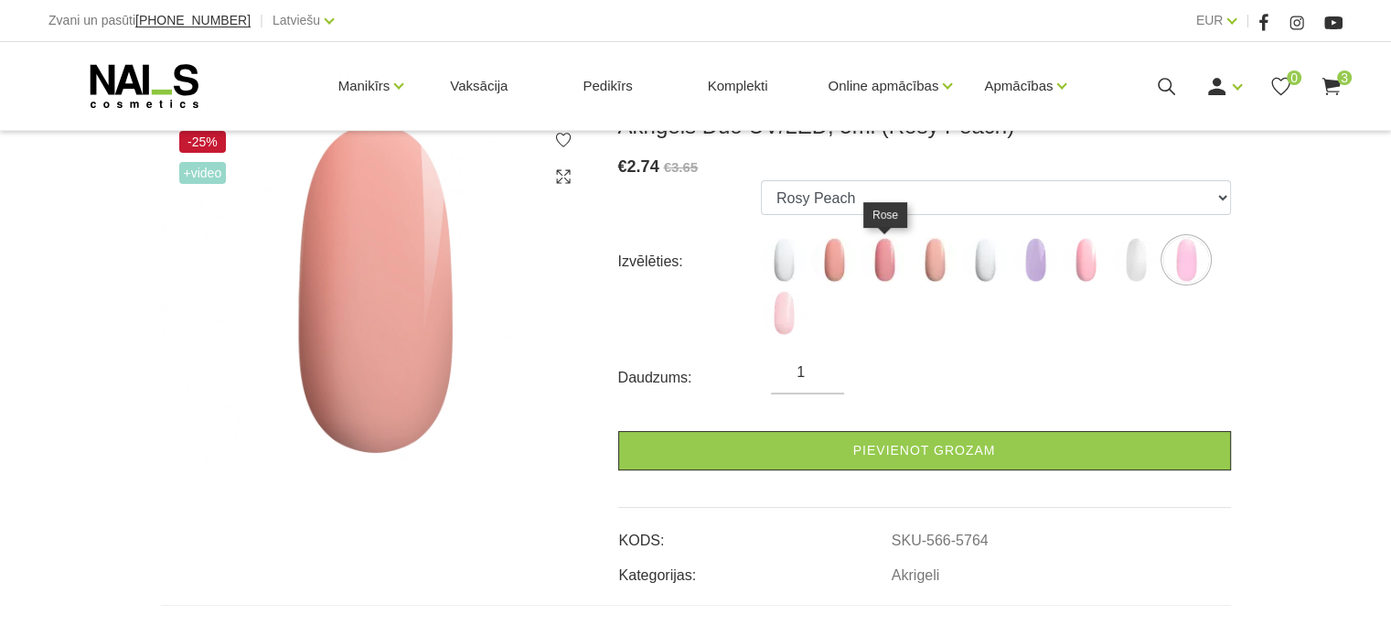
click at [887, 268] on img at bounding box center [885, 260] width 46 height 46
select select "5765"
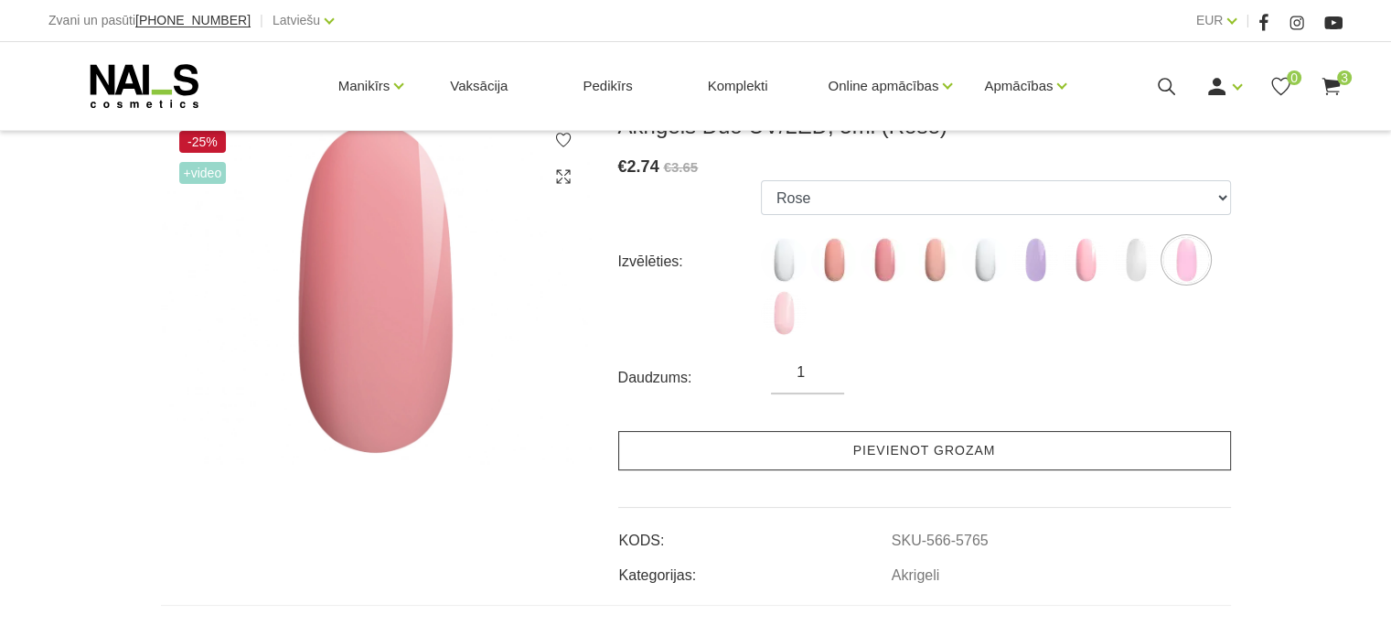
click at [785, 448] on link "Pievienot grozam" at bounding box center [924, 450] width 613 height 39
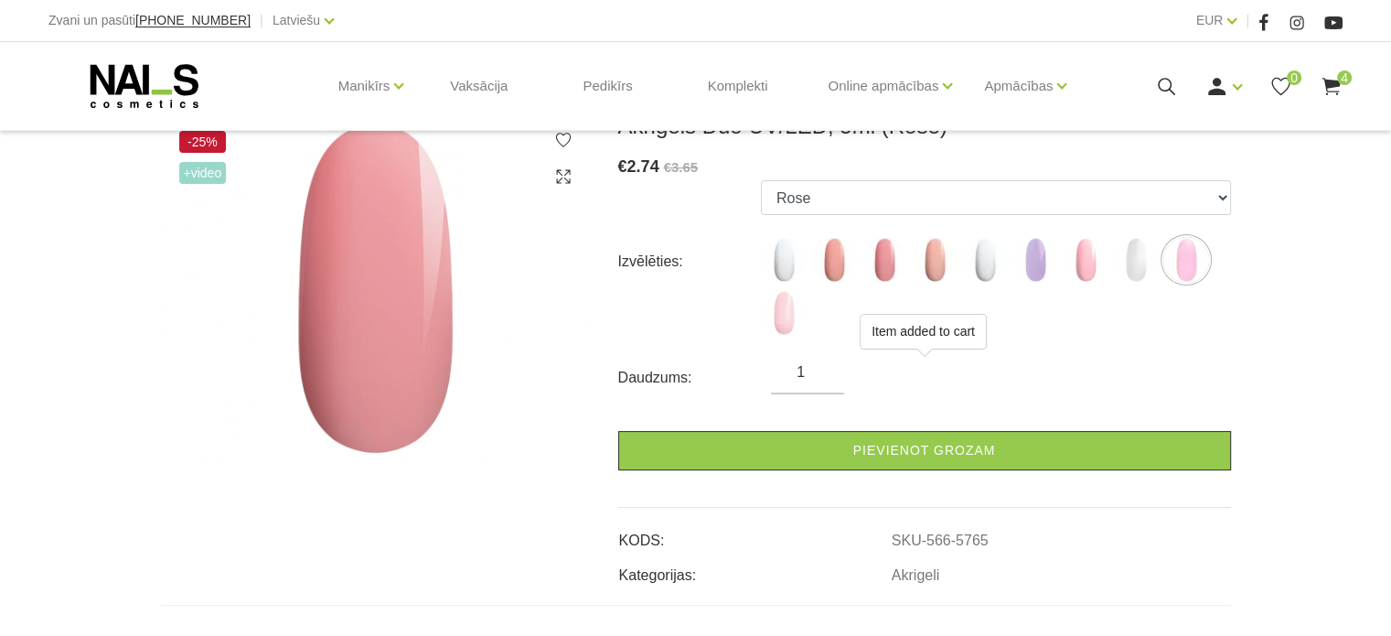
click at [1328, 83] on use at bounding box center [1331, 86] width 18 height 17
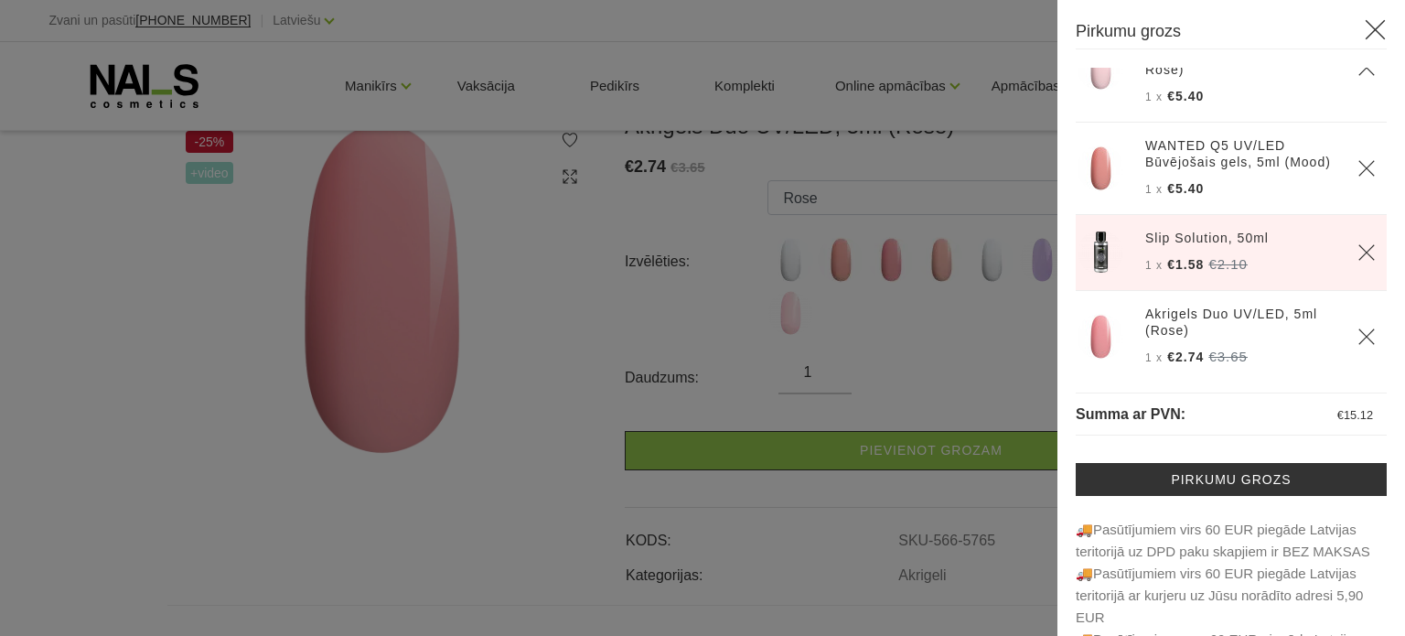
scroll to position [83, 0]
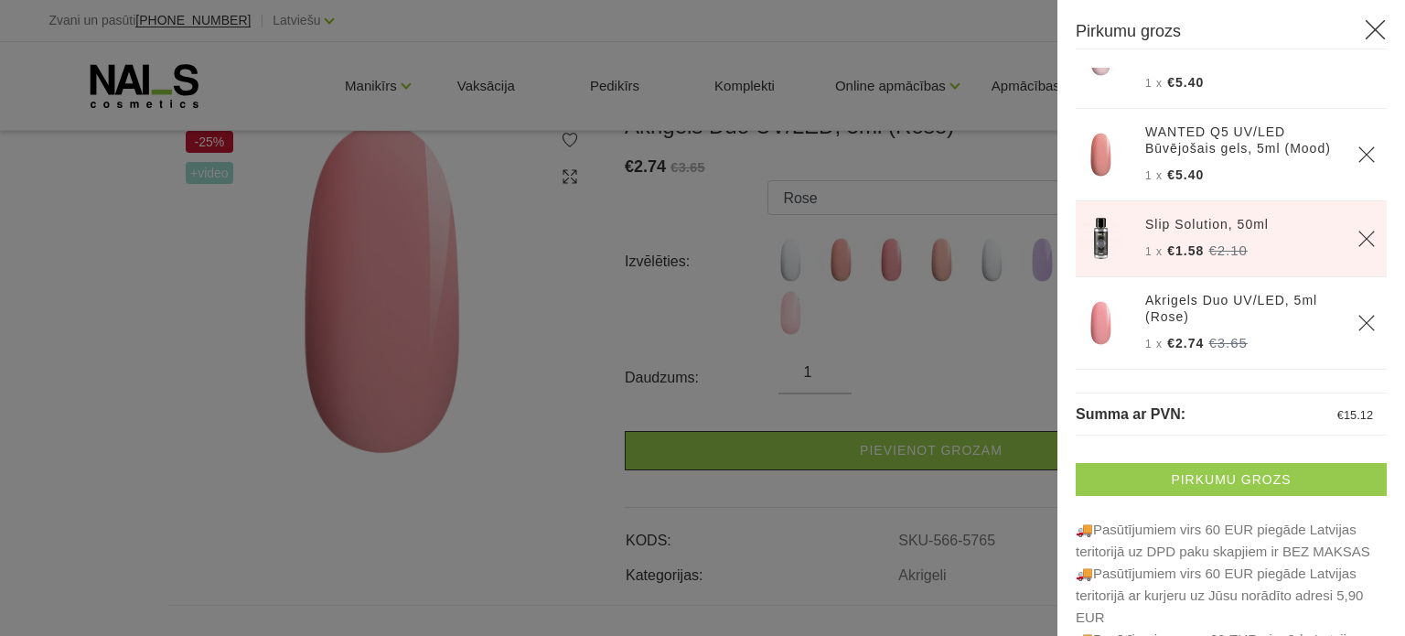
click at [1203, 477] on link "Pirkumu grozs" at bounding box center [1231, 479] width 311 height 33
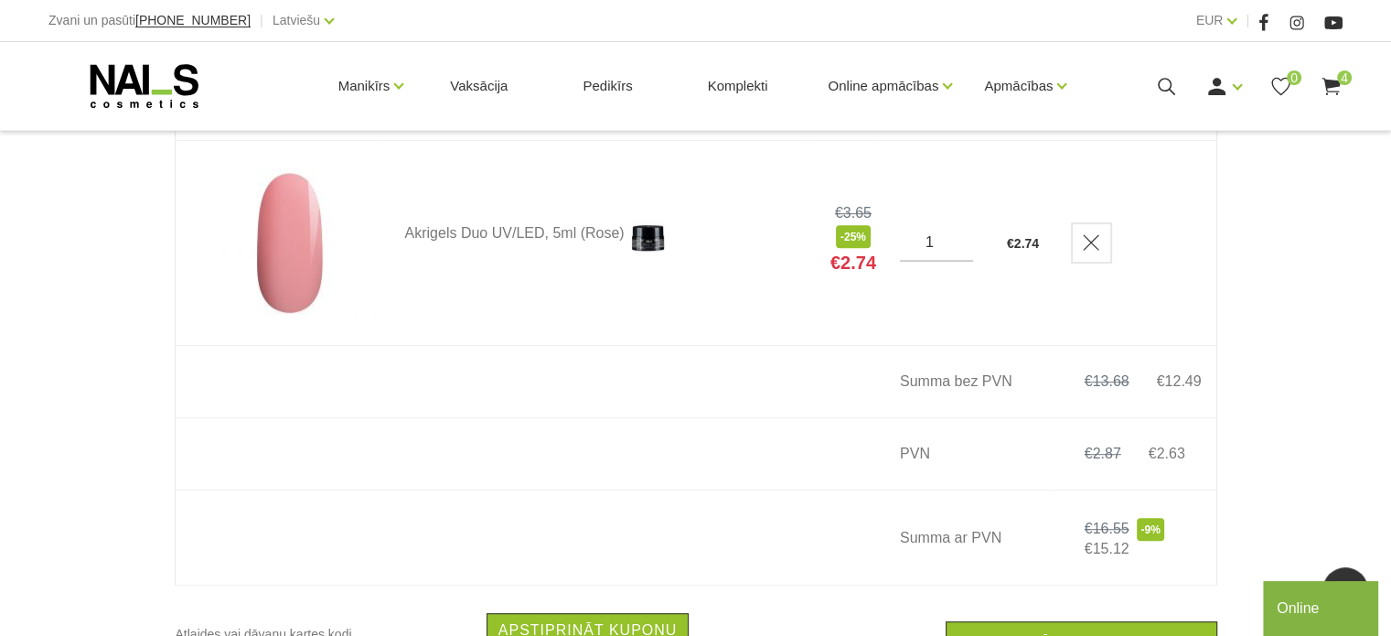
scroll to position [1098, 0]
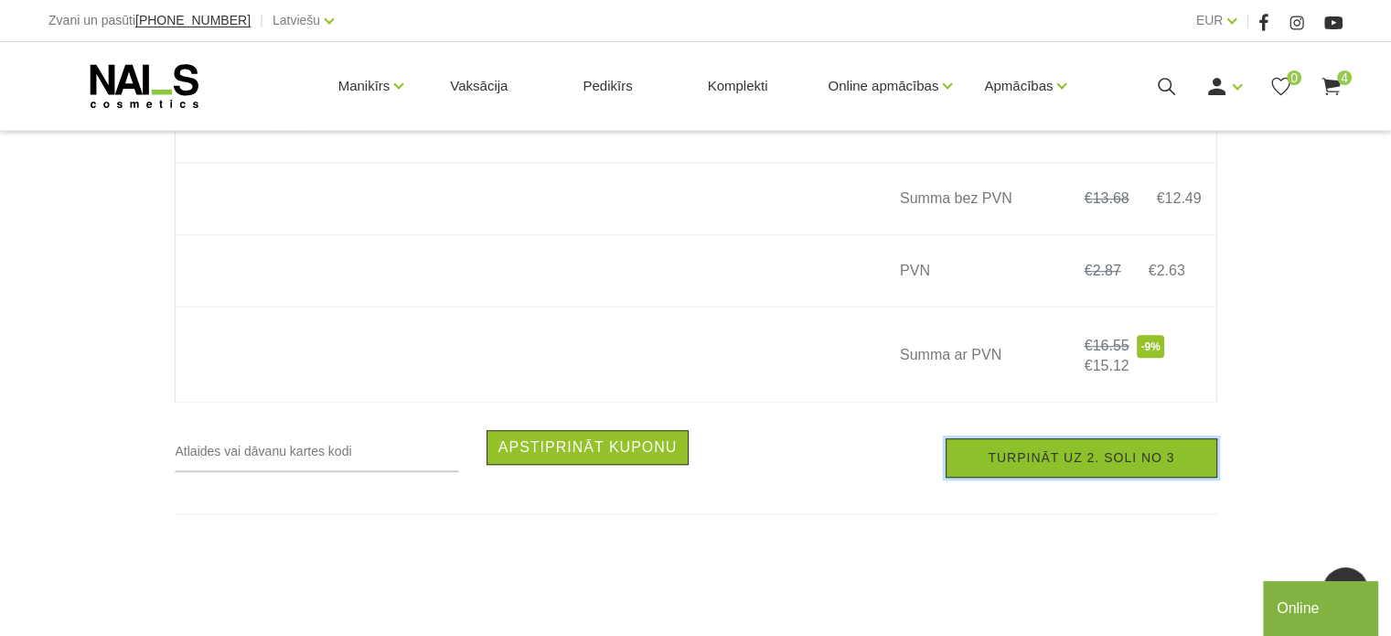
click at [1035, 462] on link "Turpināt uz 2. soli no 3" at bounding box center [1081, 457] width 271 height 39
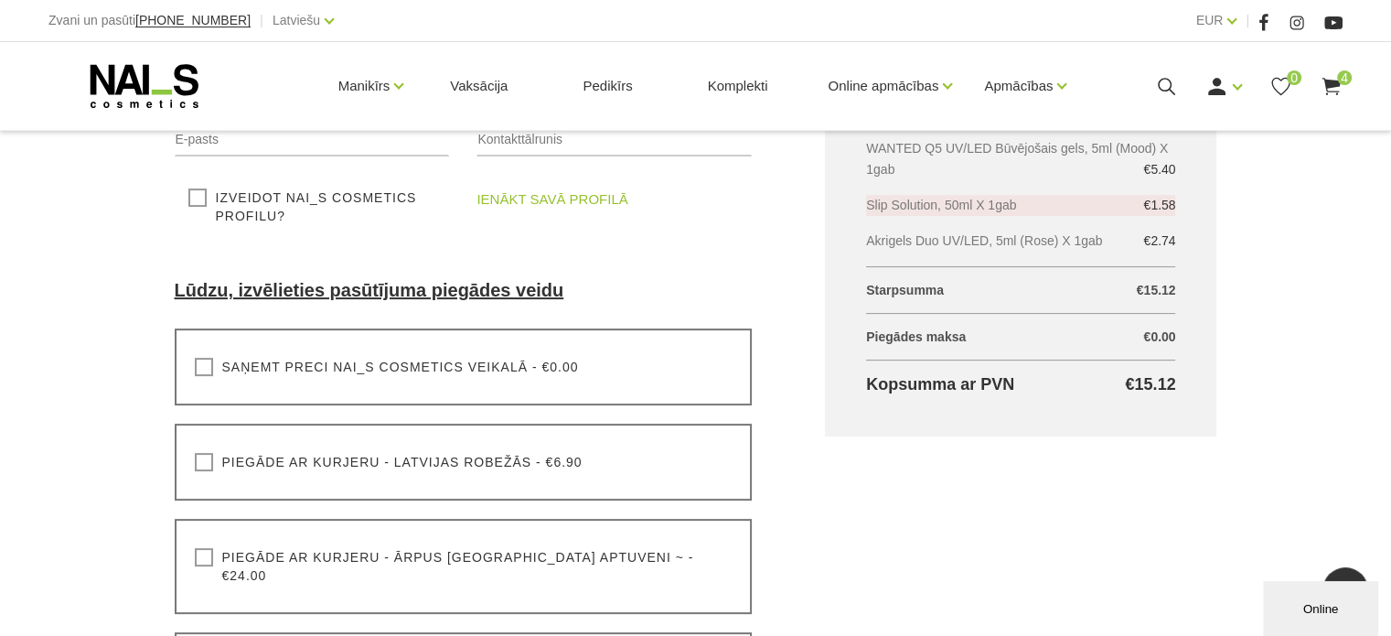
scroll to position [549, 0]
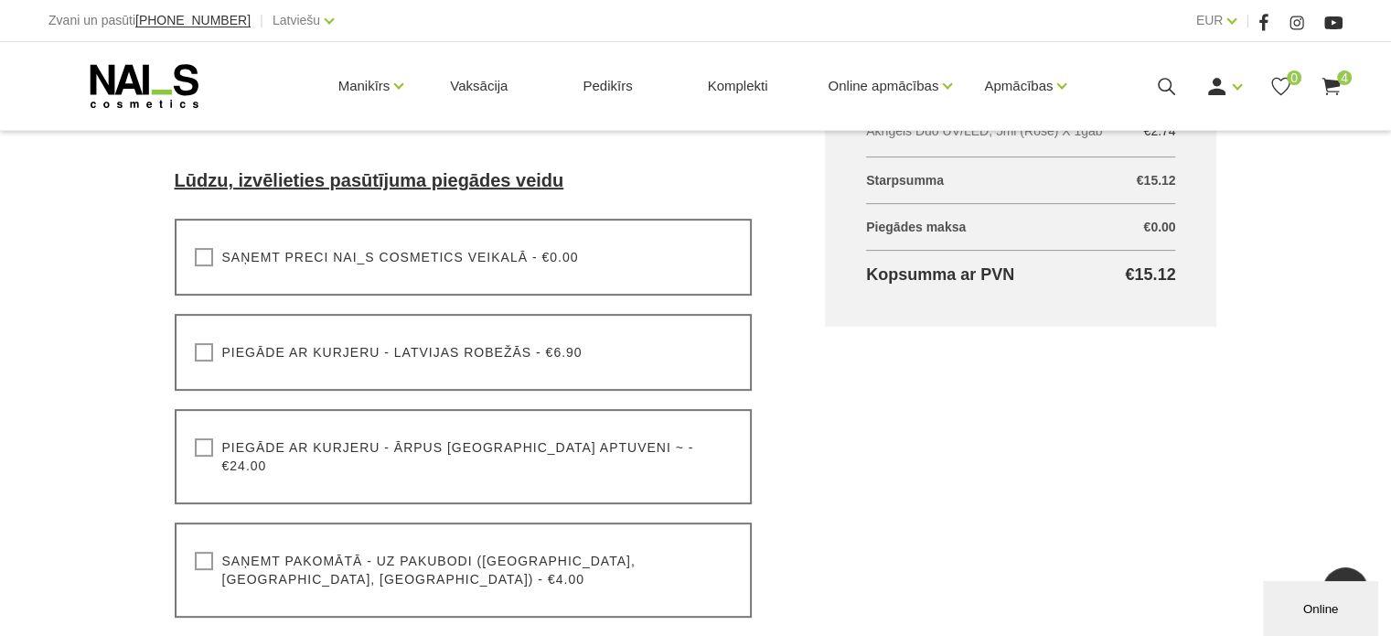
click at [212, 552] on label "Saņemt pakomātā - uz pakubodi ([GEOGRAPHIC_DATA], [GEOGRAPHIC_DATA], [GEOGRAPHI…" at bounding box center [464, 570] width 538 height 37
click at [0, 0] on input "Saņemt pakomātā - uz pakubodi ([GEOGRAPHIC_DATA], [GEOGRAPHIC_DATA], [GEOGRAPHI…" at bounding box center [0, 0] width 0 height 0
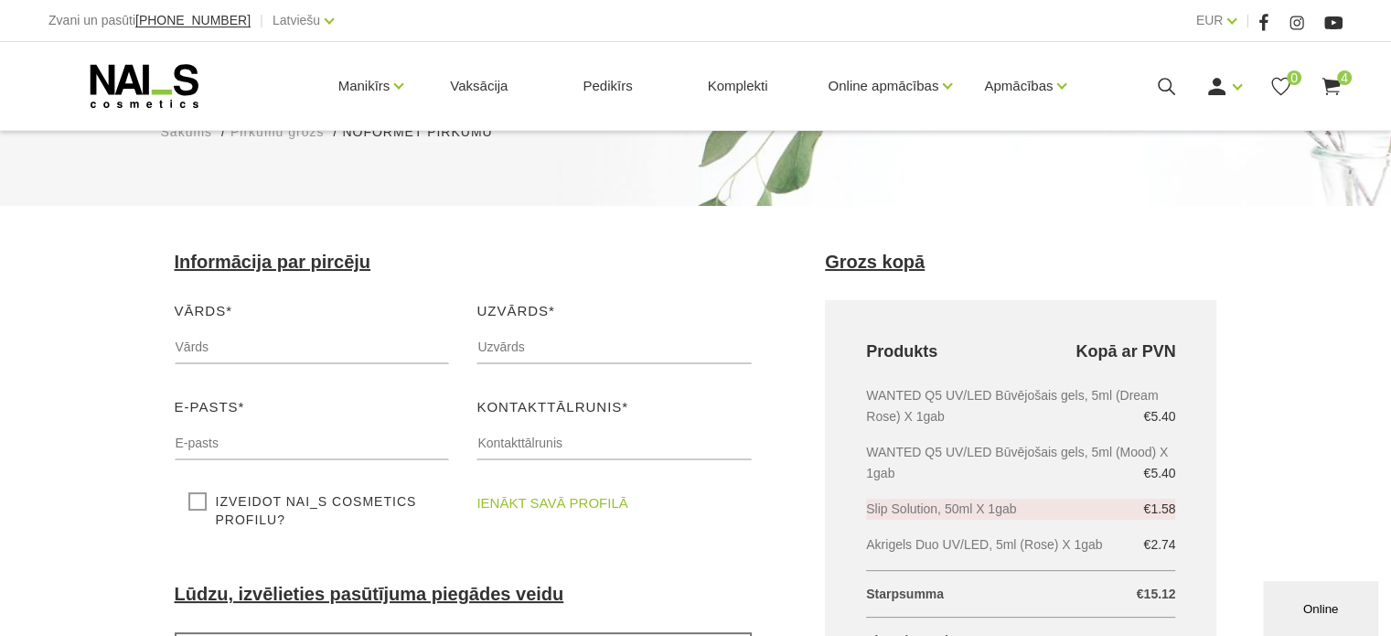
scroll to position [91, 0]
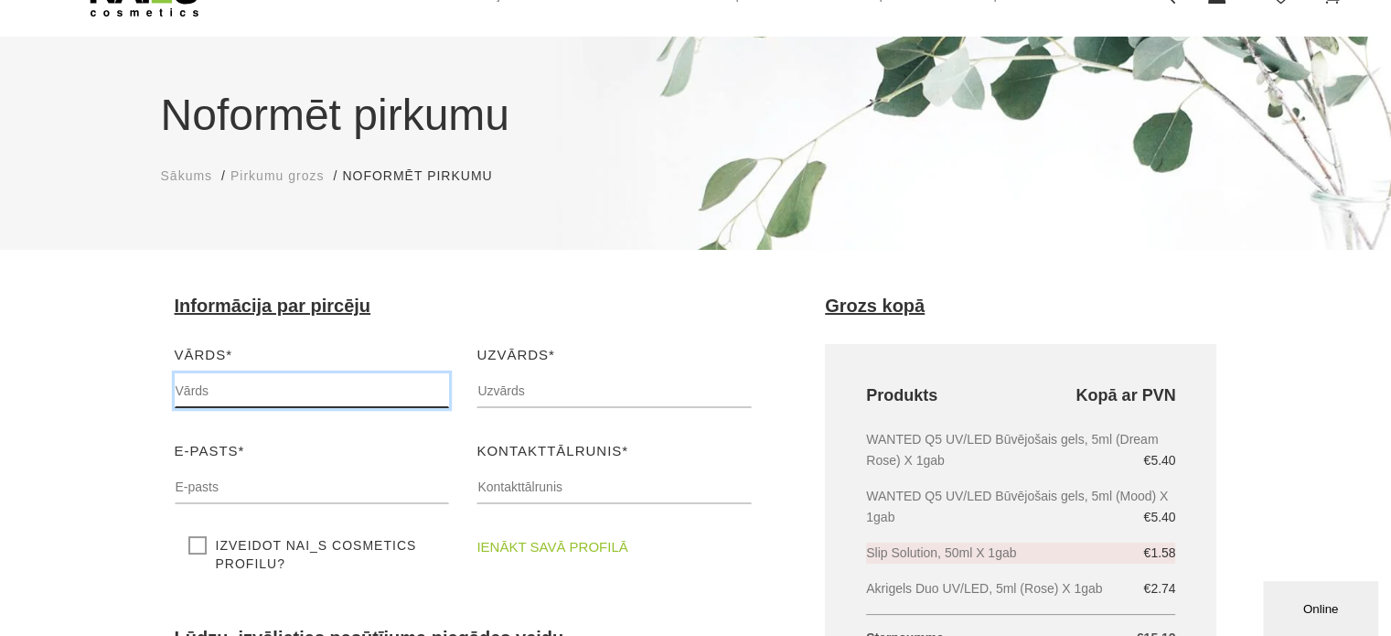
click at [359, 391] on input "text" at bounding box center [312, 390] width 275 height 35
type input "[PERSON_NAME]"
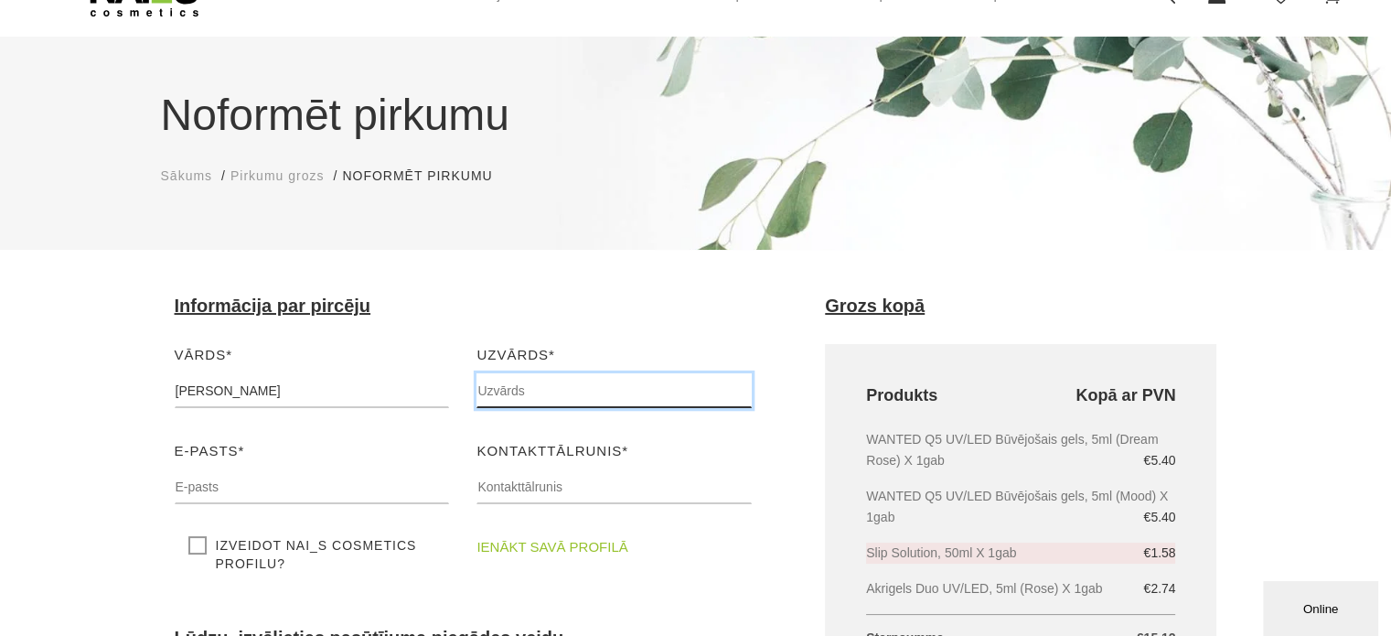
click at [553, 379] on input "text" at bounding box center [614, 390] width 275 height 35
type input "Bukovska"
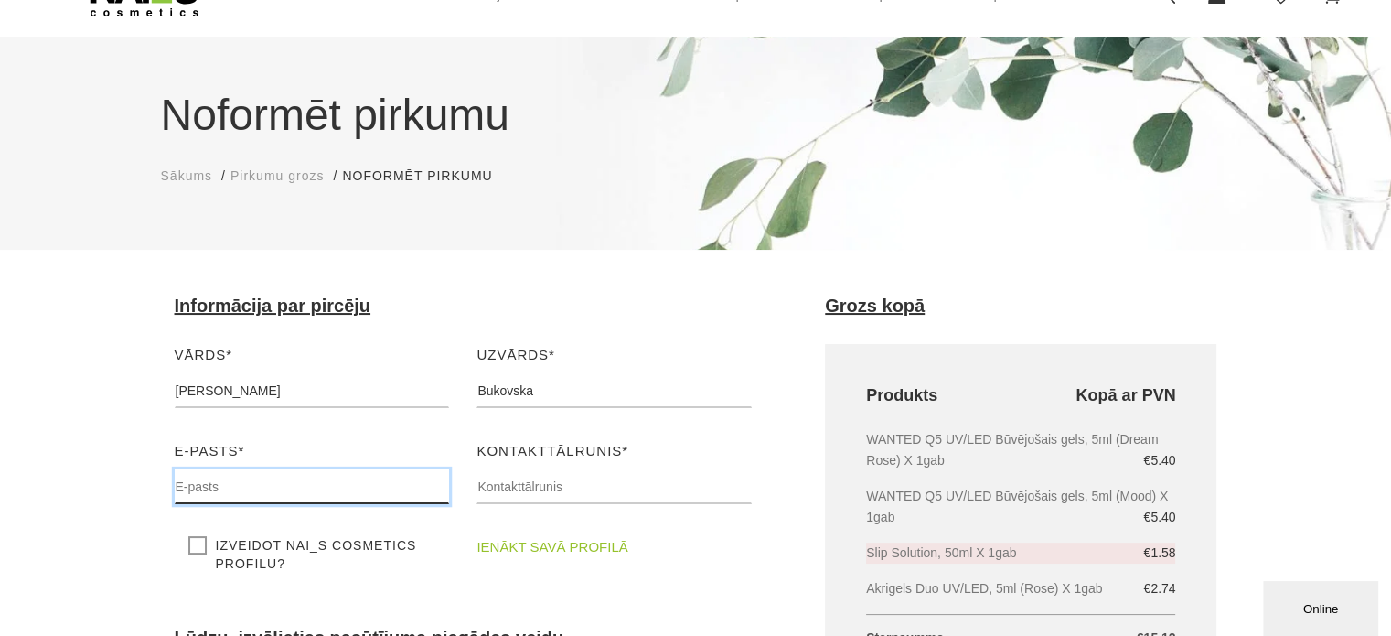
click at [325, 496] on input "text" at bounding box center [312, 486] width 275 height 35
type input "simsiss18@inbox.lv"
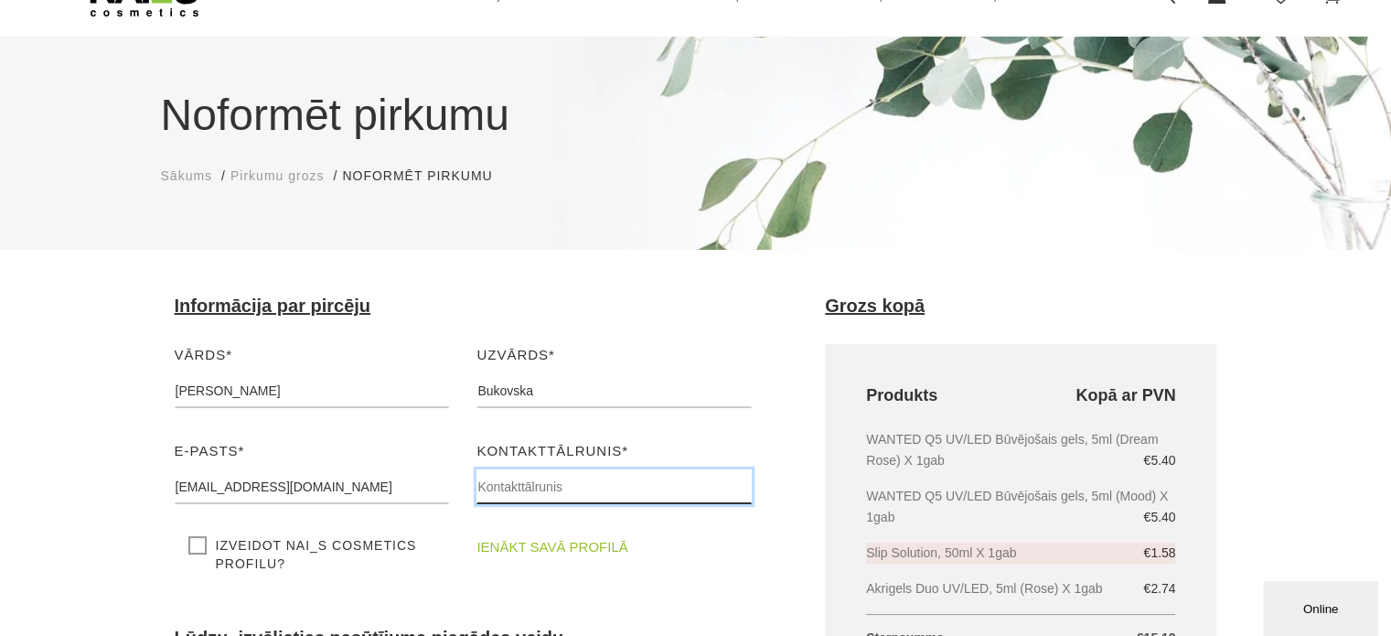
click at [536, 480] on input "text" at bounding box center [614, 486] width 275 height 35
type input "25467599"
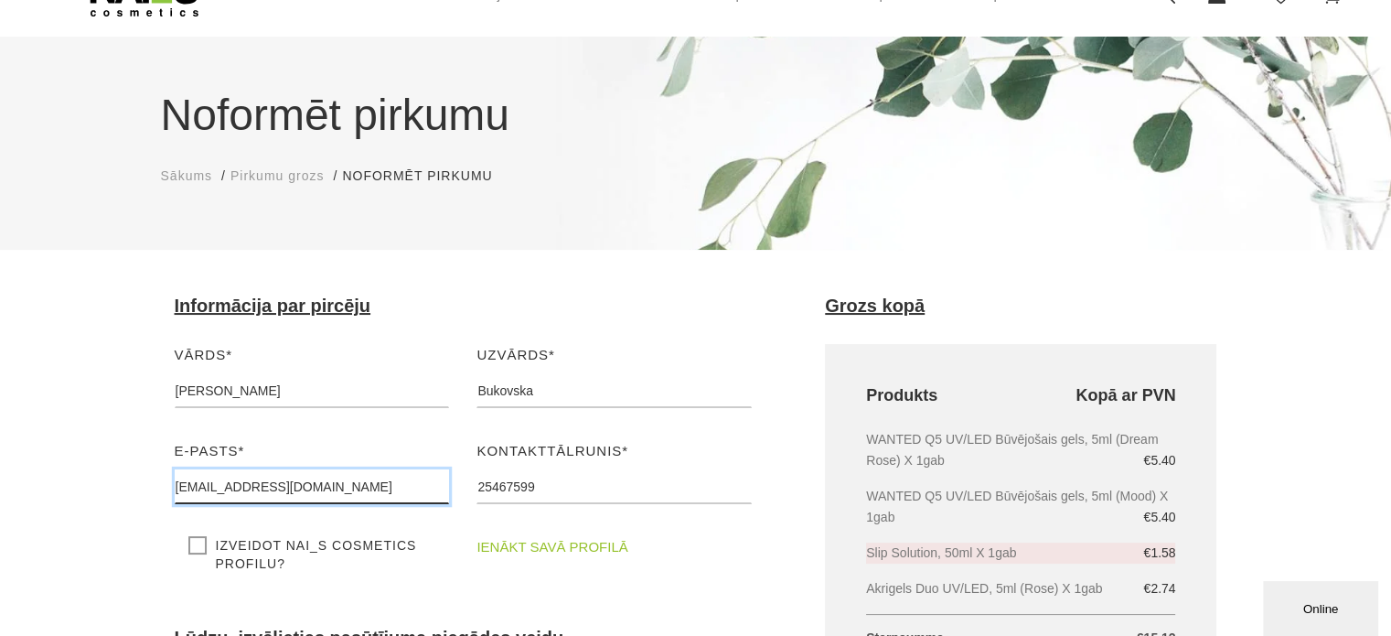
click at [327, 486] on input "simsiss18@inbox.lv" at bounding box center [312, 486] width 275 height 35
type input "[EMAIL_ADDRESS][DOMAIN_NAME]"
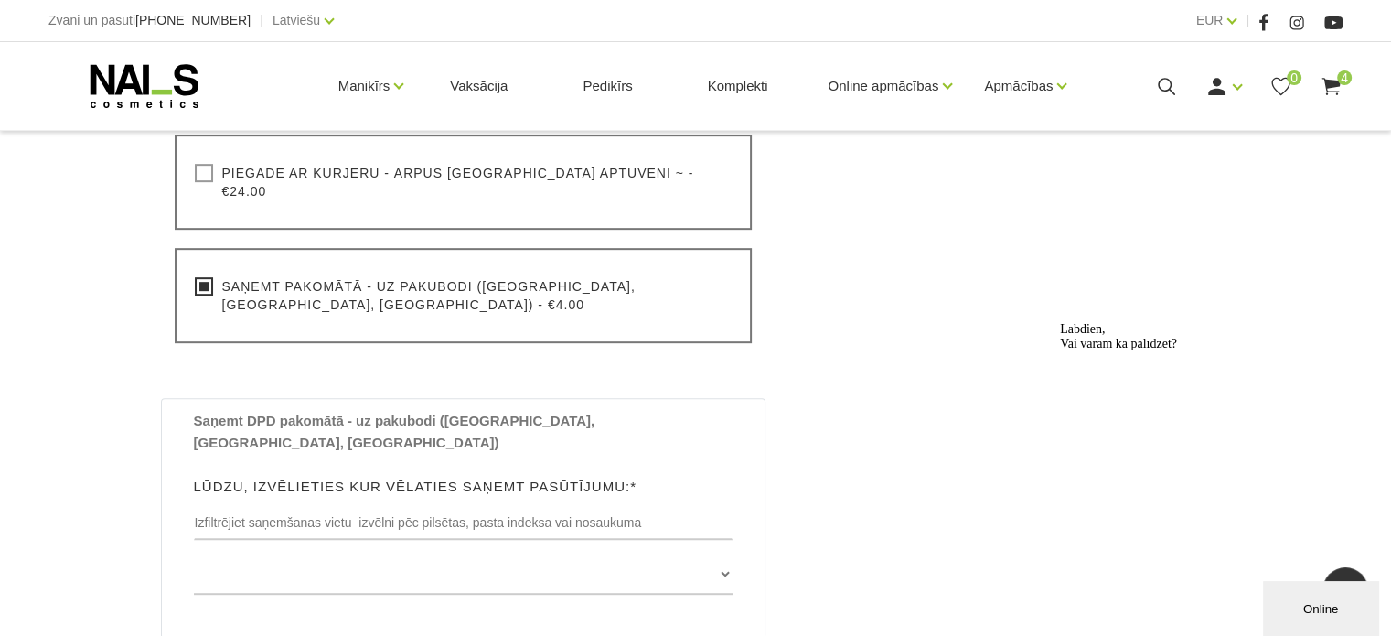
scroll to position [915, 0]
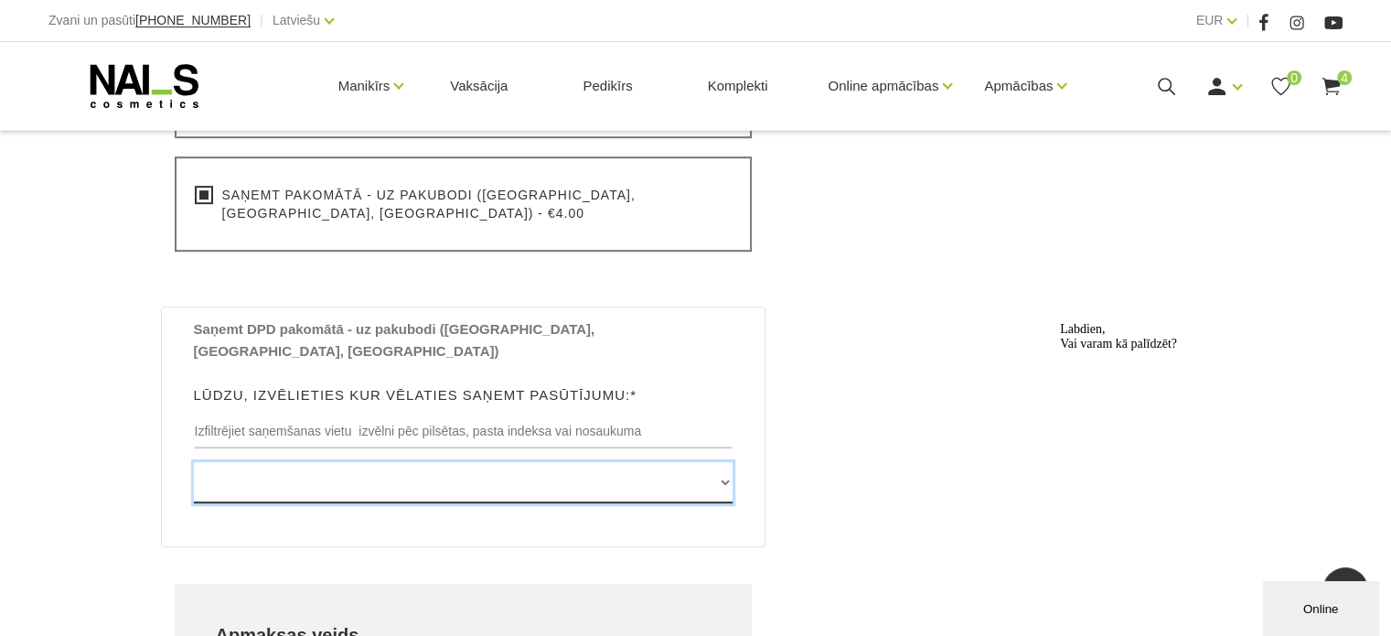
click at [731, 462] on select "Edvarta Virzas iela 2 , IECAVA, LV3913, (Paku Skapis TOP Iecava) Rīgas iela 27 …" at bounding box center [464, 482] width 540 height 41
select select "[STREET_ADDRESS], (Paku Skapis Drogas Jugla)"
click at [194, 462] on select "Edvarta Virzas iela 2 , IECAVA, LV3913, (Paku Skapis TOP Iecava) Rīgas iela 27 …" at bounding box center [464, 482] width 540 height 41
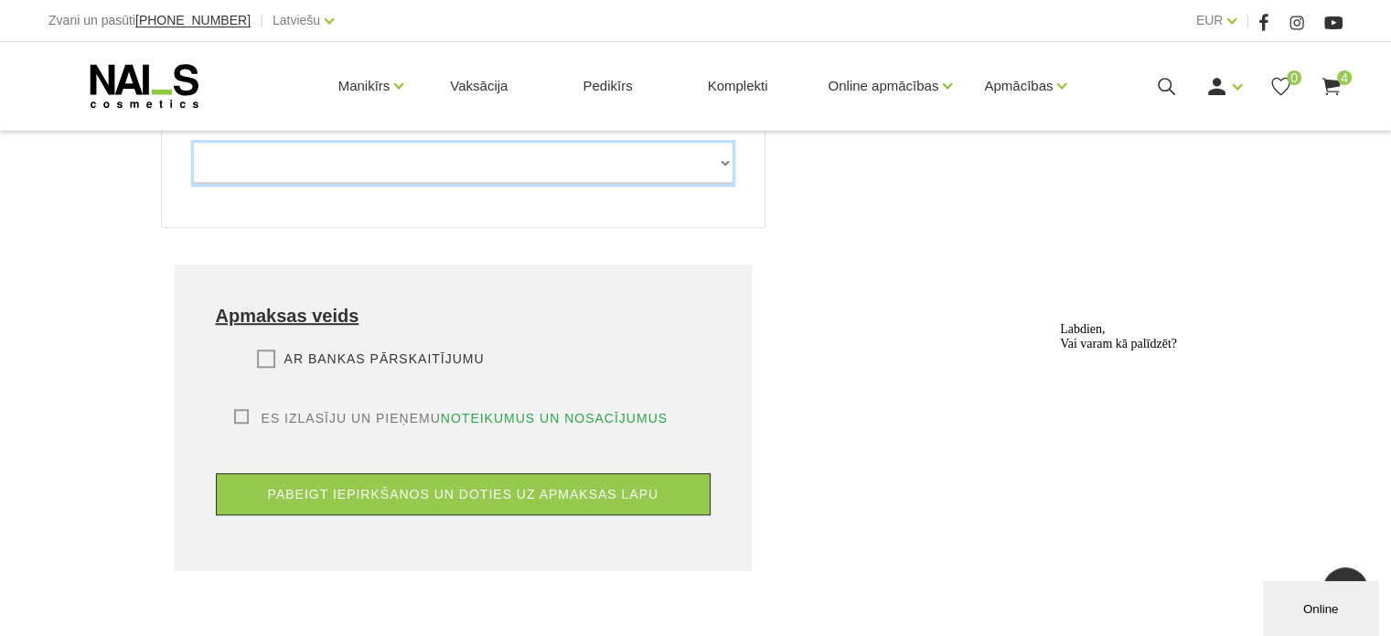
scroll to position [1281, 0]
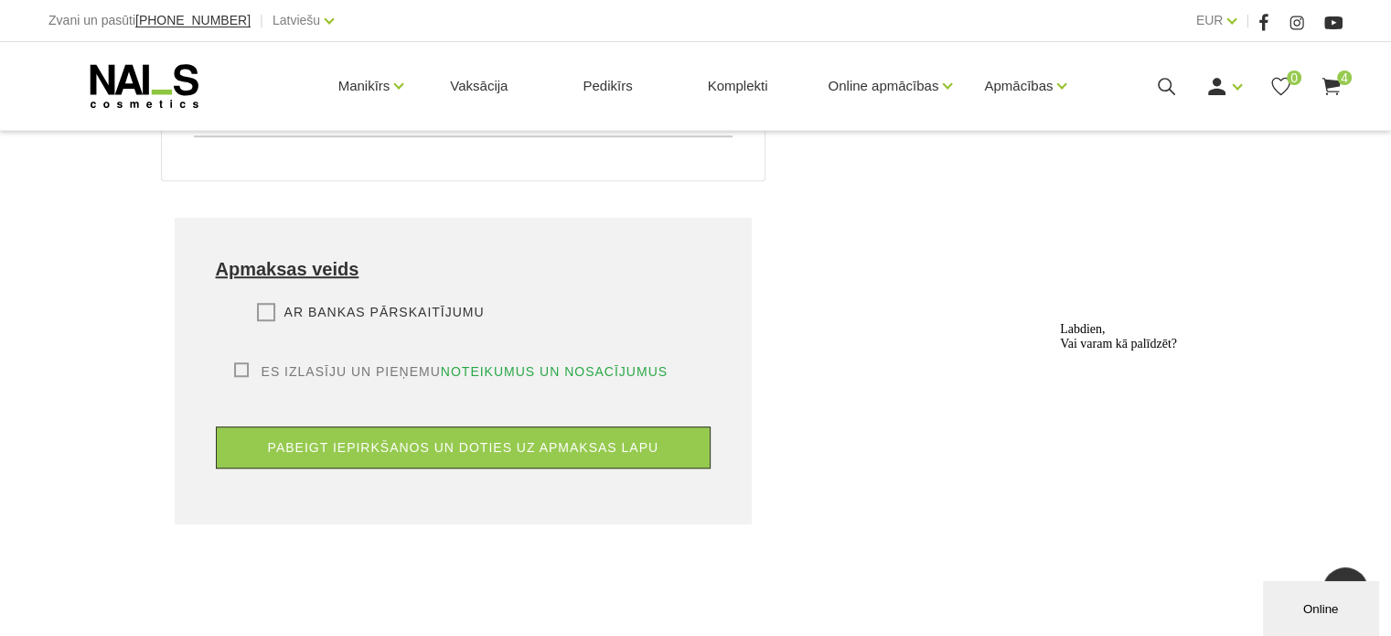
click at [264, 303] on label "Ar bankas pārskaitījumu" at bounding box center [371, 312] width 228 height 18
click at [0, 0] on input "Ar bankas pārskaitījumu" at bounding box center [0, 0] width 0 height 0
click at [243, 362] on label "Es izlasīju un pieņemu noteikumus un nosacījumus" at bounding box center [451, 371] width 434 height 18
click at [0, 0] on input "Es izlasīju un pieņemu noteikumus un nosacījumus" at bounding box center [0, 0] width 0 height 0
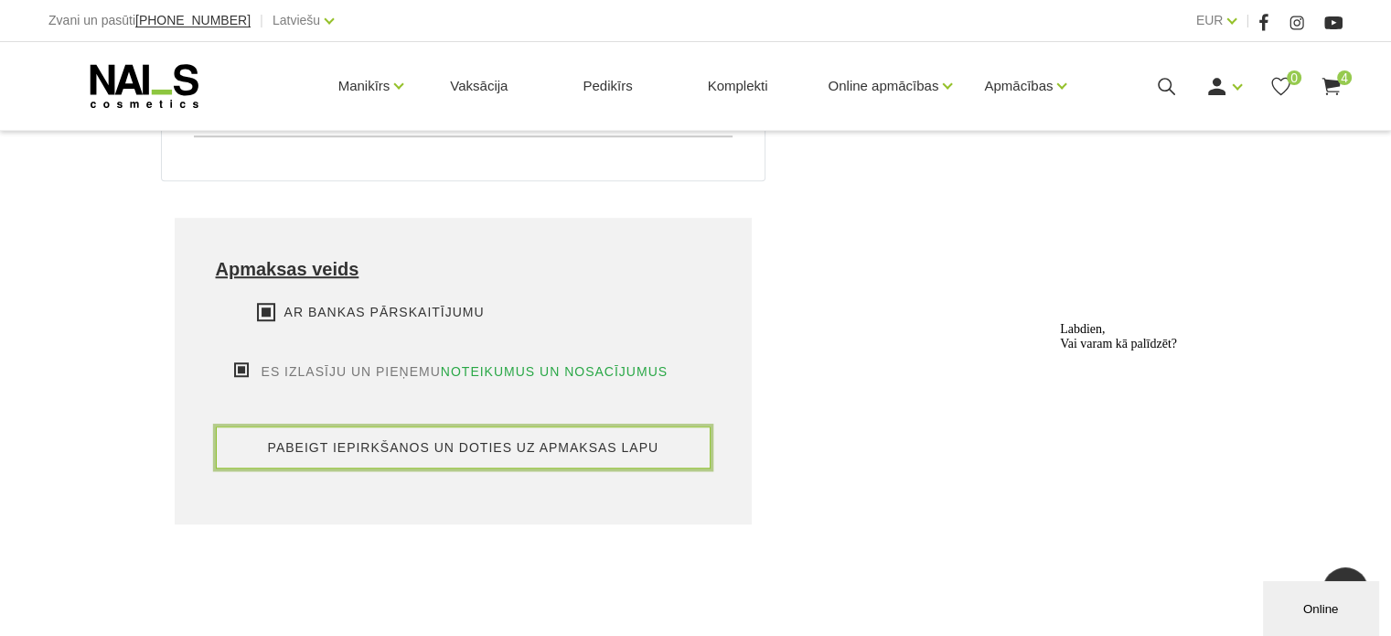
click at [385, 426] on button "pabeigt iepirkšanos un doties uz apmaksas lapu" at bounding box center [464, 447] width 496 height 42
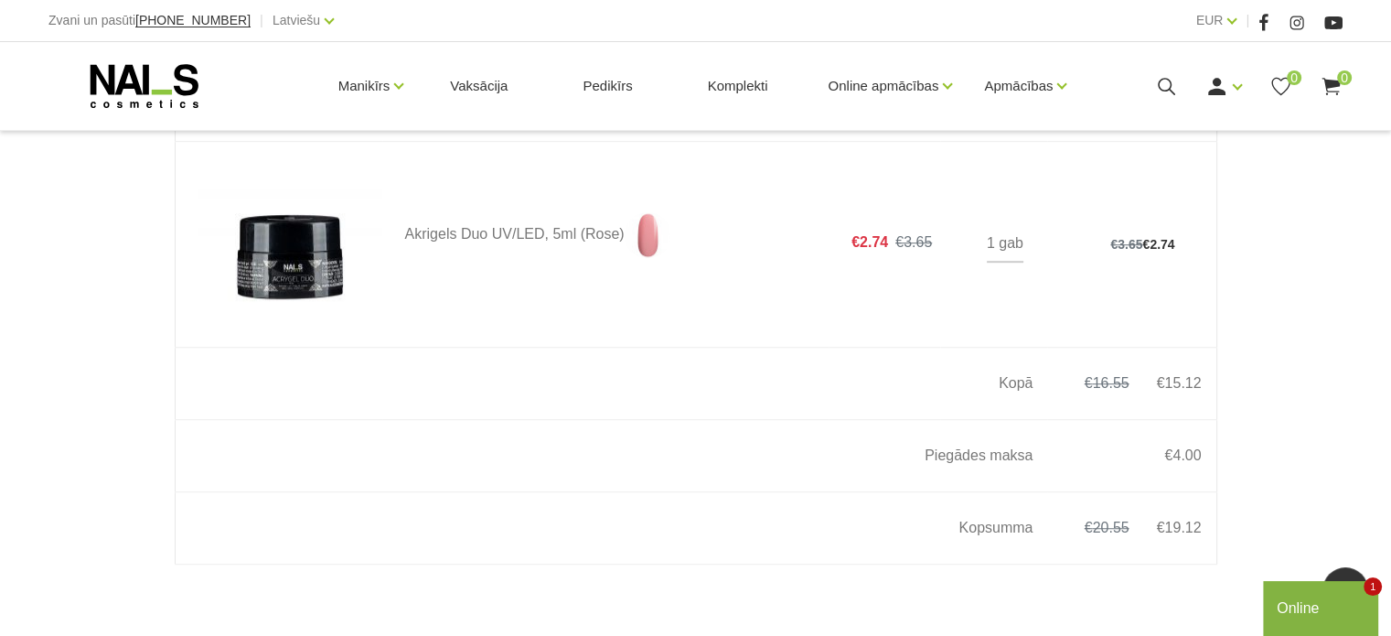
scroll to position [1006, 0]
